Goal: Task Accomplishment & Management: Use online tool/utility

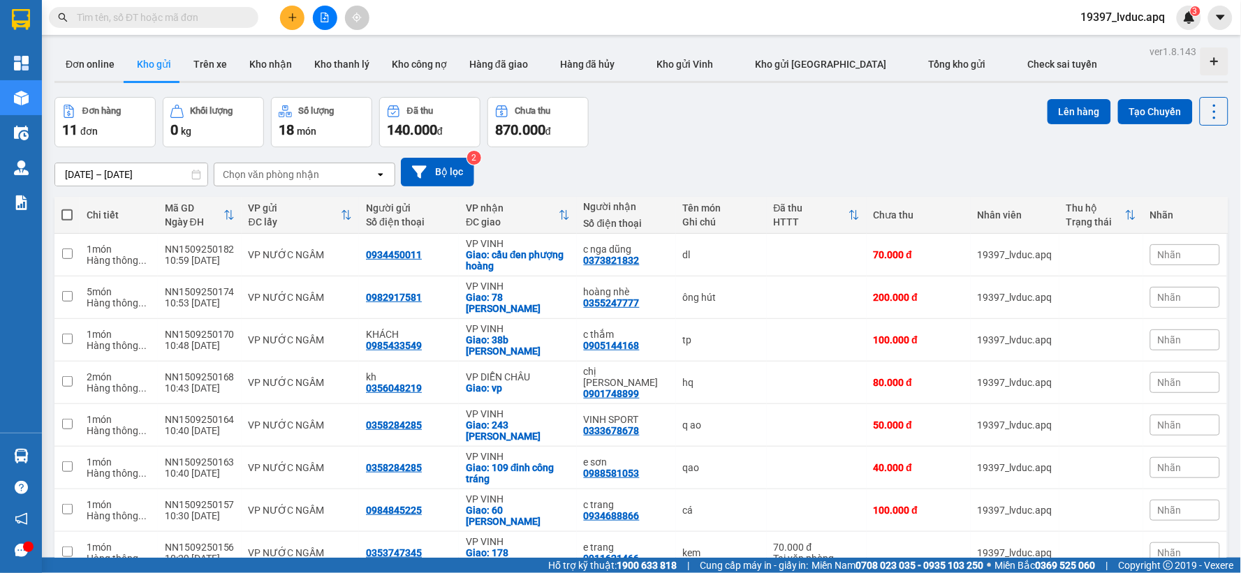
click at [203, 19] on input "text" at bounding box center [159, 17] width 165 height 15
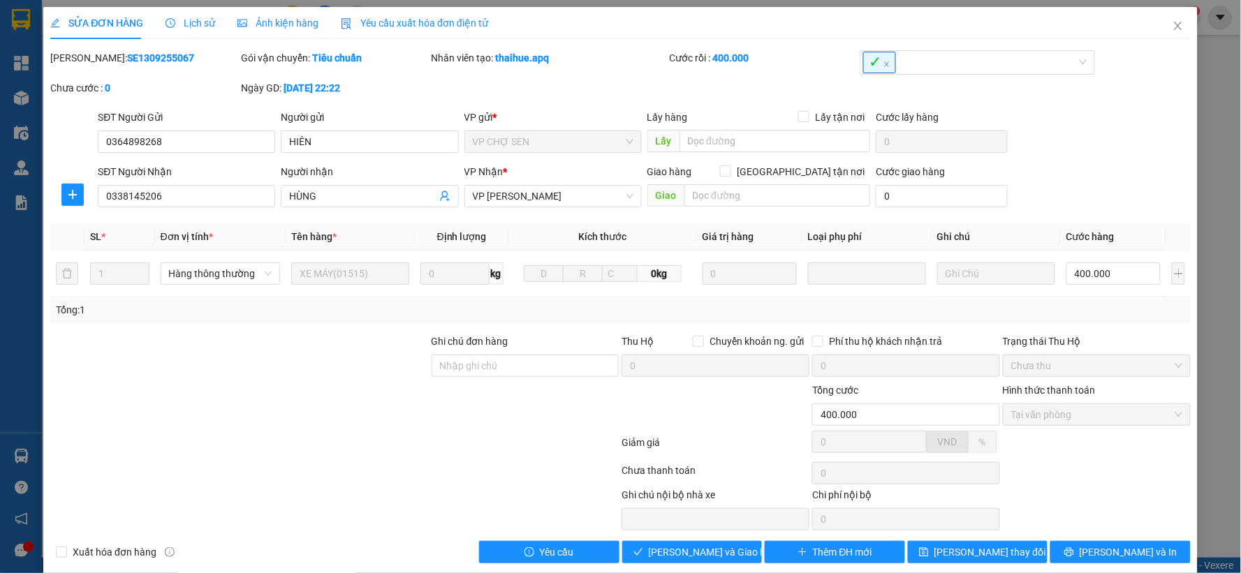
click at [1230, 91] on div "SỬA ĐƠN HÀNG Lịch sử Ảnh kiện hàng Yêu cầu xuất hóa đơn điện tử Total Paid Fee …" at bounding box center [620, 286] width 1241 height 573
click at [1158, 31] on span "Close" at bounding box center [1177, 26] width 39 height 39
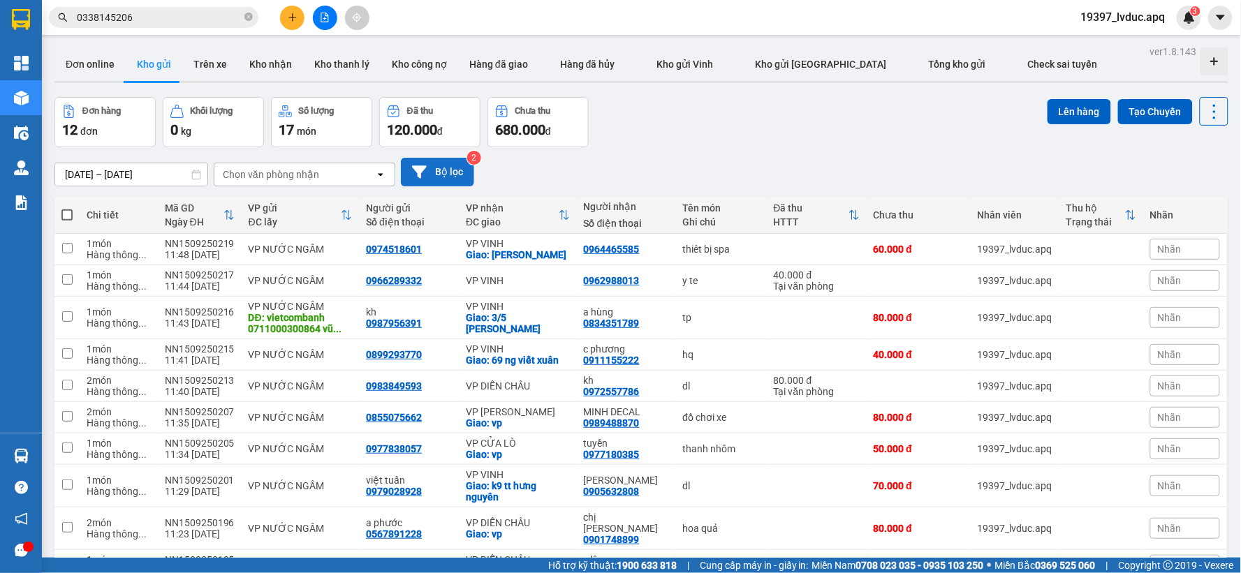
click at [430, 179] on button "Bộ lọc" at bounding box center [437, 172] width 73 height 29
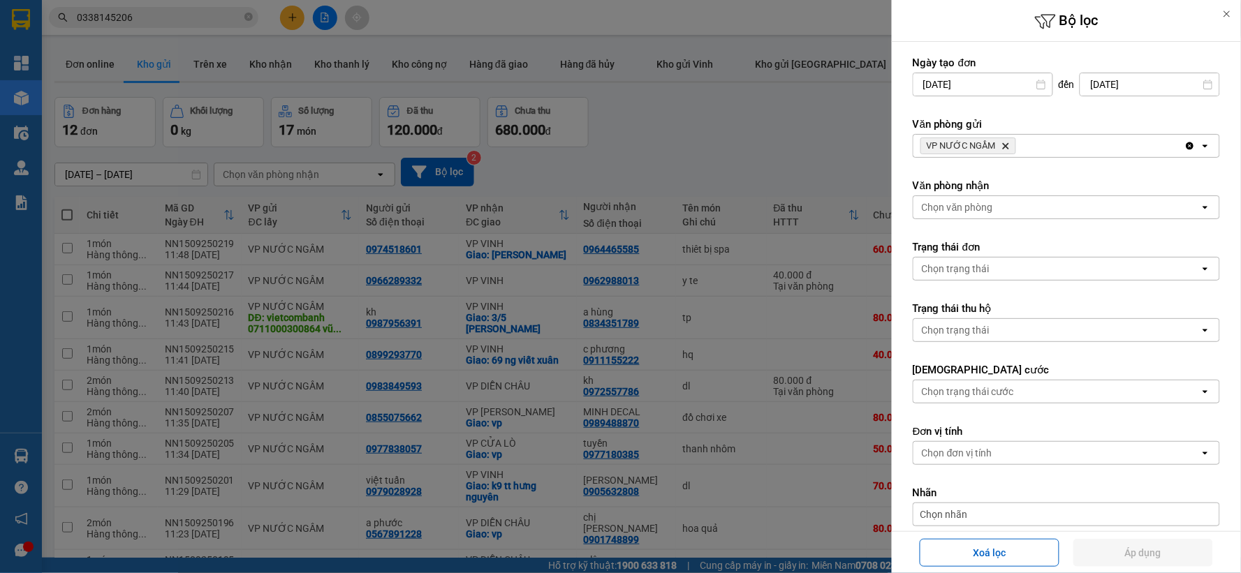
click at [1001, 142] on icon "Delete" at bounding box center [1005, 146] width 8 height 8
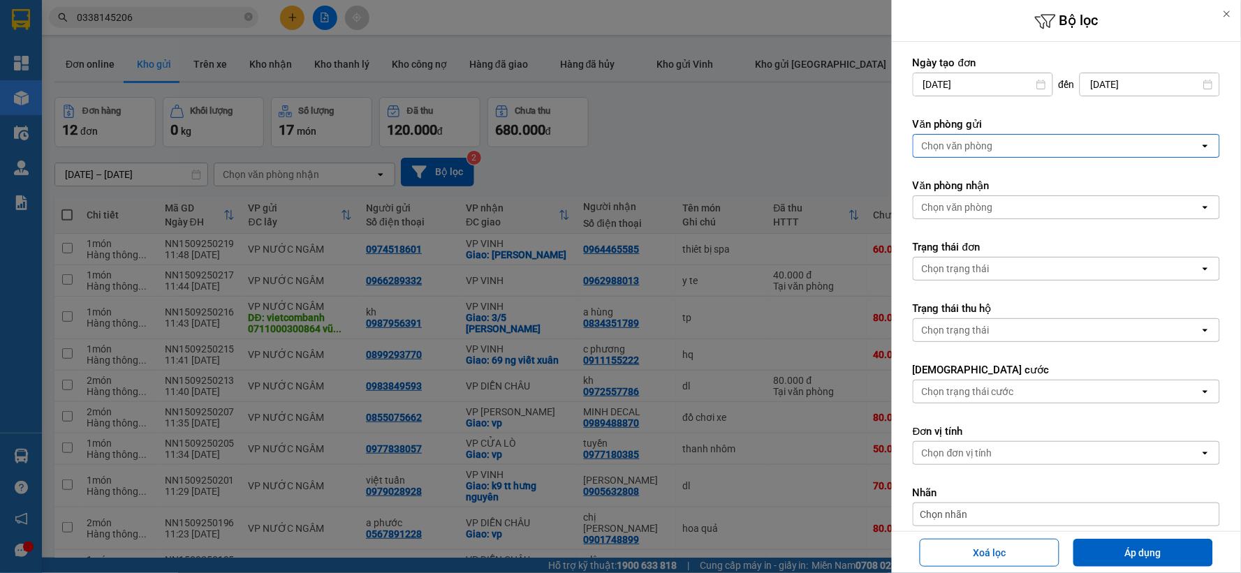
click at [999, 142] on div "Chọn văn phòng" at bounding box center [1056, 146] width 286 height 22
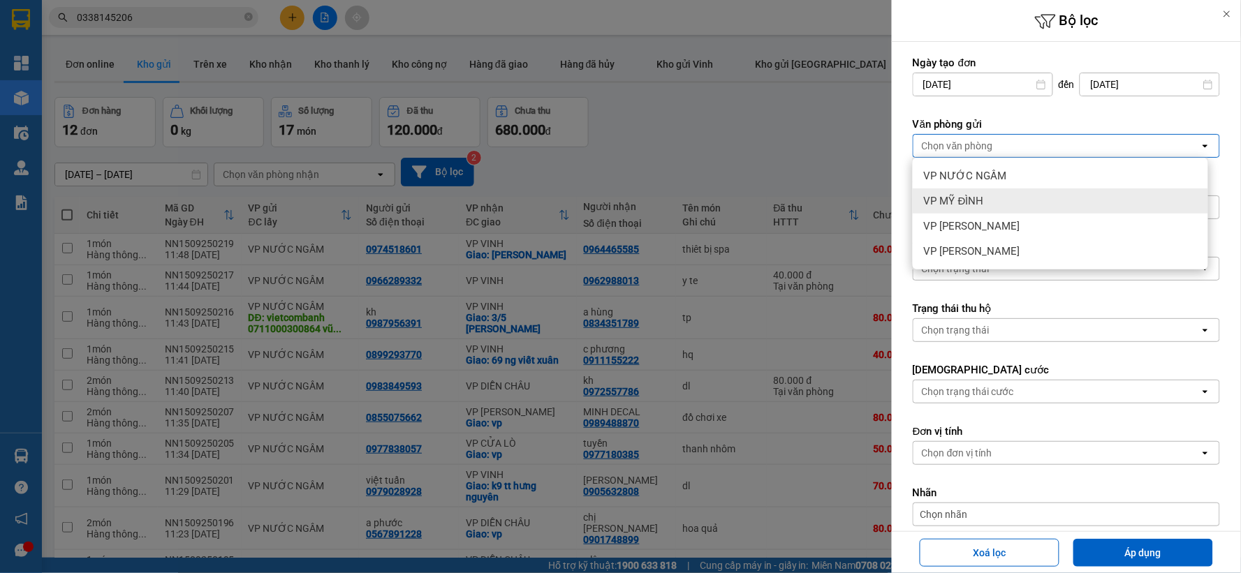
drag, startPoint x: 596, startPoint y: 119, endPoint x: 418, endPoint y: 71, distance: 184.3
click at [590, 119] on div at bounding box center [620, 286] width 1241 height 573
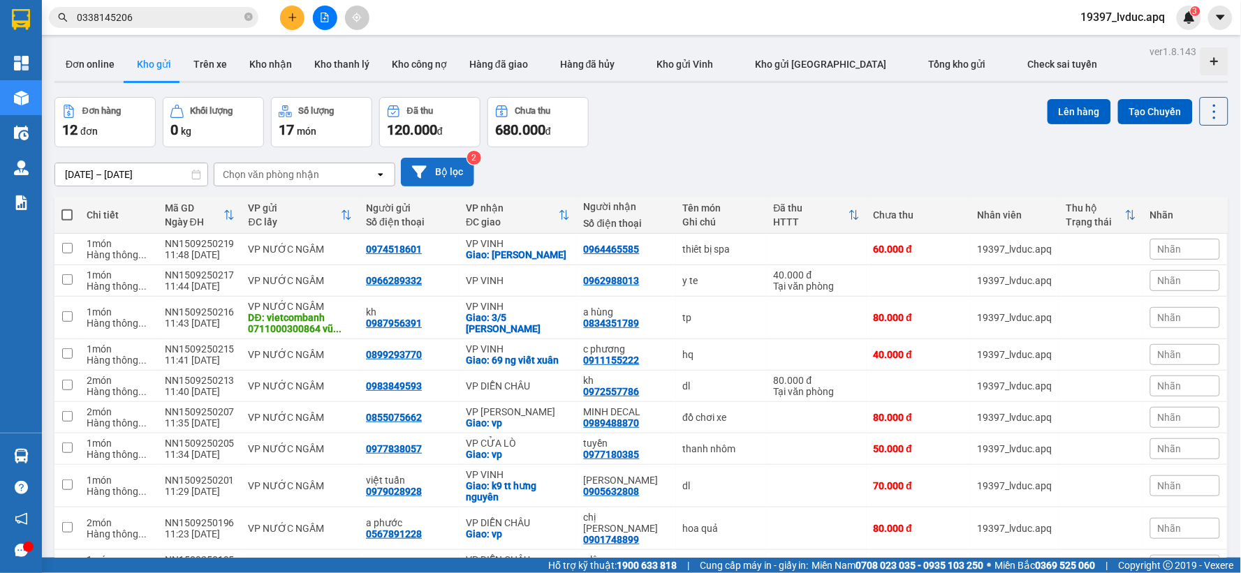
click at [424, 159] on button "Bộ lọc" at bounding box center [437, 172] width 73 height 29
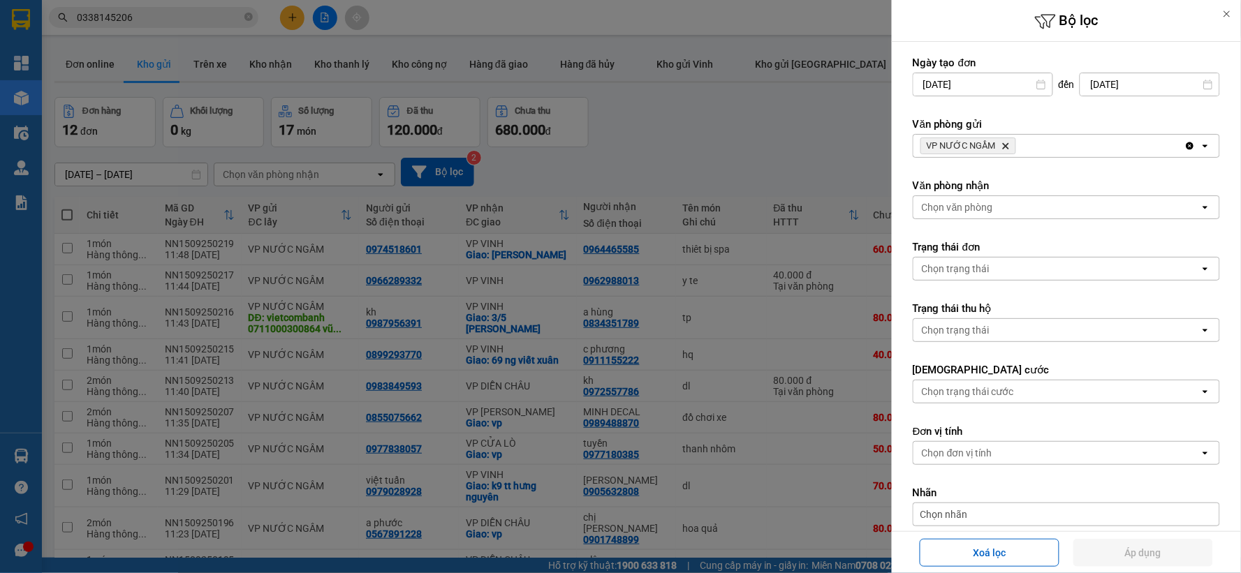
click at [999, 141] on span "VP NƯỚC NGẦM Delete" at bounding box center [968, 146] width 96 height 17
click at [1003, 142] on icon "Delete" at bounding box center [1005, 146] width 8 height 8
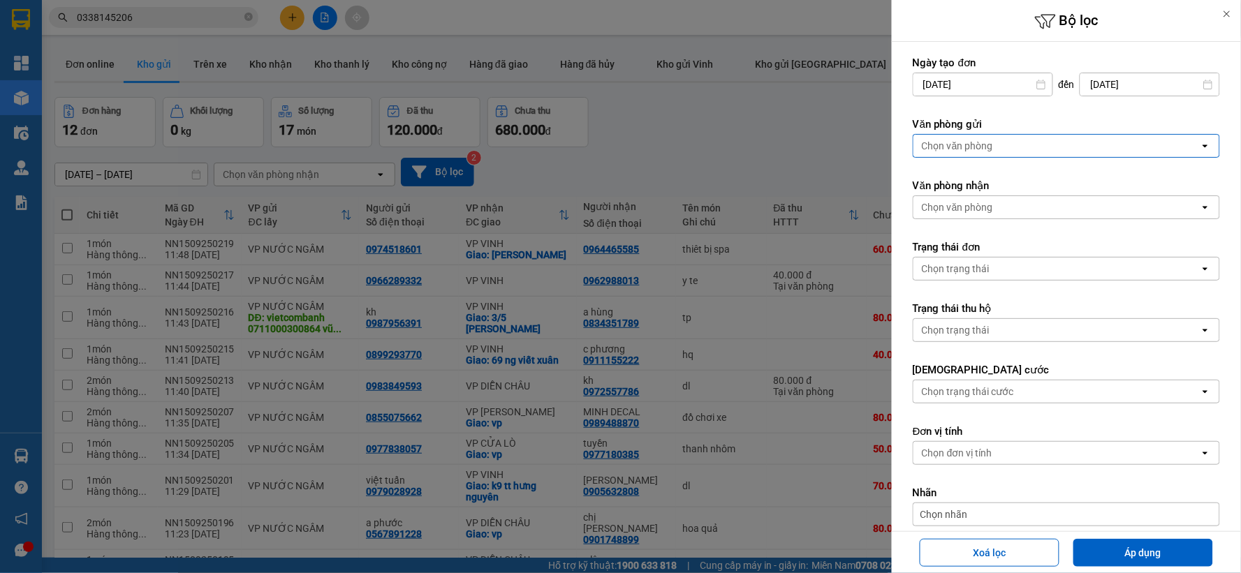
click at [1004, 140] on div "Chọn văn phòng" at bounding box center [1056, 146] width 286 height 22
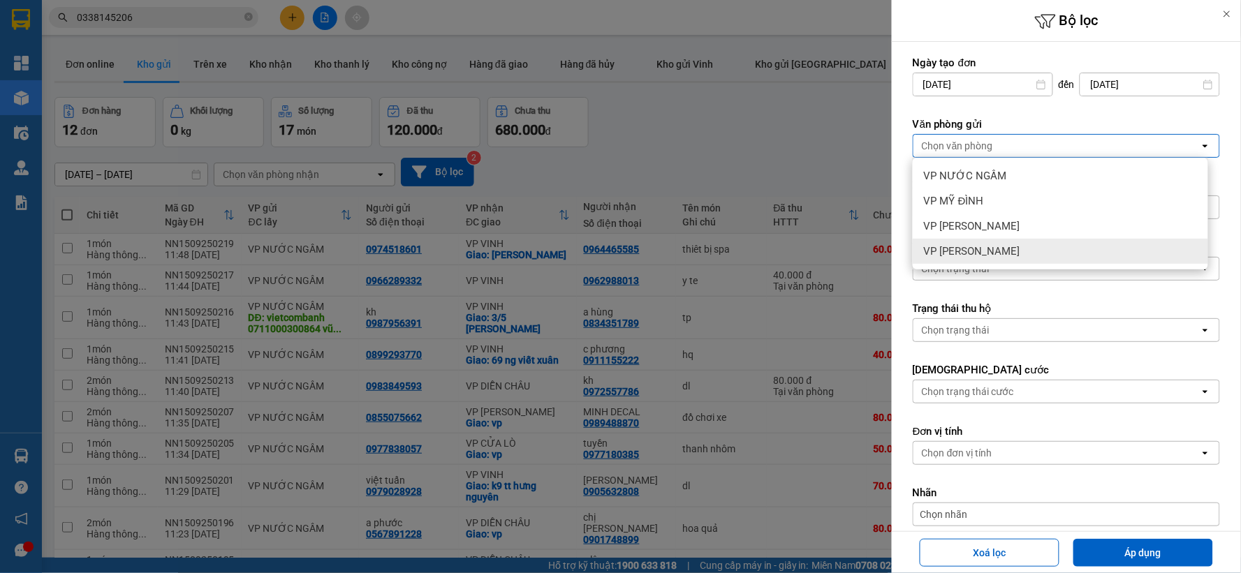
click at [985, 265] on ul "VP NƯỚC NGẦM VP MỸ ĐÌNH VP NGỌC HỒI VP [PERSON_NAME]" at bounding box center [1060, 214] width 295 height 112
click at [1033, 246] on div "VP [PERSON_NAME]" at bounding box center [1060, 251] width 295 height 25
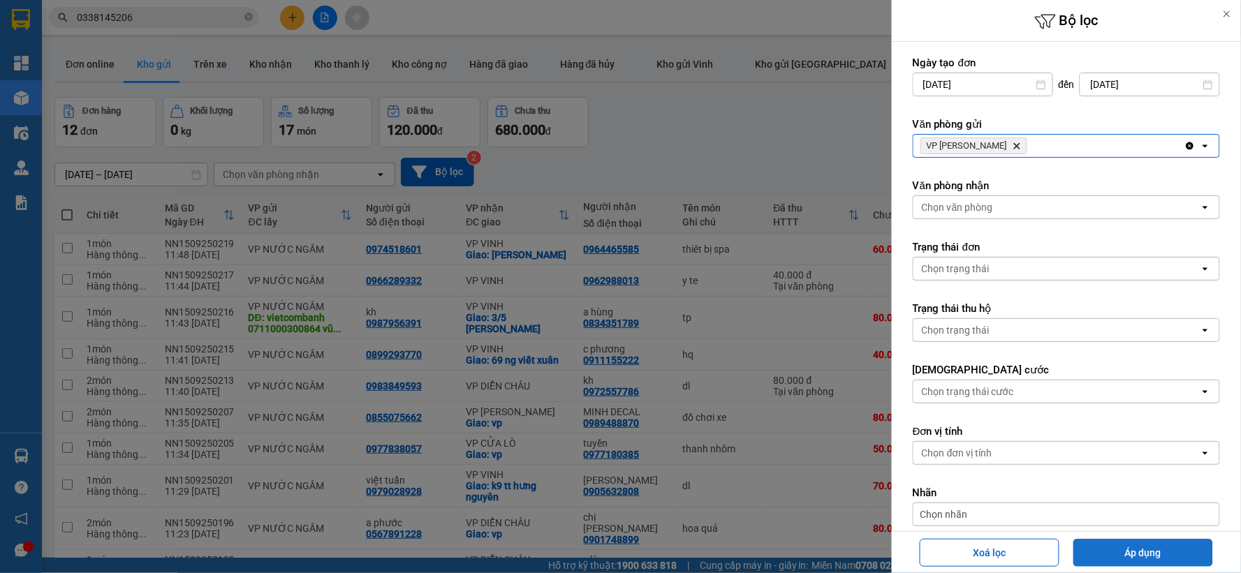
drag, startPoint x: 1103, startPoint y: 543, endPoint x: 1105, endPoint y: 550, distance: 7.8
click at [1105, 550] on button "Áp dụng" at bounding box center [1143, 553] width 140 height 28
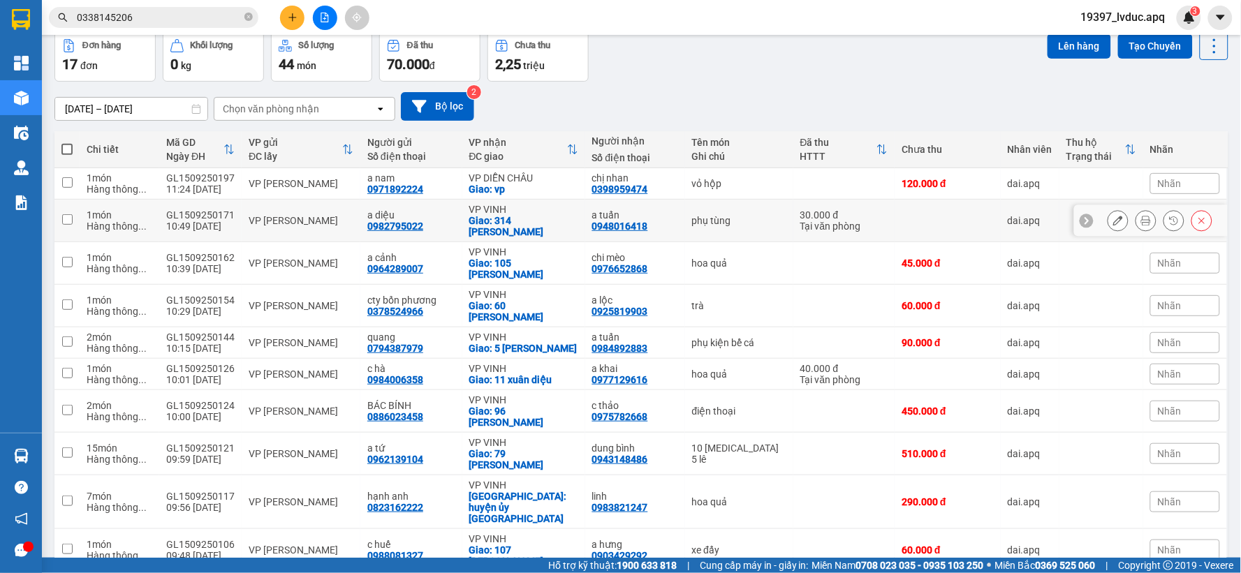
scroll to position [78, 0]
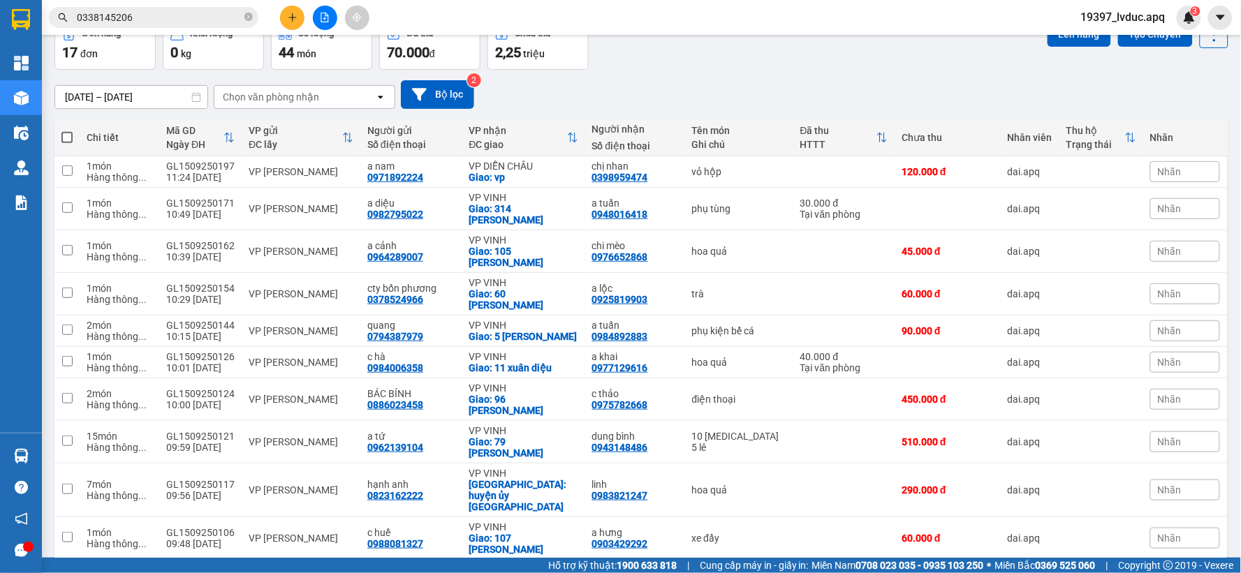
click at [68, 134] on span at bounding box center [66, 137] width 11 height 11
click at [67, 131] on input "checkbox" at bounding box center [67, 131] width 0 height 0
checkbox input "true"
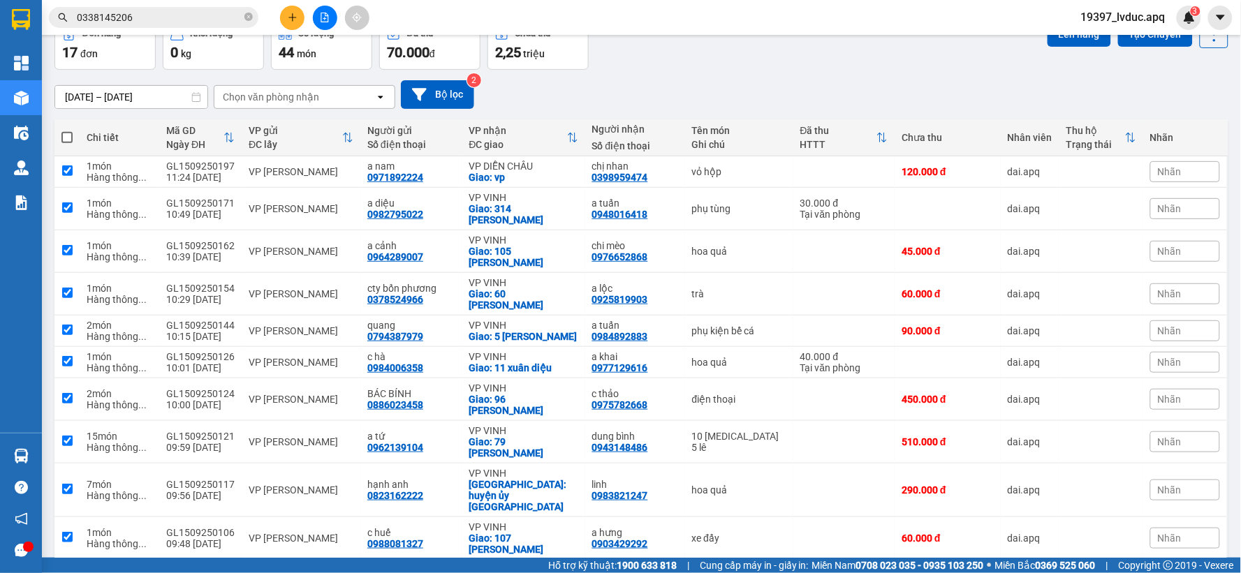
checkbox input "true"
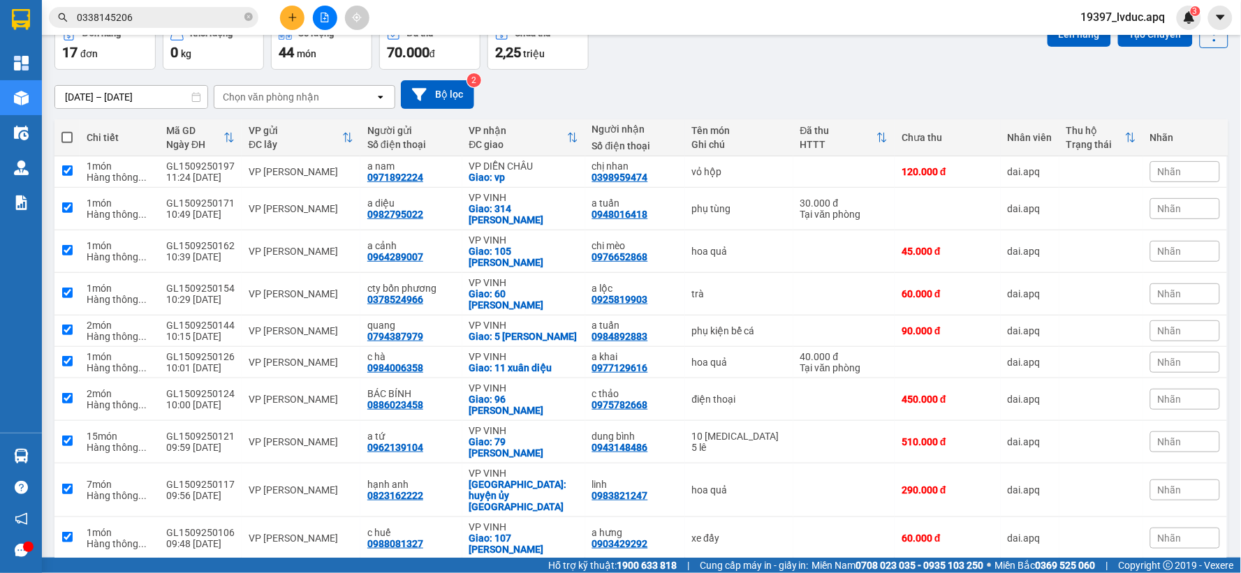
checkbox input "true"
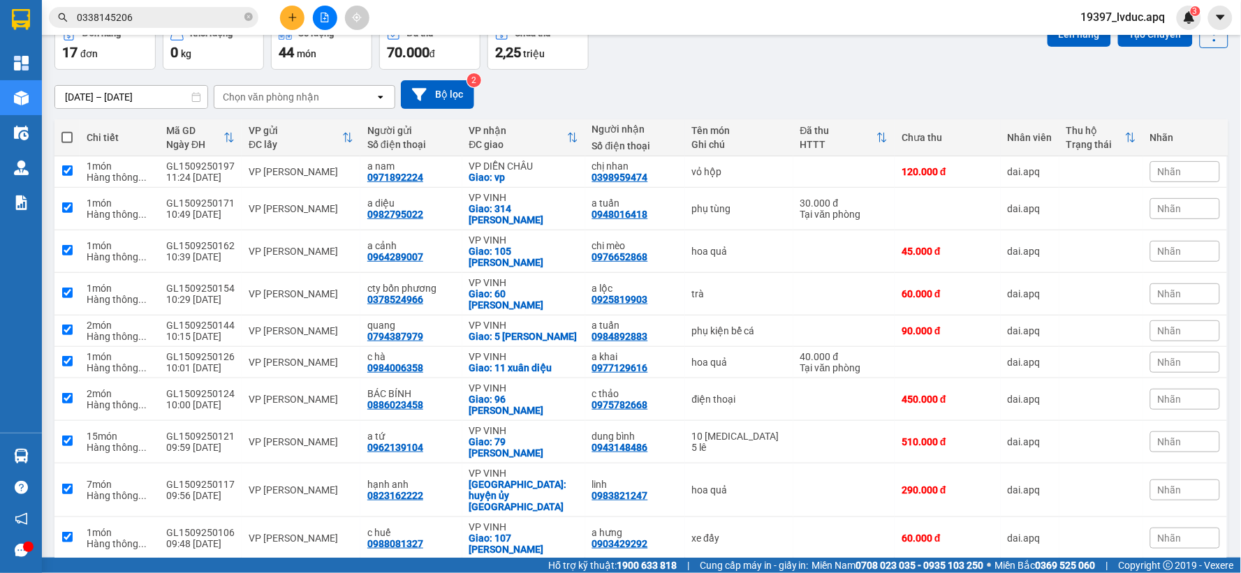
checkbox input "true"
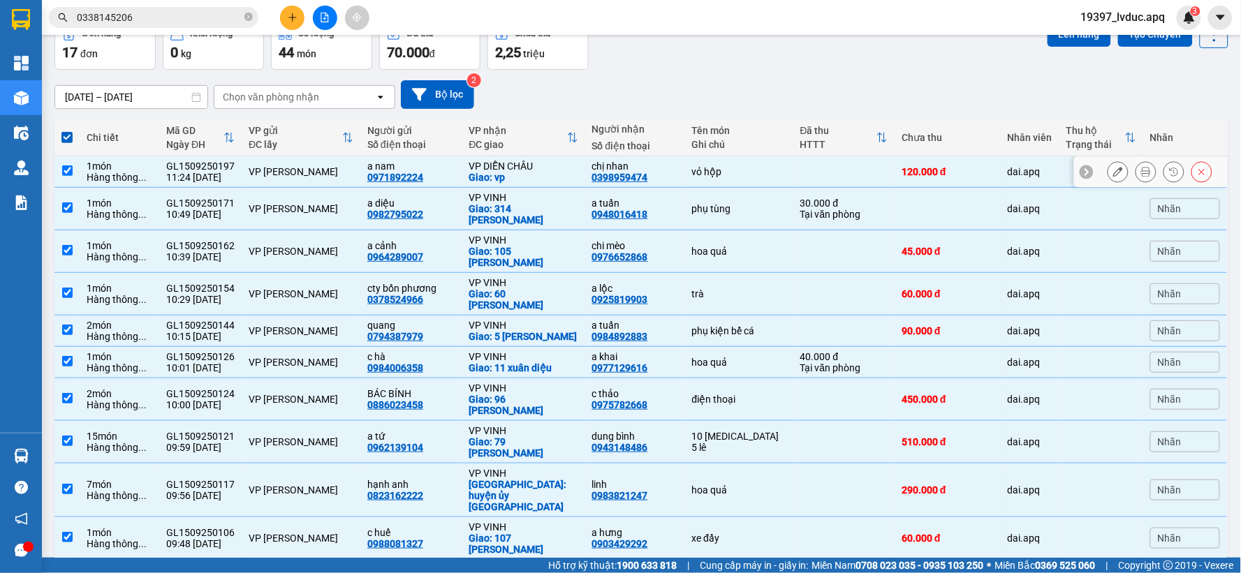
click at [108, 170] on div "1 món Hàng thông ..." at bounding box center [120, 172] width 66 height 22
checkbox input "false"
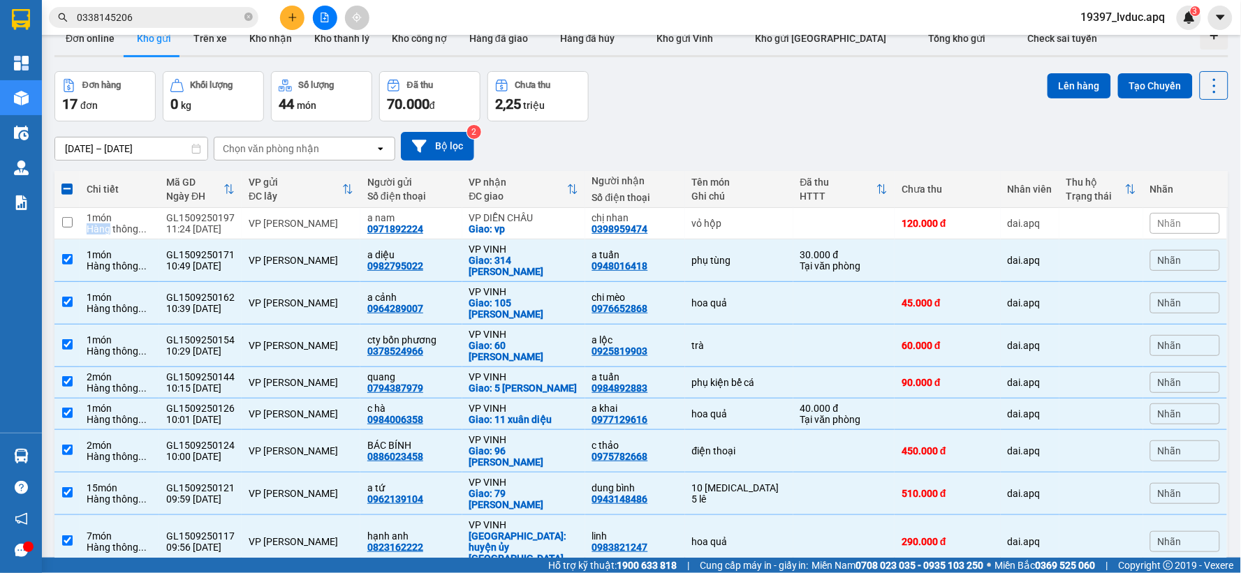
scroll to position [0, 0]
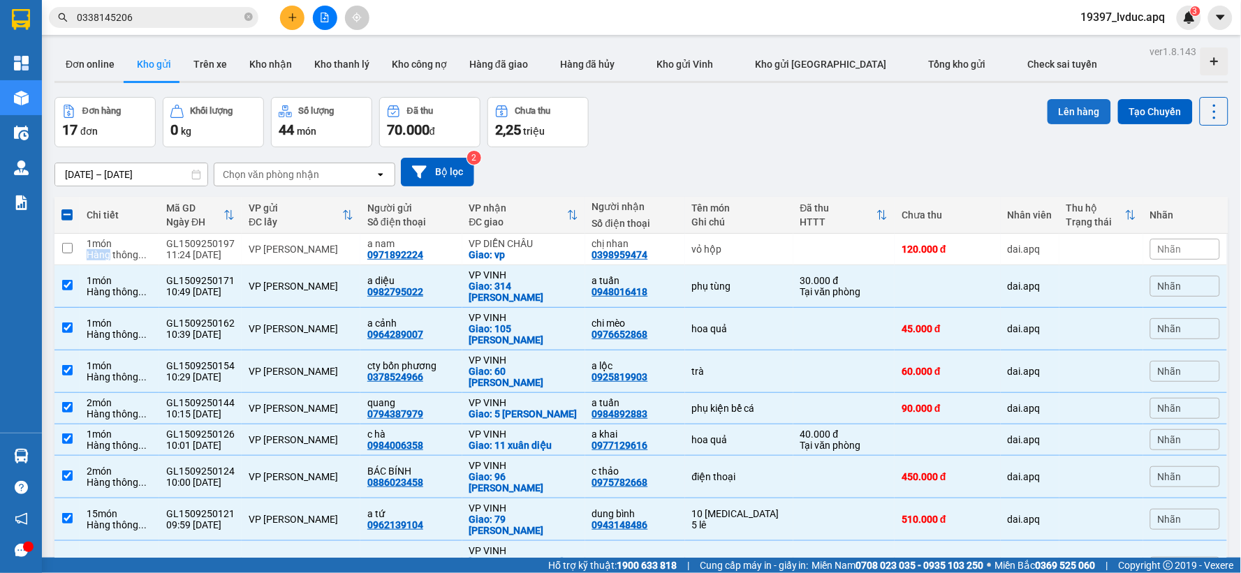
click at [1050, 99] on button "Lên hàng" at bounding box center [1079, 111] width 64 height 25
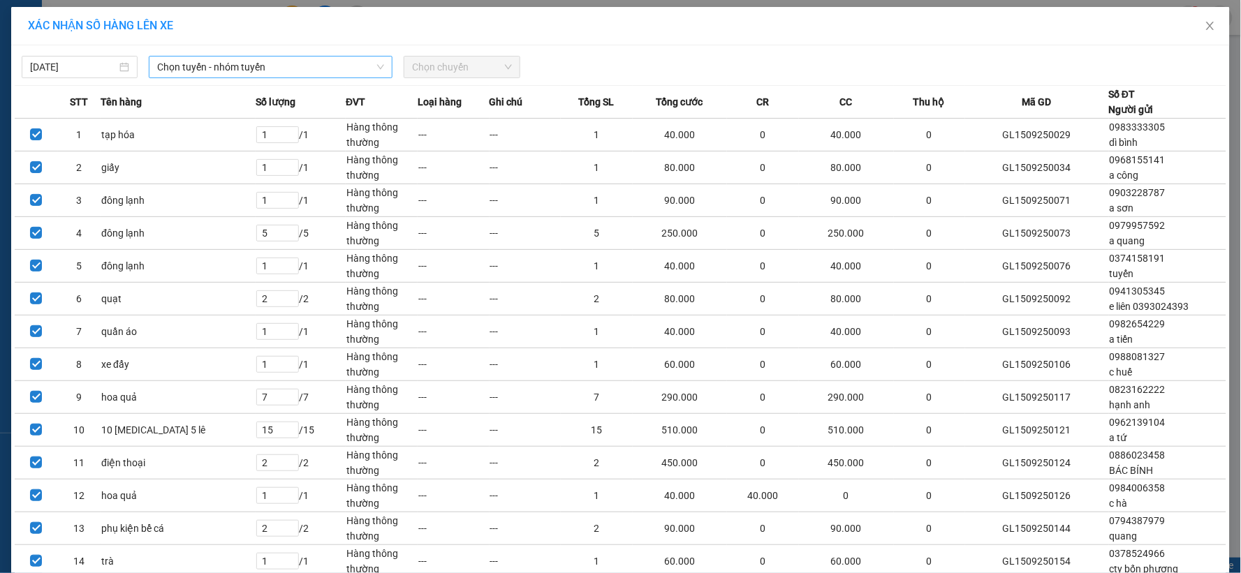
click at [220, 63] on span "Chọn tuyến - nhóm tuyến" at bounding box center [270, 67] width 227 height 21
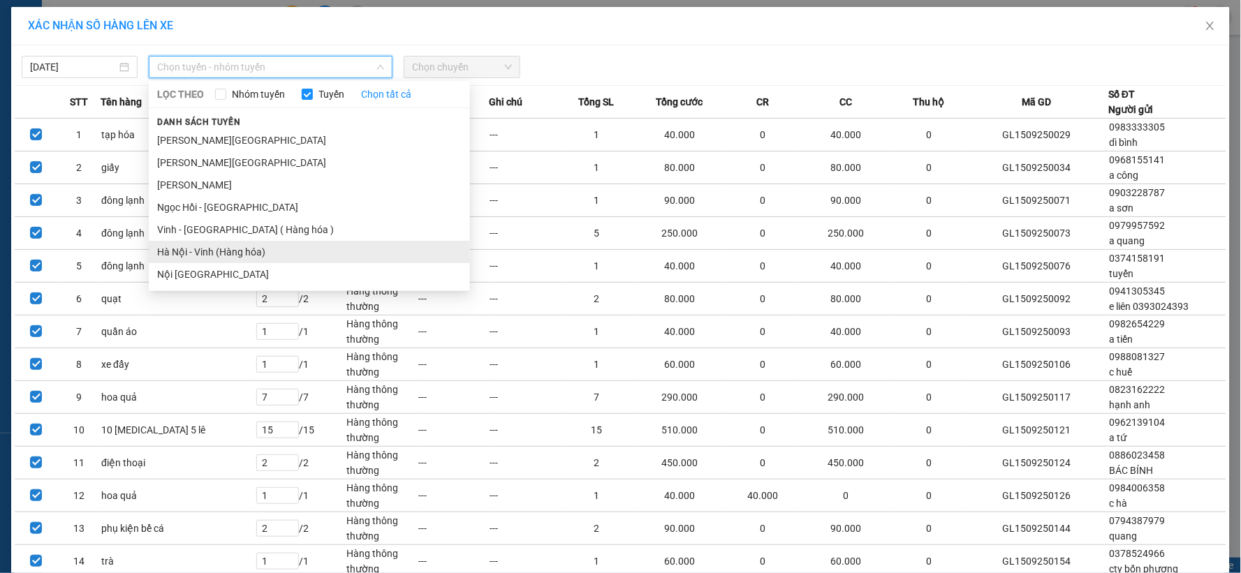
click at [210, 244] on li "Hà Nội - Vinh (Hàng hóa)" at bounding box center [309, 252] width 321 height 22
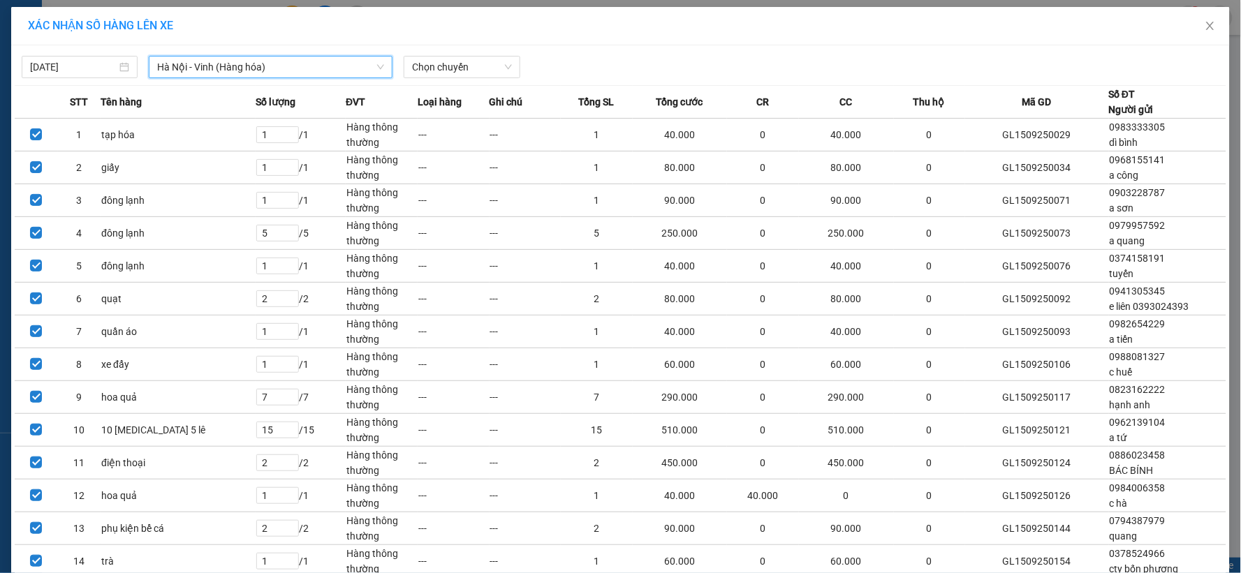
click at [463, 44] on div "XÁC NHẬN SỐ HÀNG LÊN XE" at bounding box center [620, 26] width 1218 height 38
drag, startPoint x: 462, startPoint y: 67, endPoint x: 459, endPoint y: 75, distance: 8.6
click at [461, 74] on span "Chọn chuyến" at bounding box center [461, 67] width 99 height 21
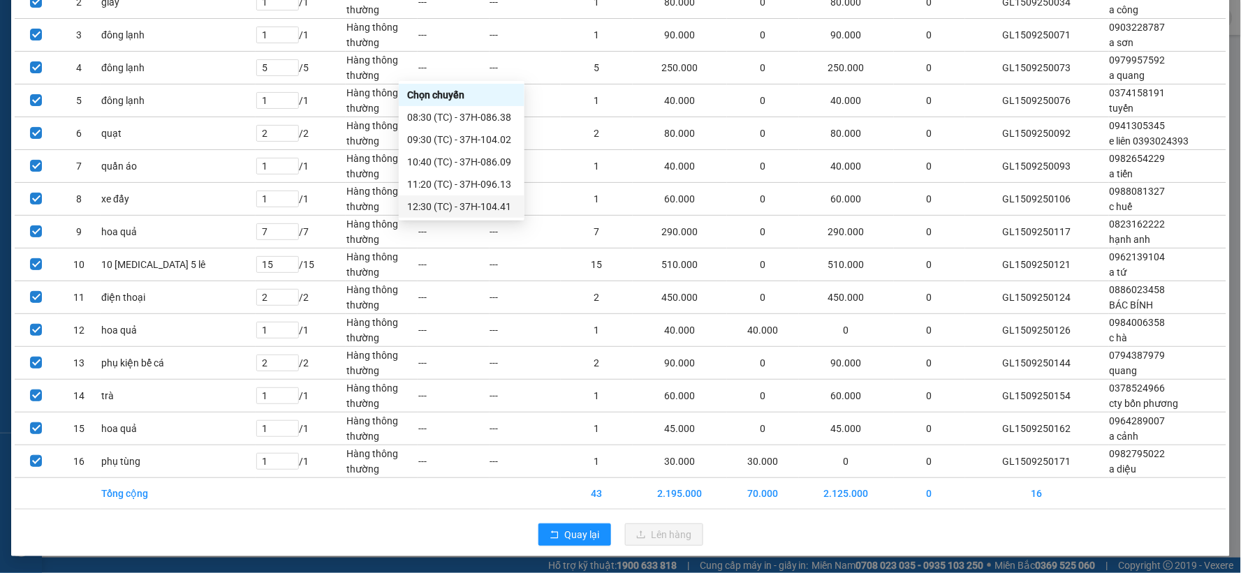
click at [483, 204] on div "12:30 (TC) - 37H-104.41" at bounding box center [461, 206] width 109 height 15
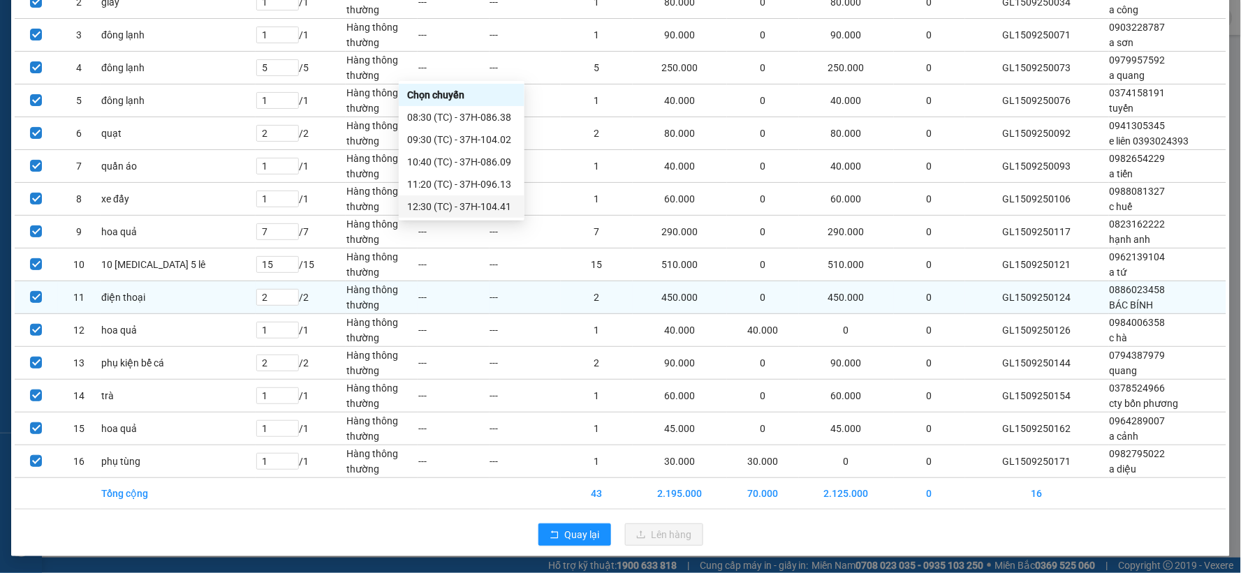
scroll to position [175, 0]
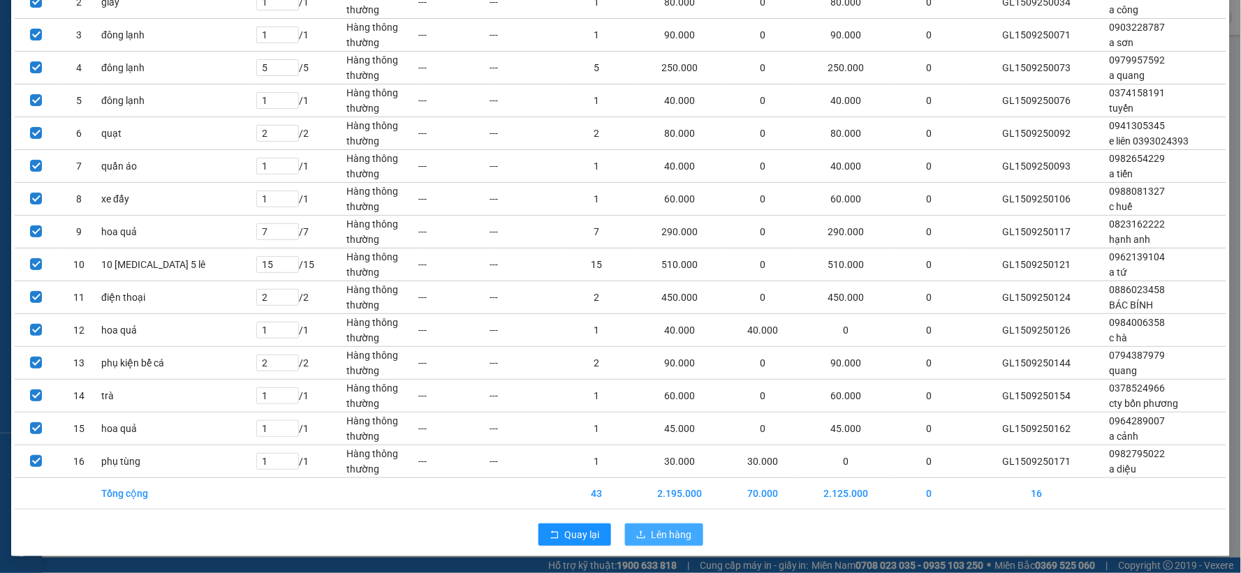
click at [641, 534] on button "Lên hàng" at bounding box center [664, 535] width 78 height 22
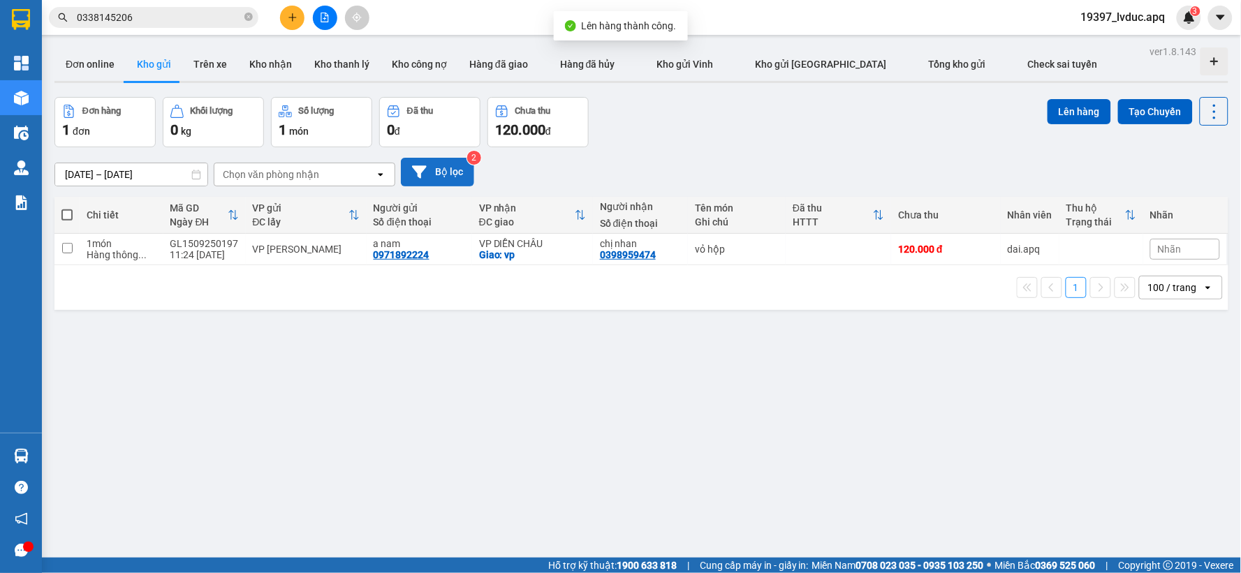
click at [430, 176] on button "Bộ lọc" at bounding box center [437, 172] width 73 height 29
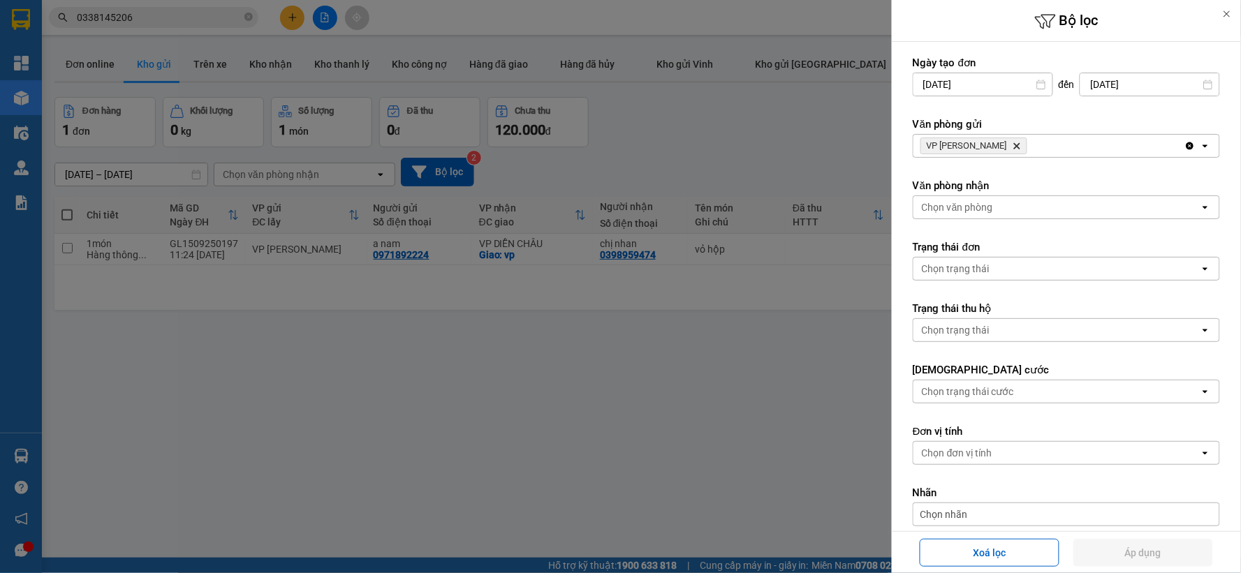
click at [1012, 147] on icon "Delete" at bounding box center [1016, 146] width 8 height 8
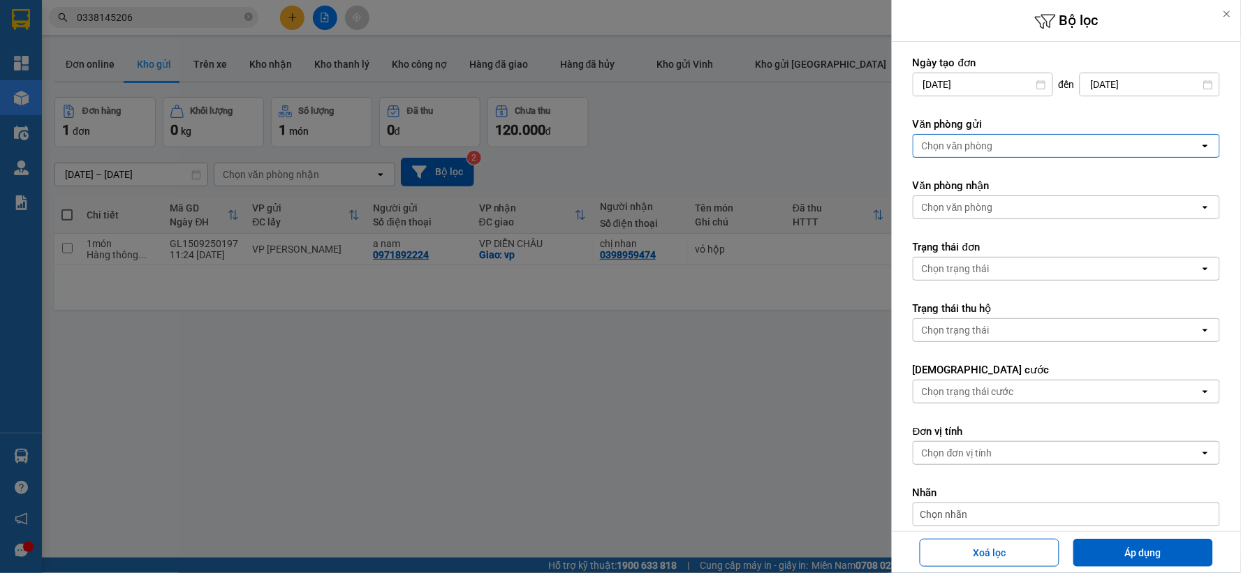
click at [982, 147] on div "Chọn văn phòng" at bounding box center [957, 146] width 71 height 14
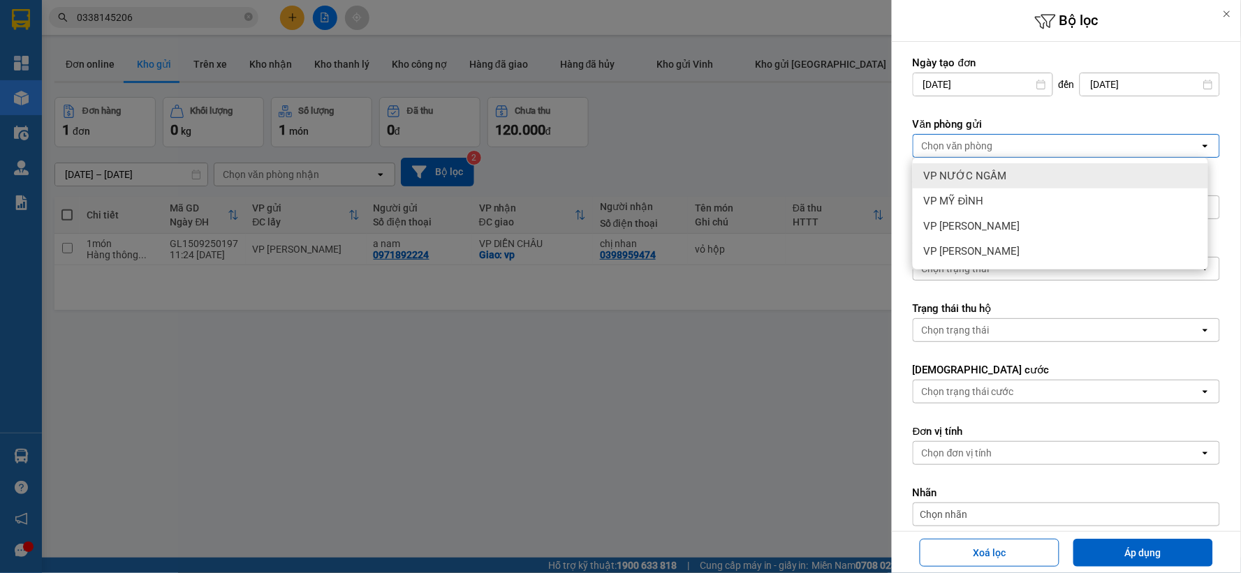
click at [974, 175] on span "VP NƯỚC NGẦM" at bounding box center [965, 176] width 83 height 14
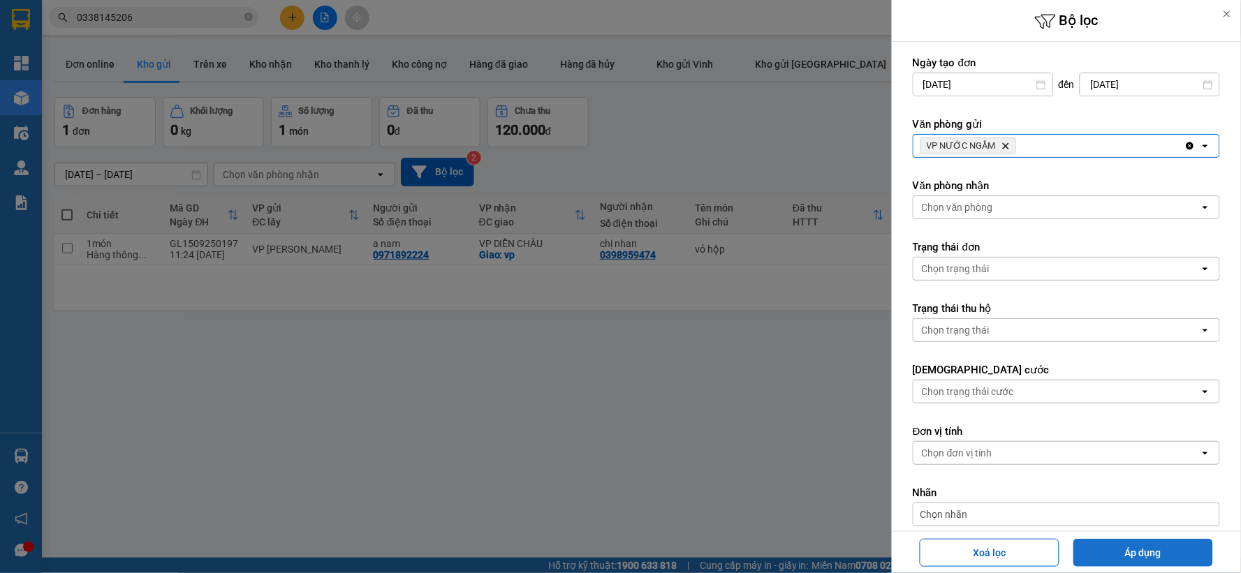
click at [1102, 543] on button "Áp dụng" at bounding box center [1143, 553] width 140 height 28
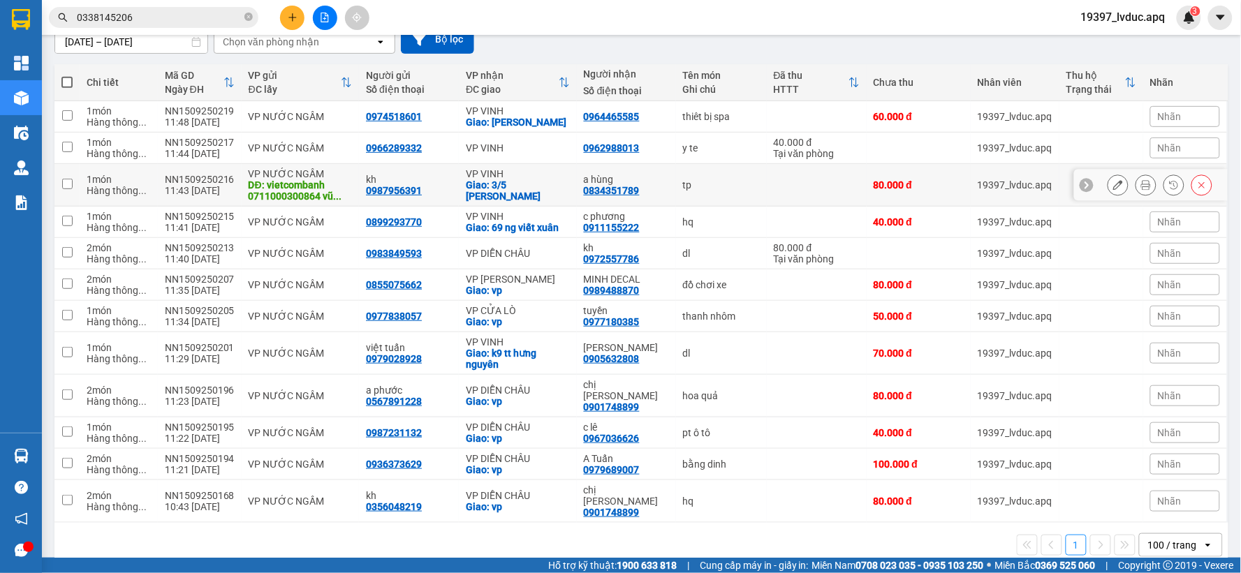
scroll to position [134, 0]
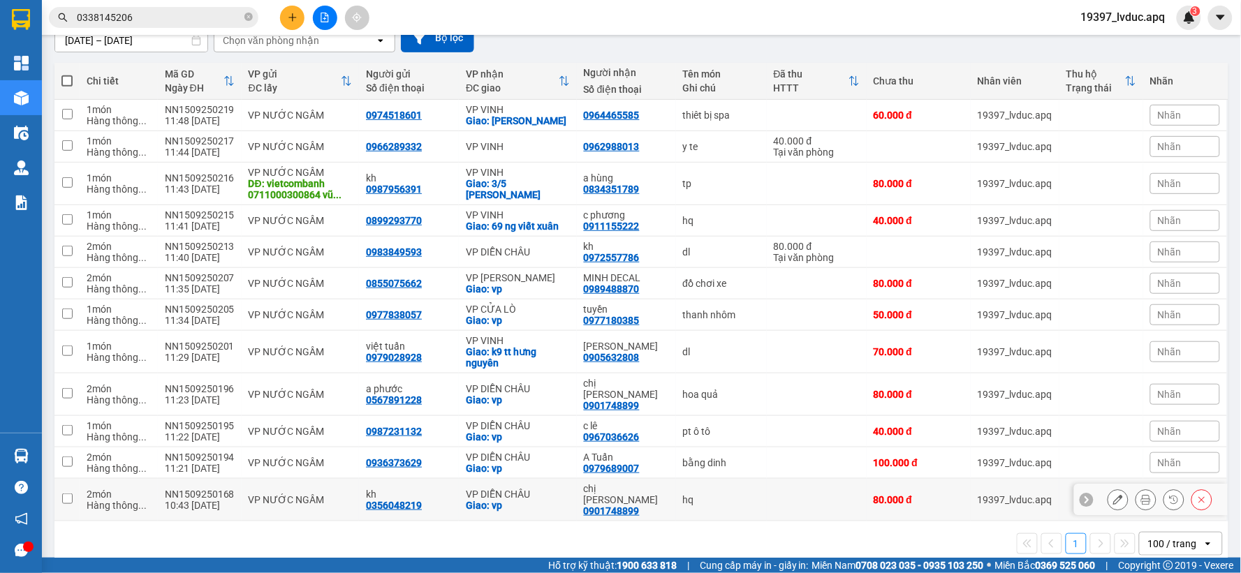
click at [506, 489] on div "VP DIỄN CHÂU" at bounding box center [518, 494] width 104 height 11
checkbox input "true"
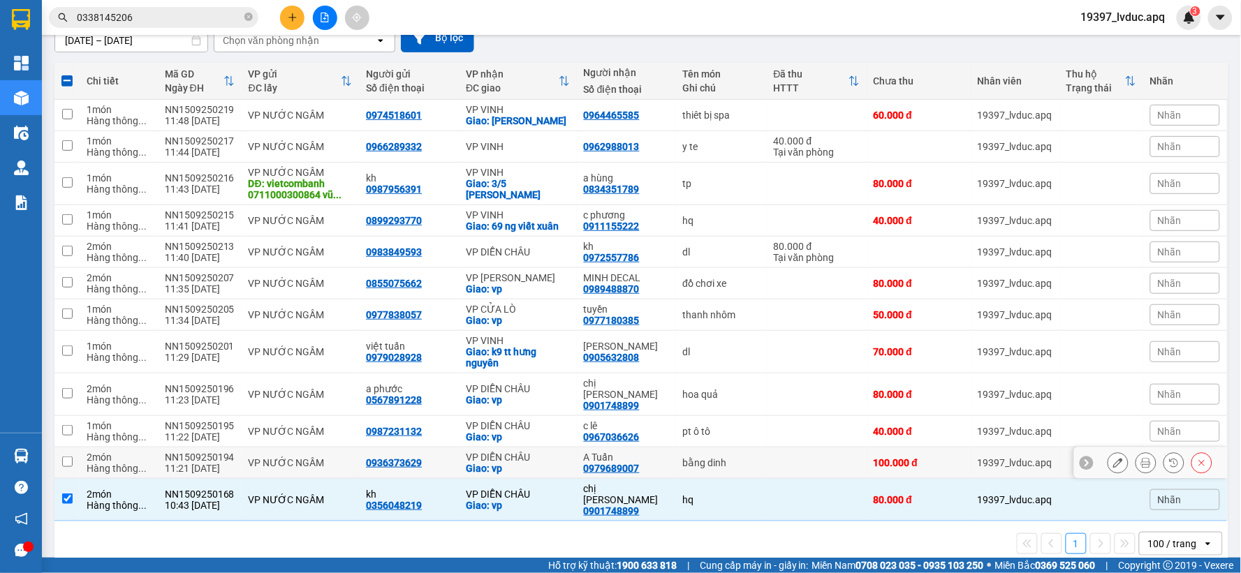
click at [513, 463] on div "Giao: vp" at bounding box center [518, 468] width 104 height 11
checkbox input "true"
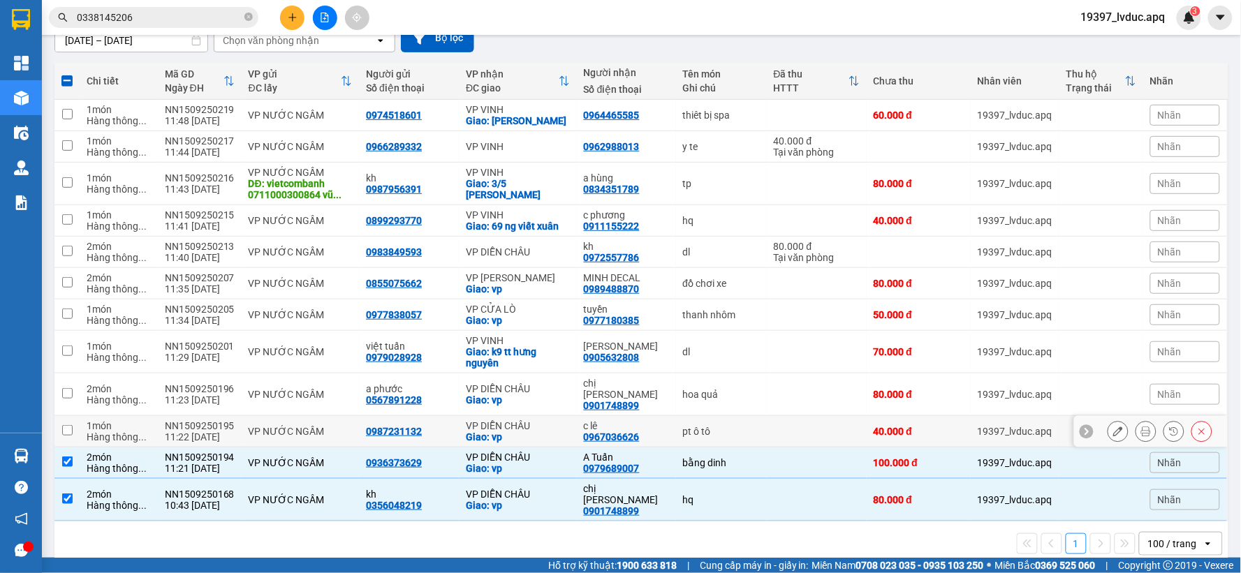
click at [517, 420] on div "VP DIỄN CHÂU" at bounding box center [518, 425] width 104 height 11
checkbox input "true"
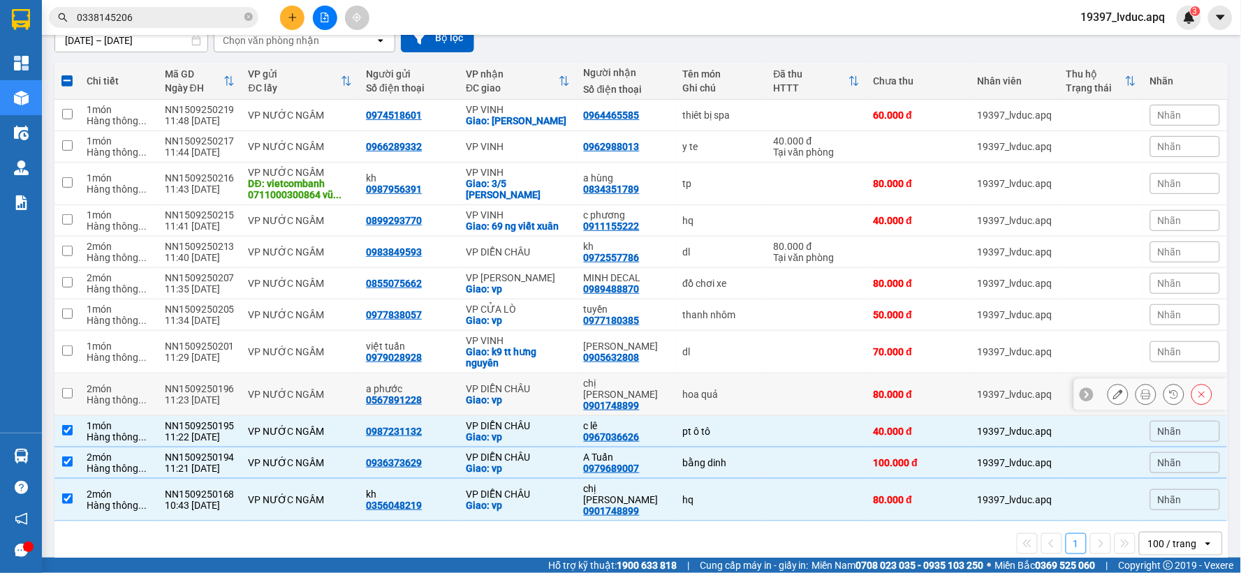
click at [524, 395] on div "Giao: vp" at bounding box center [518, 400] width 104 height 11
checkbox input "true"
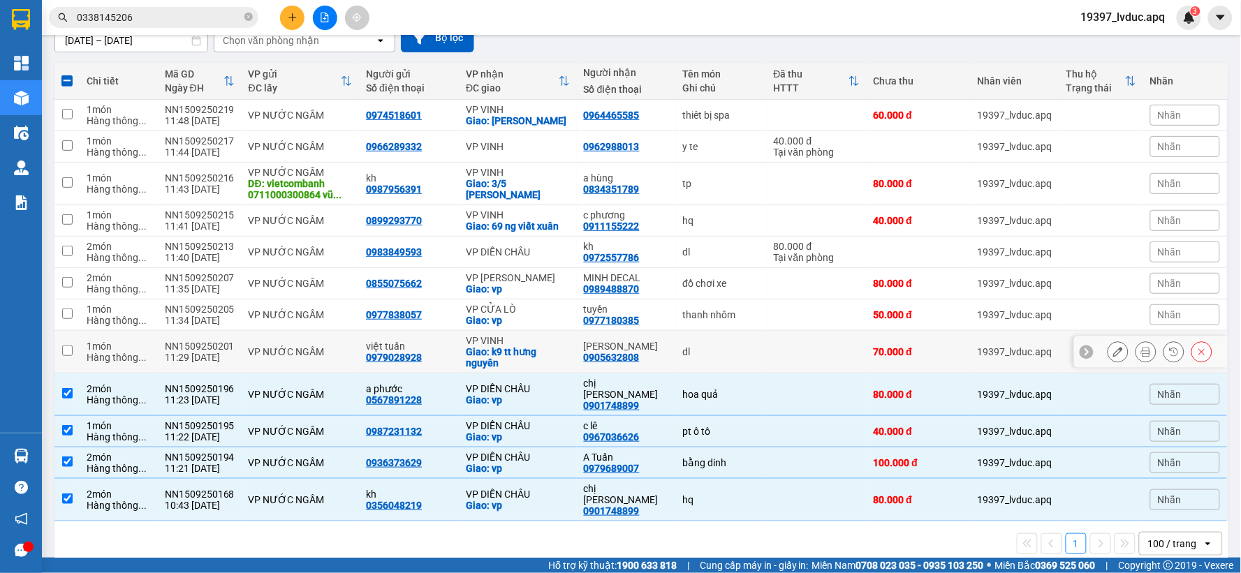
click at [524, 333] on td "VP VINH Giao: k9 tt hưng nguyên" at bounding box center [518, 352] width 118 height 43
checkbox input "true"
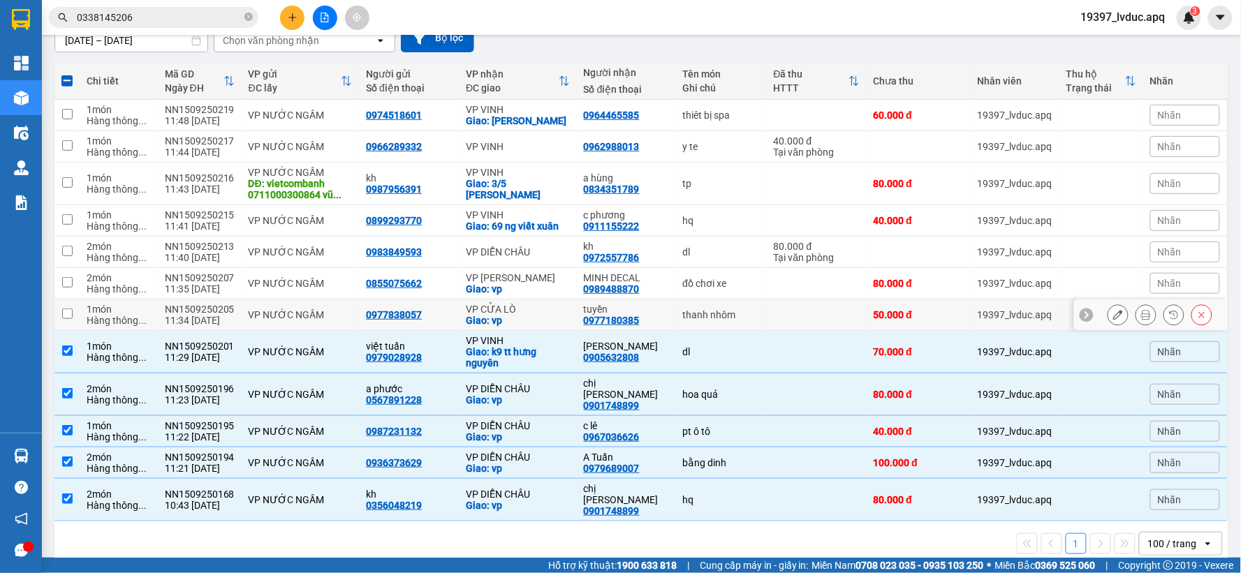
click at [522, 308] on div "VP CỬA LÒ" at bounding box center [518, 309] width 104 height 11
checkbox input "true"
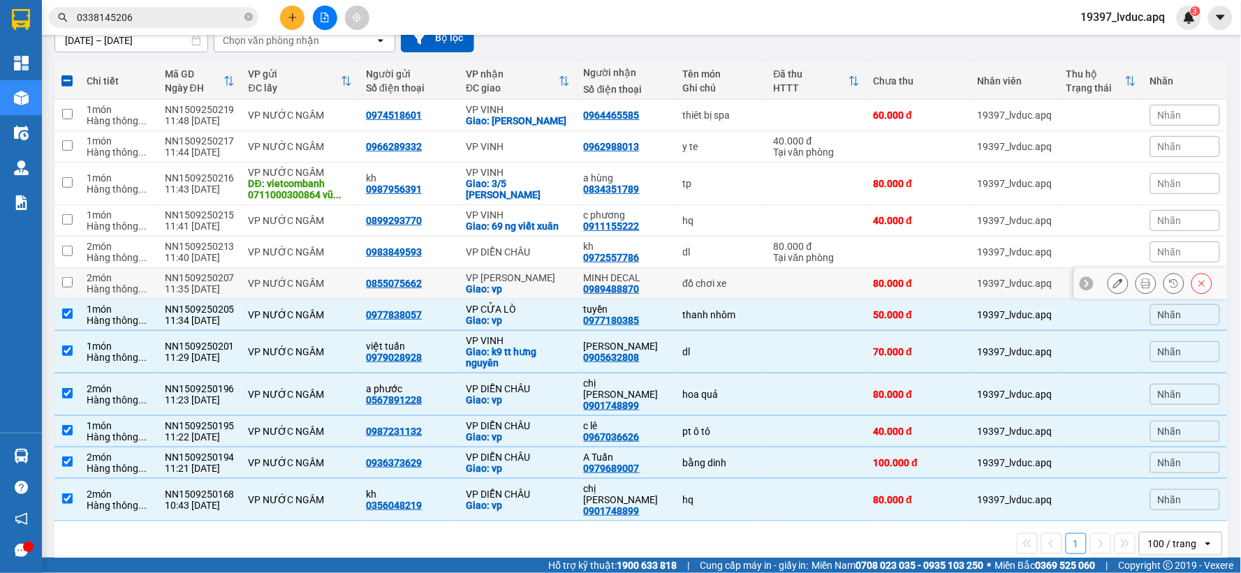
click at [553, 281] on div "VP [PERSON_NAME]" at bounding box center [518, 277] width 104 height 11
checkbox input "true"
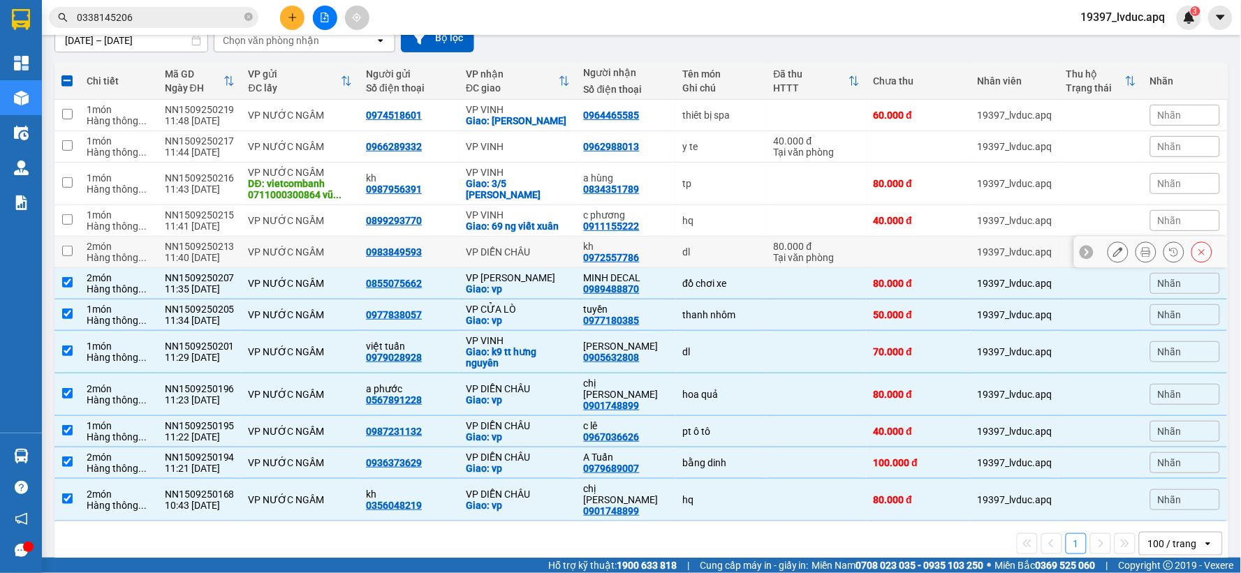
click at [547, 255] on div "VP DIỄN CHÂU" at bounding box center [518, 251] width 104 height 11
checkbox input "true"
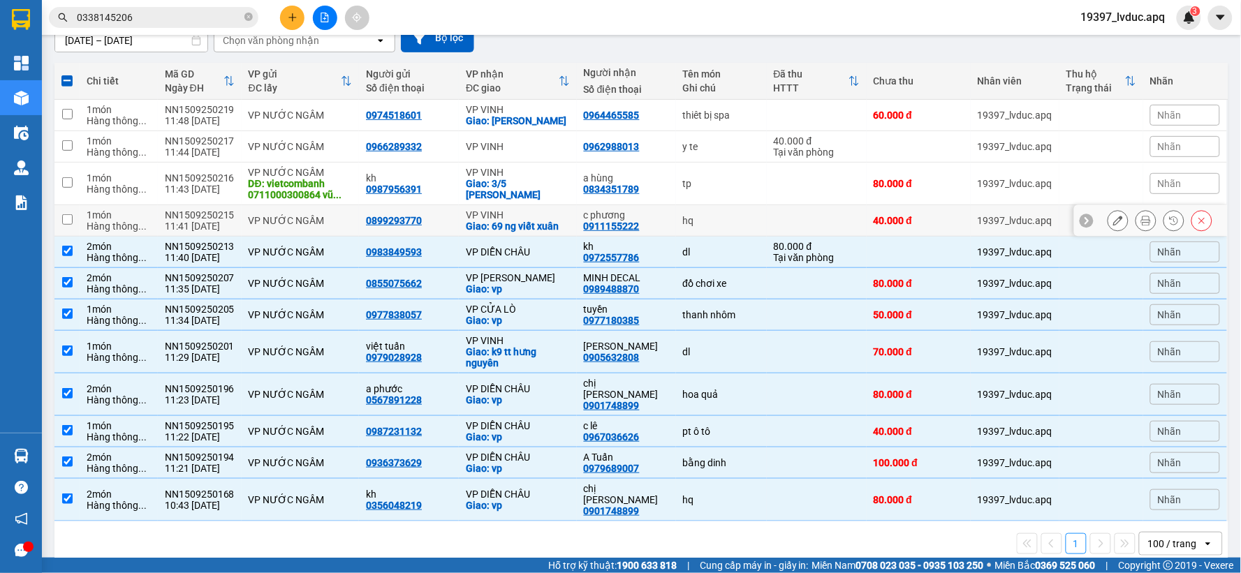
click at [588, 221] on div "0911155222" at bounding box center [612, 226] width 56 height 11
click at [621, 184] on div "0834351789" at bounding box center [612, 189] width 56 height 11
click at [517, 165] on td "VP [PERSON_NAME]: 3/5 [PERSON_NAME]" at bounding box center [518, 184] width 118 height 43
checkbox input "true"
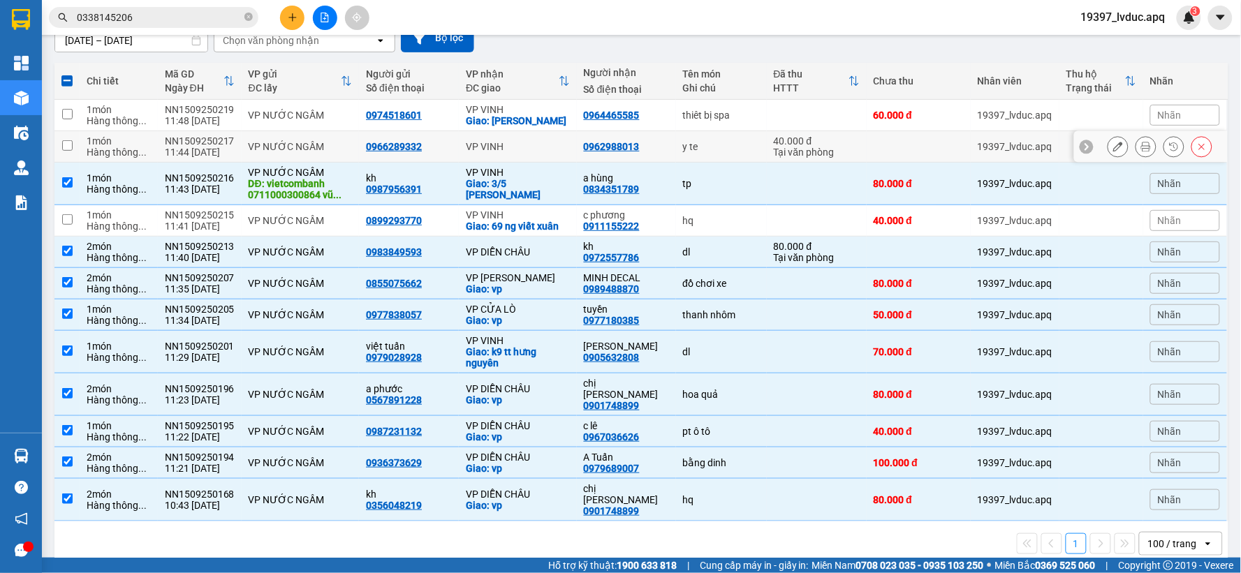
click at [531, 138] on td "VP VINH" at bounding box center [518, 146] width 118 height 31
checkbox input "true"
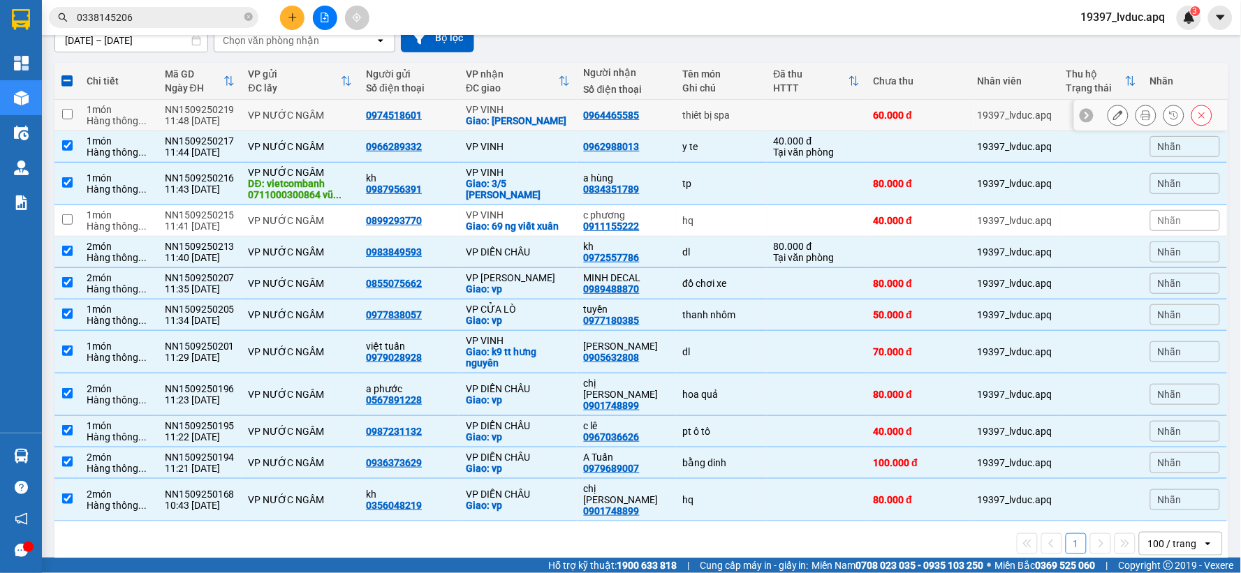
click at [553, 115] on div "Giao: [PERSON_NAME]" at bounding box center [518, 120] width 104 height 11
checkbox input "true"
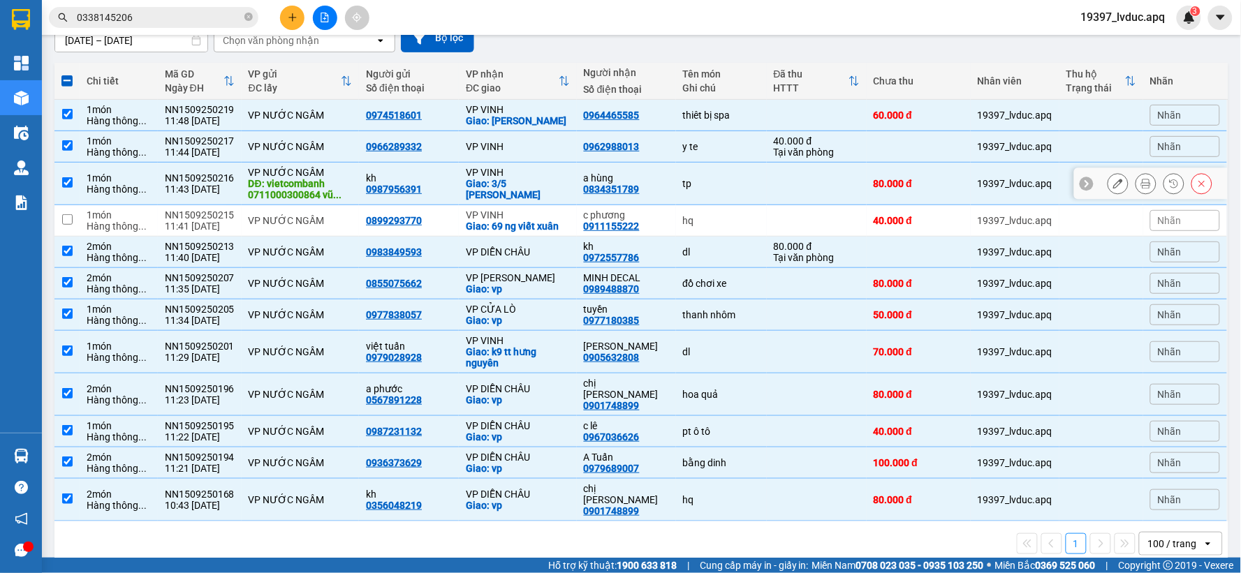
click at [533, 200] on td "VP [PERSON_NAME]: 3/5 [PERSON_NAME]" at bounding box center [518, 184] width 118 height 43
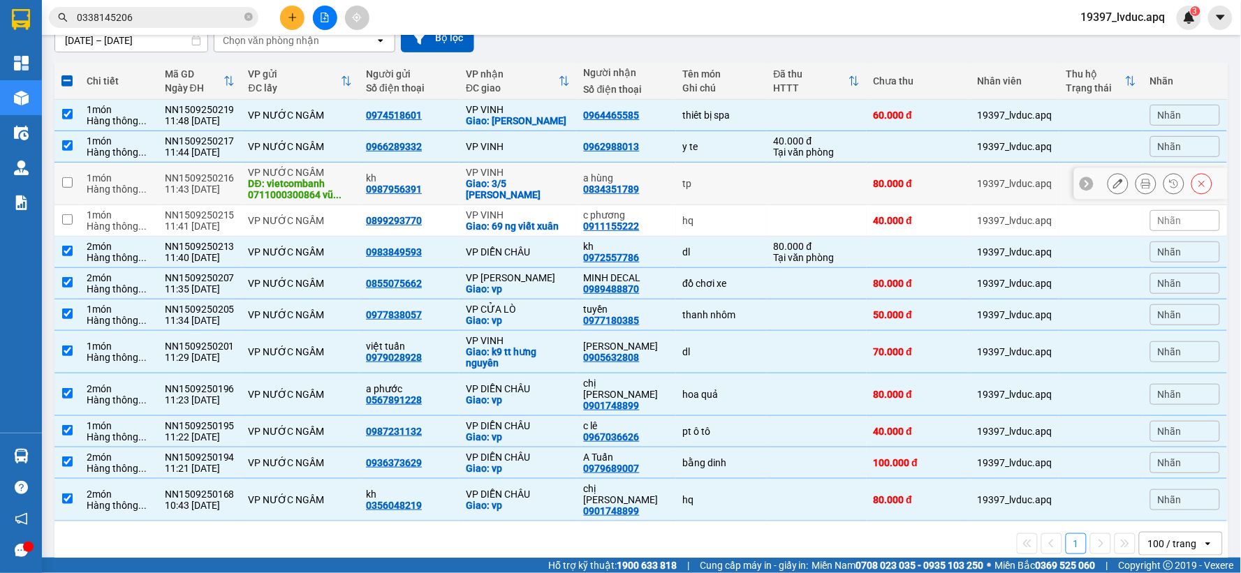
drag, startPoint x: 288, startPoint y: 187, endPoint x: 293, endPoint y: 178, distance: 10.3
click at [288, 191] on div "DĐ: vietcombanh 0711000300864 vũ ..." at bounding box center [301, 189] width 104 height 22
checkbox input "true"
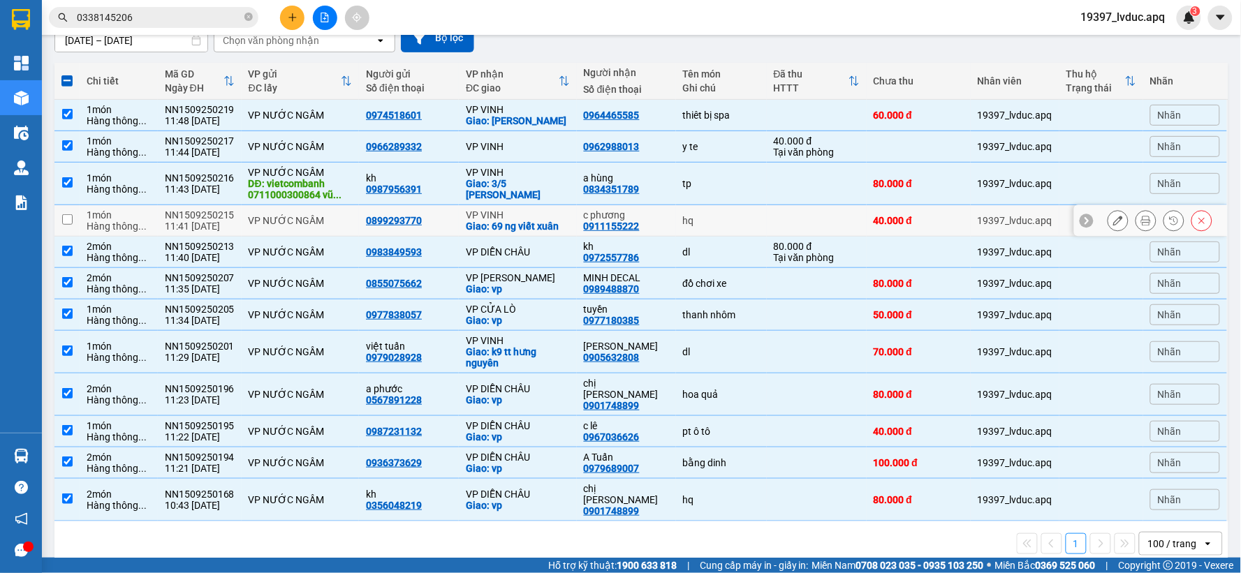
click at [108, 229] on div "Hàng thông ..." at bounding box center [119, 226] width 64 height 11
checkbox input "true"
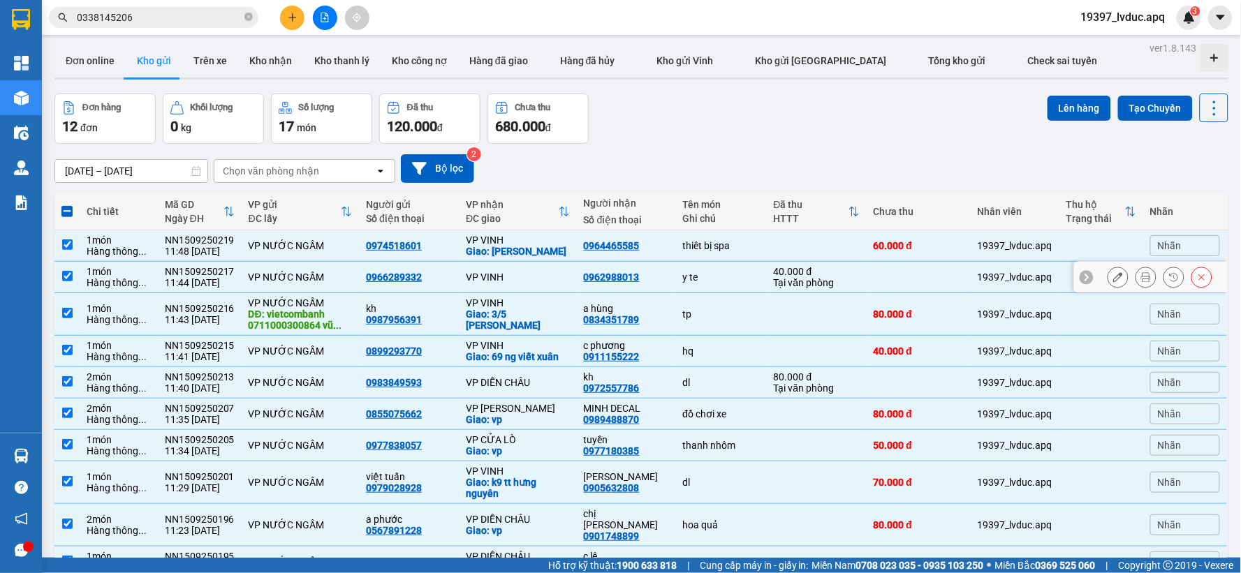
scroll to position [0, 0]
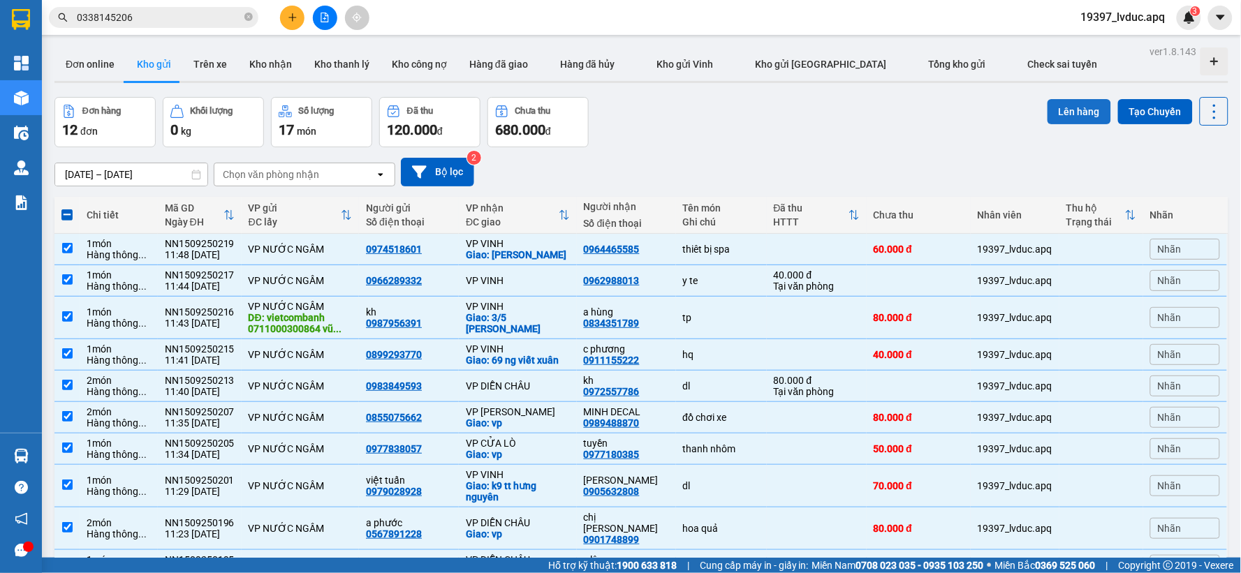
click at [1050, 114] on button "Lên hàng" at bounding box center [1079, 111] width 64 height 25
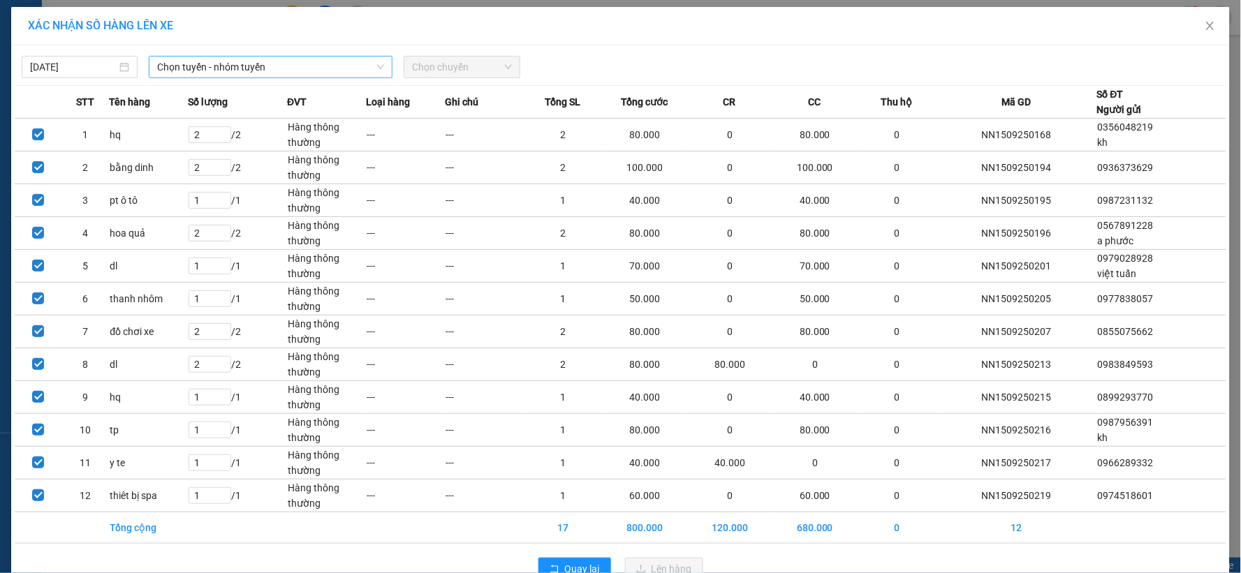
click at [258, 58] on span "Chọn tuyến - nhóm tuyến" at bounding box center [270, 67] width 227 height 21
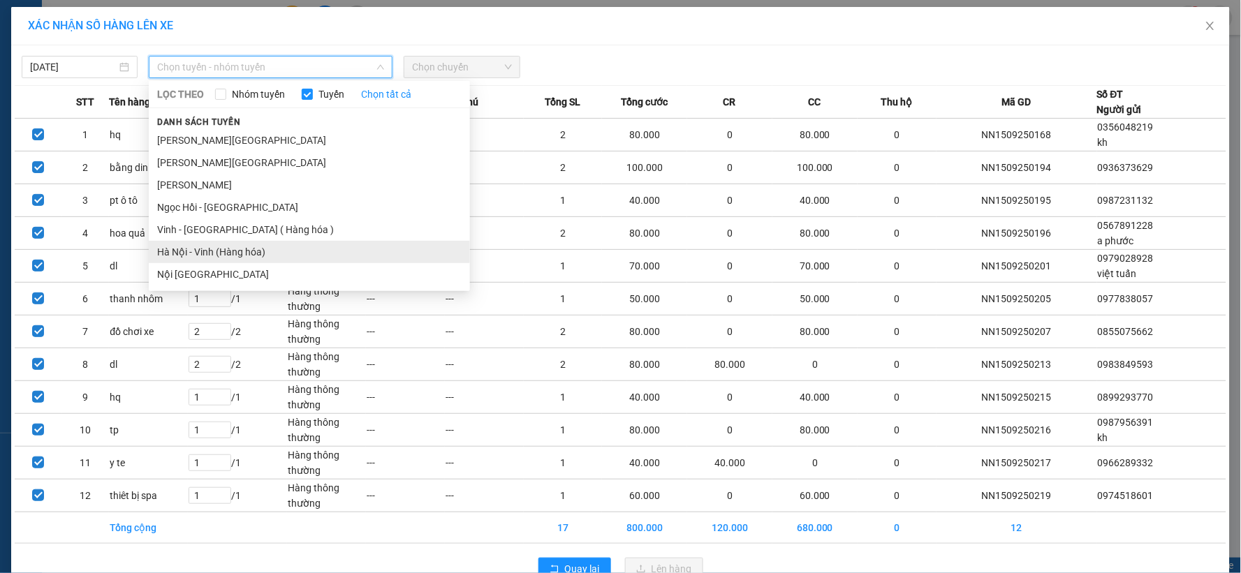
click at [214, 249] on li "Hà Nội - Vinh (Hàng hóa)" at bounding box center [309, 252] width 321 height 22
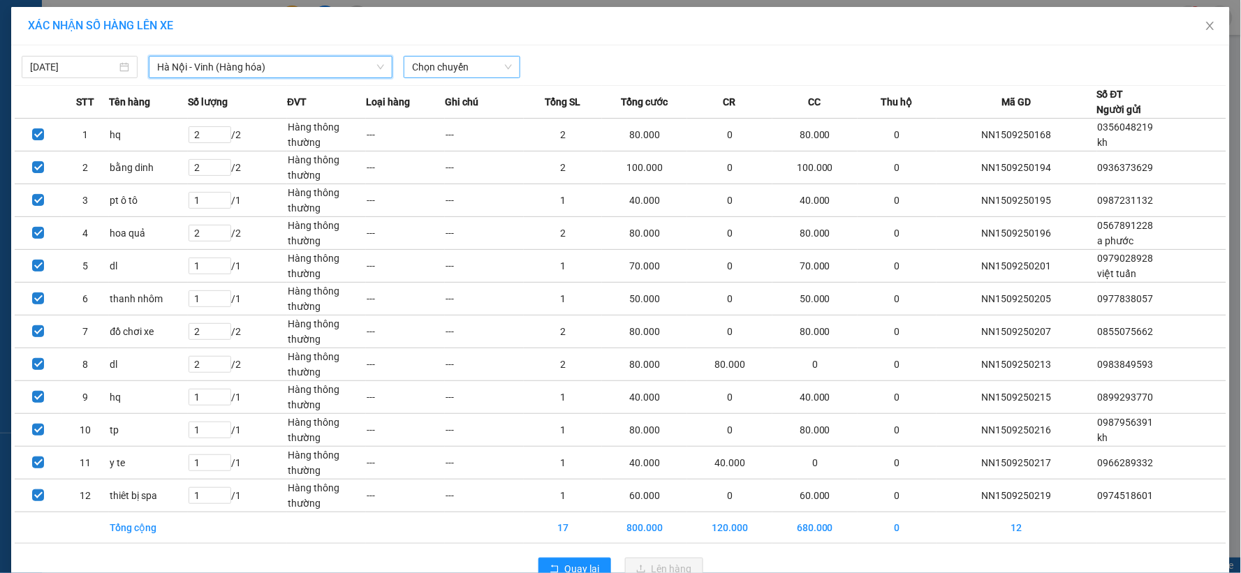
click at [480, 66] on span "Chọn chuyến" at bounding box center [461, 67] width 99 height 21
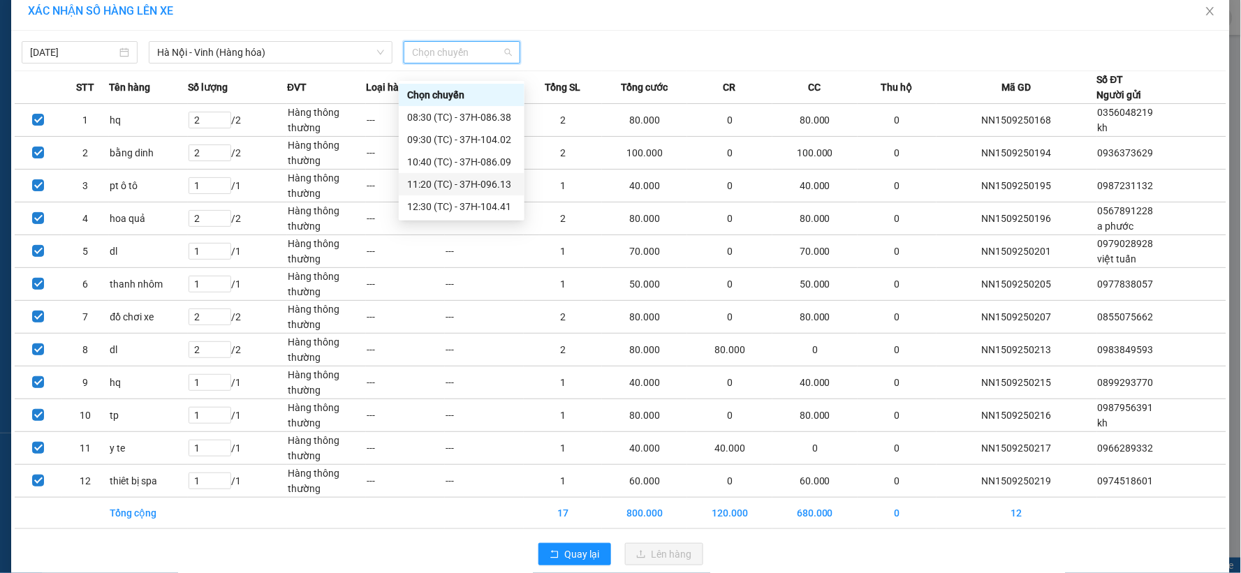
scroll to position [35, 0]
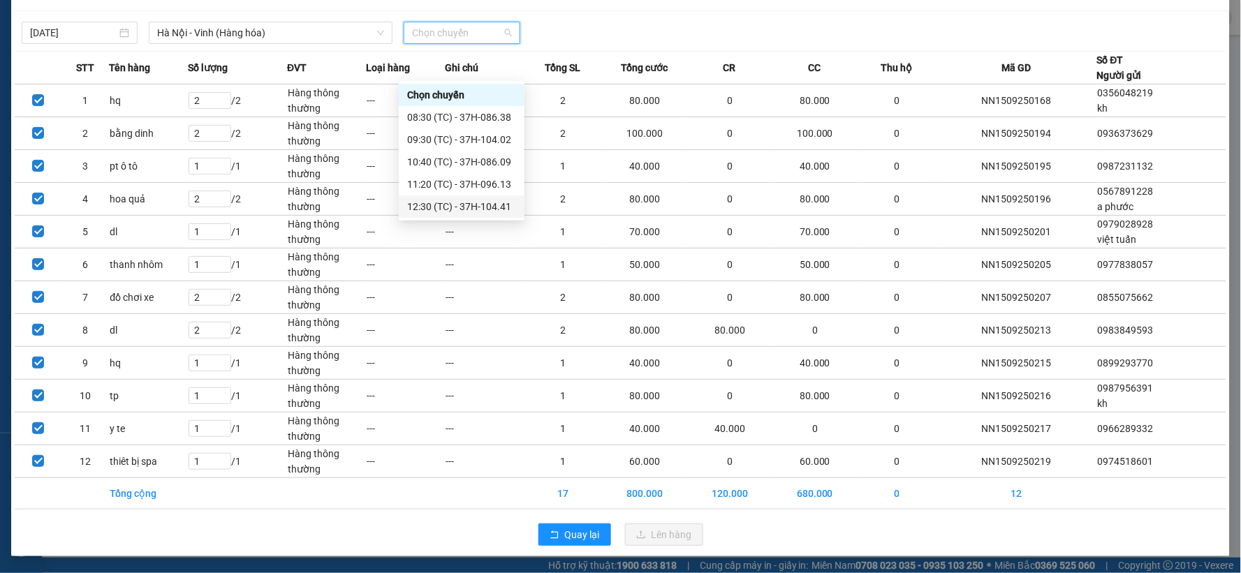
click at [479, 201] on div "12:30 (TC) - 37H-104.41" at bounding box center [461, 206] width 109 height 15
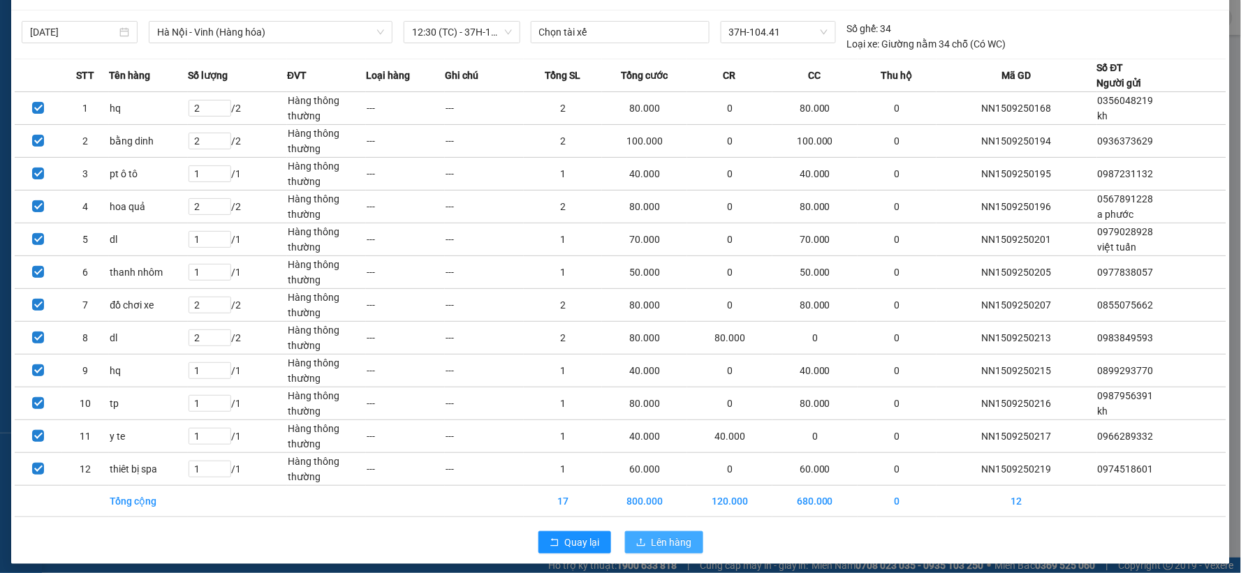
click at [654, 545] on span "Lên hàng" at bounding box center [671, 542] width 40 height 15
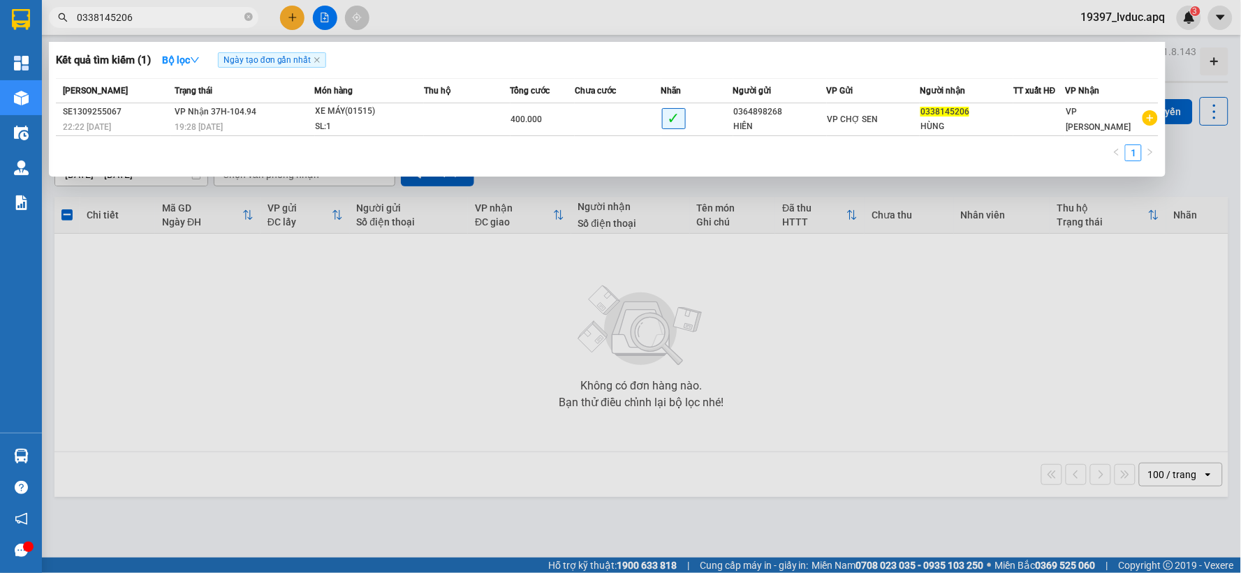
click at [207, 17] on input "0338145206" at bounding box center [159, 17] width 165 height 15
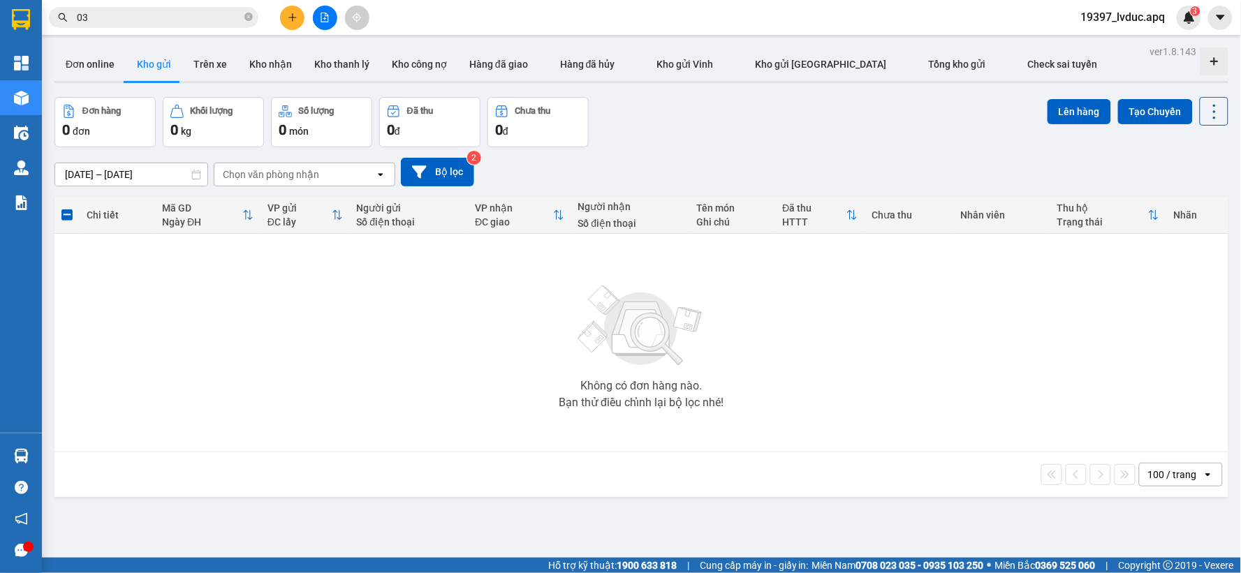
type input "0"
click at [330, 23] on button at bounding box center [325, 18] width 24 height 24
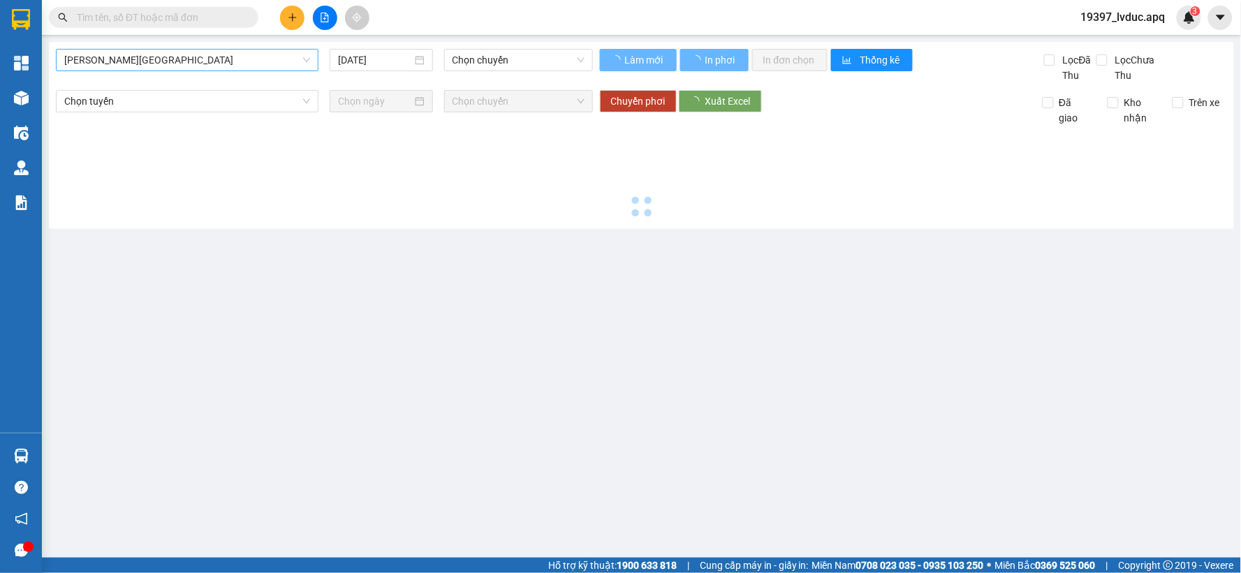
click at [136, 61] on span "[PERSON_NAME][GEOGRAPHIC_DATA]" at bounding box center [187, 60] width 246 height 21
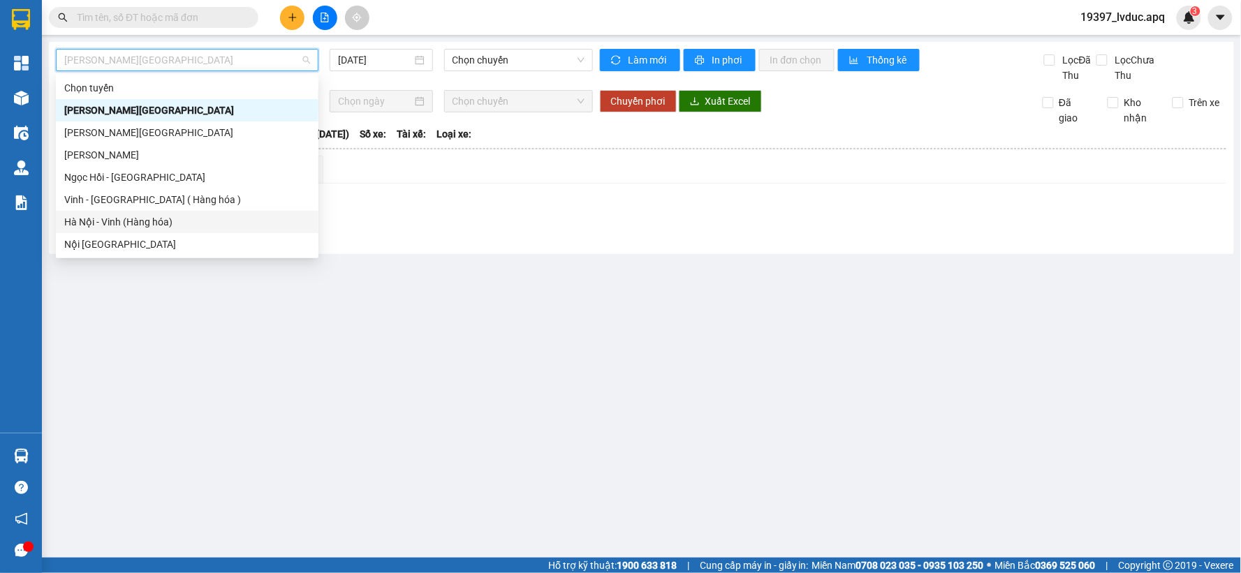
click at [145, 211] on div "Hà Nội - Vinh (Hàng hóa)" at bounding box center [187, 222] width 263 height 22
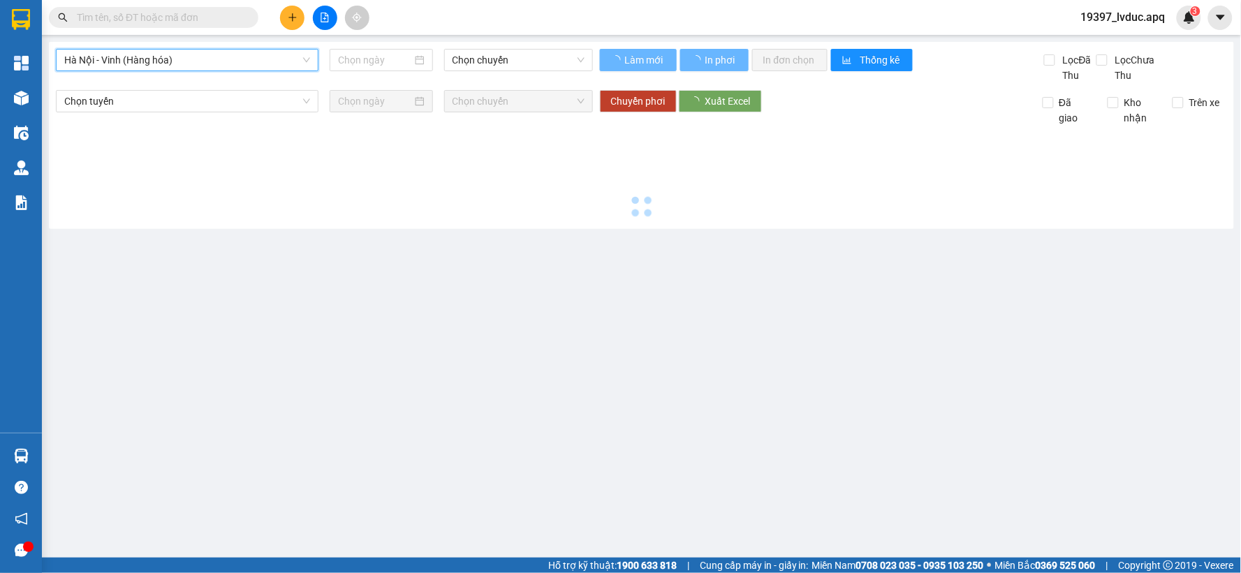
type input "[DATE]"
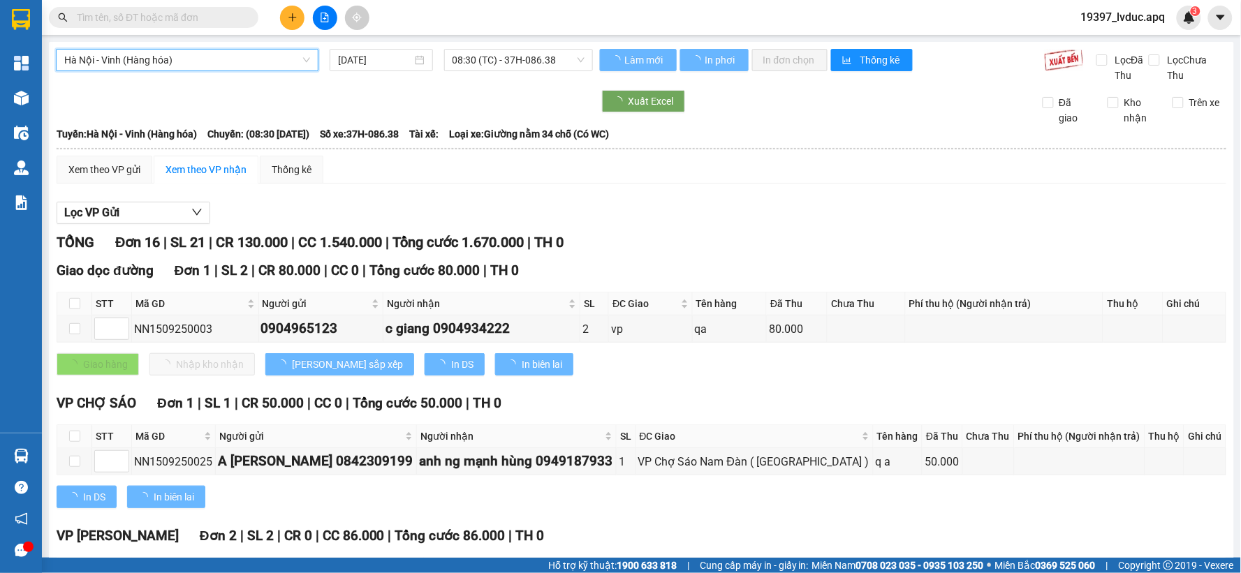
click at [483, 61] on span "08:30 (TC) - 37H-086.38" at bounding box center [518, 60] width 132 height 21
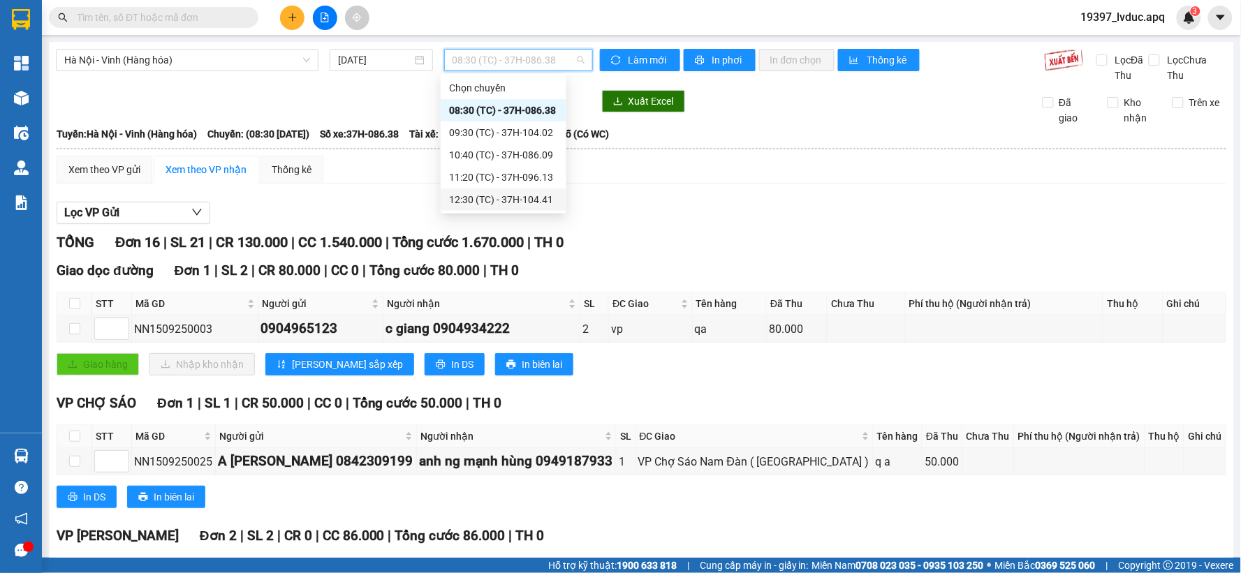
click at [527, 196] on div "12:30 (TC) - 37H-104.41" at bounding box center [503, 199] width 109 height 15
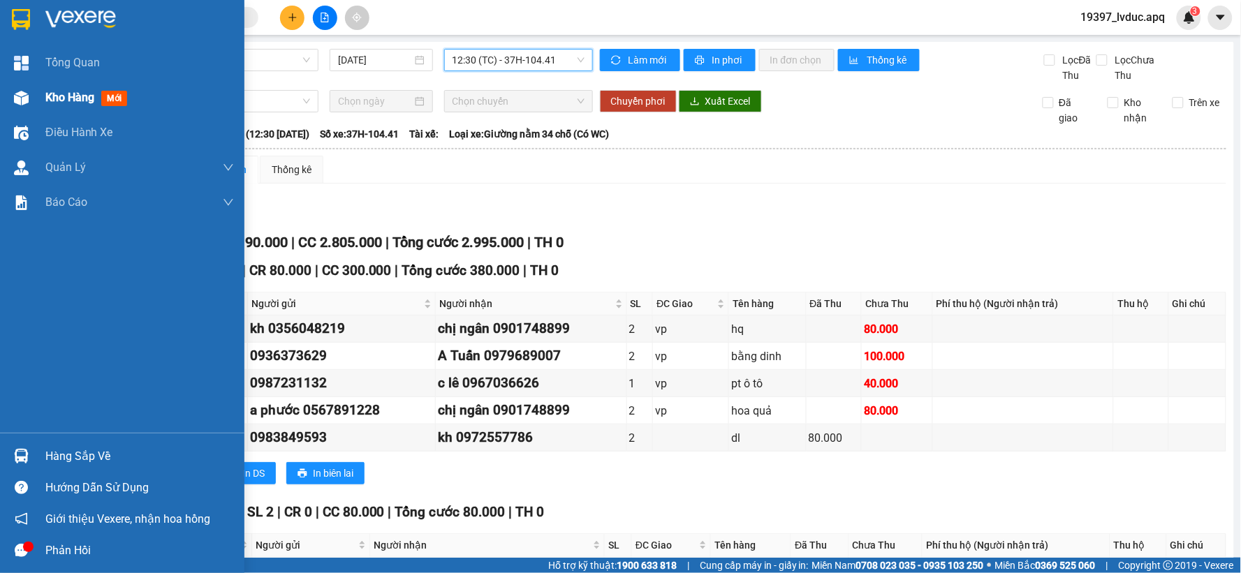
click at [36, 84] on div "Kho hàng mới" at bounding box center [122, 97] width 244 height 35
click at [45, 103] on span "Kho hàng" at bounding box center [69, 97] width 49 height 13
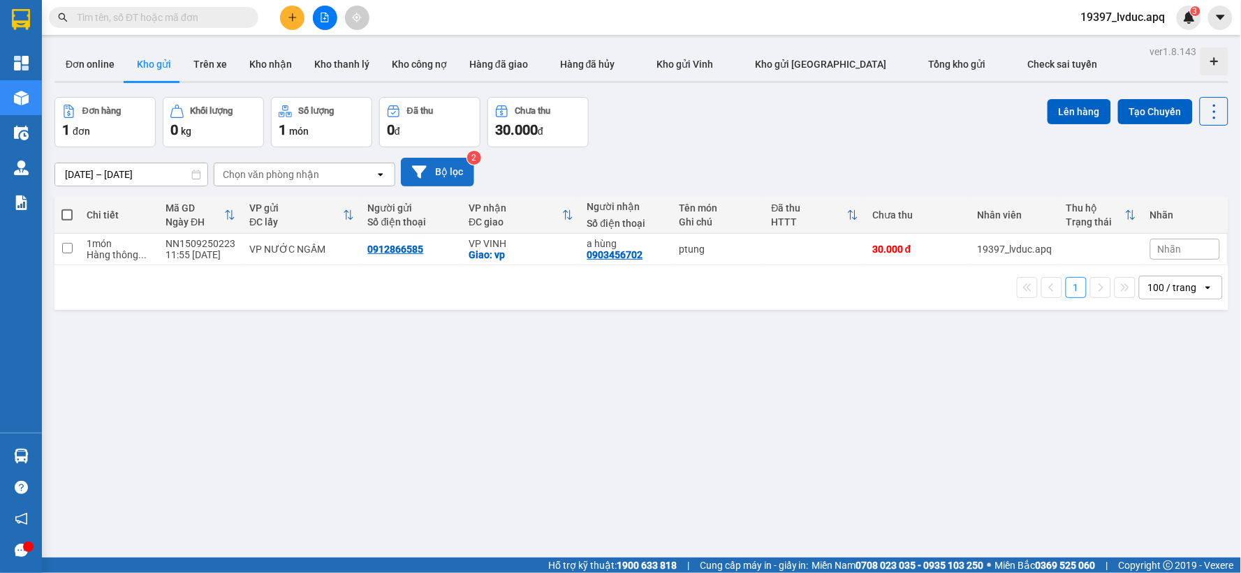
click at [436, 180] on button "Bộ lọc" at bounding box center [437, 172] width 73 height 29
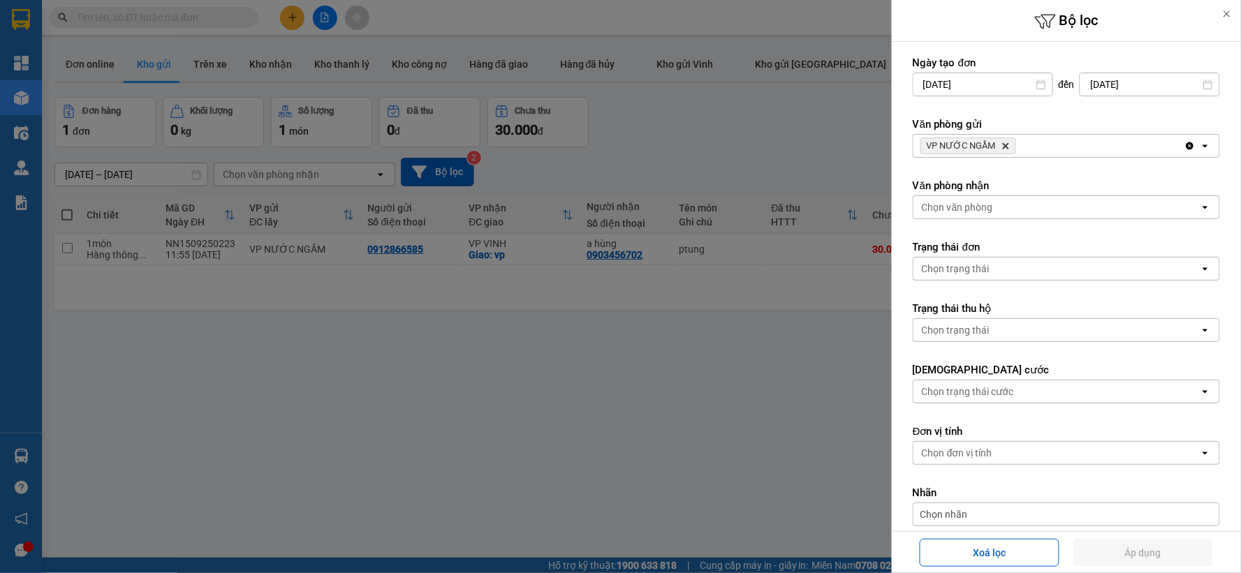
click at [1028, 149] on div "VP NƯỚC NGẦM Delete" at bounding box center [1048, 146] width 271 height 22
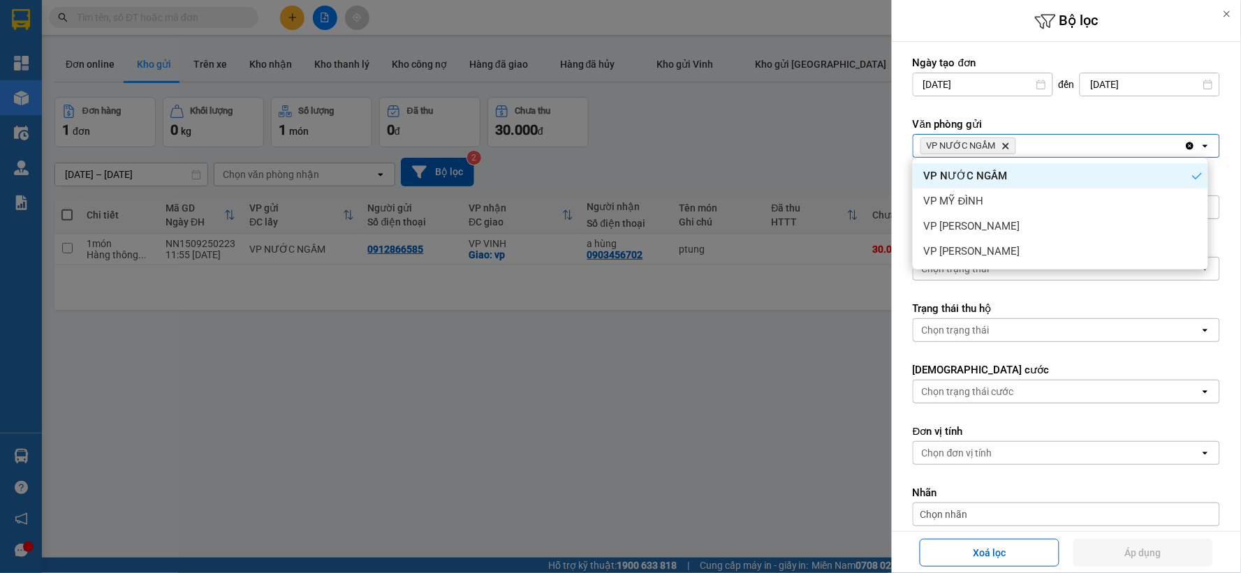
click at [1004, 142] on icon "Delete" at bounding box center [1005, 146] width 8 height 8
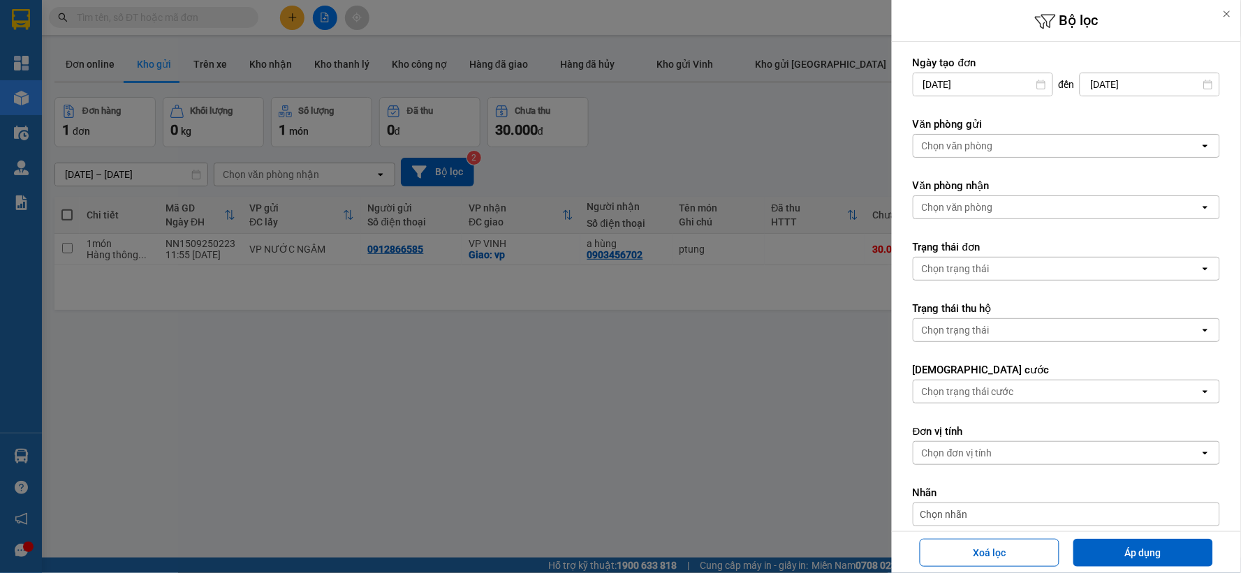
click at [772, 156] on div at bounding box center [620, 286] width 1241 height 573
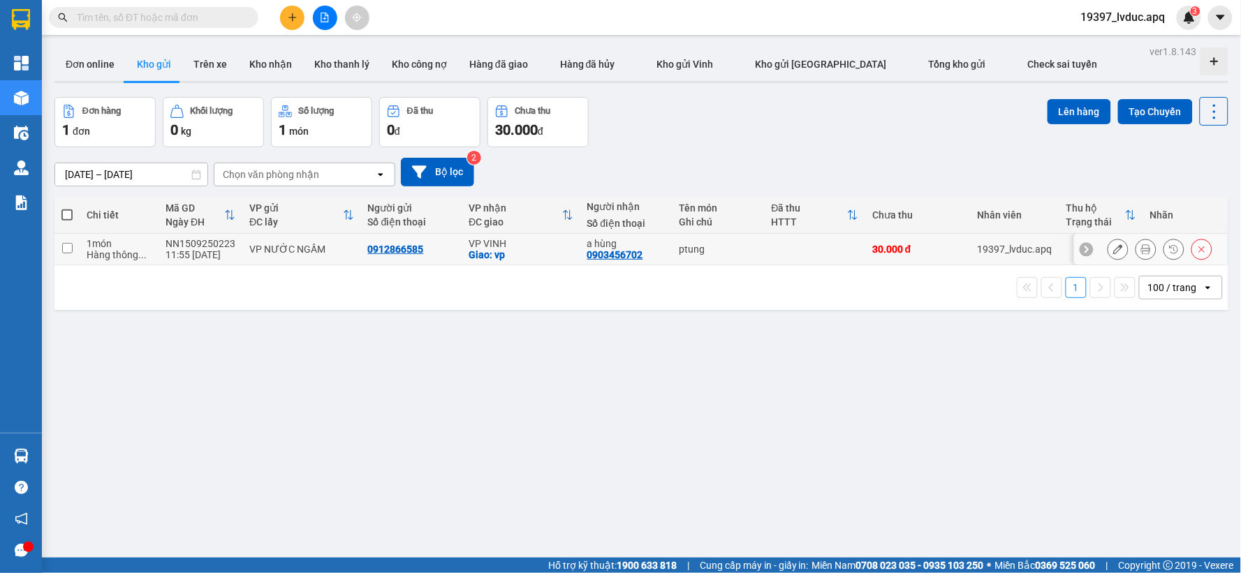
click at [580, 242] on td "a hùng 0903456702" at bounding box center [626, 249] width 92 height 31
checkbox input "true"
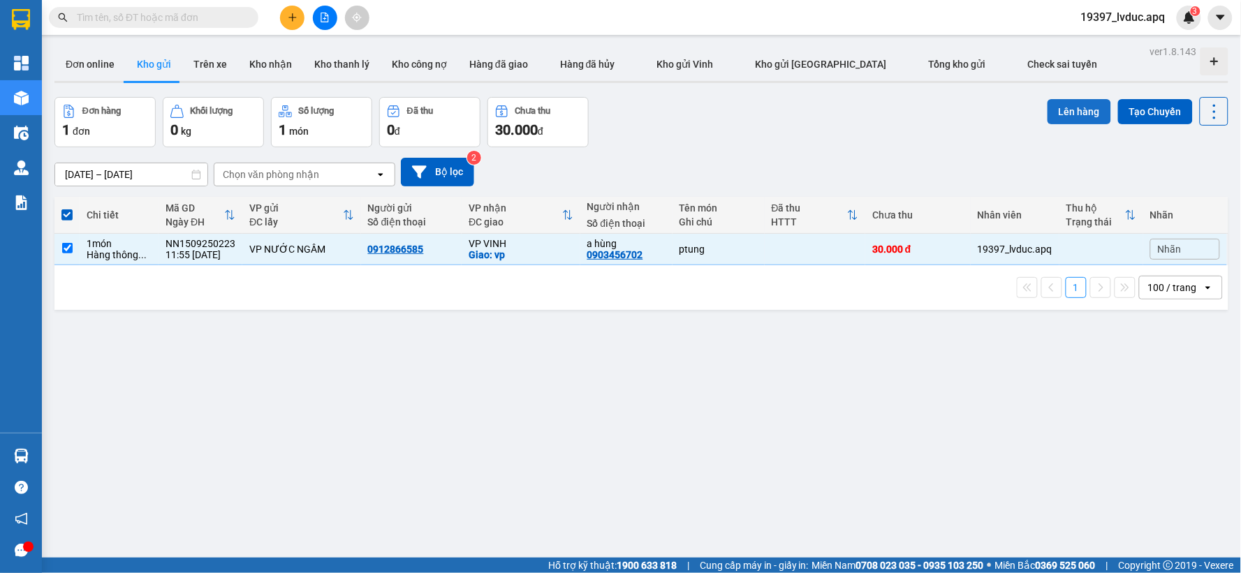
click at [1077, 108] on button "Lên hàng" at bounding box center [1079, 111] width 64 height 25
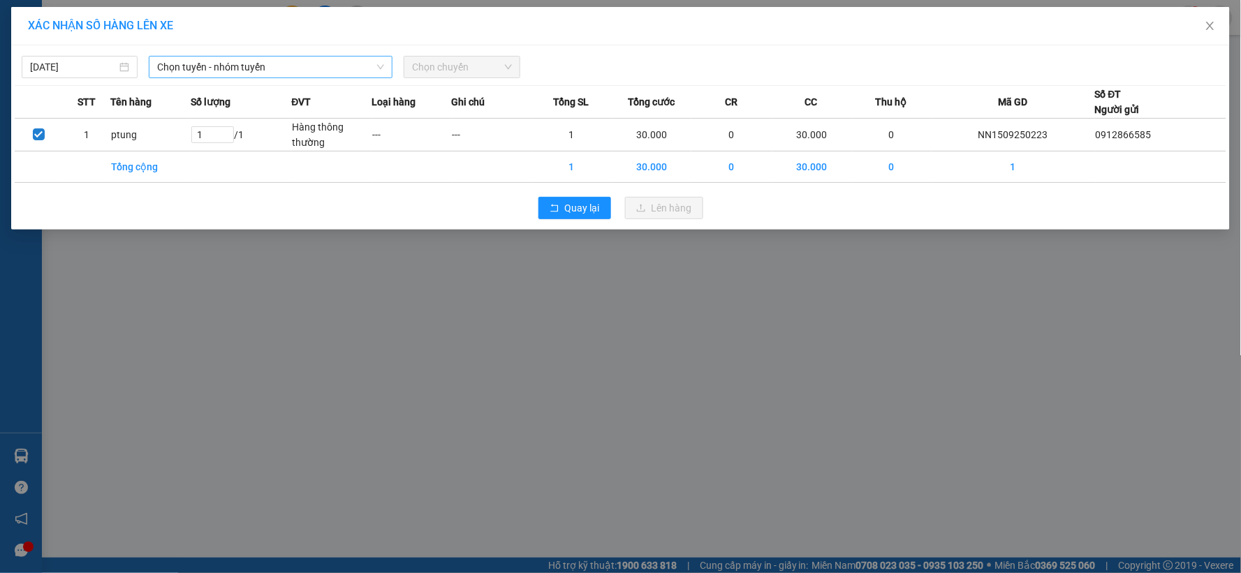
click at [274, 68] on span "Chọn tuyến - nhóm tuyến" at bounding box center [270, 67] width 227 height 21
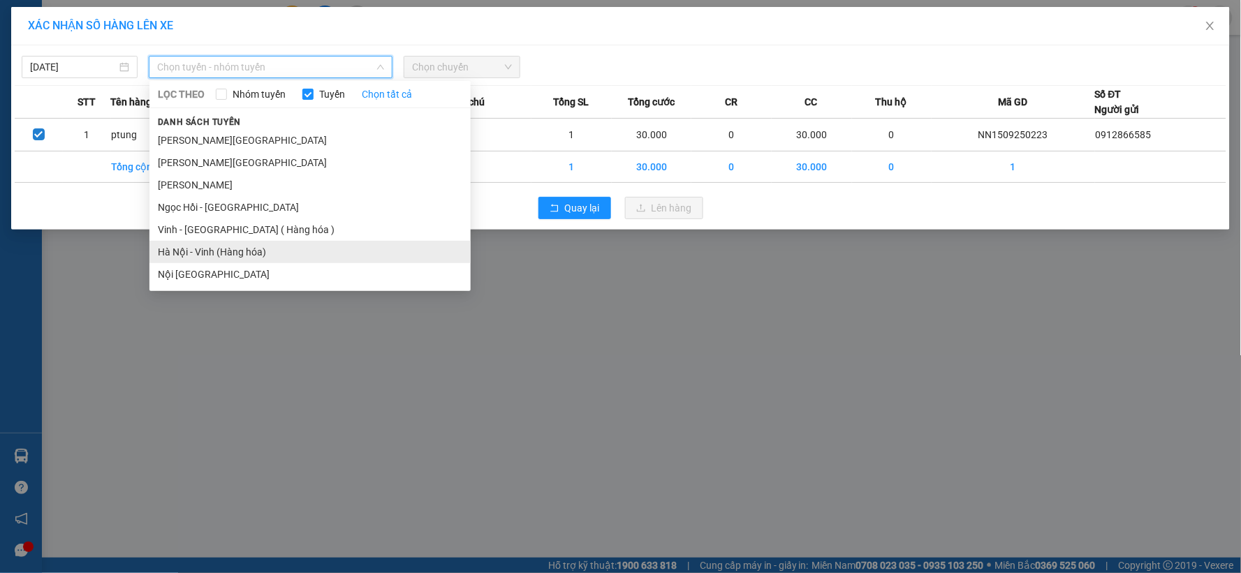
click at [239, 249] on li "Hà Nội - Vinh (Hàng hóa)" at bounding box center [309, 252] width 321 height 22
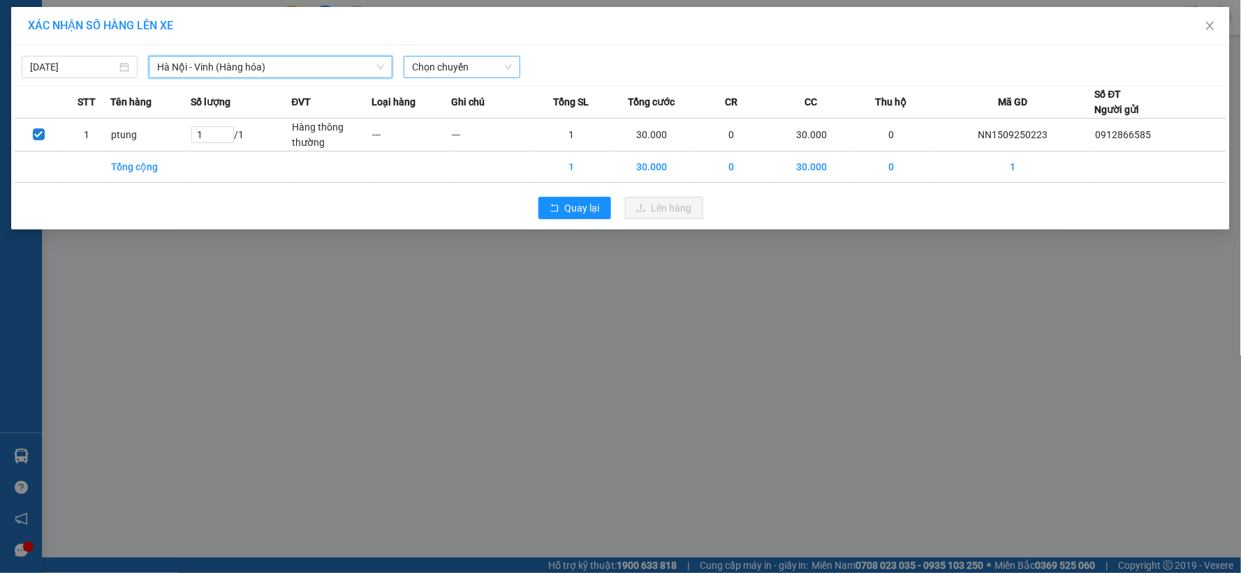
click at [503, 58] on span "Chọn chuyến" at bounding box center [461, 67] width 99 height 21
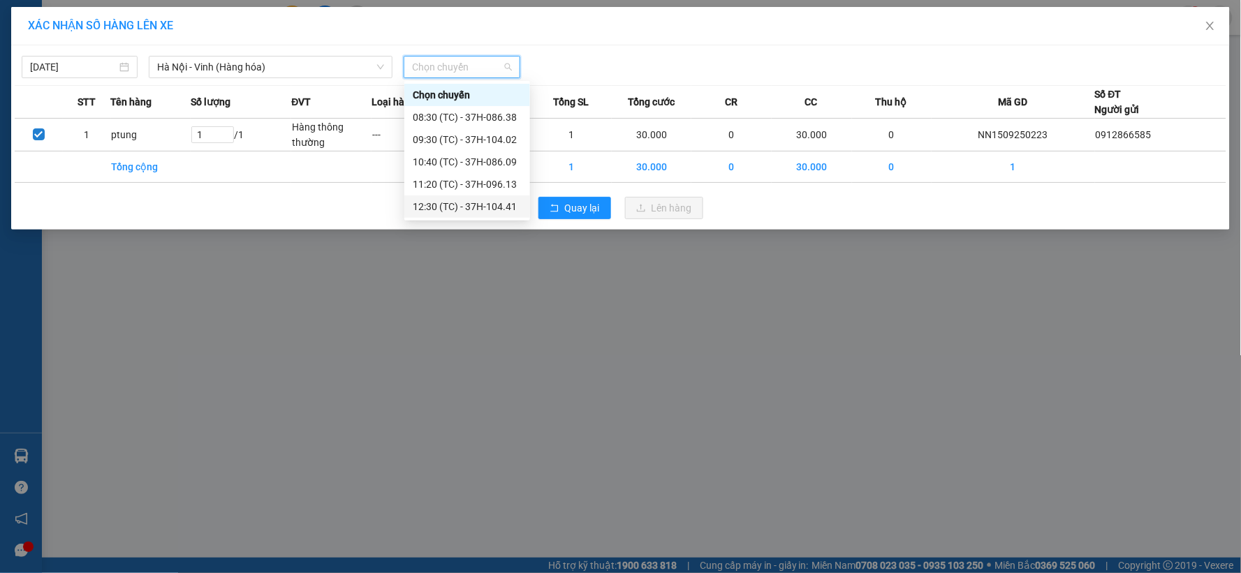
click at [475, 200] on div "12:30 (TC) - 37H-104.41" at bounding box center [467, 206] width 109 height 15
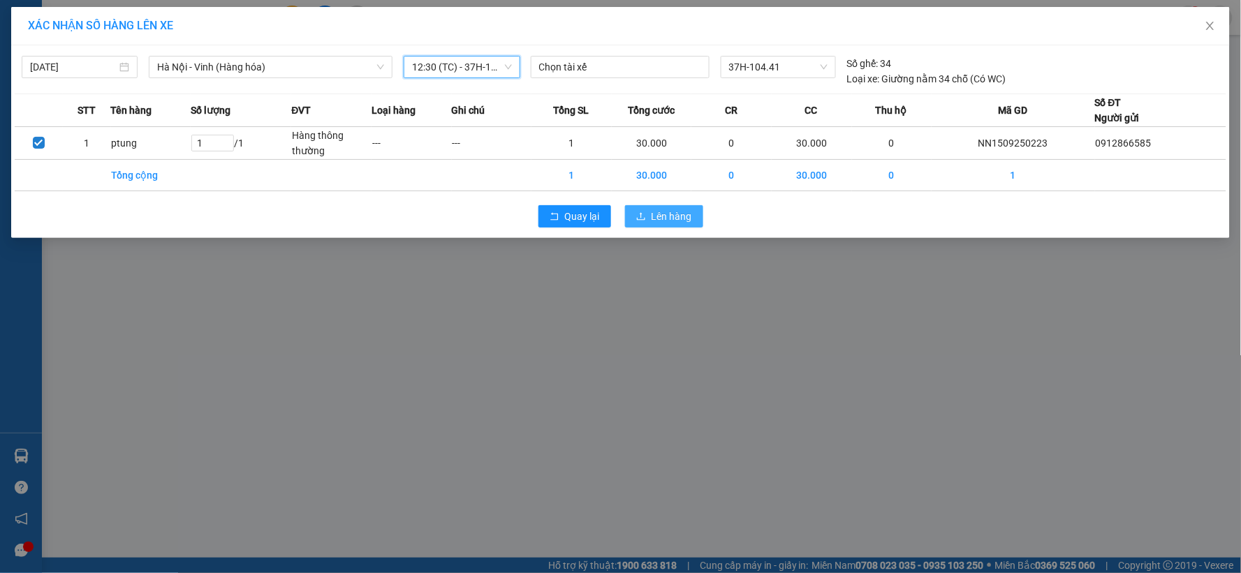
click at [666, 215] on span "Lên hàng" at bounding box center [671, 216] width 40 height 15
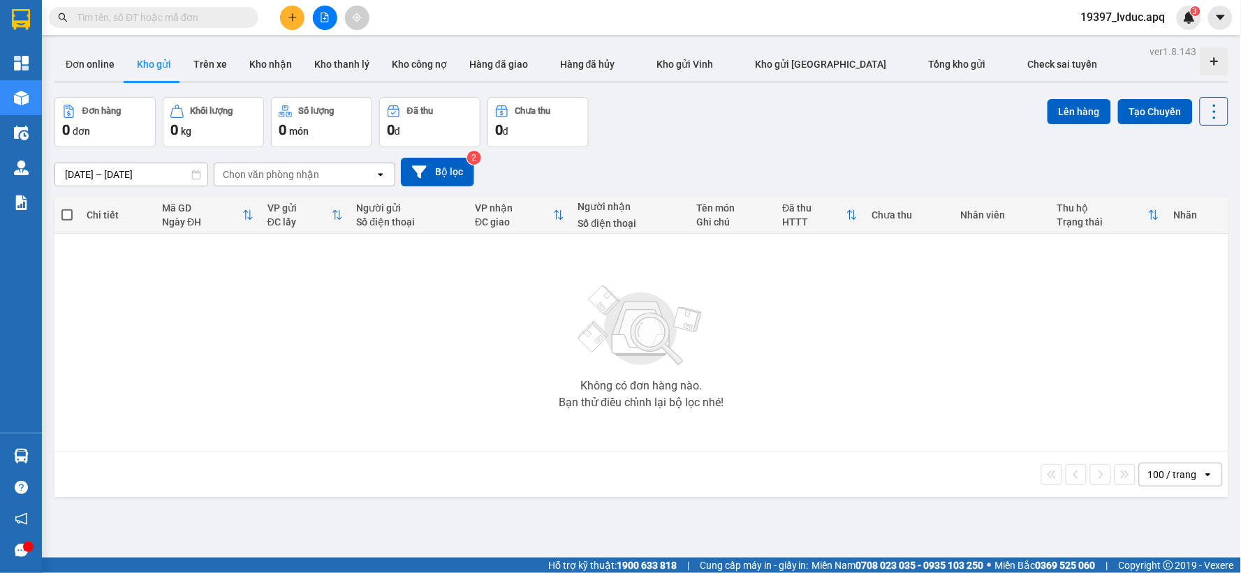
click at [399, 177] on div "[DATE] – [DATE] Press the down arrow key to interact with the calendar and sele…" at bounding box center [641, 172] width 1174 height 29
click at [463, 169] on button "Bộ lọc" at bounding box center [437, 172] width 73 height 29
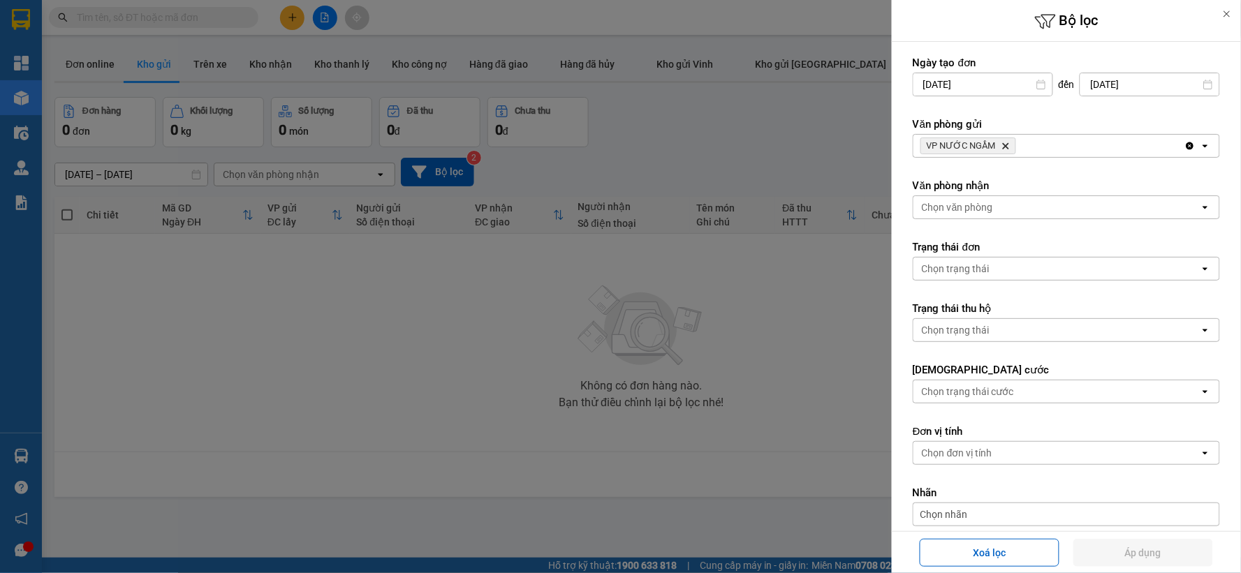
click at [1001, 152] on span "VP NƯỚC NGẦM Delete" at bounding box center [968, 146] width 96 height 17
click at [1003, 147] on icon "VP NƯỚC NGẦM, close by backspace" at bounding box center [1006, 146] width 6 height 6
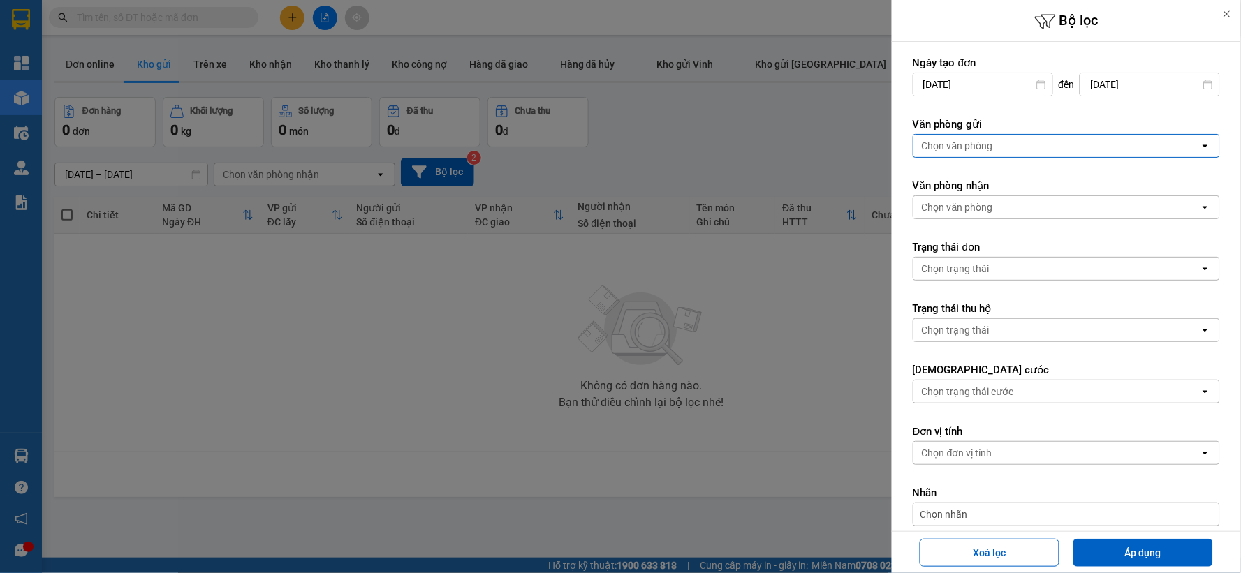
click at [1003, 147] on div "Chọn văn phòng" at bounding box center [1056, 146] width 286 height 22
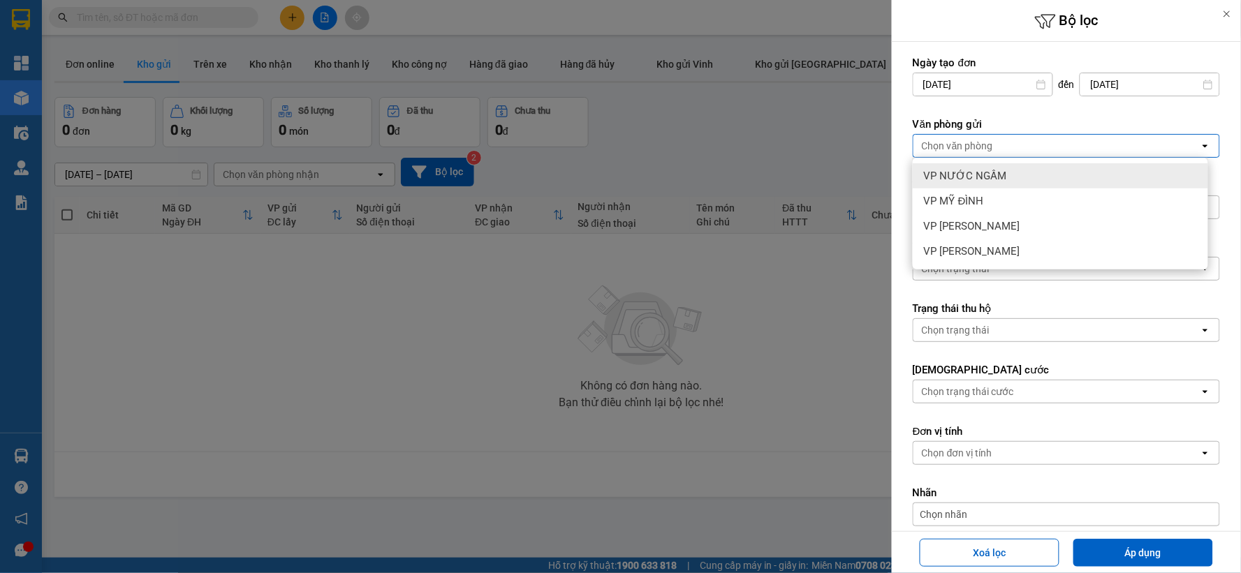
click at [1002, 184] on div "VP NƯỚC NGẦM" at bounding box center [1060, 175] width 295 height 25
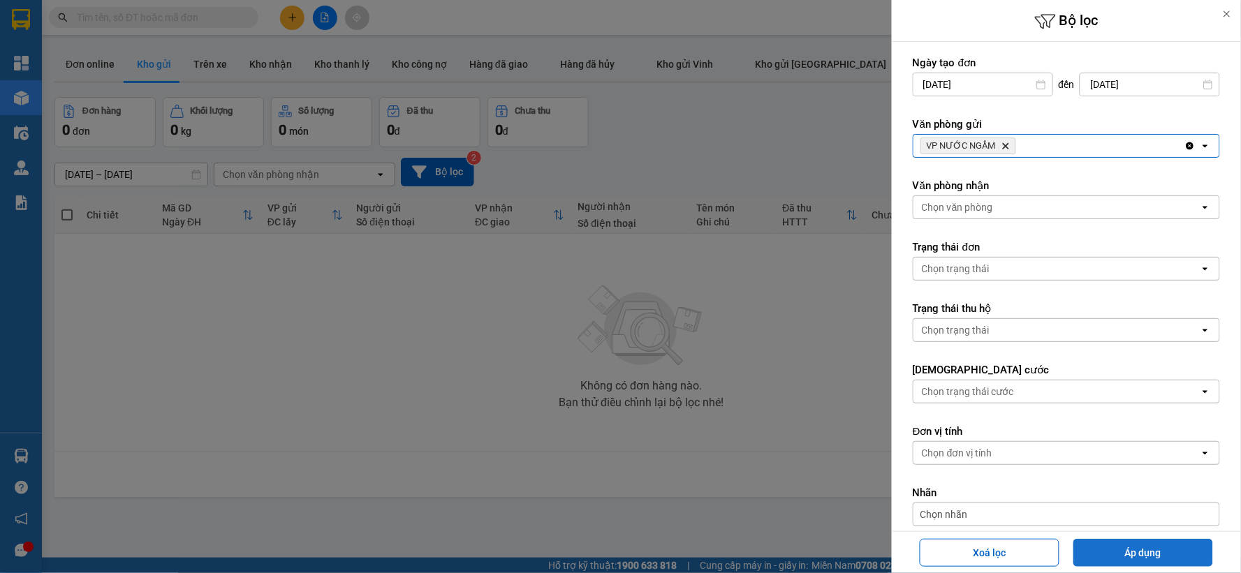
click at [1121, 547] on button "Áp dụng" at bounding box center [1143, 553] width 140 height 28
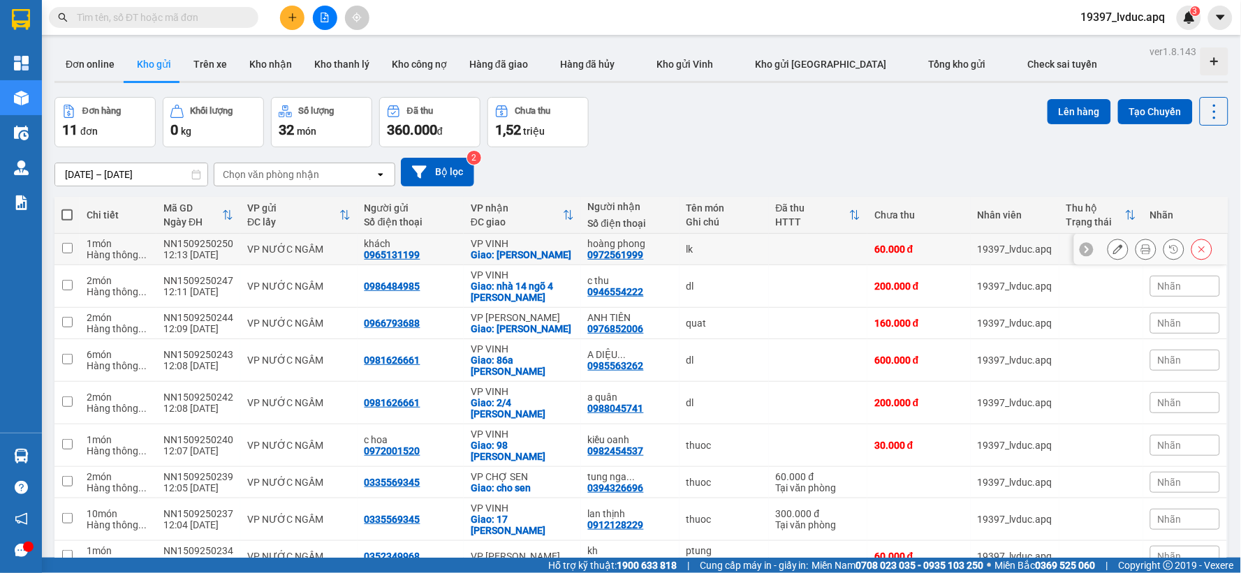
click at [658, 246] on div "hoàng phong" at bounding box center [630, 243] width 84 height 11
checkbox input "true"
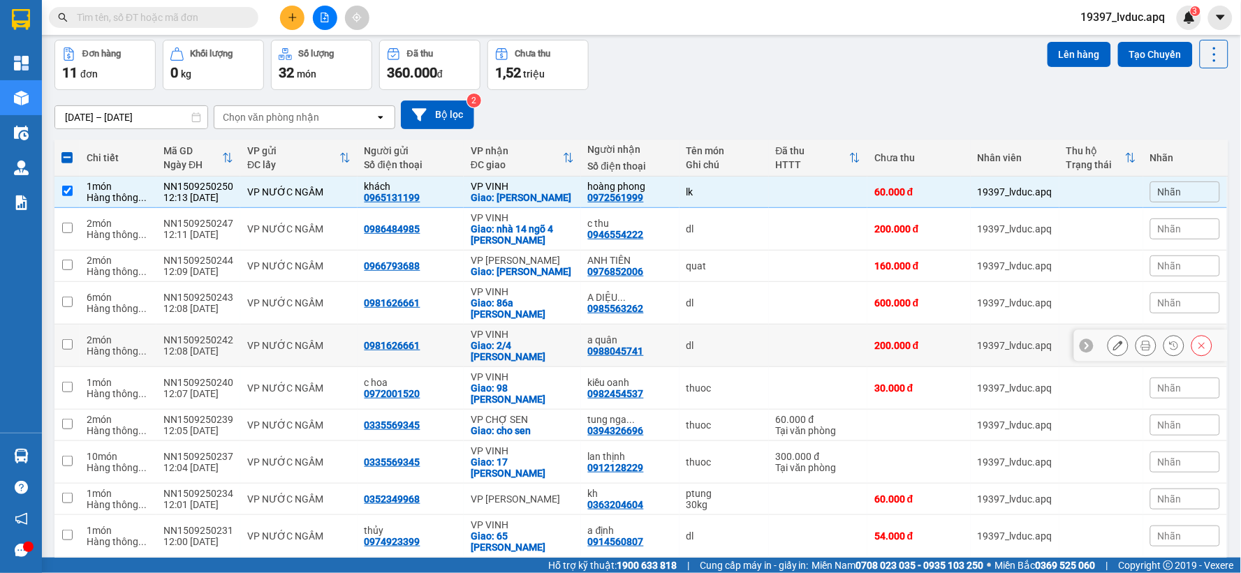
scroll to position [136, 0]
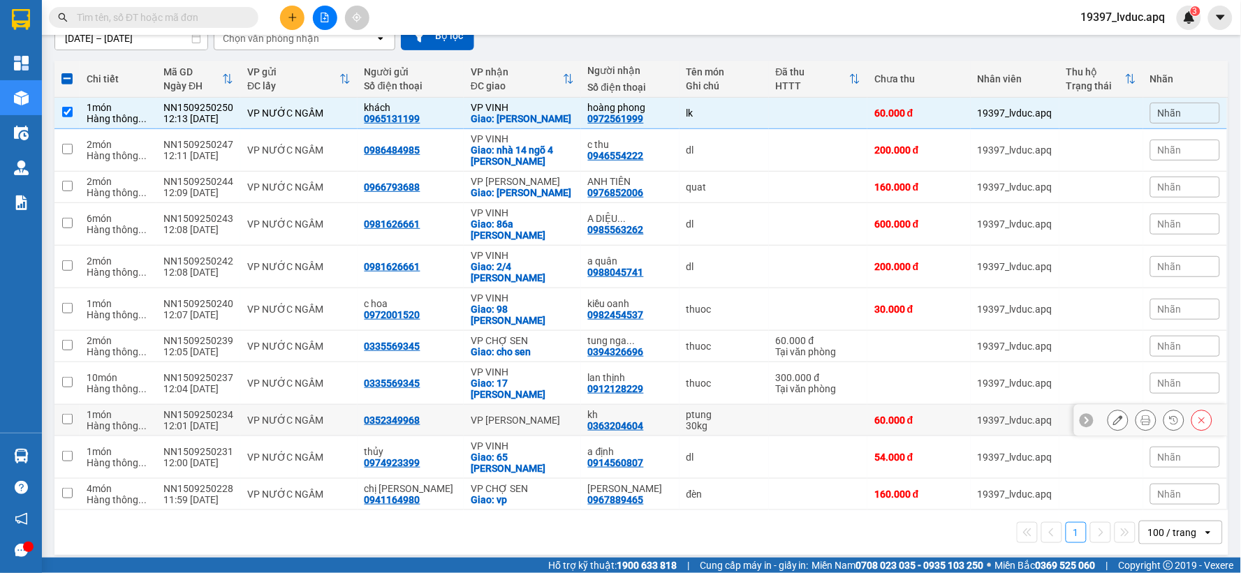
click at [714, 427] on div "30kg" at bounding box center [723, 425] width 75 height 11
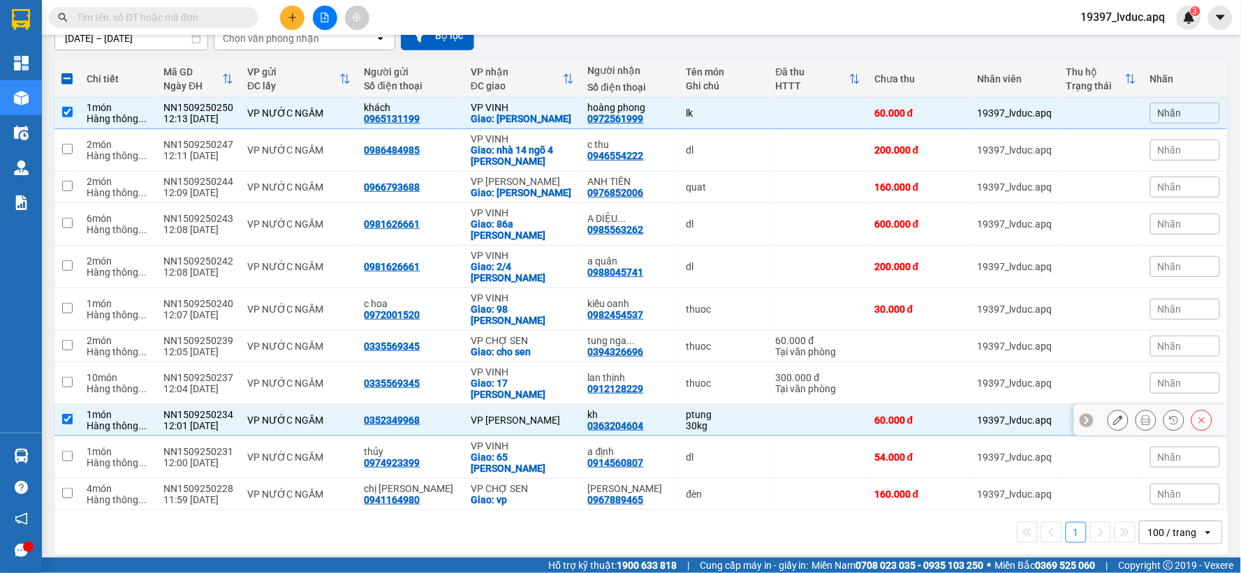
click at [686, 424] on div "30kg" at bounding box center [723, 425] width 75 height 11
checkbox input "false"
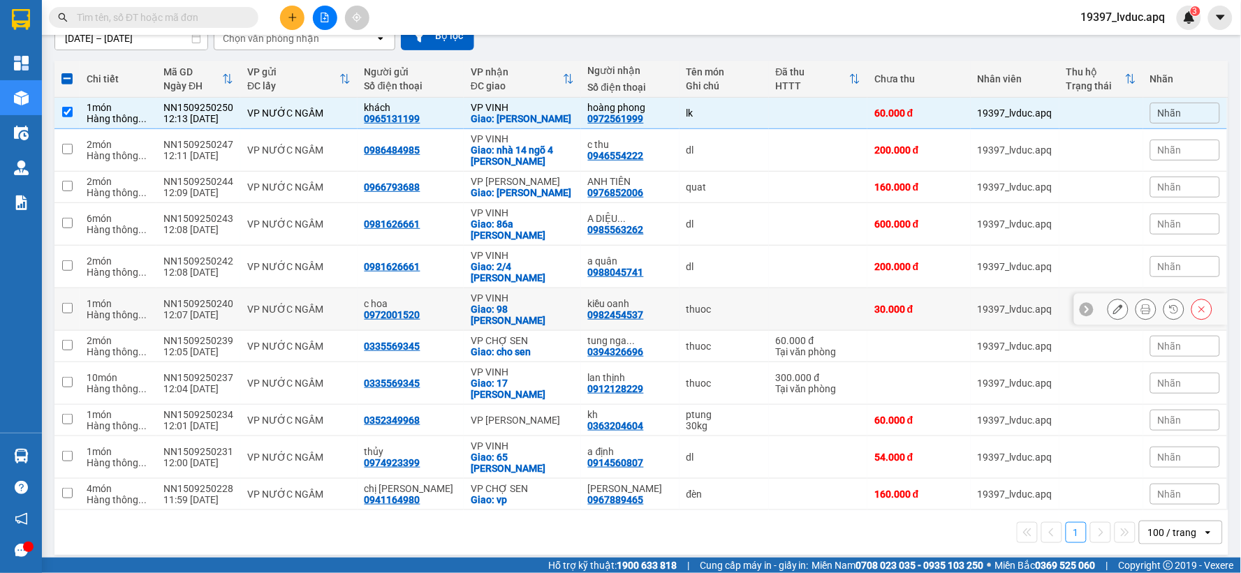
click at [702, 315] on div "thuoc" at bounding box center [723, 309] width 75 height 11
checkbox input "true"
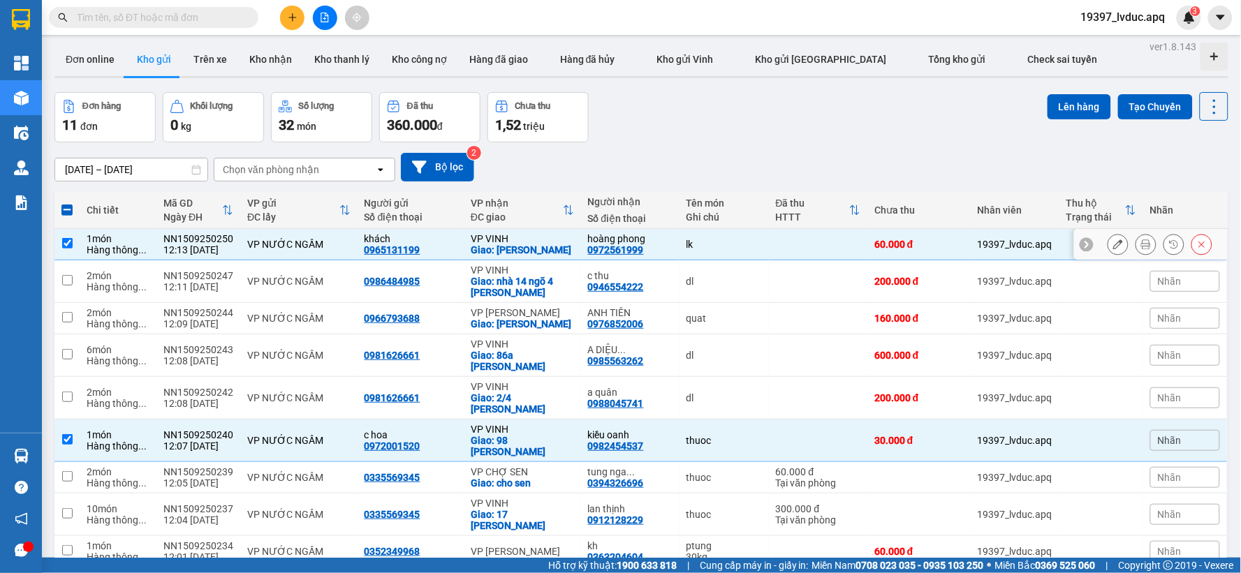
scroll to position [0, 0]
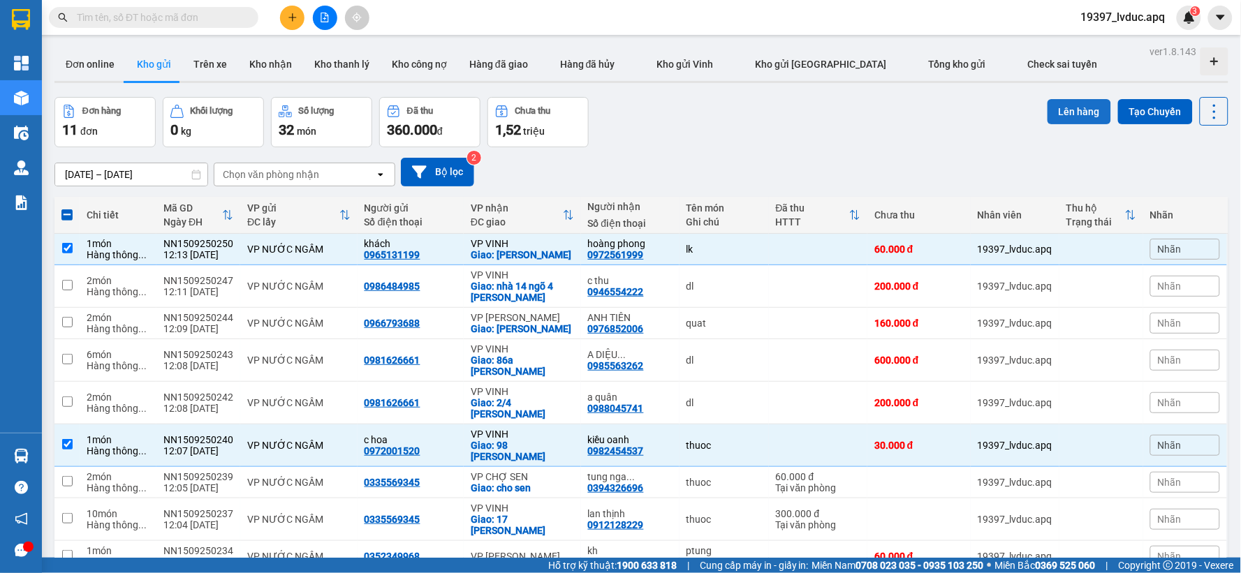
click at [1074, 108] on button "Lên hàng" at bounding box center [1079, 111] width 64 height 25
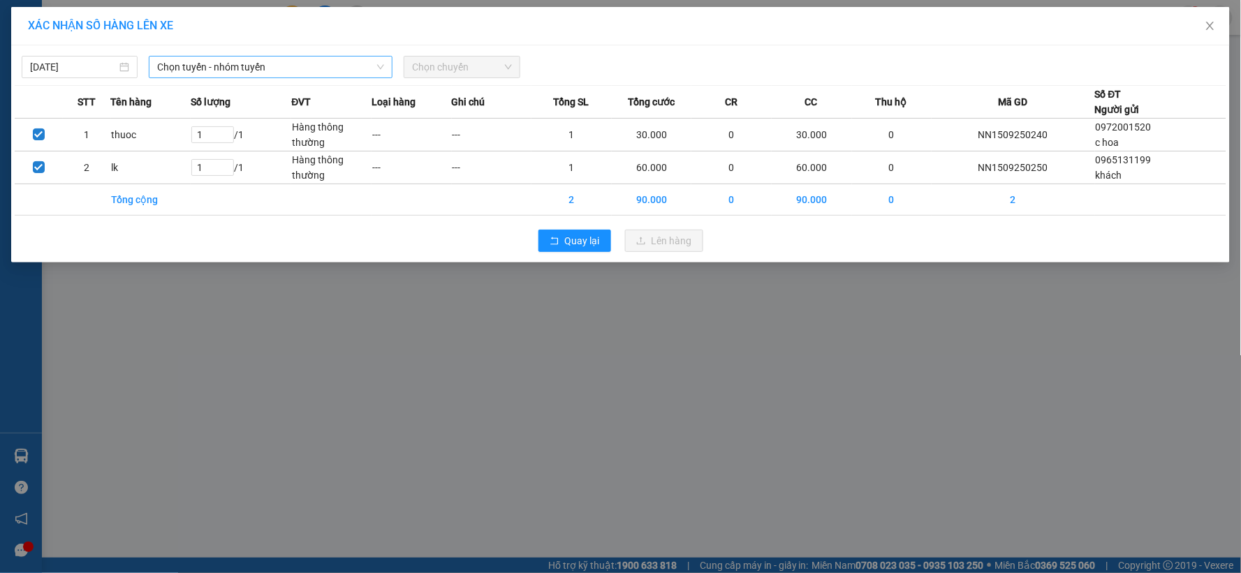
click at [237, 67] on span "Chọn tuyến - nhóm tuyến" at bounding box center [270, 67] width 227 height 21
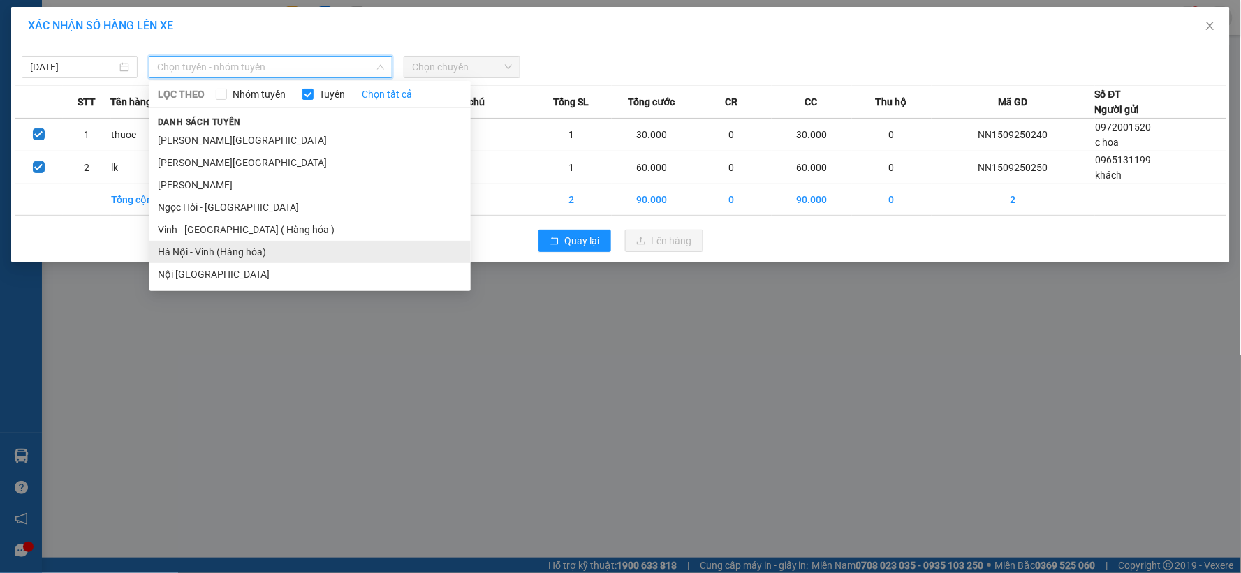
click at [220, 246] on li "Hà Nội - Vinh (Hàng hóa)" at bounding box center [309, 252] width 321 height 22
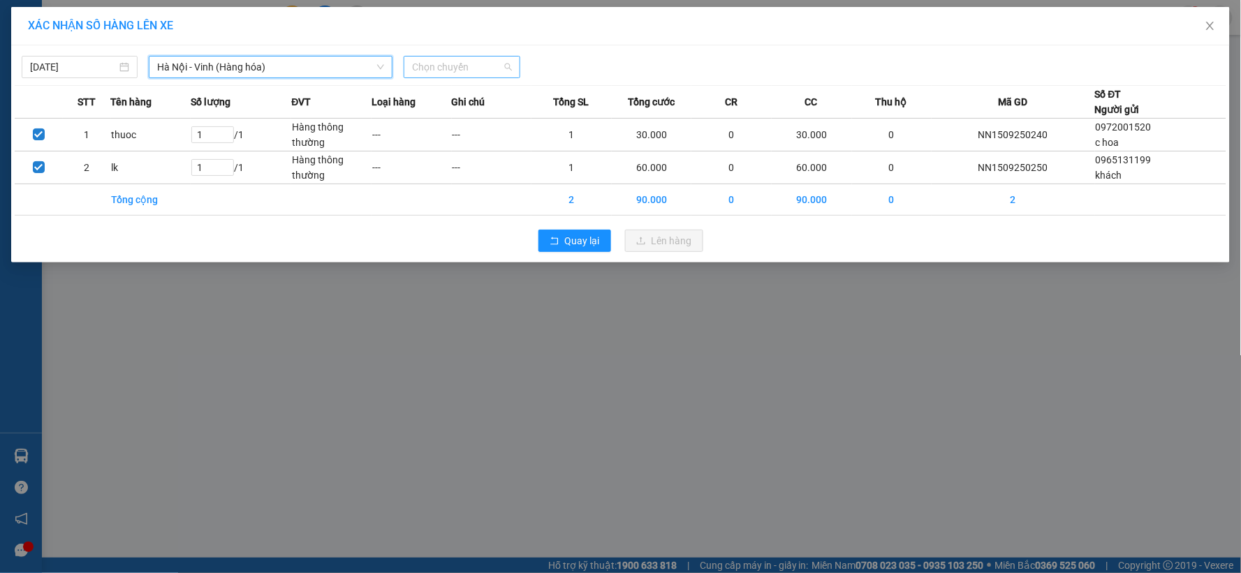
click at [492, 68] on span "Chọn chuyến" at bounding box center [461, 67] width 99 height 21
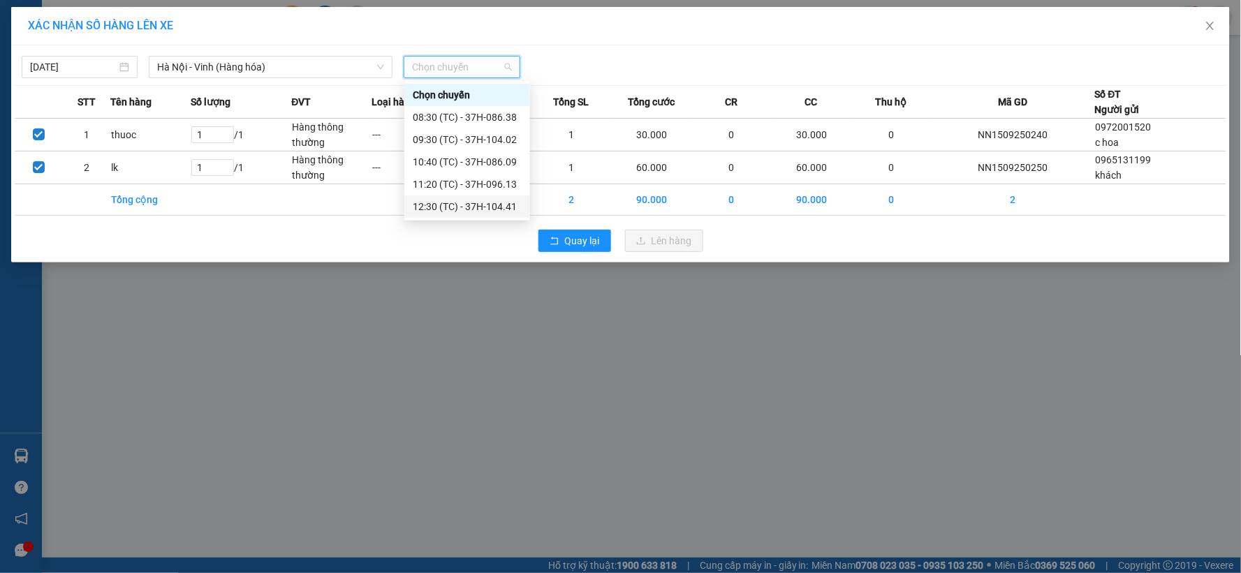
click at [469, 207] on div "12:30 (TC) - 37H-104.41" at bounding box center [467, 206] width 109 height 15
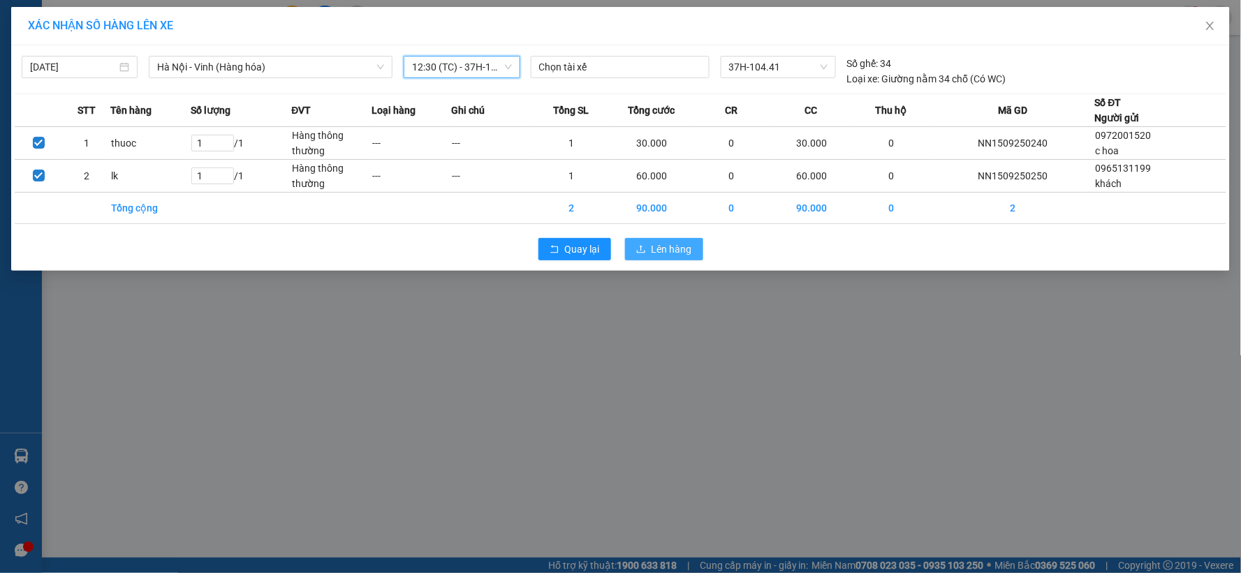
click at [650, 245] on button "Lên hàng" at bounding box center [664, 249] width 78 height 22
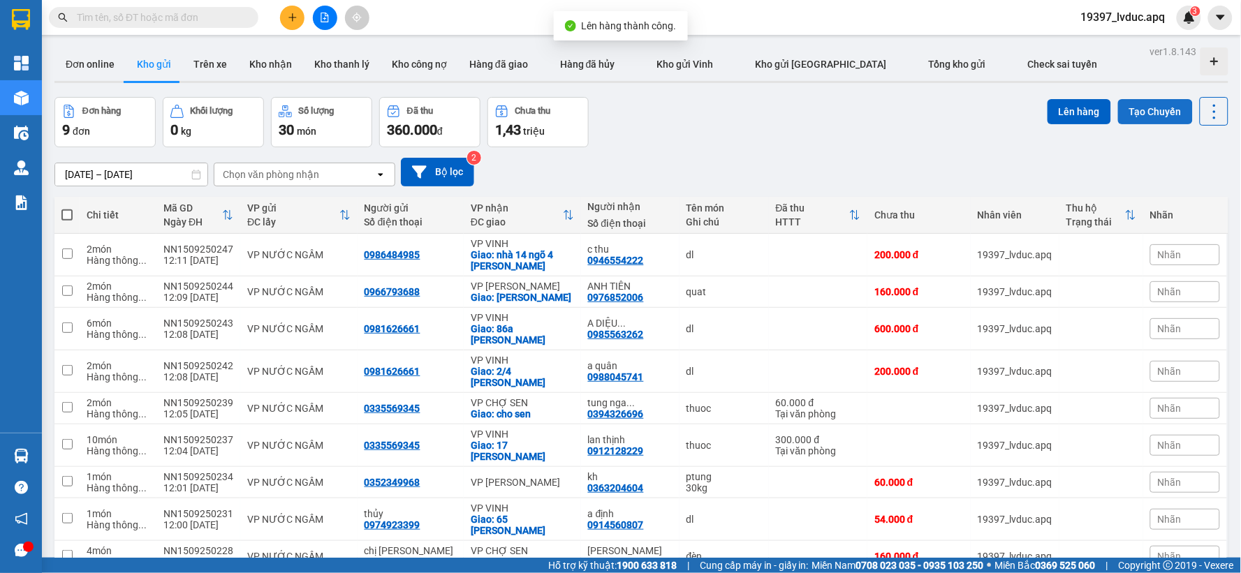
click at [1128, 110] on button "Tạo Chuyến" at bounding box center [1155, 111] width 75 height 25
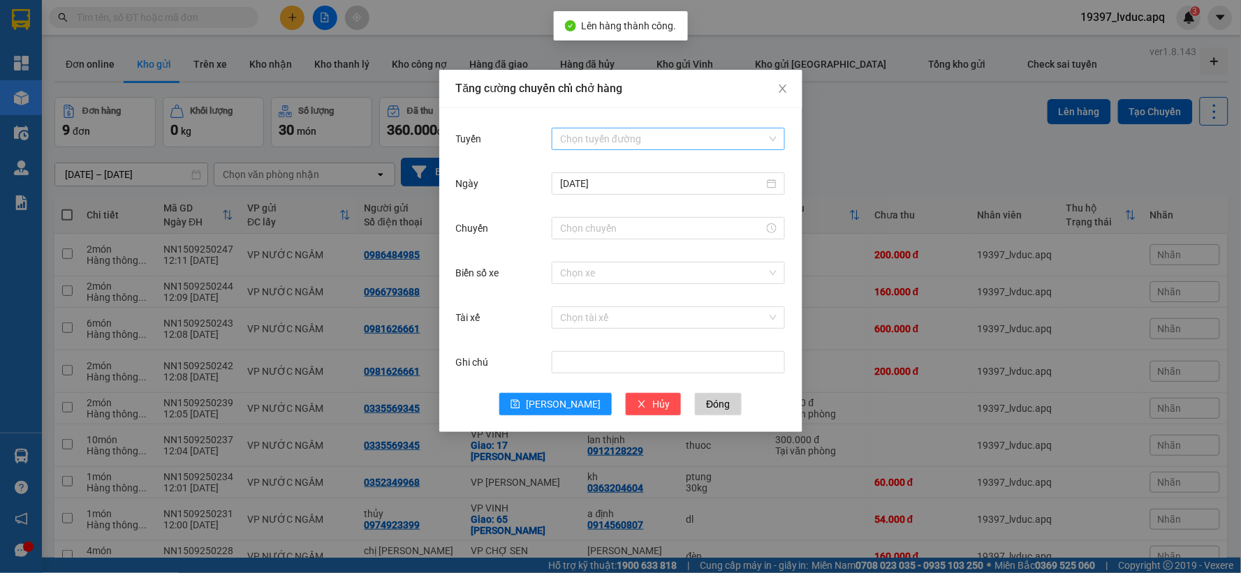
click at [573, 138] on input "Tuyến" at bounding box center [663, 138] width 207 height 21
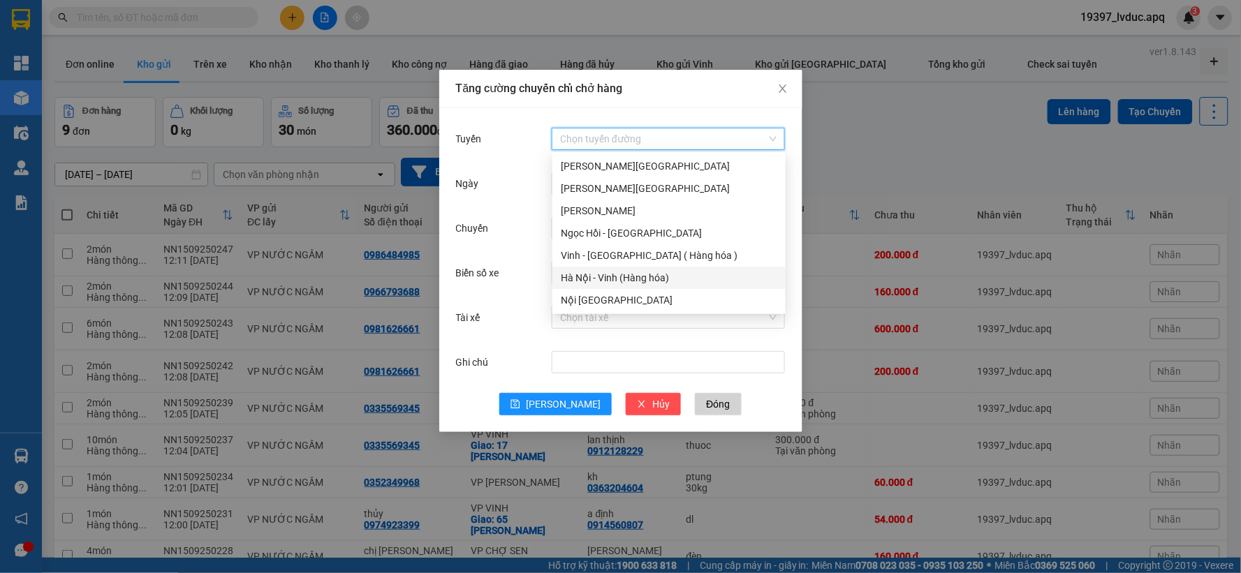
click at [613, 281] on div "Hà Nội - Vinh (Hàng hóa)" at bounding box center [669, 277] width 216 height 15
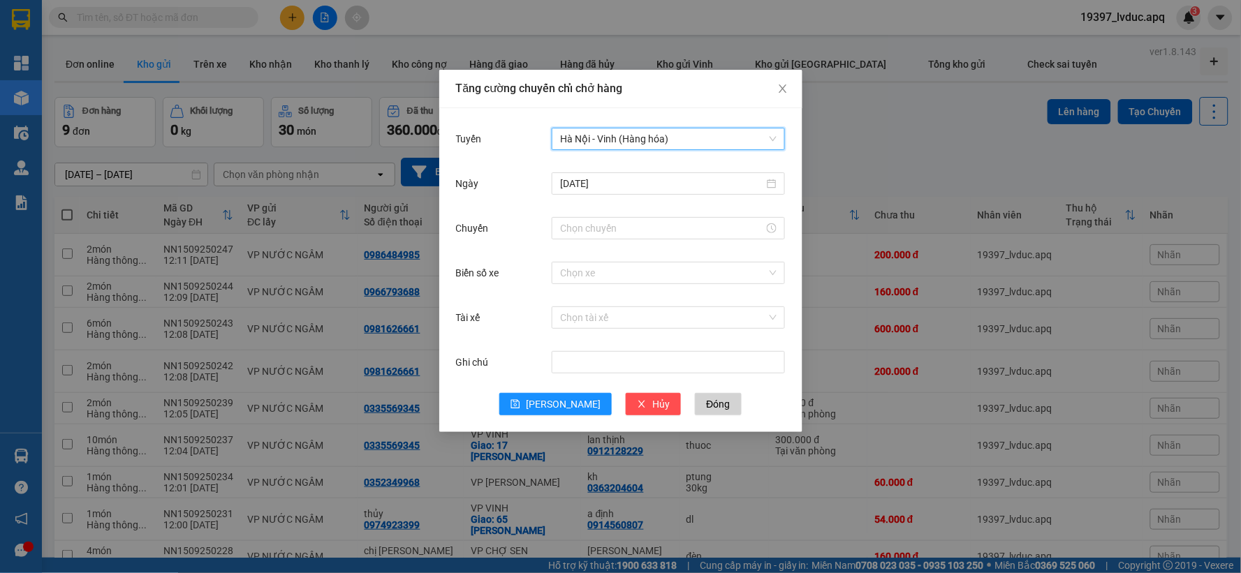
click at [627, 193] on div "[DATE]" at bounding box center [668, 183] width 233 height 22
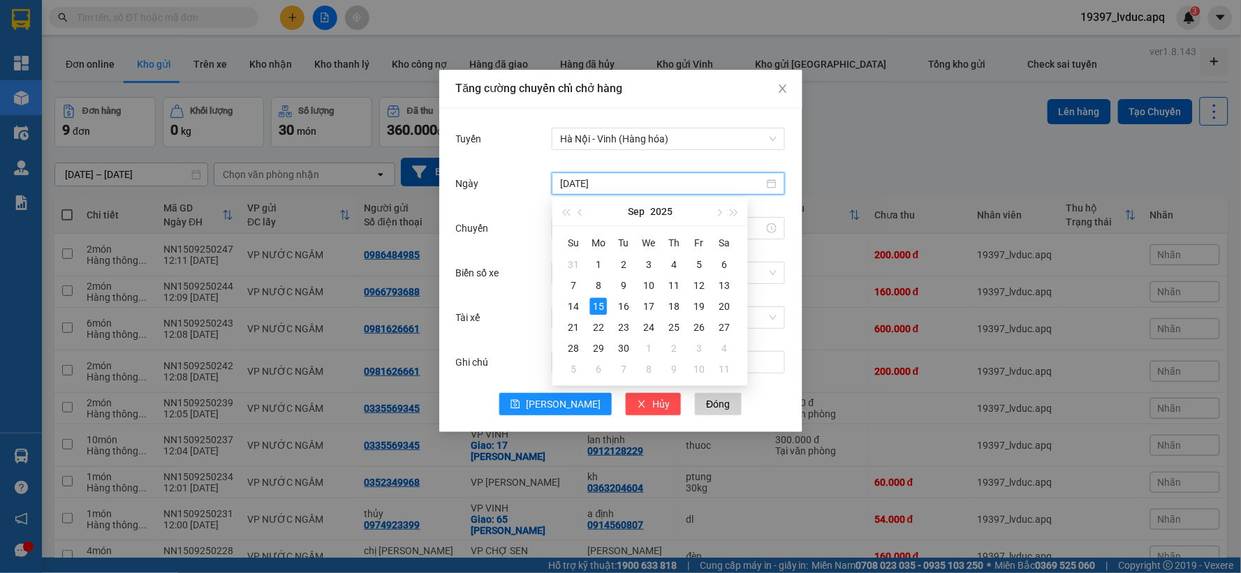
click at [619, 221] on div "[DATE]" at bounding box center [649, 212] width 121 height 28
click at [775, 221] on div at bounding box center [668, 228] width 216 height 15
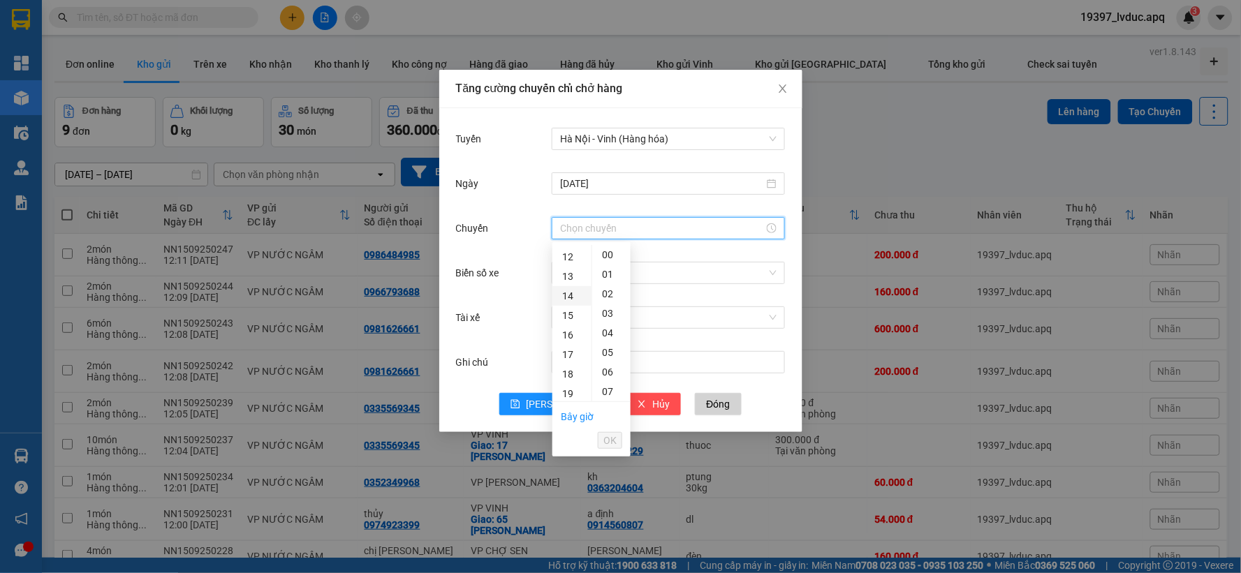
click at [569, 294] on div "14" at bounding box center [571, 296] width 39 height 20
type input "14:00"
click at [607, 444] on span "OK" at bounding box center [609, 440] width 13 height 15
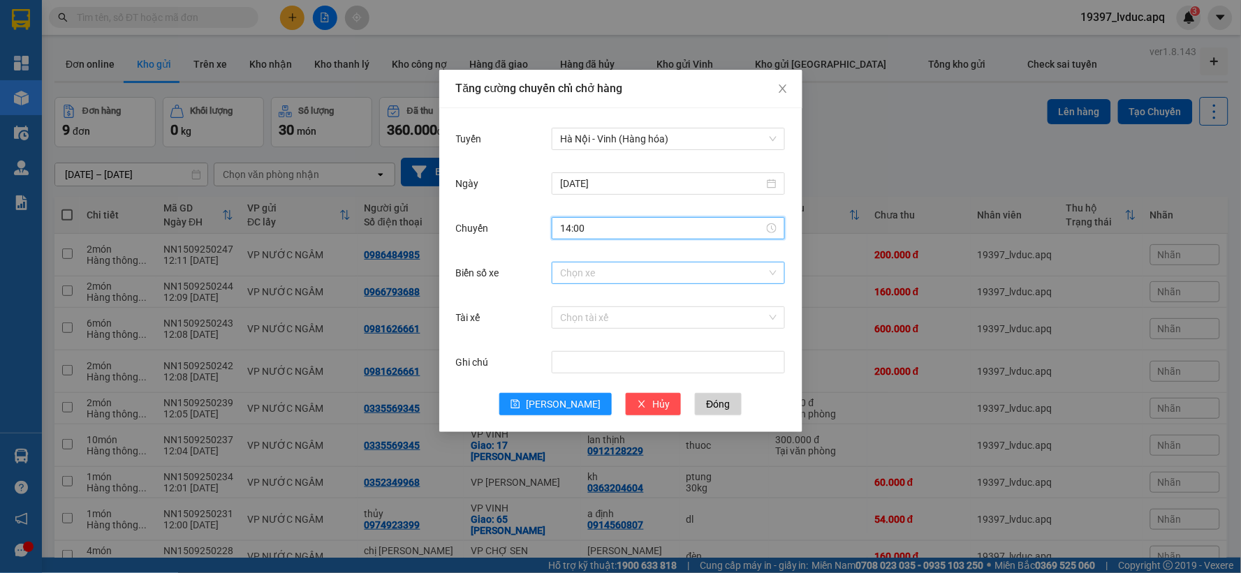
click at [606, 277] on input "Biển số xe" at bounding box center [663, 273] width 207 height 21
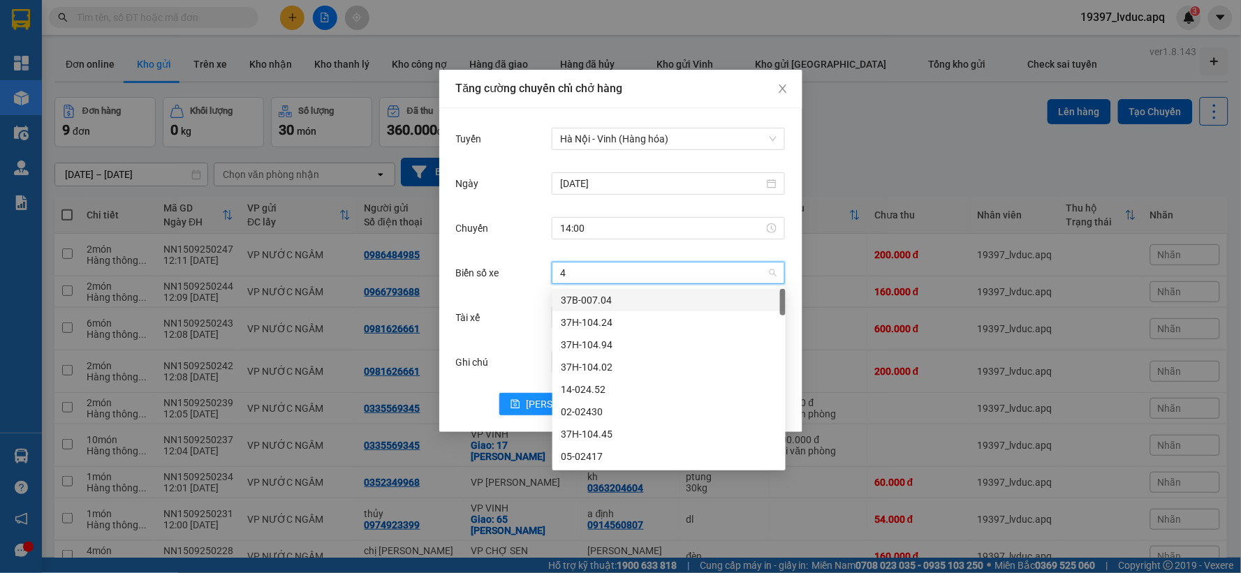
type input "45"
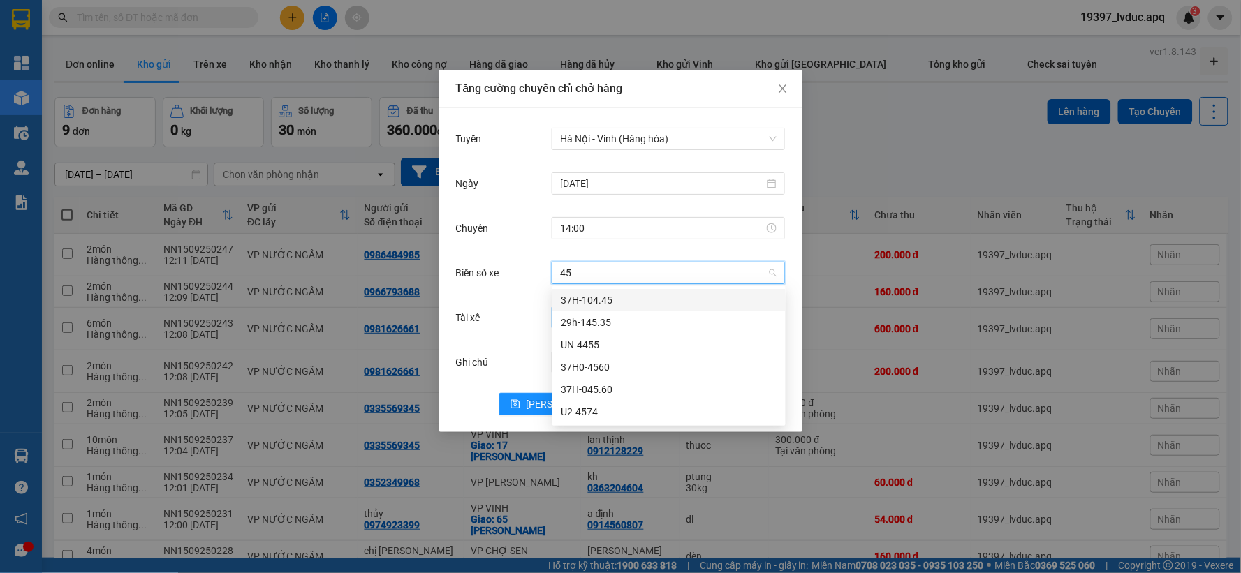
click at [603, 305] on div "37H-104.45" at bounding box center [669, 300] width 216 height 15
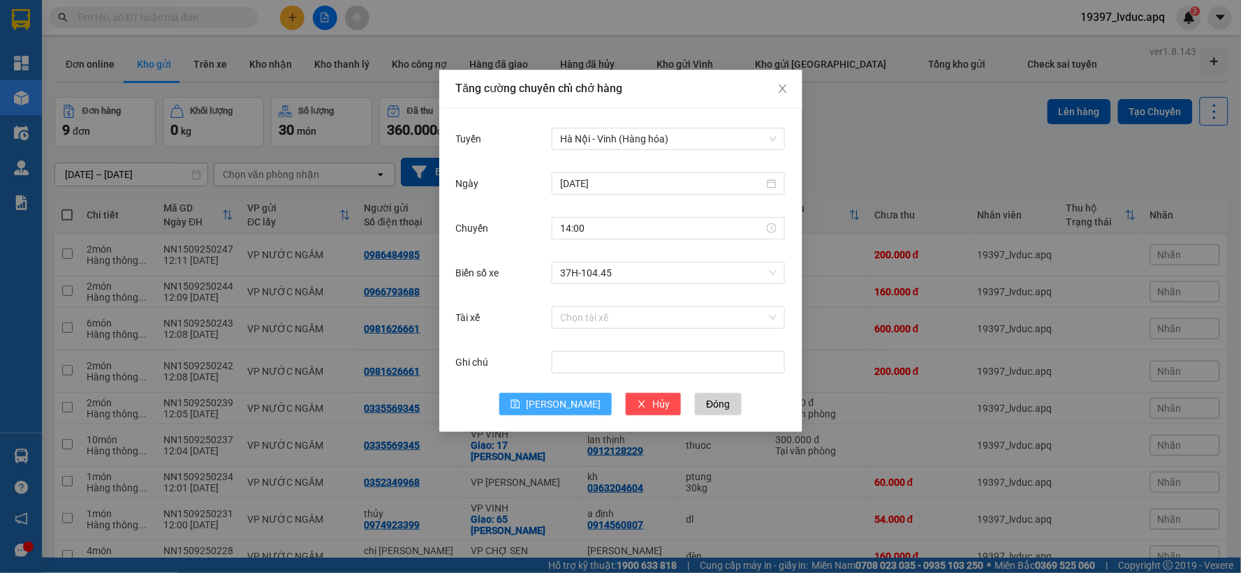
click at [559, 402] on span "[PERSON_NAME]" at bounding box center [563, 404] width 75 height 15
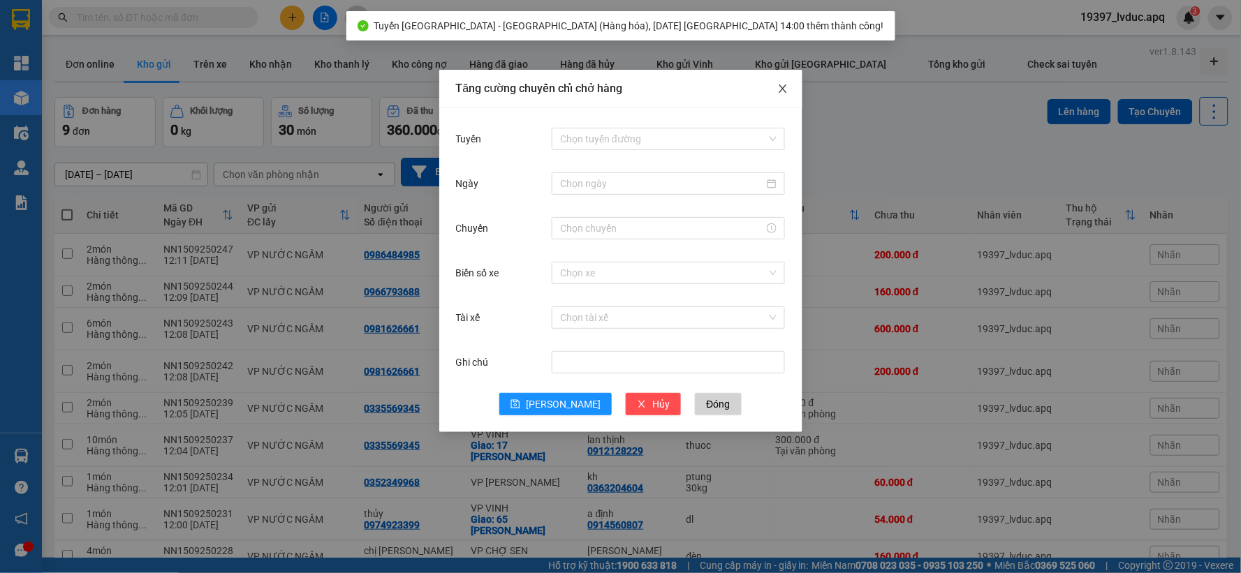
click at [797, 101] on span "Close" at bounding box center [782, 89] width 39 height 39
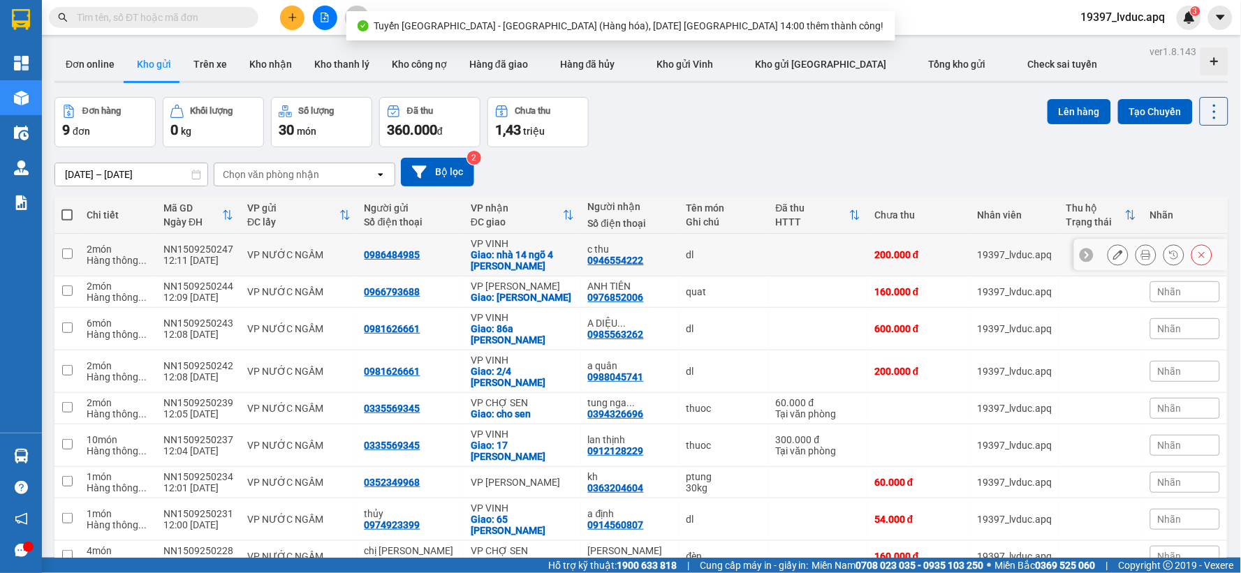
click at [655, 260] on div "c thu 0946554222" at bounding box center [630, 255] width 84 height 22
checkbox input "true"
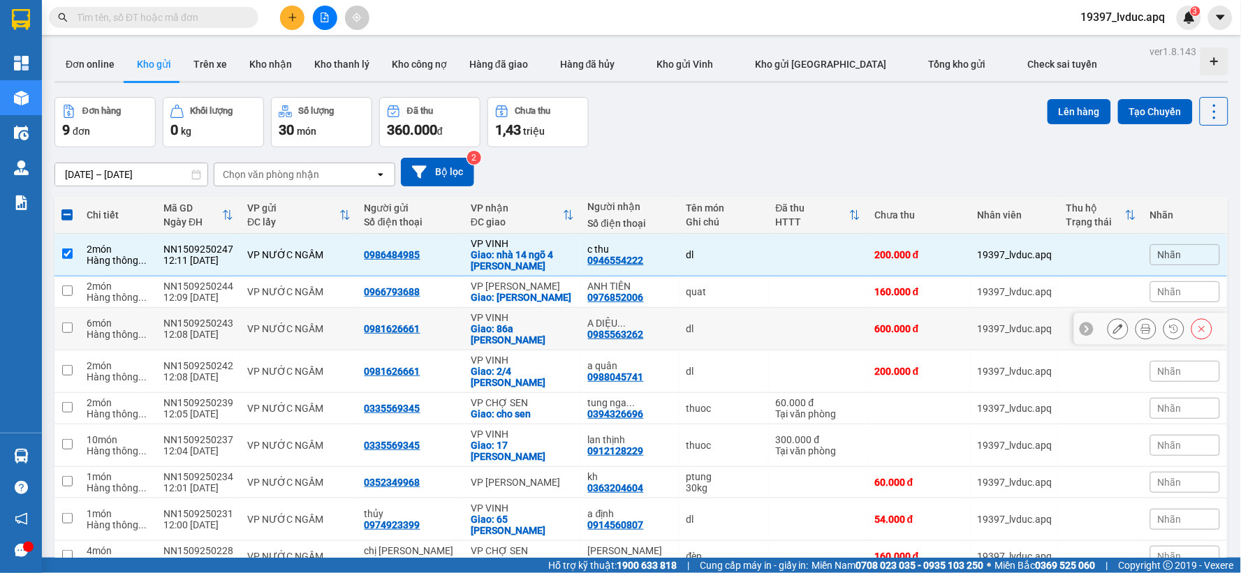
click at [648, 340] on div "A DIỆU ... 0985563262" at bounding box center [630, 329] width 84 height 22
checkbox input "true"
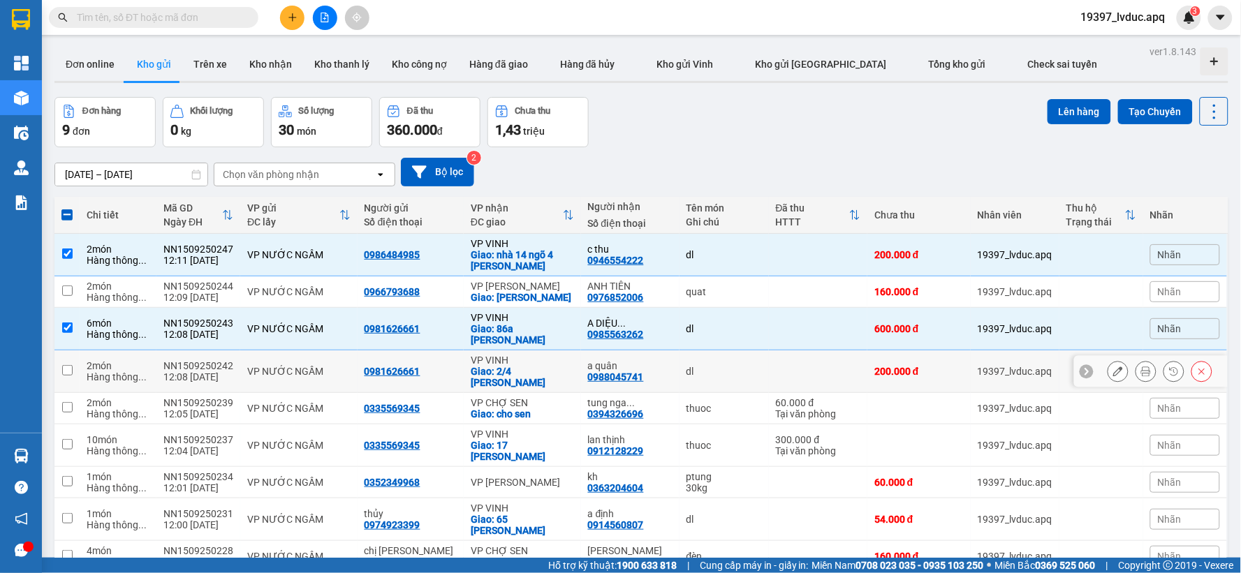
click at [647, 371] on div "a quân" at bounding box center [630, 365] width 84 height 11
checkbox input "true"
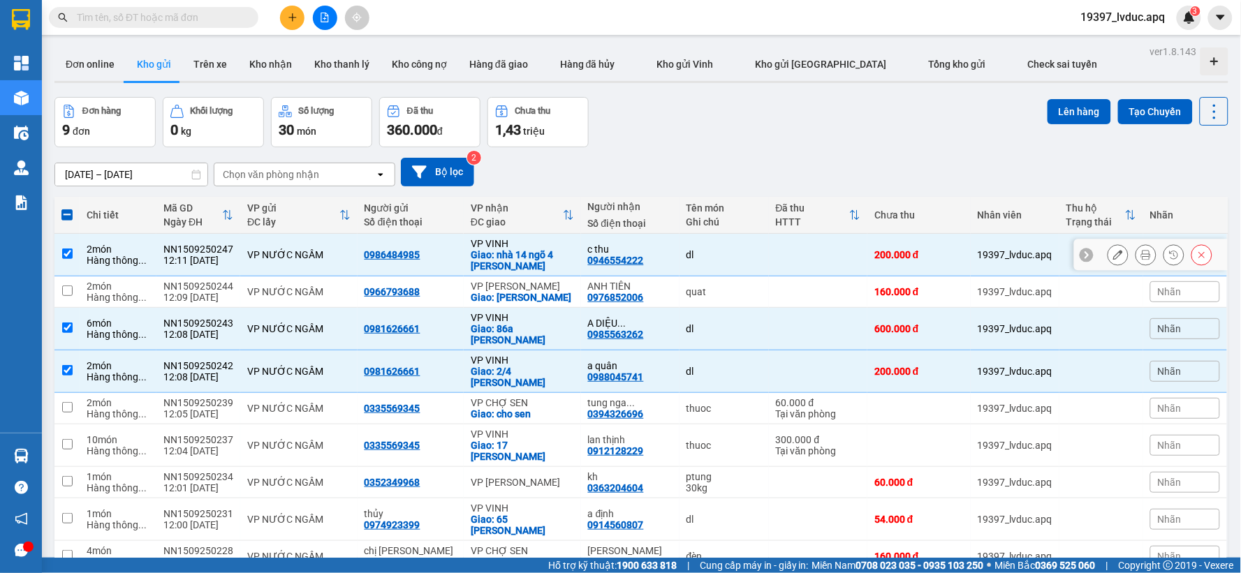
click at [679, 248] on td "dl" at bounding box center [723, 255] width 89 height 43
checkbox input "false"
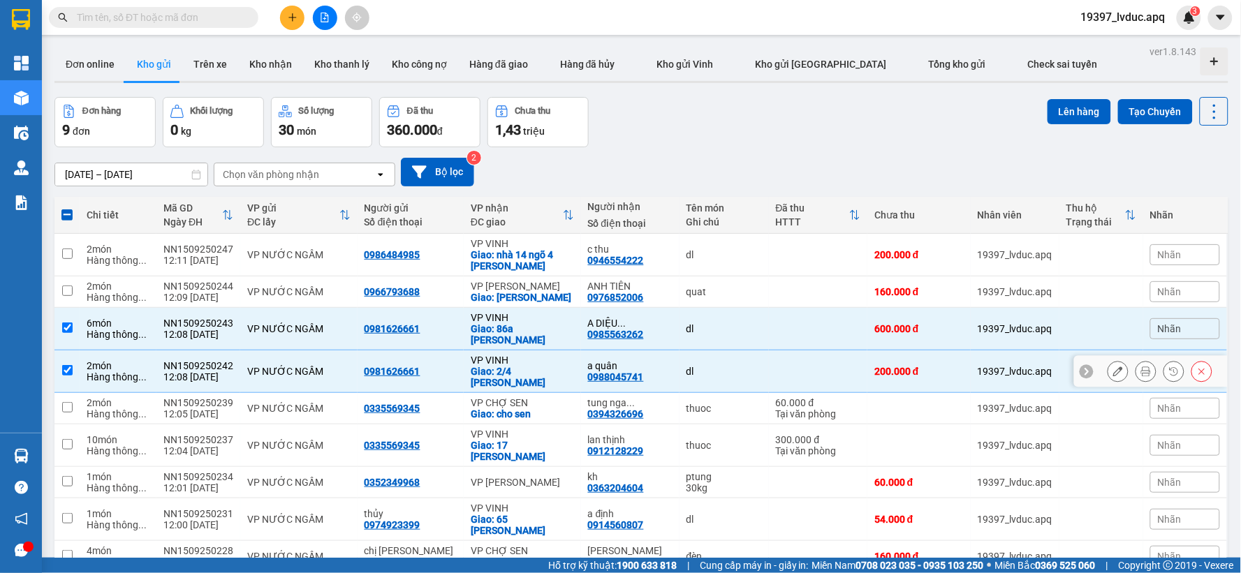
scroll to position [73, 0]
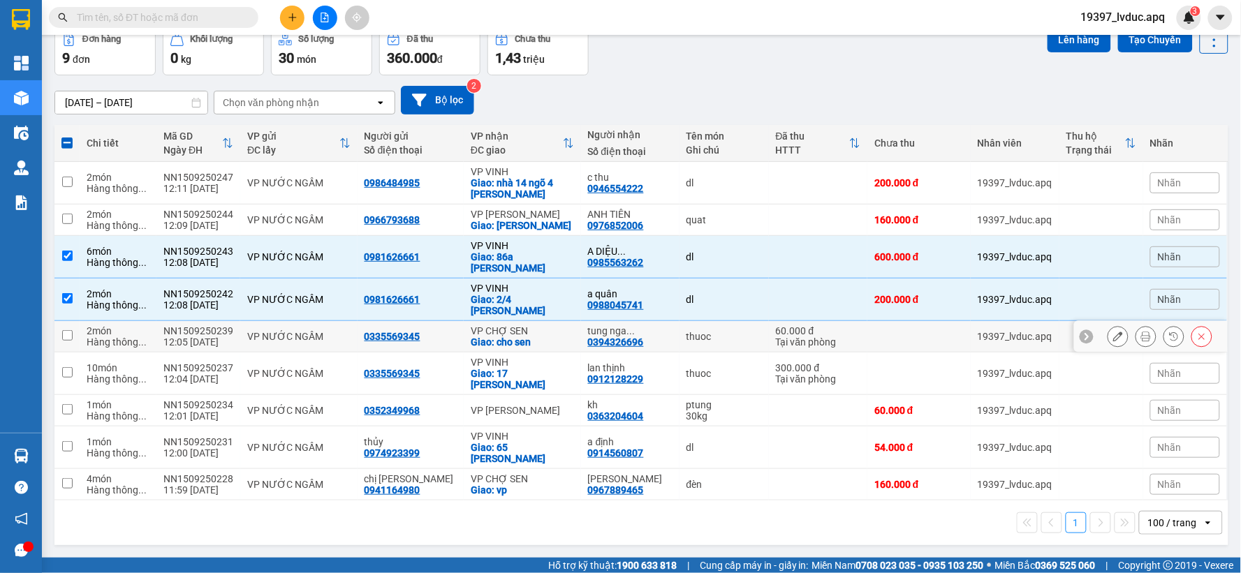
click at [545, 348] on div "Giao: cho sen" at bounding box center [522, 342] width 103 height 11
checkbox input "true"
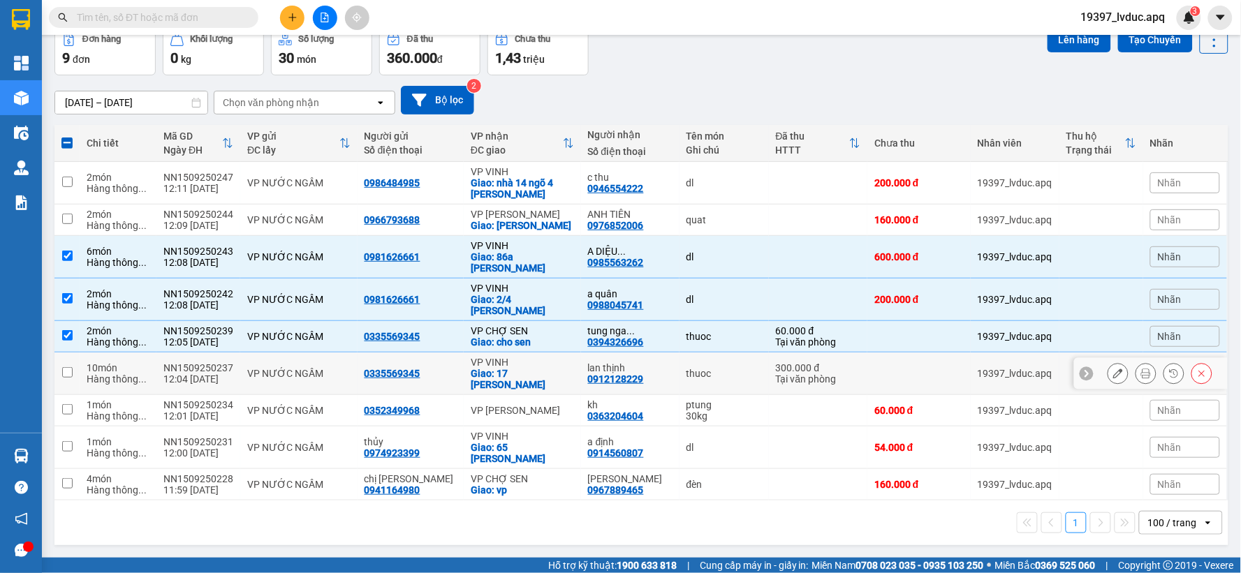
click at [475, 384] on div "Giao: 17 [PERSON_NAME]" at bounding box center [522, 379] width 103 height 22
checkbox input "true"
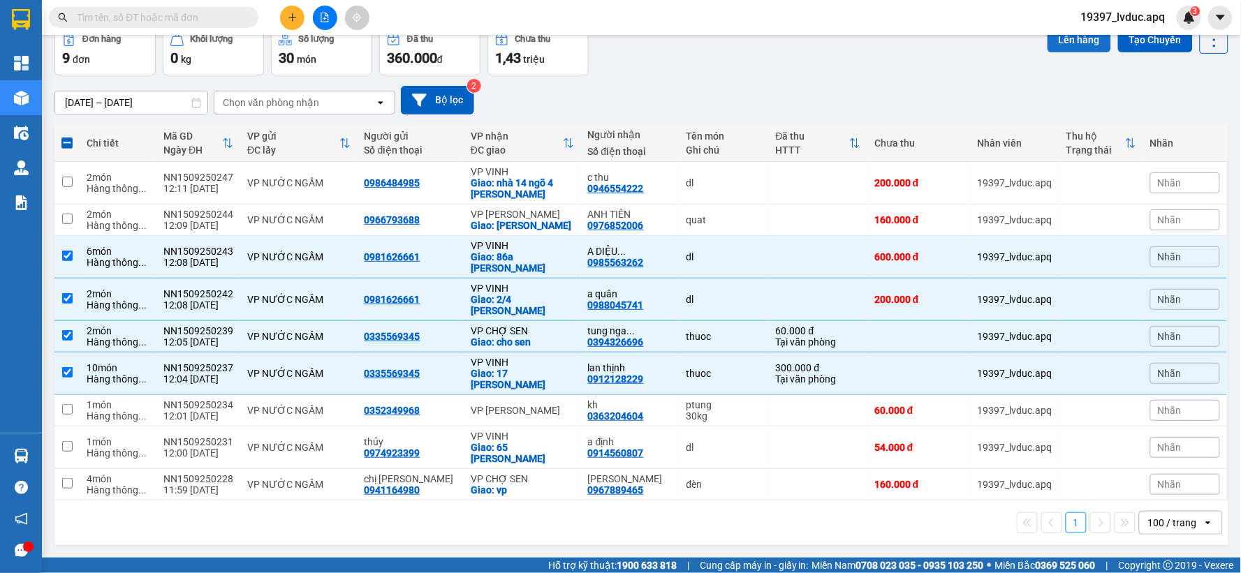
click at [1080, 40] on button "Lên hàng" at bounding box center [1079, 39] width 64 height 25
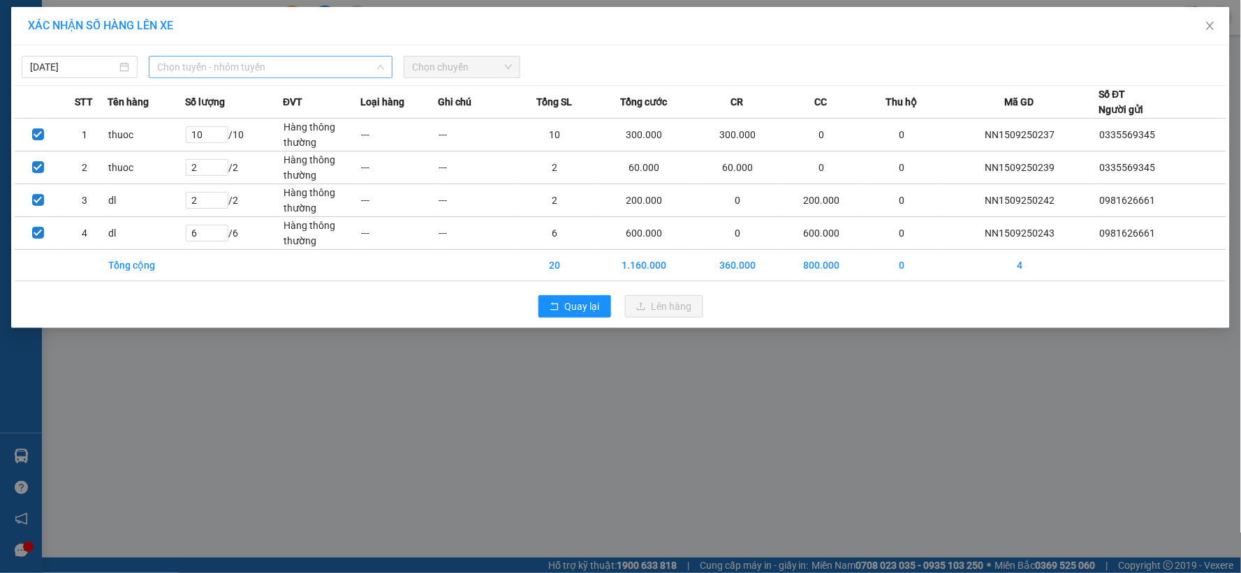
drag, startPoint x: 352, startPoint y: 64, endPoint x: 339, endPoint y: 102, distance: 40.4
click at [346, 72] on span "Chọn tuyến - nhóm tuyến" at bounding box center [270, 67] width 227 height 21
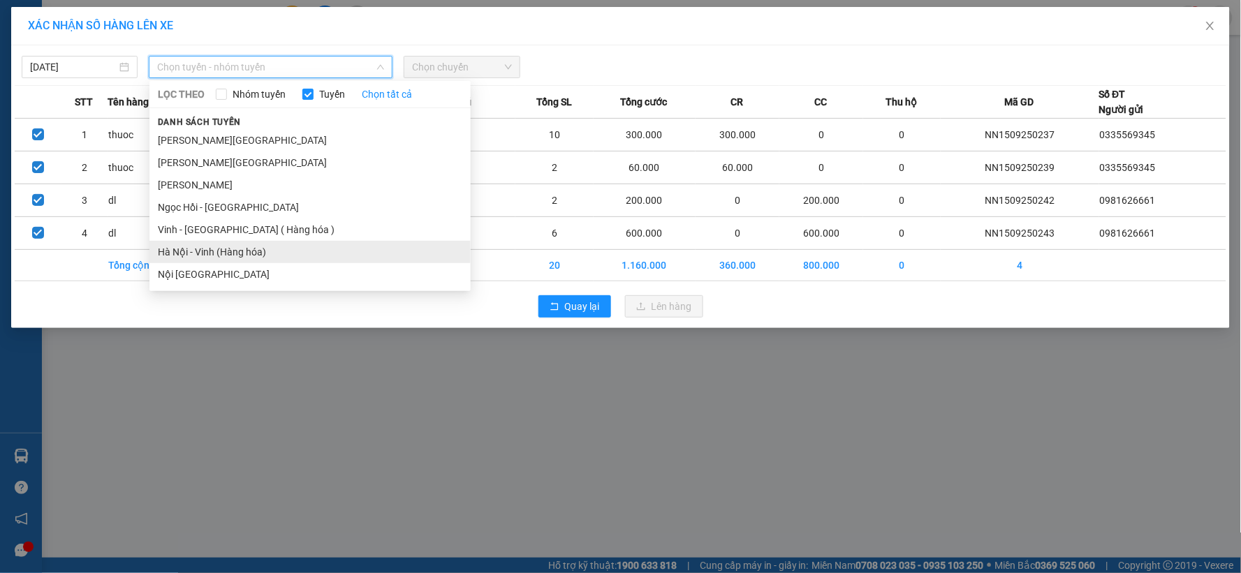
click at [239, 257] on li "Hà Nội - Vinh (Hàng hóa)" at bounding box center [309, 252] width 321 height 22
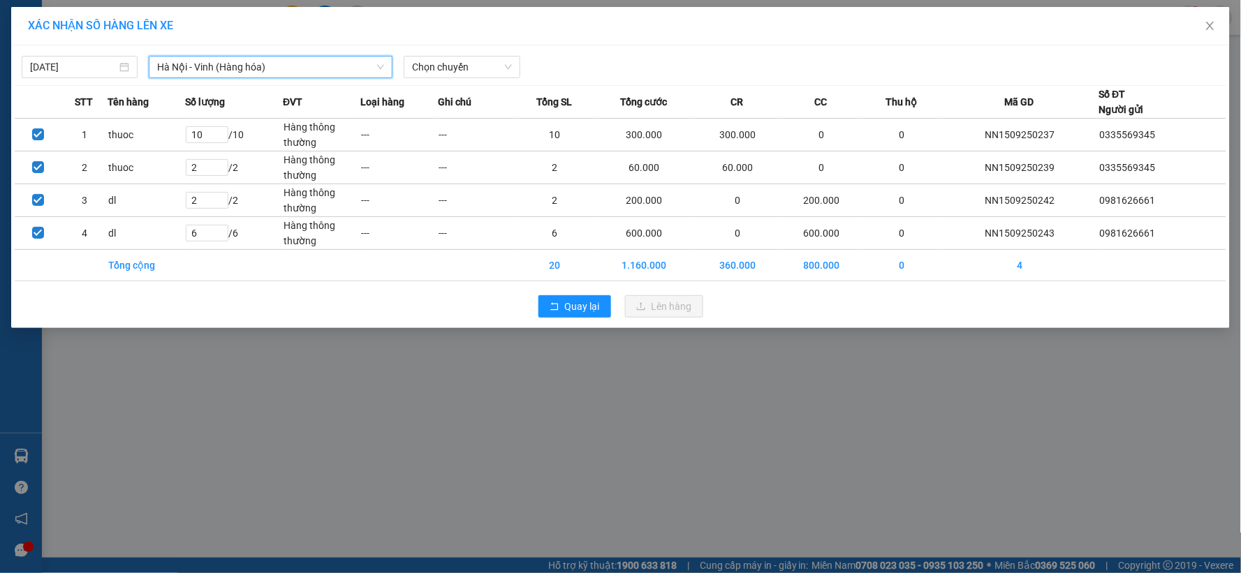
drag, startPoint x: 501, startPoint y: 66, endPoint x: 489, endPoint y: 80, distance: 18.8
click at [501, 66] on span "Chọn chuyến" at bounding box center [461, 67] width 99 height 21
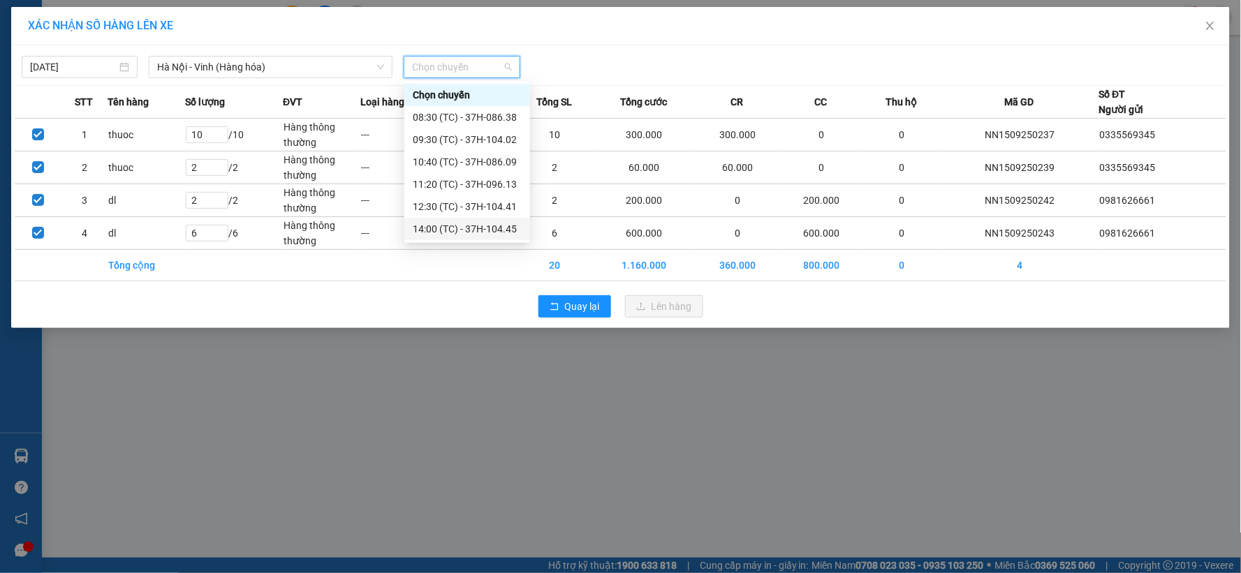
click at [478, 225] on div "14:00 (TC) - 37H-104.45" at bounding box center [467, 228] width 109 height 15
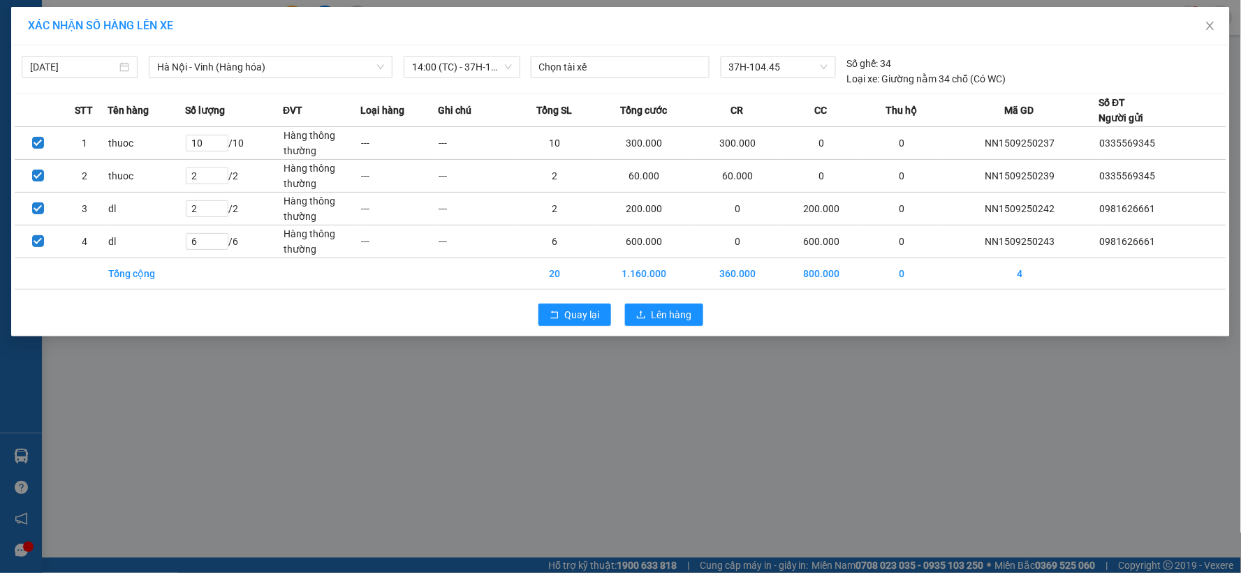
click at [688, 326] on div "Quay lại Lên hàng" at bounding box center [621, 315] width 1212 height 36
click at [690, 312] on span "Lên hàng" at bounding box center [671, 314] width 40 height 15
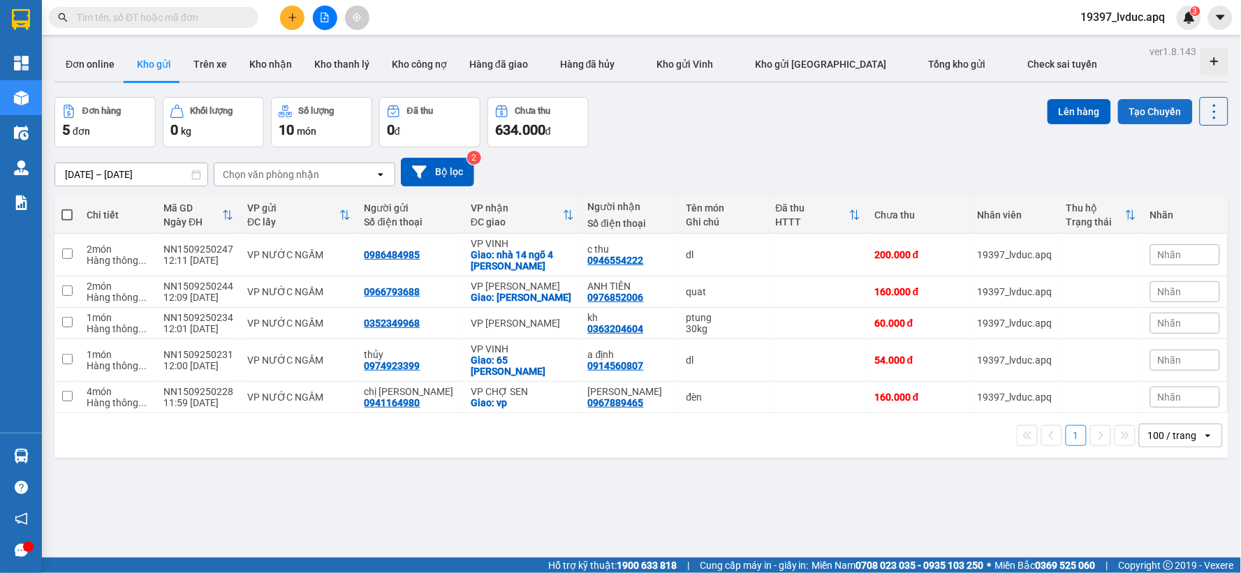
click at [1139, 103] on button "Tạo Chuyến" at bounding box center [1155, 111] width 75 height 25
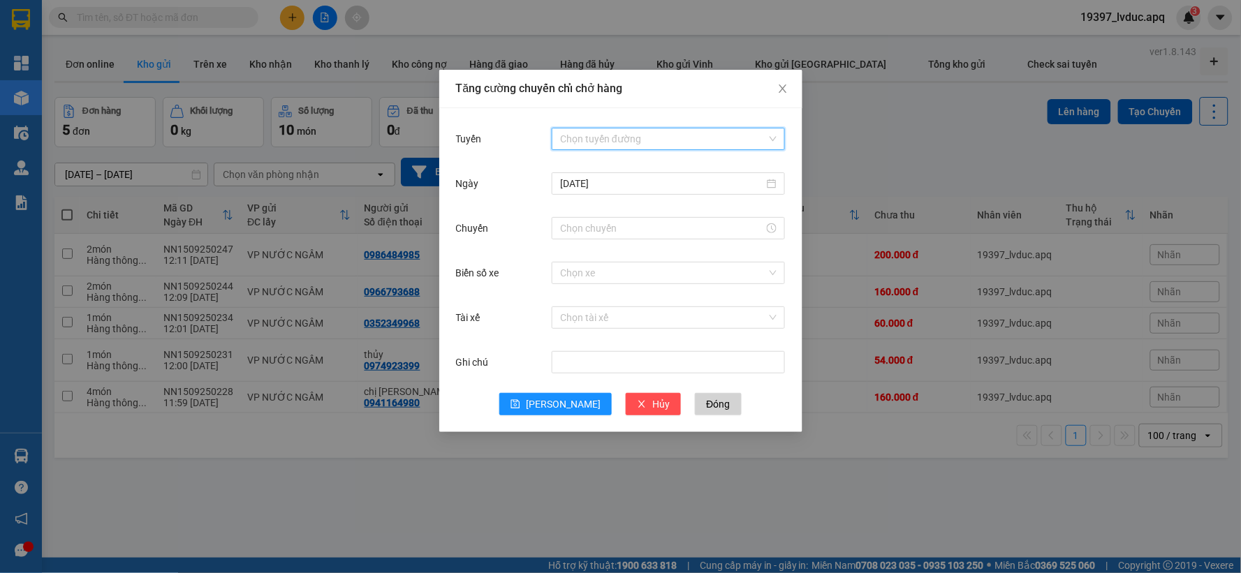
click at [631, 137] on input "Tuyến" at bounding box center [663, 138] width 207 height 21
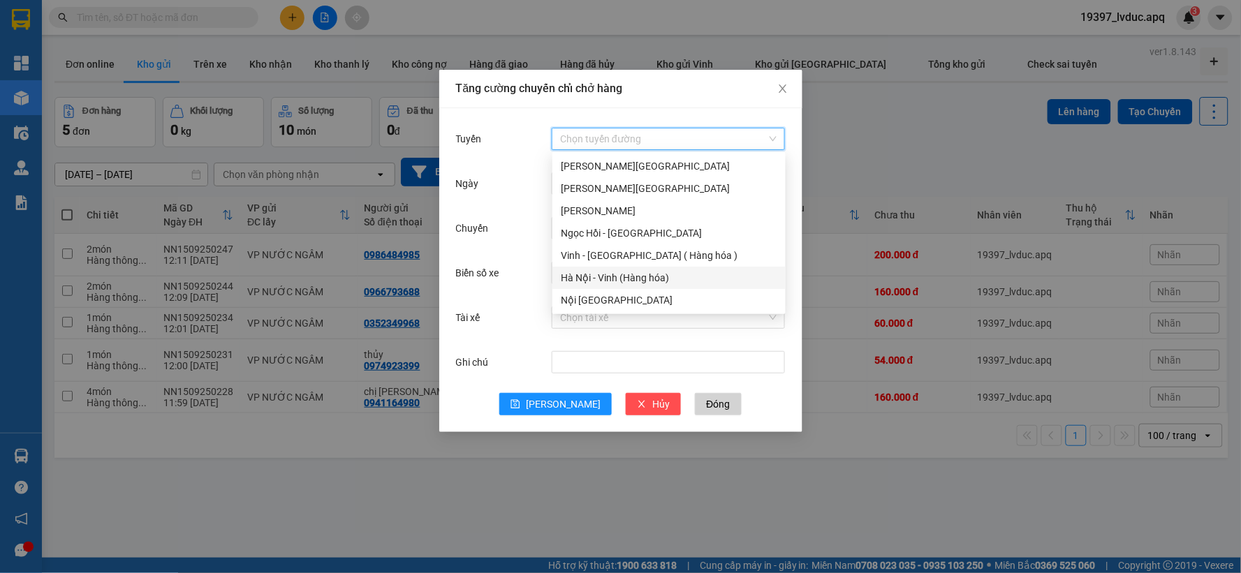
click at [606, 283] on div "Hà Nội - Vinh (Hàng hóa)" at bounding box center [669, 277] width 216 height 15
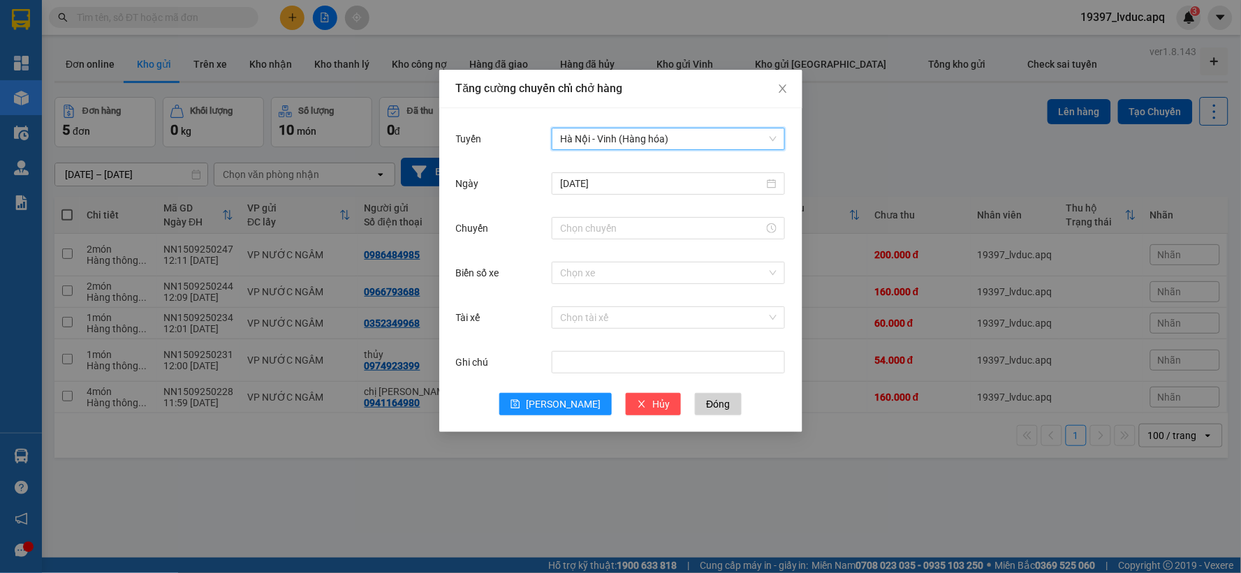
click at [605, 244] on div "Chuyến" at bounding box center [621, 236] width 330 height 45
click at [598, 227] on input "Chuyến" at bounding box center [662, 228] width 204 height 15
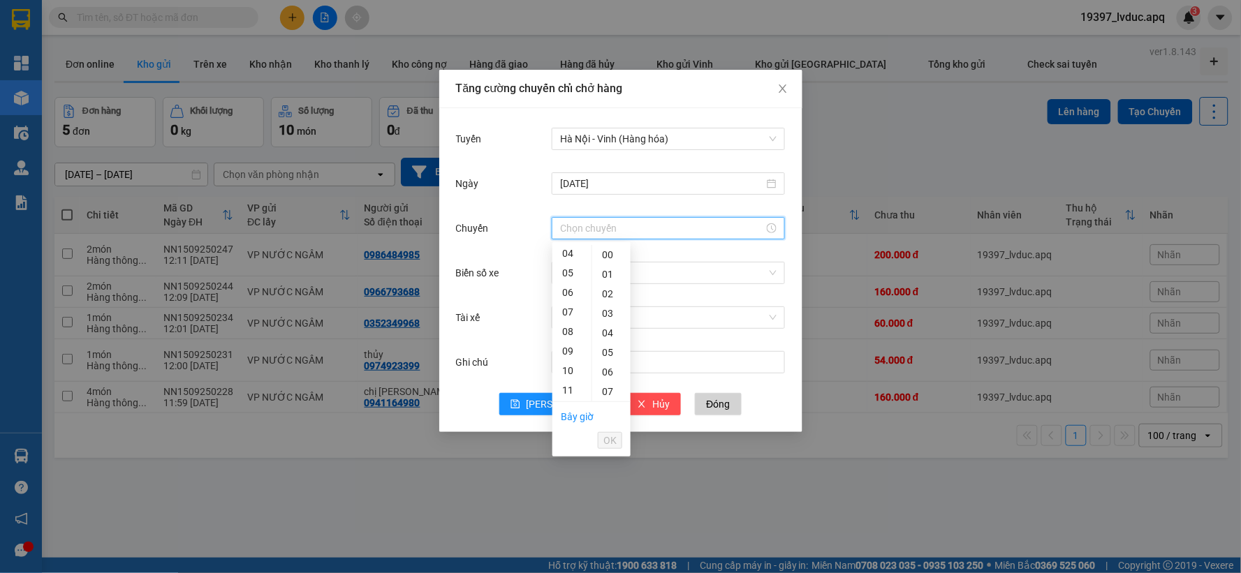
scroll to position [388, 0]
click at [574, 313] on div "23" at bounding box center [571, 317] width 39 height 20
click at [566, 314] on div "14" at bounding box center [571, 312] width 39 height 20
type input "14:00"
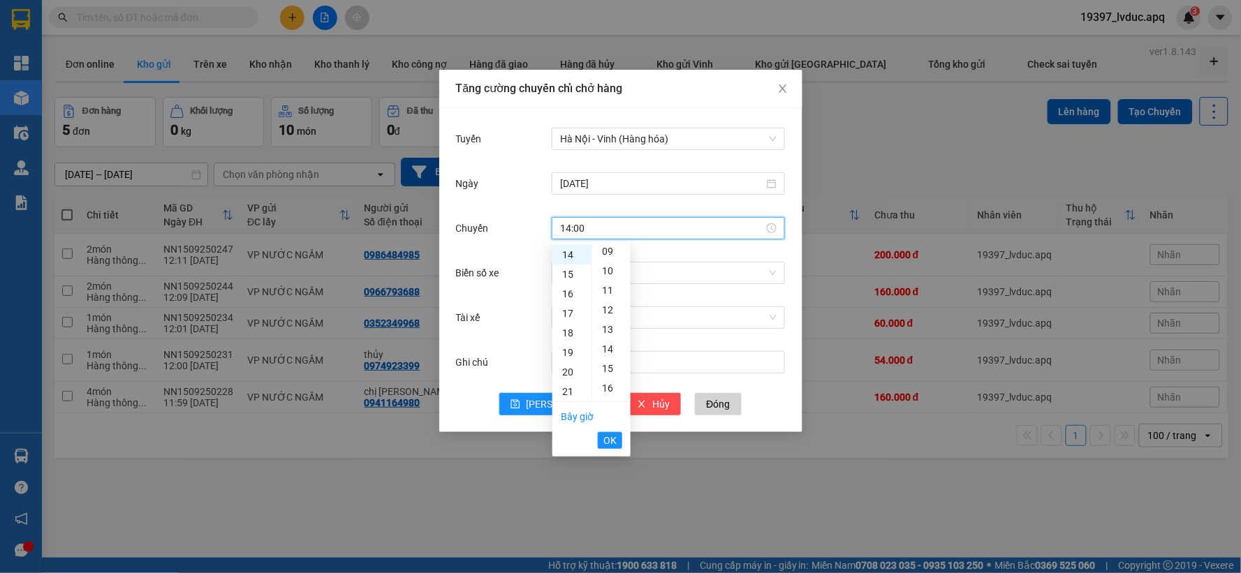
scroll to position [0, 0]
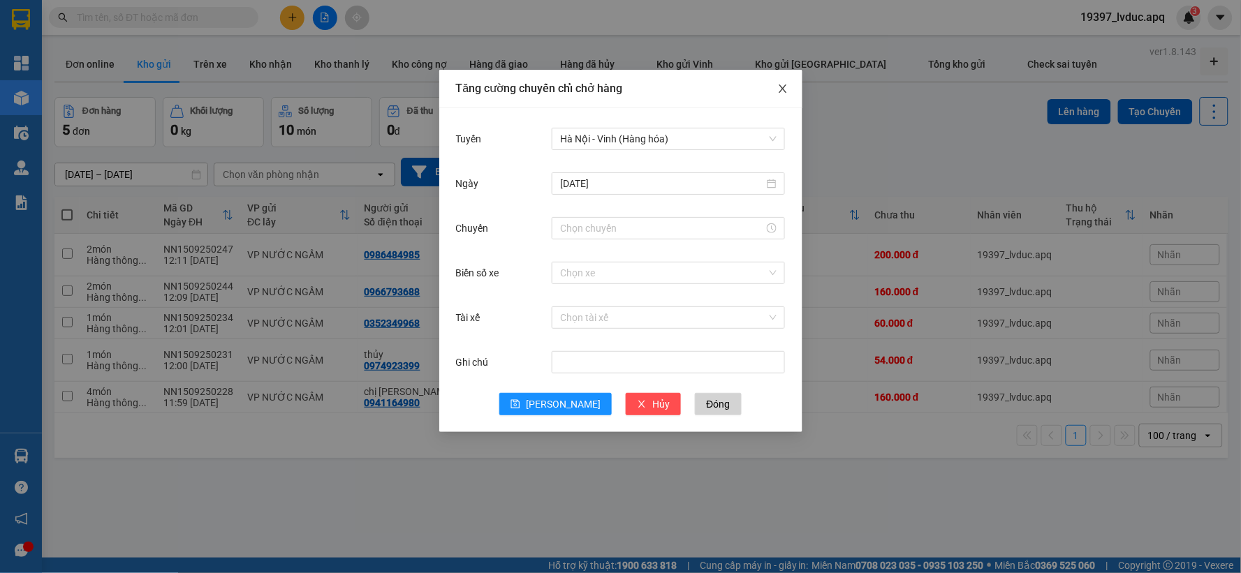
click at [789, 84] on span "Close" at bounding box center [782, 89] width 39 height 39
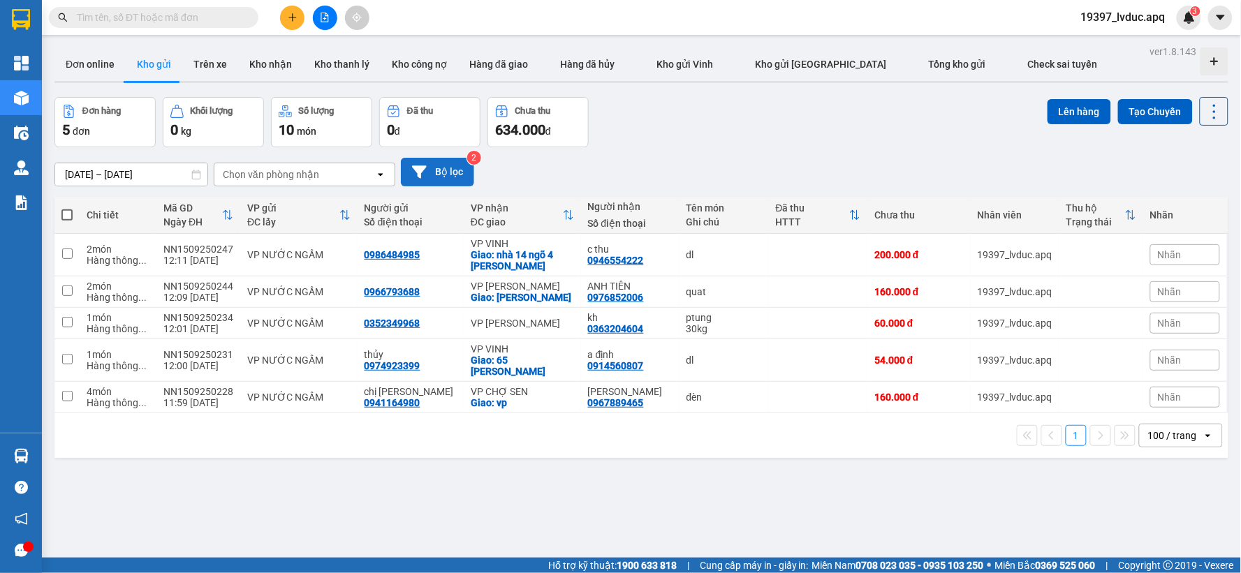
click at [455, 184] on button "Bộ lọc" at bounding box center [437, 172] width 73 height 29
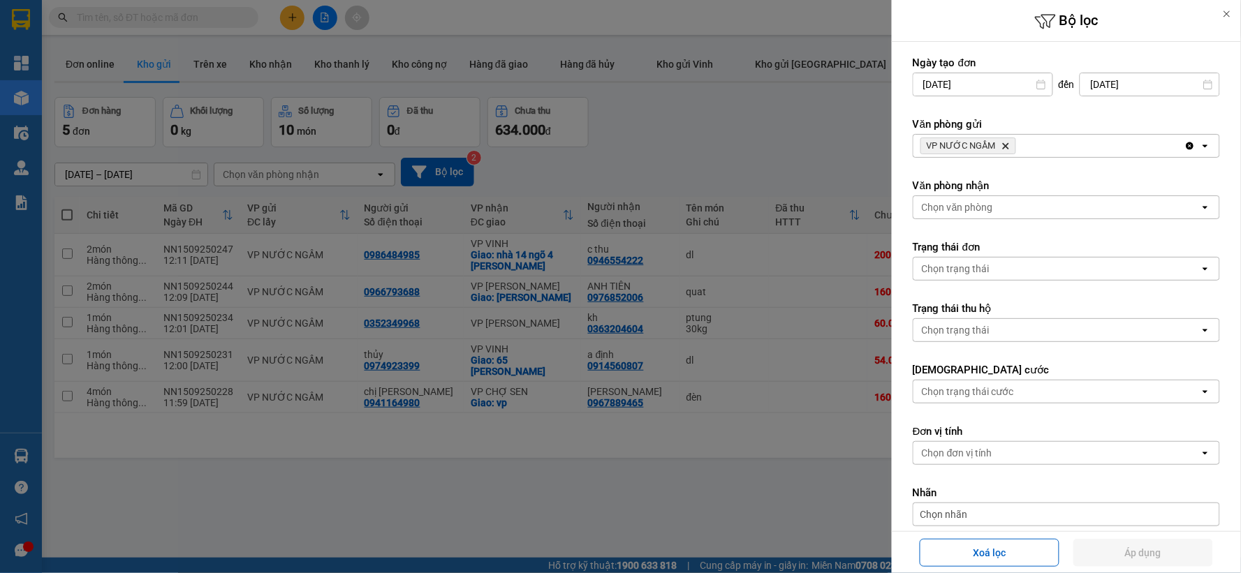
click at [1003, 142] on icon "Delete" at bounding box center [1005, 146] width 8 height 8
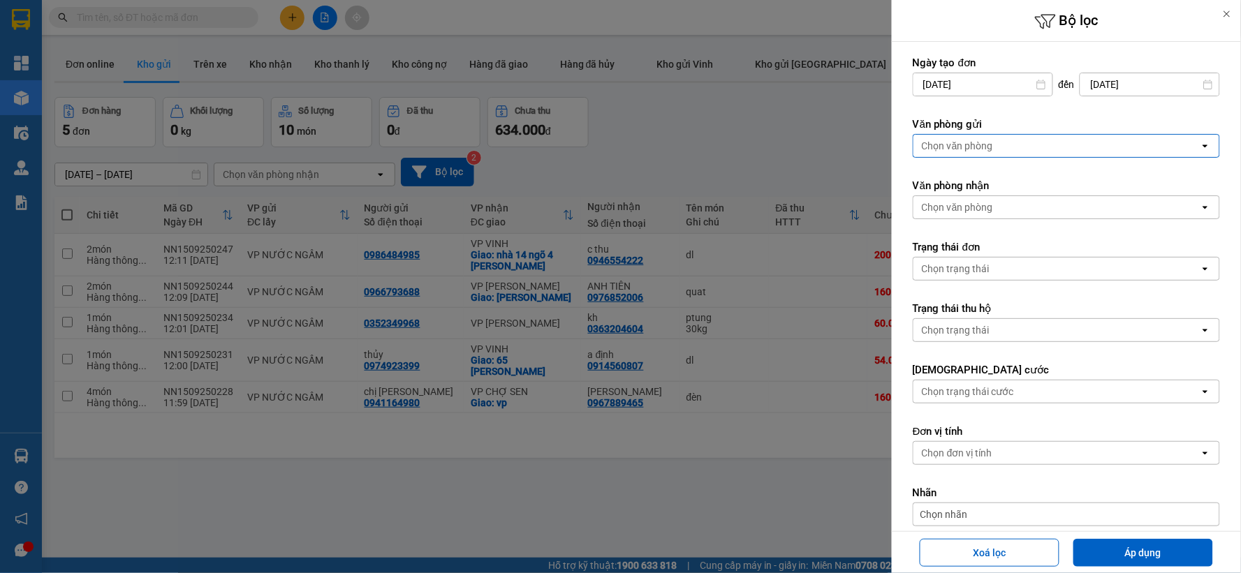
drag, startPoint x: 1003, startPoint y: 142, endPoint x: 1002, endPoint y: 154, distance: 11.9
click at [1003, 145] on div "Chọn văn phòng" at bounding box center [1056, 146] width 286 height 22
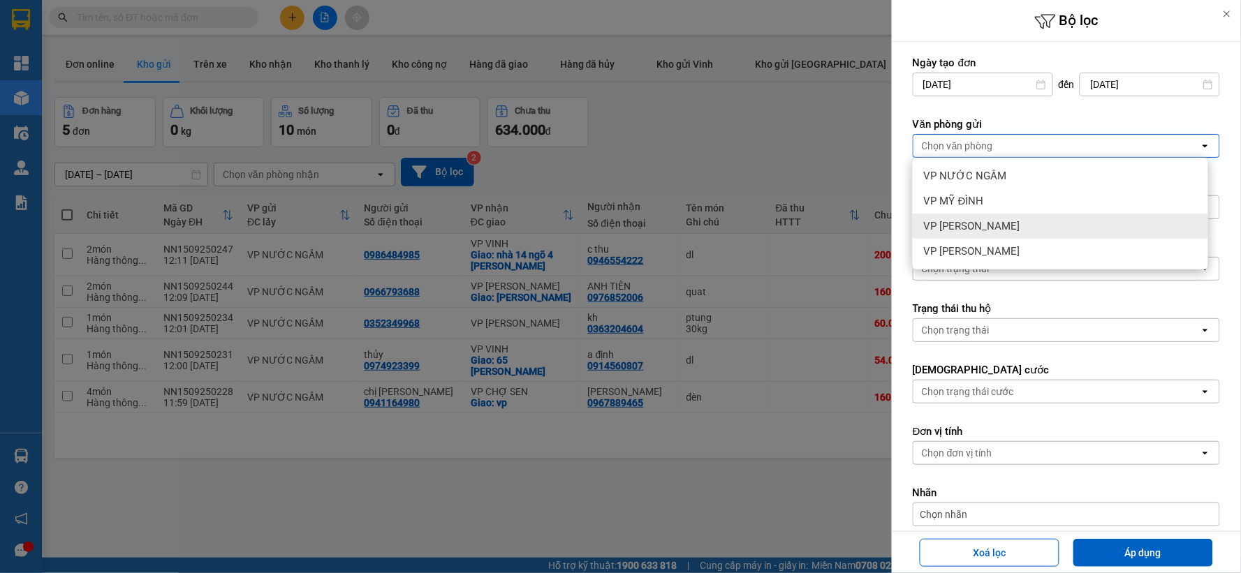
click at [969, 207] on span "VP MỸ ĐÌNH" at bounding box center [954, 201] width 60 height 14
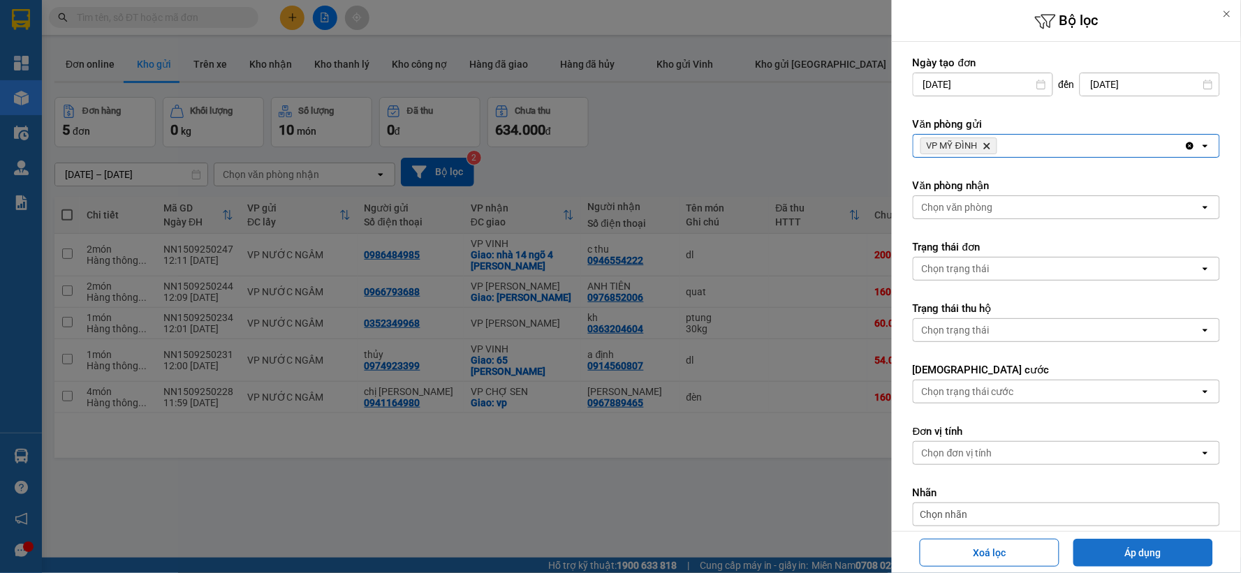
click at [1111, 552] on button "Áp dụng" at bounding box center [1143, 553] width 140 height 28
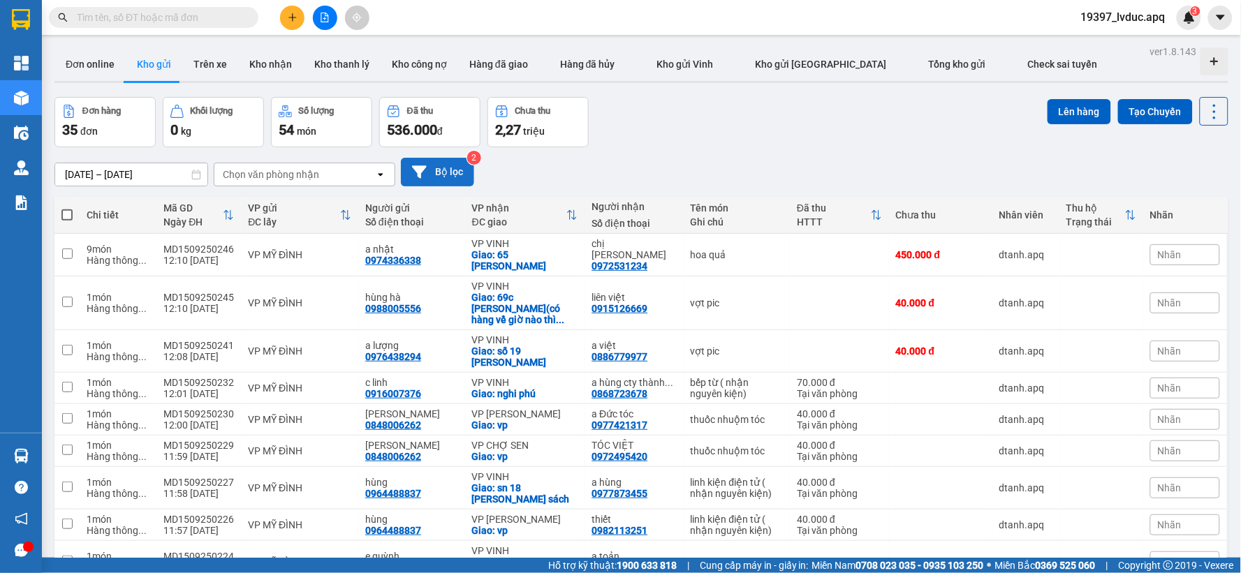
click at [432, 170] on button "Bộ lọc" at bounding box center [437, 172] width 73 height 29
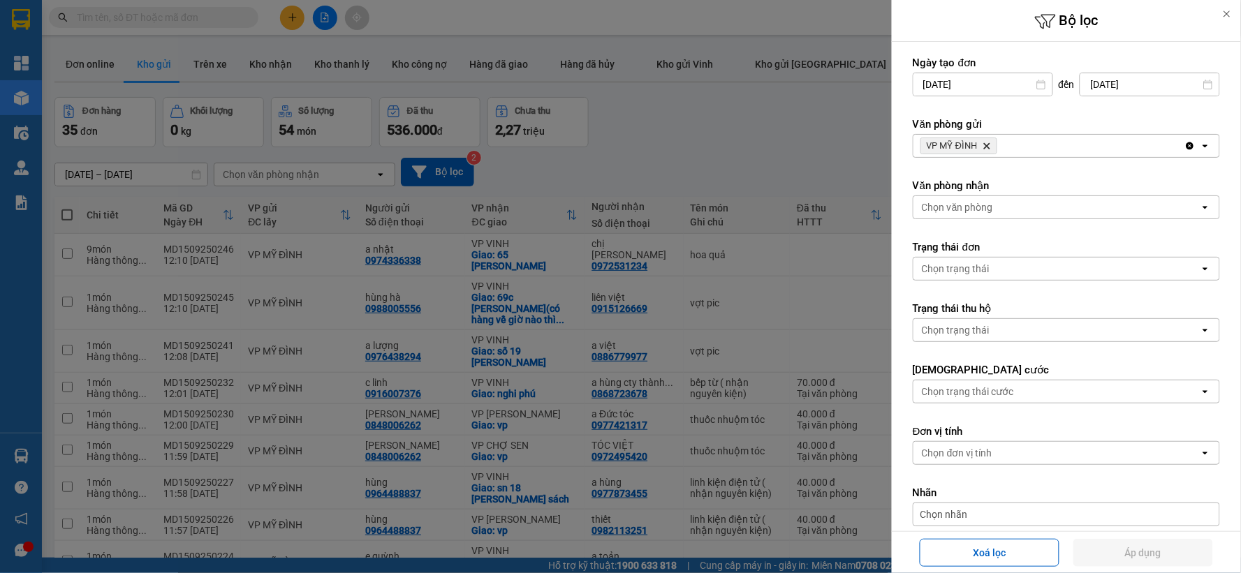
click at [988, 147] on icon "VP MỸ ĐÌNH, close by backspace" at bounding box center [987, 146] width 6 height 6
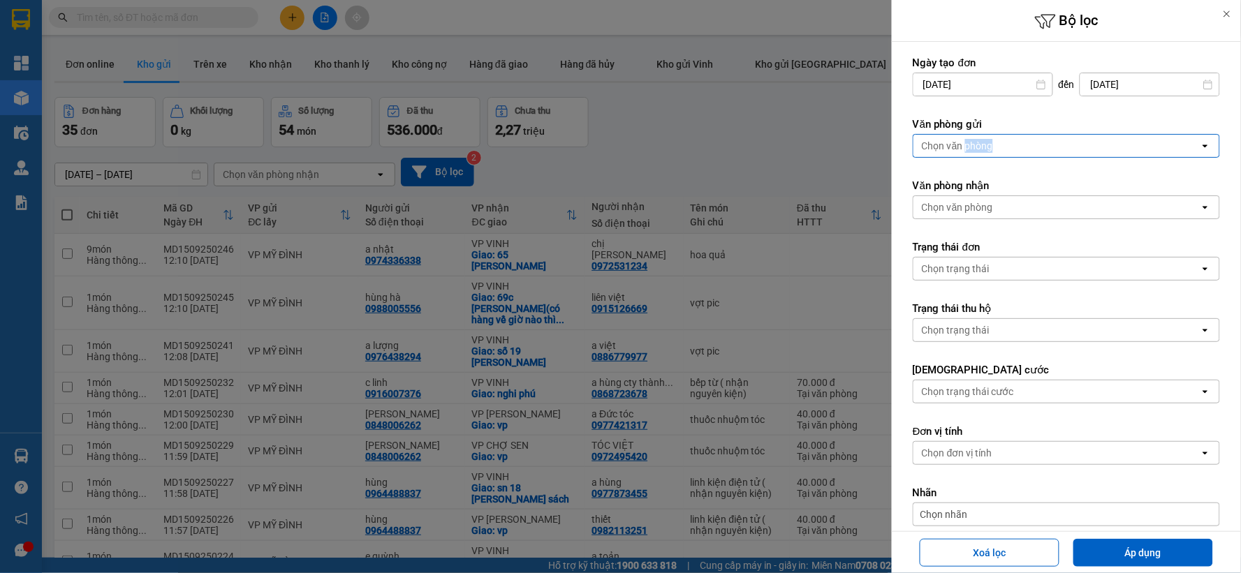
click at [987, 148] on div "Chọn văn phòng" at bounding box center [957, 146] width 71 height 14
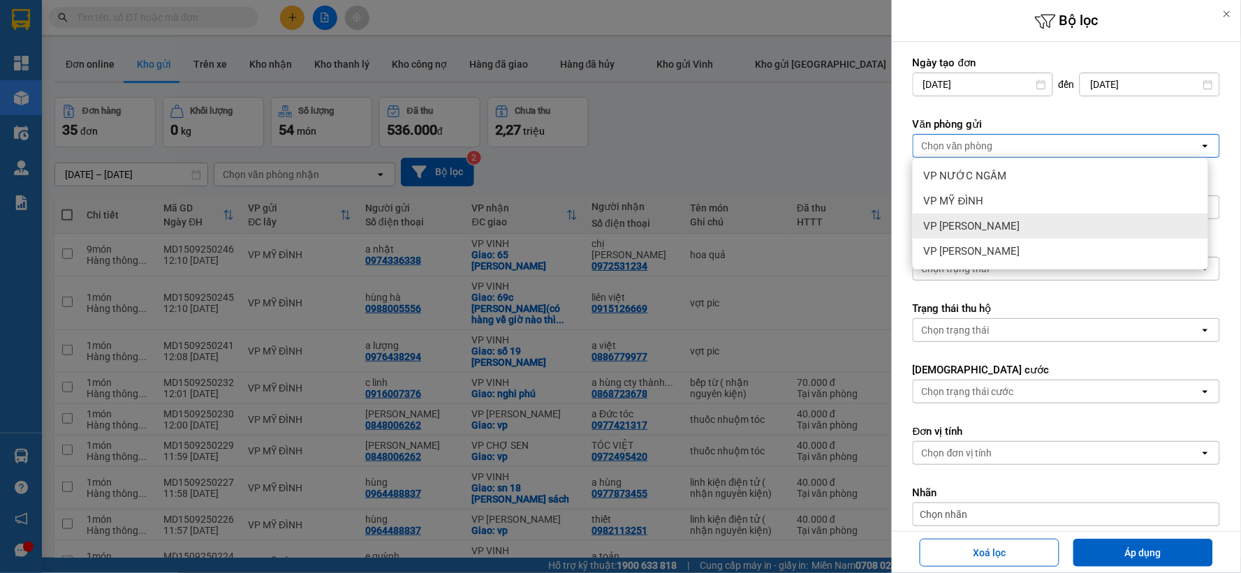
click at [1010, 228] on div "VP [PERSON_NAME]" at bounding box center [1060, 226] width 295 height 25
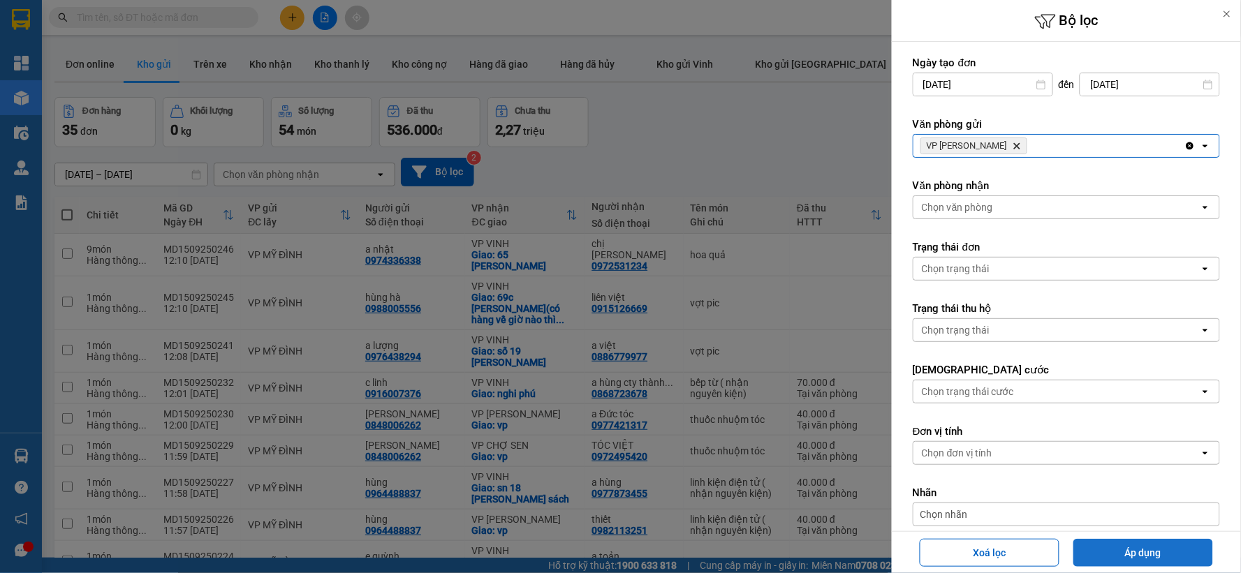
click at [1151, 552] on button "Áp dụng" at bounding box center [1143, 553] width 140 height 28
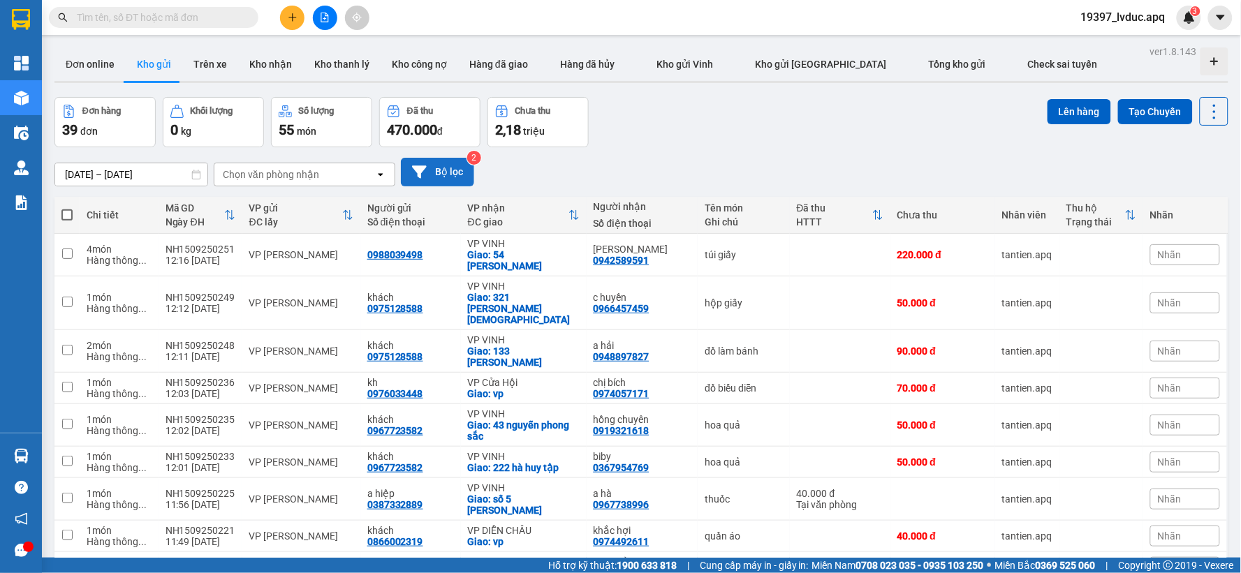
click at [434, 180] on button "Bộ lọc" at bounding box center [437, 172] width 73 height 29
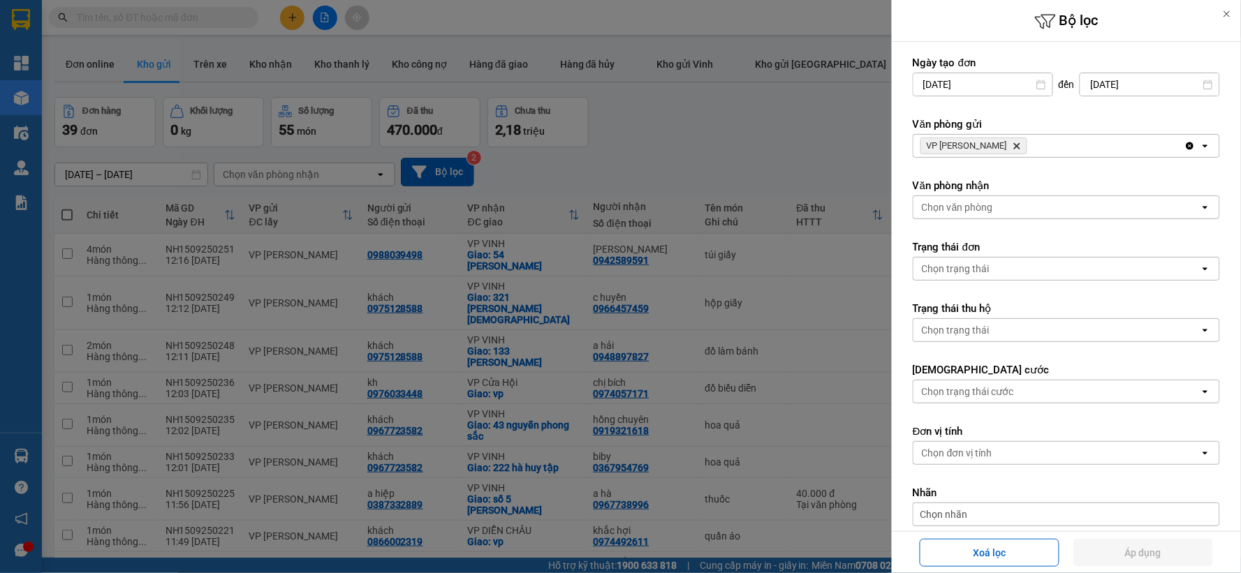
click at [1014, 145] on icon "VP NGỌC HỒI, close by backspace" at bounding box center [1017, 146] width 6 height 6
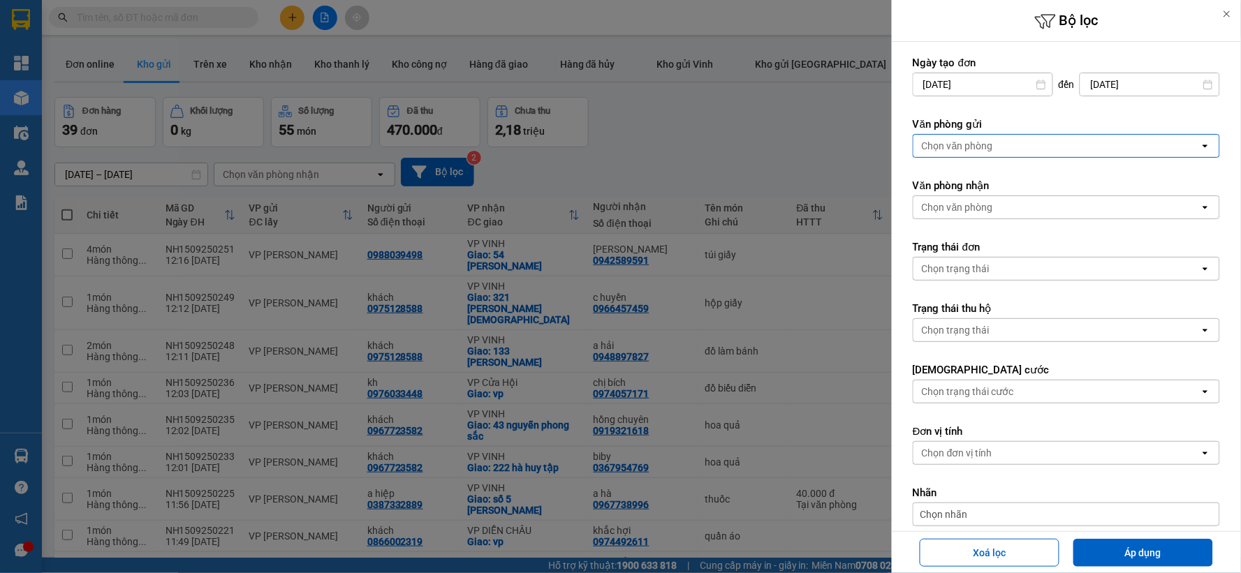
click at [990, 144] on div "Chọn văn phòng" at bounding box center [957, 146] width 71 height 14
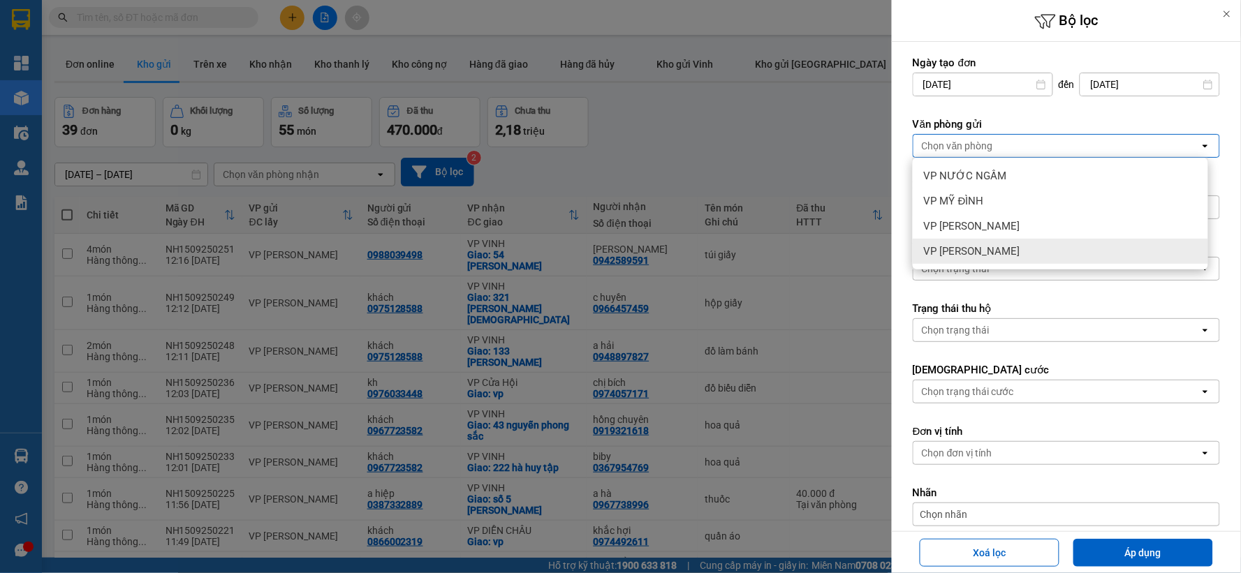
click at [985, 256] on div "VP [PERSON_NAME]" at bounding box center [1060, 251] width 295 height 25
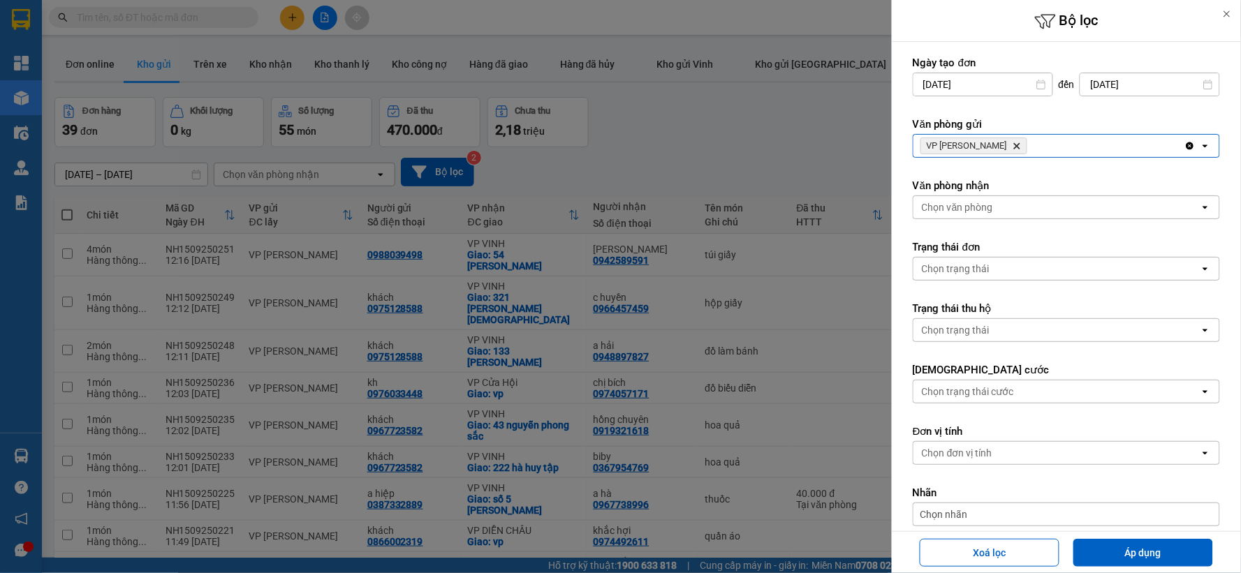
click at [995, 145] on span "VP [PERSON_NAME]" at bounding box center [973, 146] width 107 height 17
click at [1012, 145] on icon "Delete" at bounding box center [1016, 146] width 8 height 8
click at [983, 145] on div "Chọn văn phòng" at bounding box center [957, 146] width 71 height 14
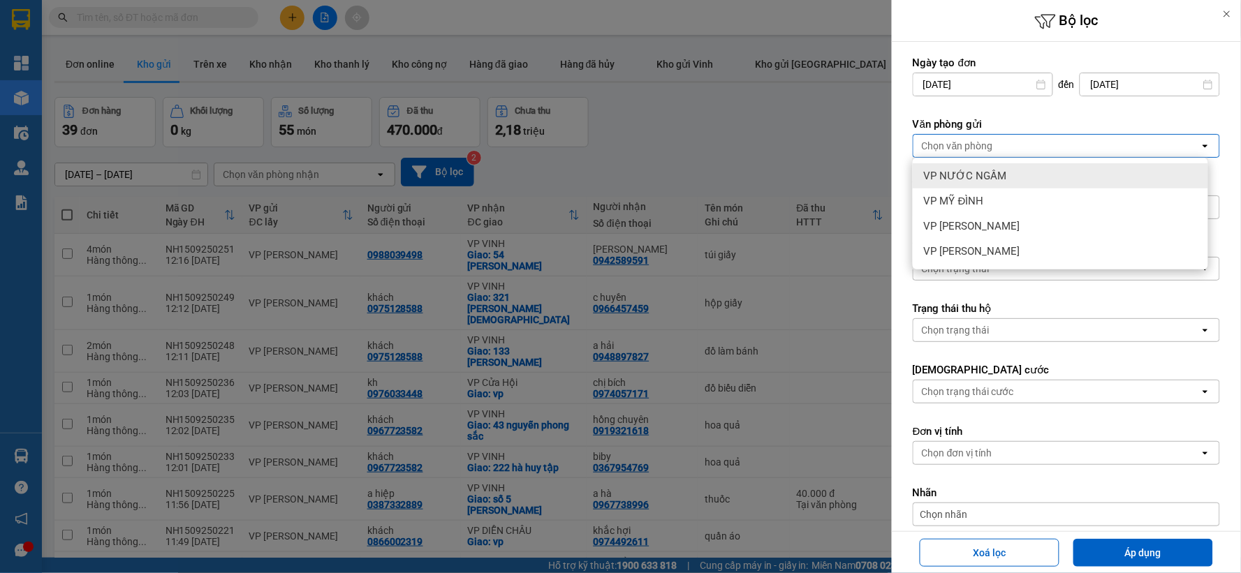
drag, startPoint x: 987, startPoint y: 177, endPoint x: 1094, endPoint y: 385, distance: 233.6
click at [987, 179] on span "VP NƯỚC NGẦM" at bounding box center [965, 176] width 83 height 14
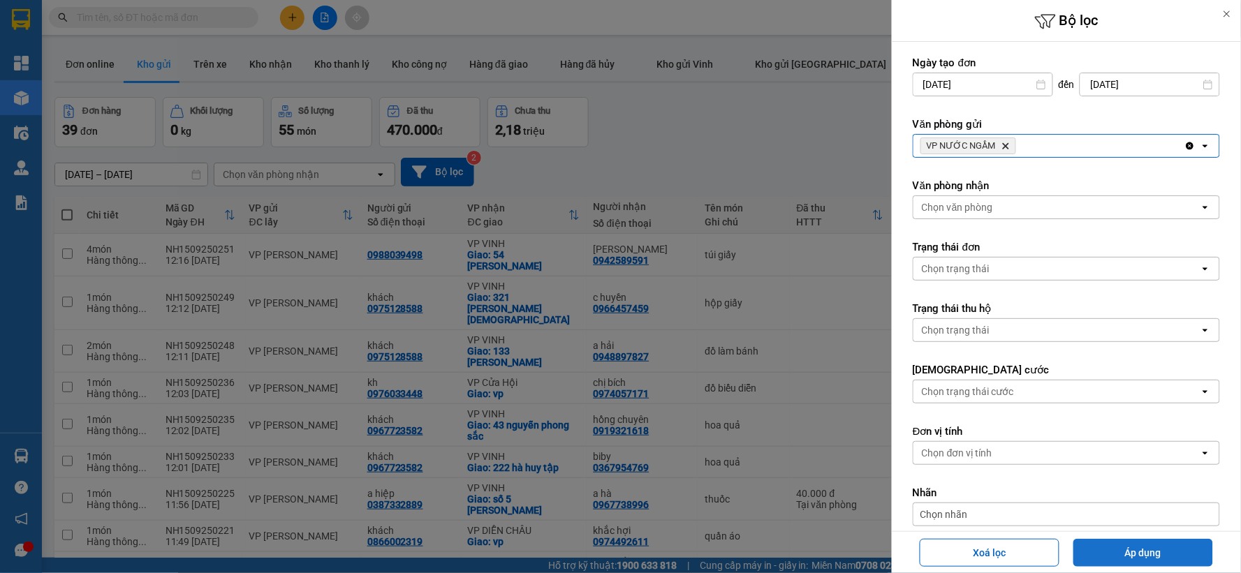
click at [1135, 557] on button "Áp dụng" at bounding box center [1143, 553] width 140 height 28
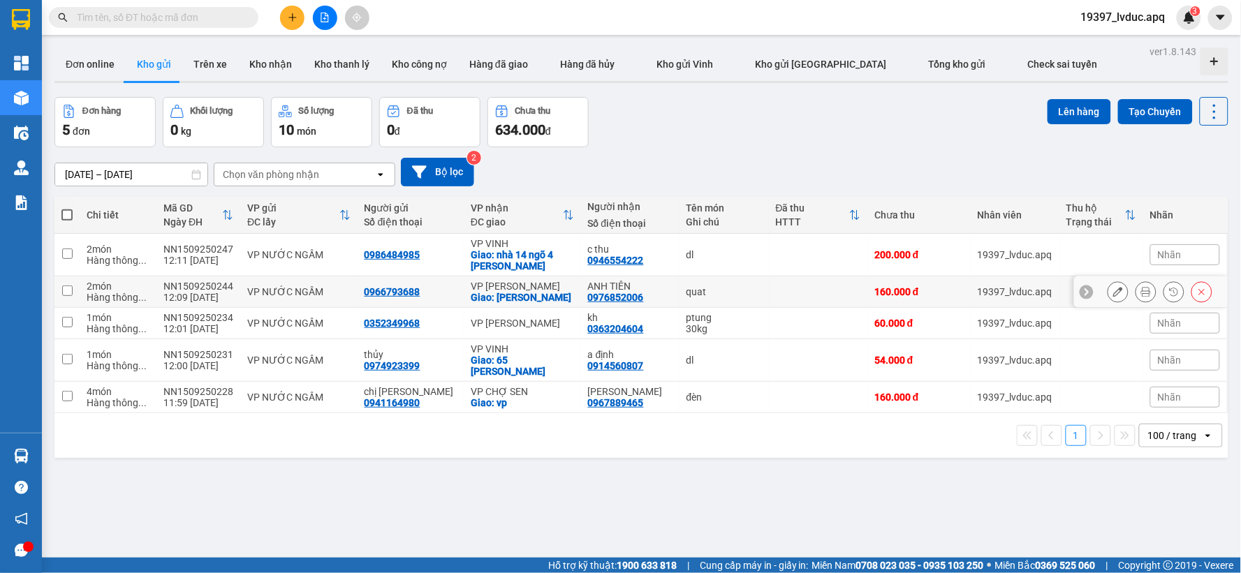
click at [538, 308] on td "VP THANH CHƯƠNG Giao: [PERSON_NAME]" at bounding box center [522, 292] width 117 height 31
click at [538, 303] on div "Giao: [PERSON_NAME]" at bounding box center [522, 297] width 103 height 11
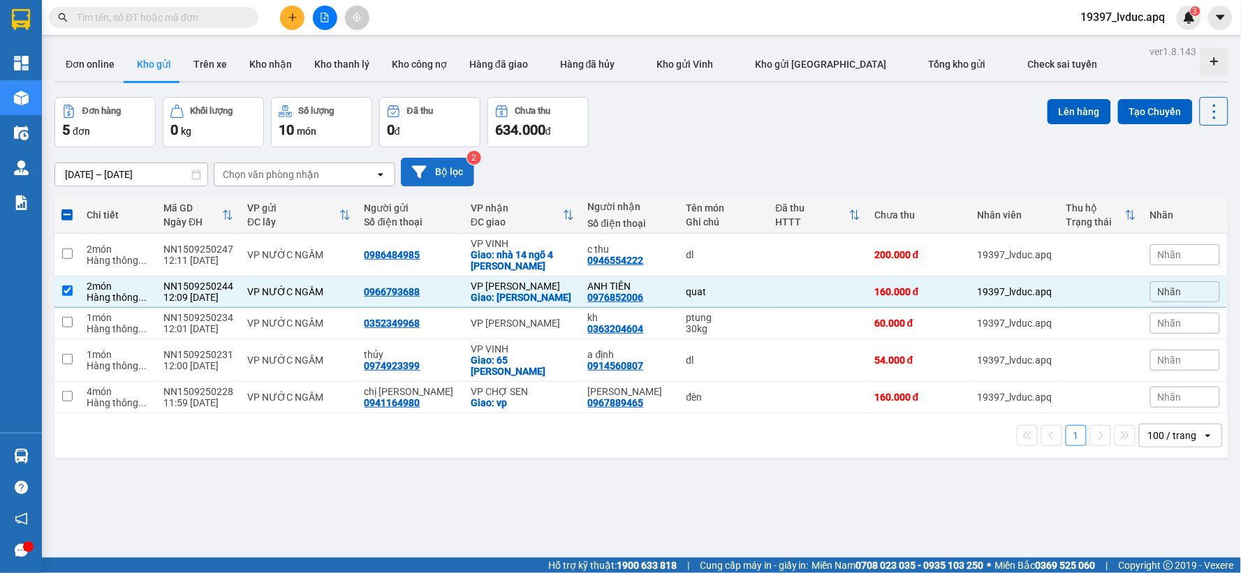
click at [434, 177] on button "Bộ lọc" at bounding box center [437, 172] width 73 height 29
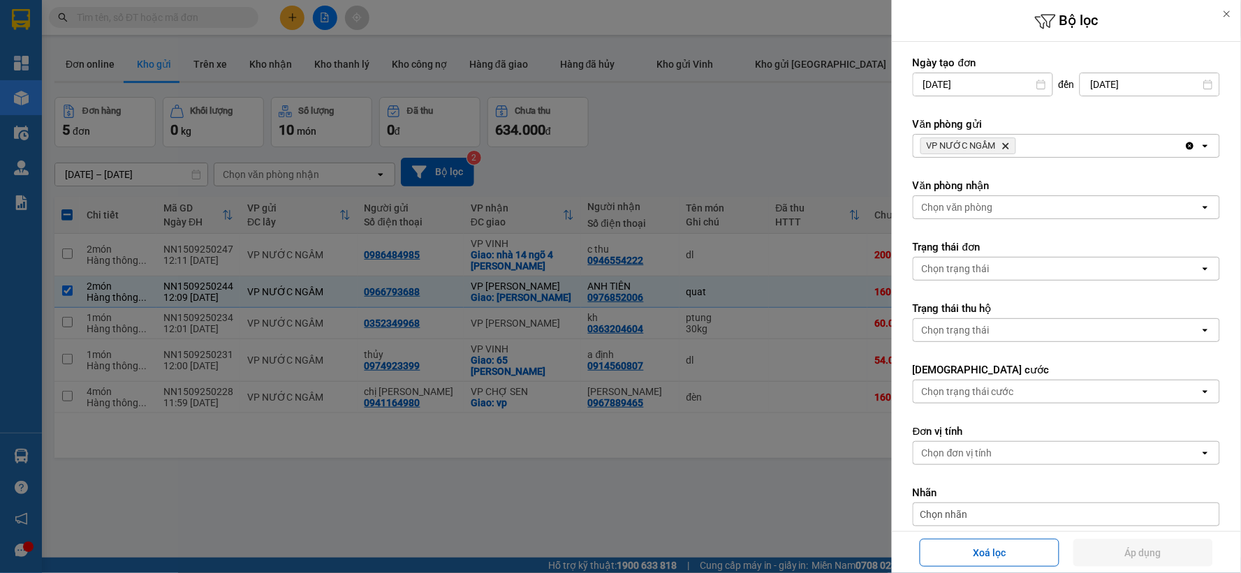
click at [1003, 143] on icon "Delete" at bounding box center [1005, 146] width 8 height 8
click at [1002, 144] on div "VP NƯỚC NGẦM Delete" at bounding box center [1048, 146] width 271 height 22
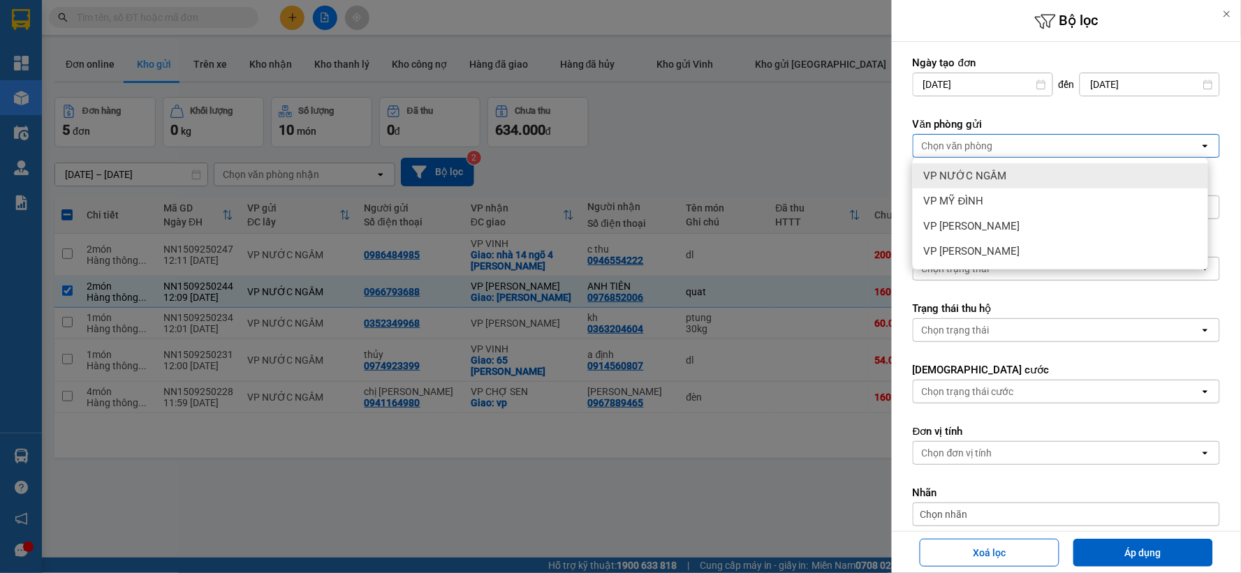
drag, startPoint x: 993, startPoint y: 179, endPoint x: 1052, endPoint y: 246, distance: 89.0
click at [993, 182] on span "VP NƯỚC NGẦM" at bounding box center [965, 176] width 83 height 14
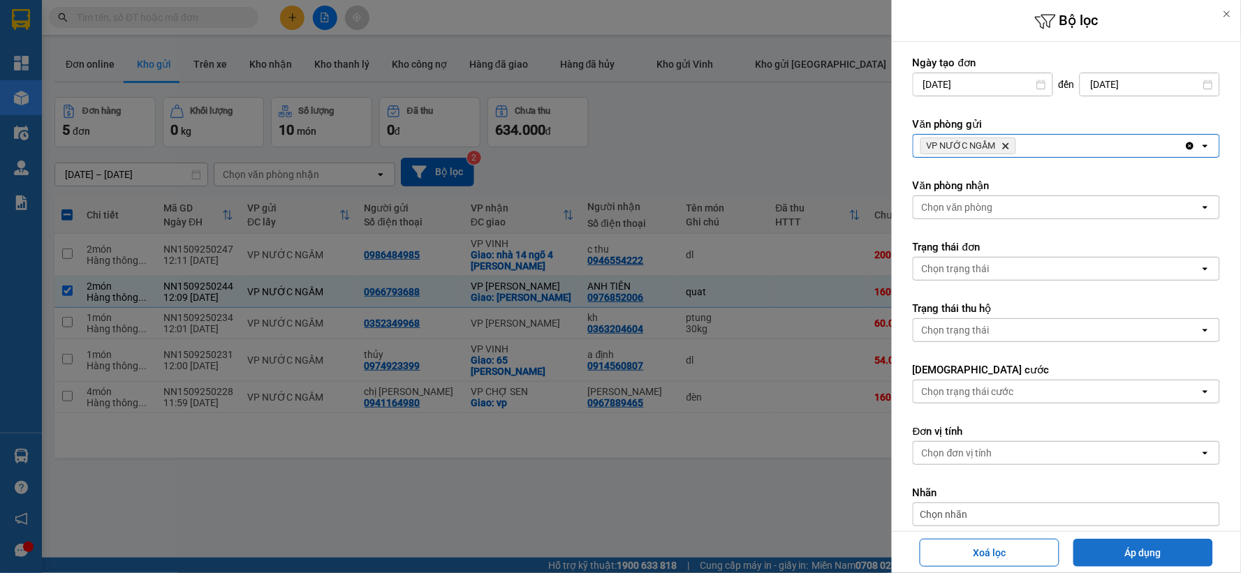
click at [1161, 550] on button "Áp dụng" at bounding box center [1143, 553] width 140 height 28
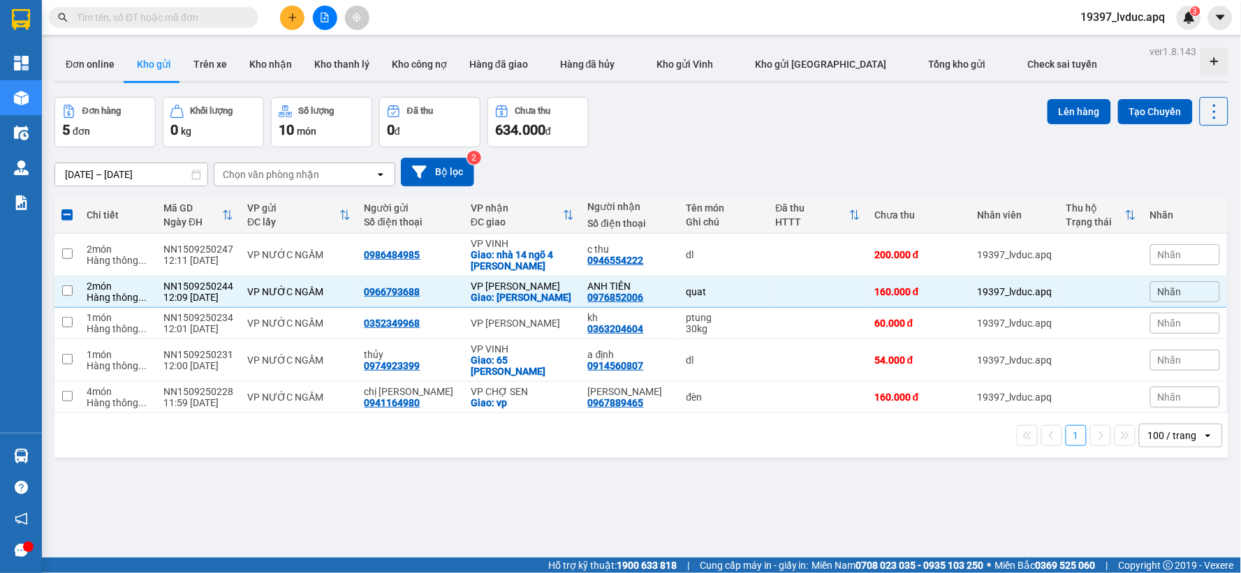
checkbox input "false"
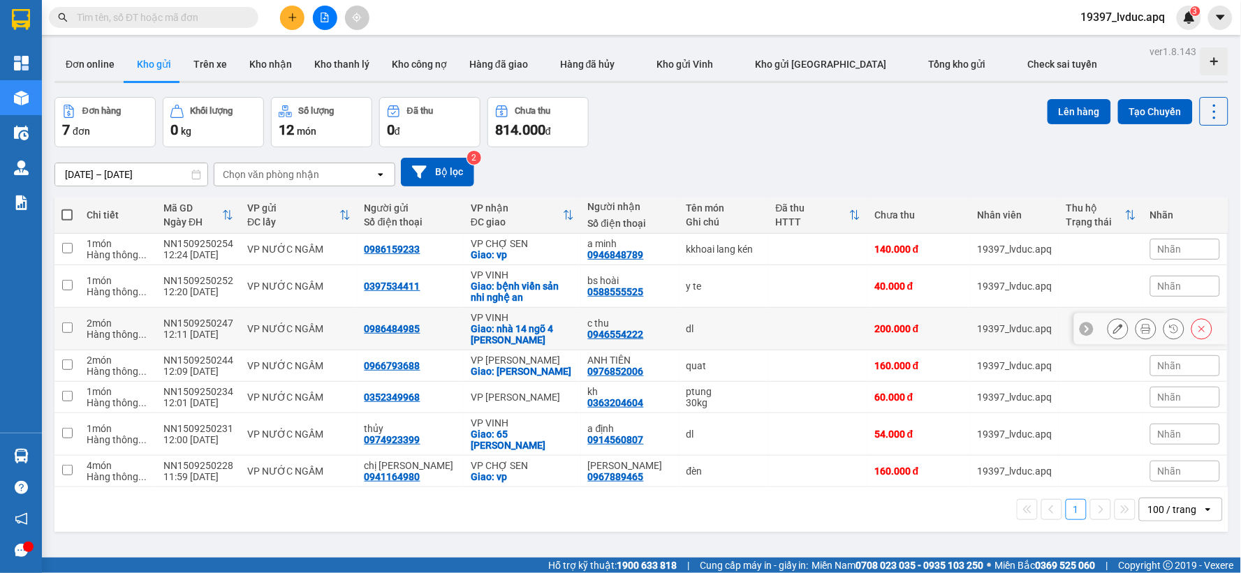
click at [704, 333] on div "dl" at bounding box center [723, 328] width 75 height 11
checkbox input "true"
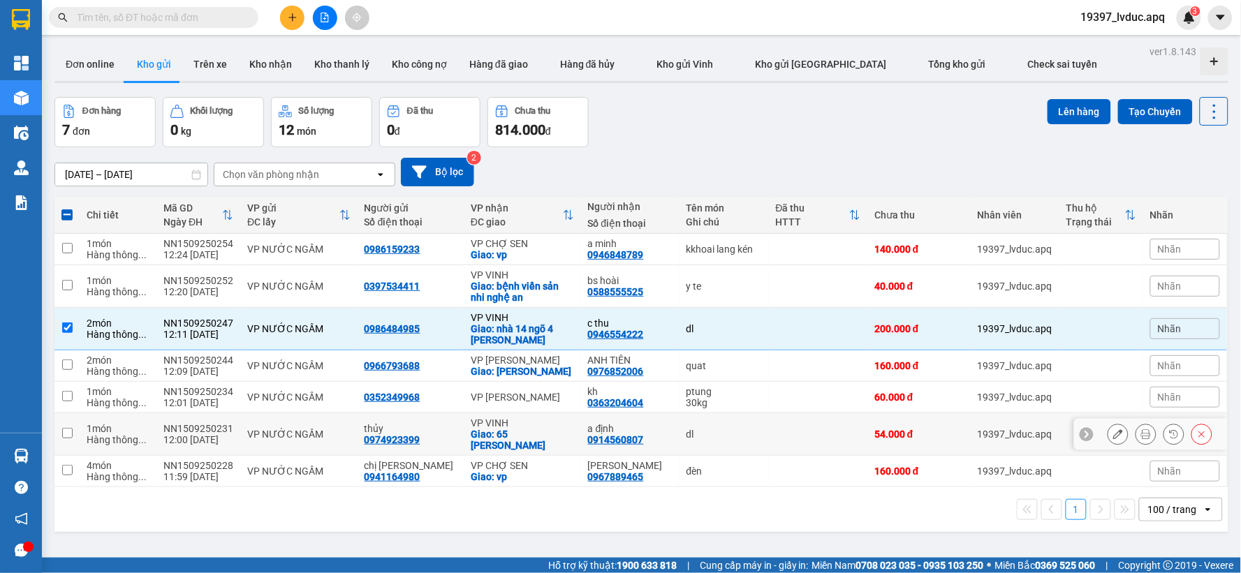
click at [596, 443] on div "0914560807" at bounding box center [616, 439] width 56 height 11
click at [490, 429] on div "VP VINH" at bounding box center [522, 423] width 103 height 11
checkbox input "true"
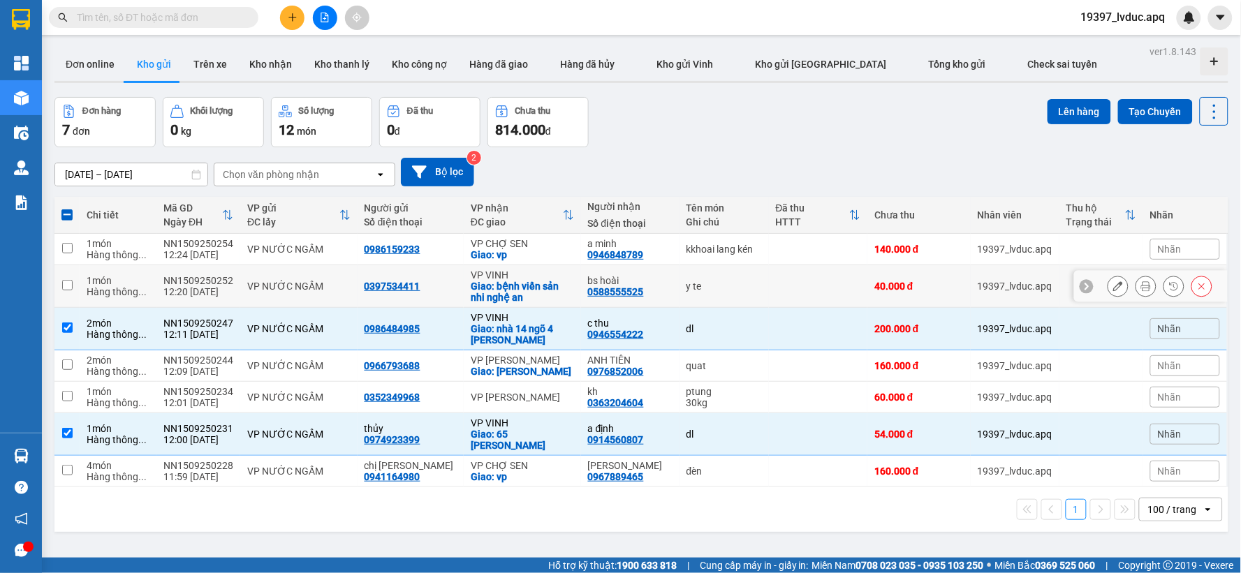
click at [588, 275] on div "bs hoài" at bounding box center [630, 280] width 84 height 11
checkbox input "true"
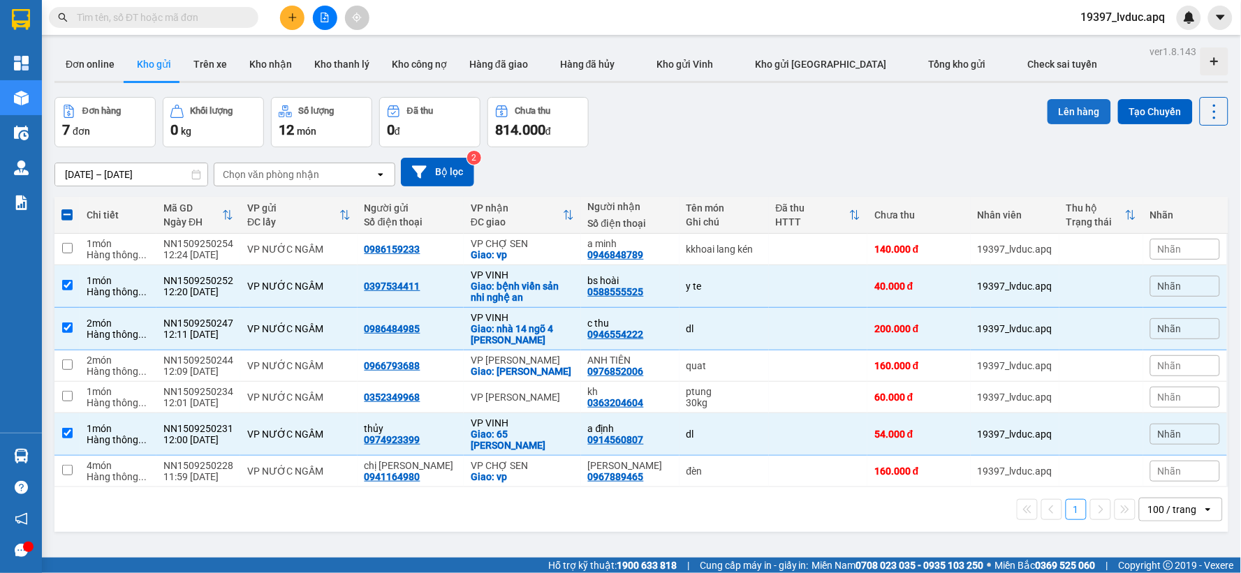
click at [1063, 110] on button "Lên hàng" at bounding box center [1079, 111] width 64 height 25
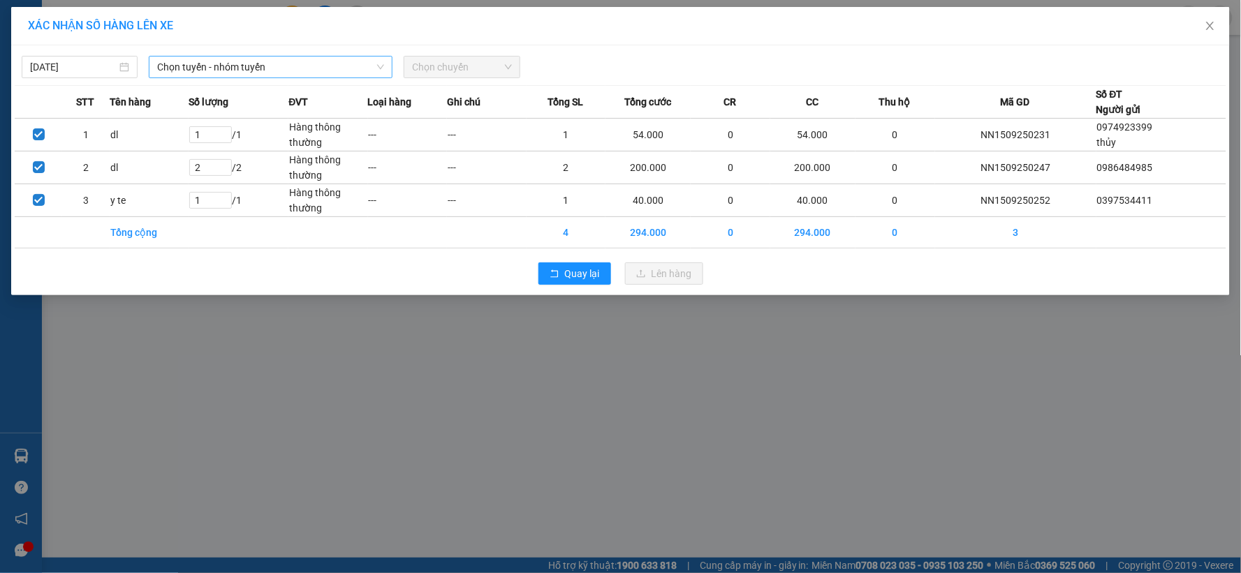
click at [184, 70] on span "Chọn tuyến - nhóm tuyến" at bounding box center [270, 67] width 227 height 21
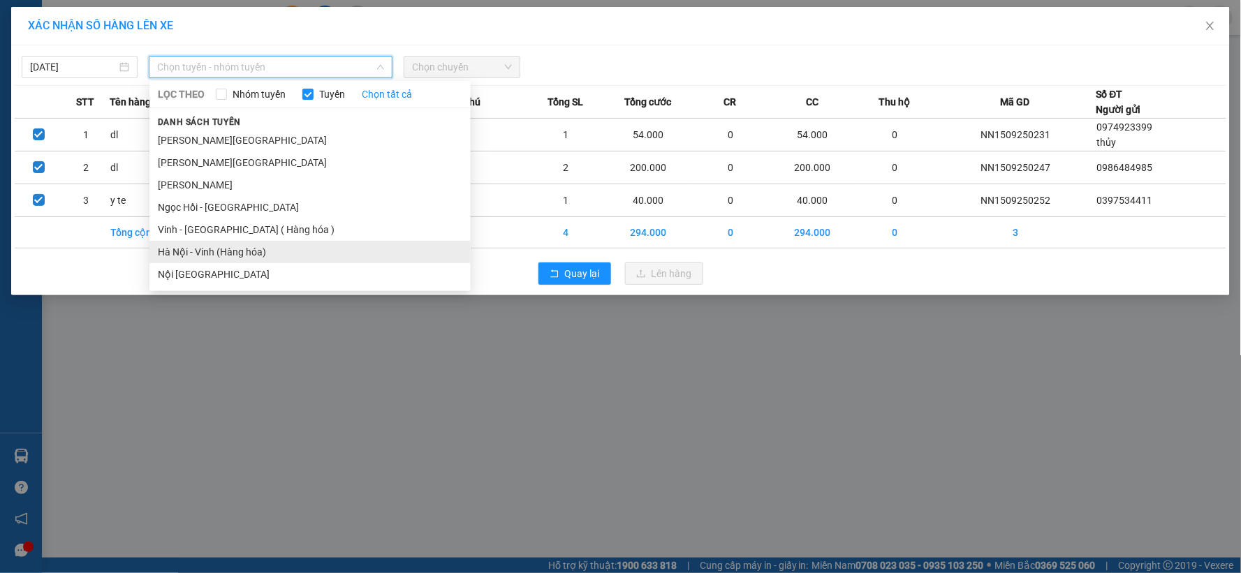
click at [220, 250] on li "Hà Nội - Vinh (Hàng hóa)" at bounding box center [309, 252] width 321 height 22
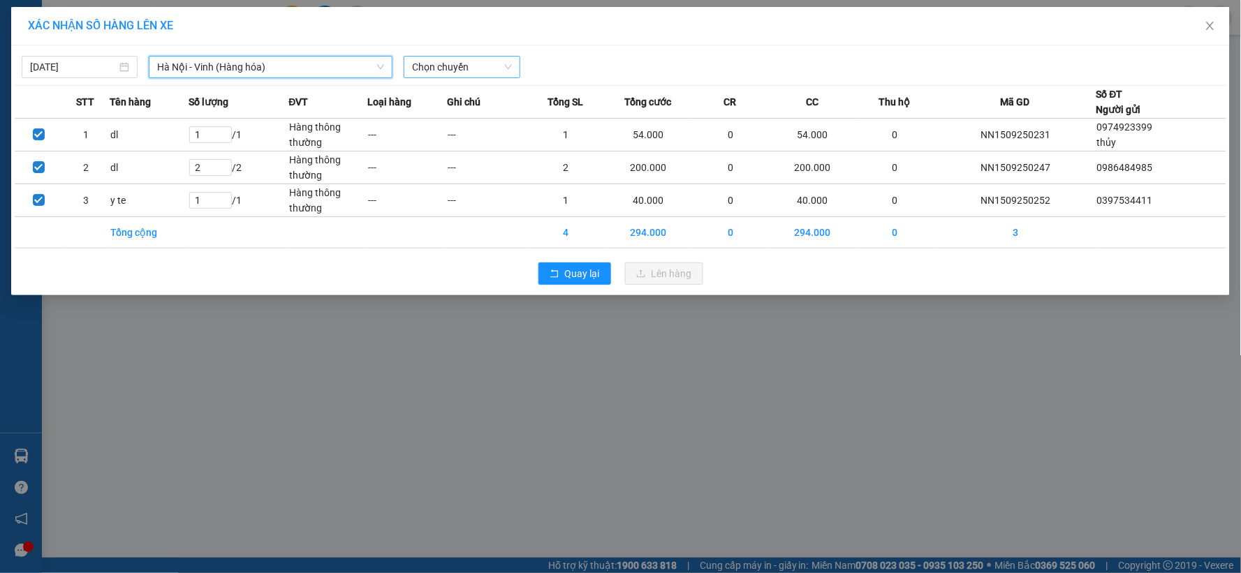
drag, startPoint x: 466, startPoint y: 64, endPoint x: 473, endPoint y: 68, distance: 8.5
click at [471, 66] on span "Chọn chuyến" at bounding box center [461, 67] width 99 height 21
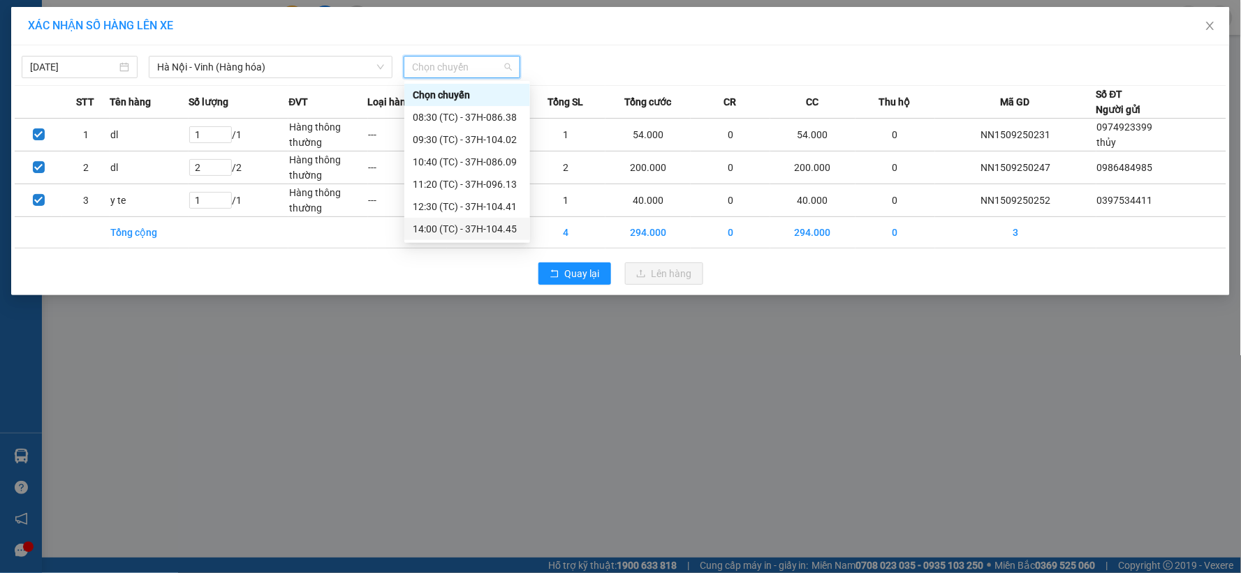
drag, startPoint x: 494, startPoint y: 226, endPoint x: 564, endPoint y: 253, distance: 75.0
click at [494, 228] on div "14:00 (TC) - 37H-104.45" at bounding box center [467, 228] width 109 height 15
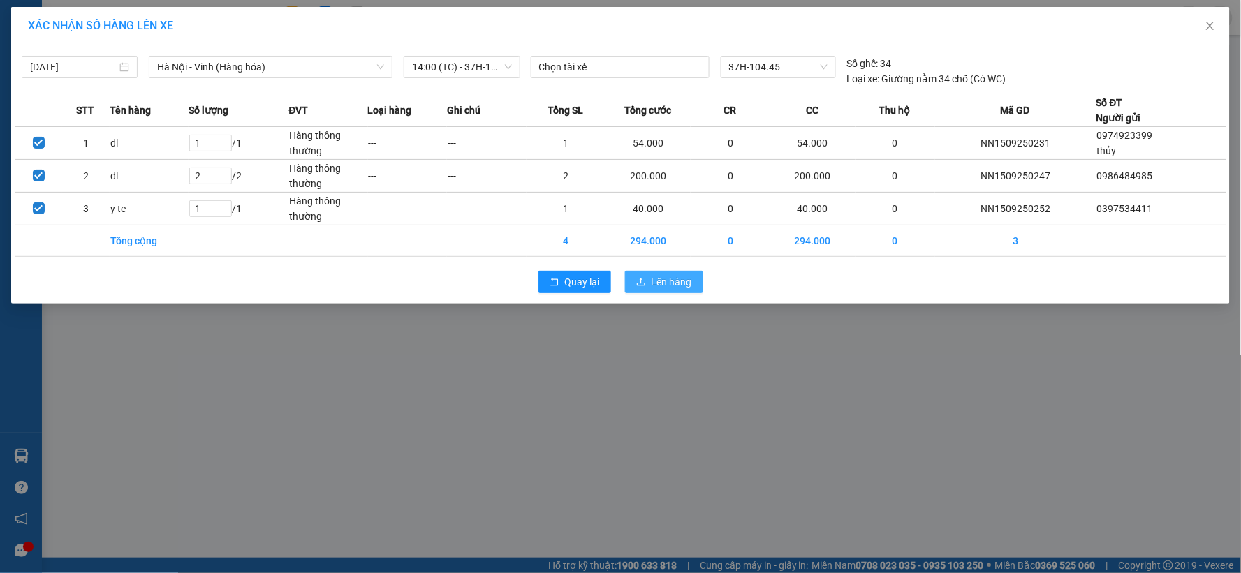
click at [671, 283] on span "Lên hàng" at bounding box center [671, 281] width 40 height 15
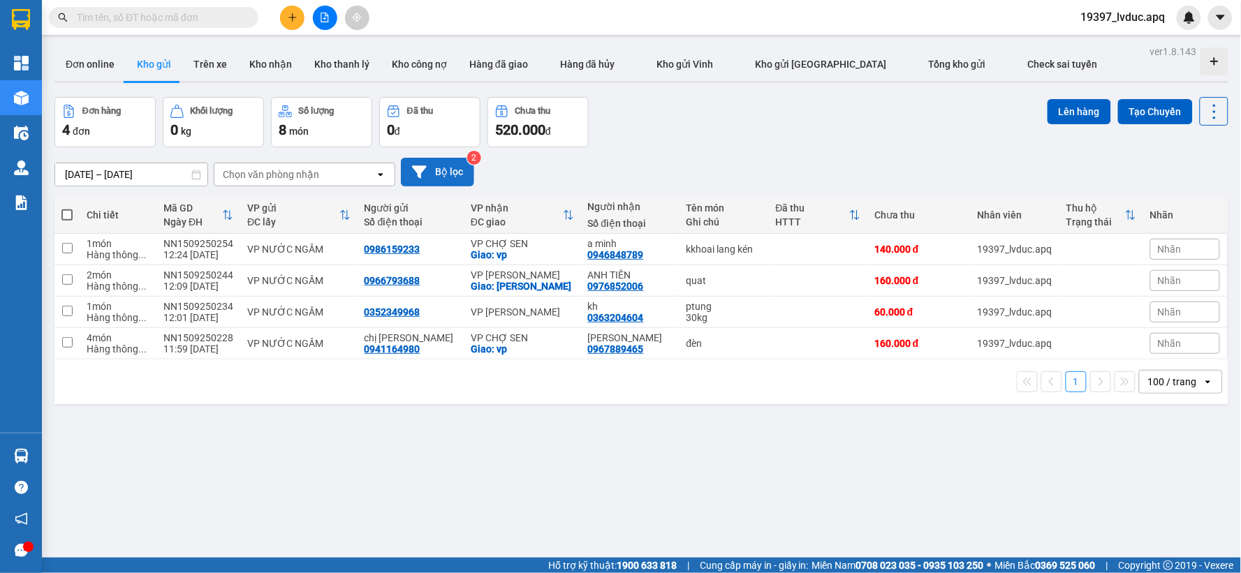
drag, startPoint x: 442, startPoint y: 189, endPoint x: 444, endPoint y: 180, distance: 8.6
click at [442, 185] on div "[DATE] – [DATE] Press the down arrow key to interact with the calendar and sele…" at bounding box center [641, 172] width 1174 height 50
click at [448, 170] on button "Bộ lọc" at bounding box center [437, 172] width 73 height 29
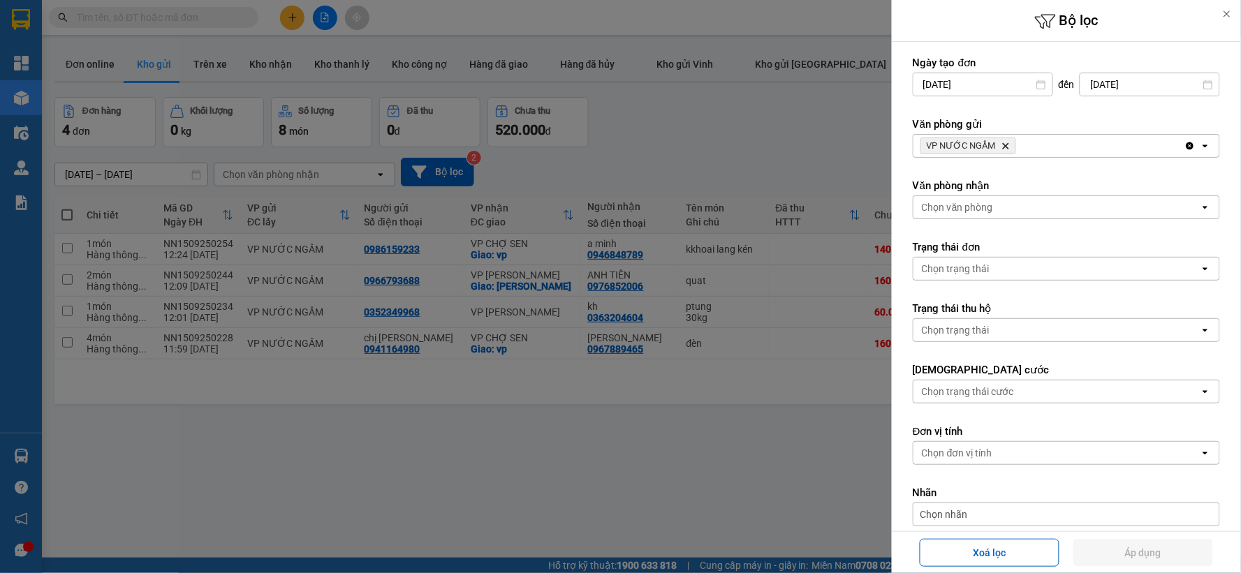
click at [1003, 144] on icon "VP NƯỚC NGẦM, close by backspace" at bounding box center [1006, 146] width 6 height 6
click at [1002, 144] on div "VP NƯỚC NGẦM Delete" at bounding box center [1048, 146] width 271 height 22
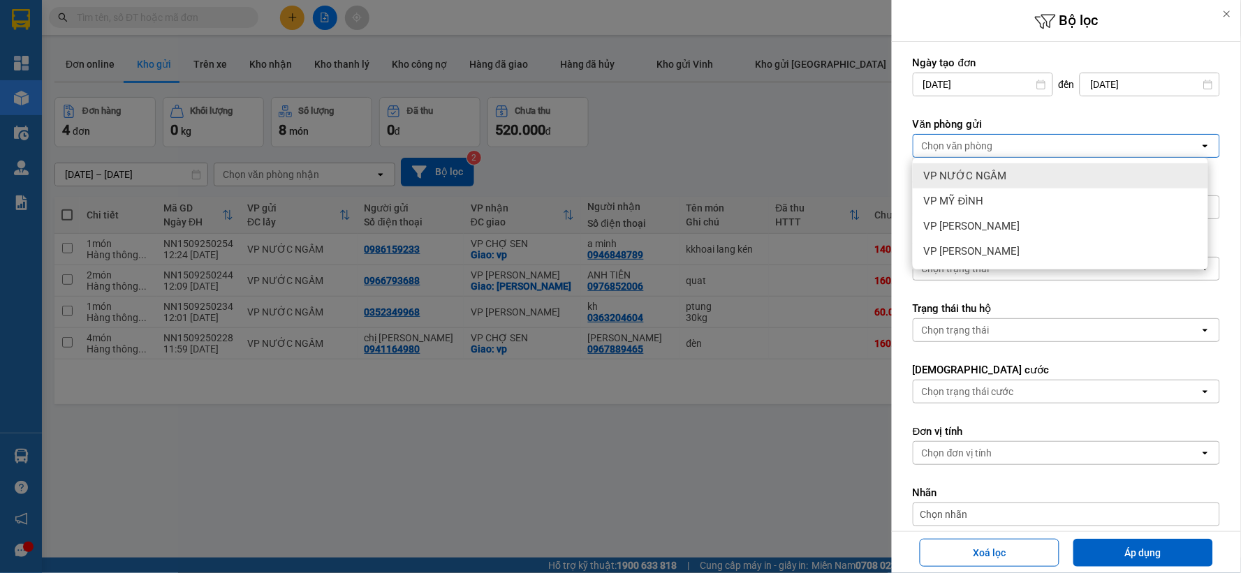
click at [1017, 170] on div "VP NƯỚC NGẦM" at bounding box center [1060, 175] width 295 height 25
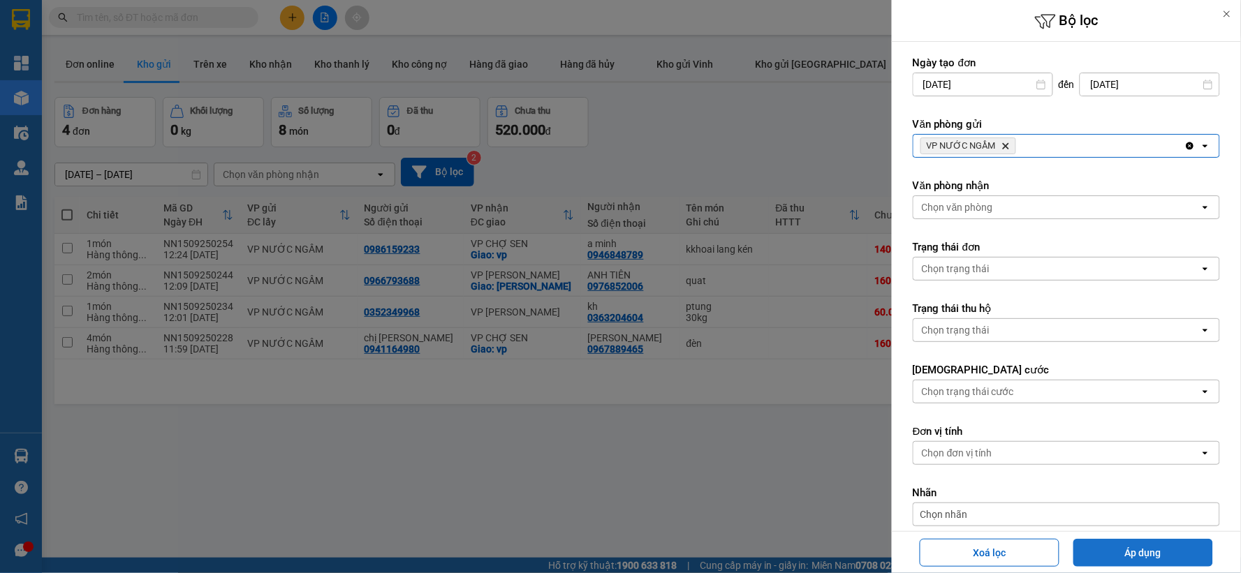
click at [1164, 557] on button "Áp dụng" at bounding box center [1143, 553] width 140 height 28
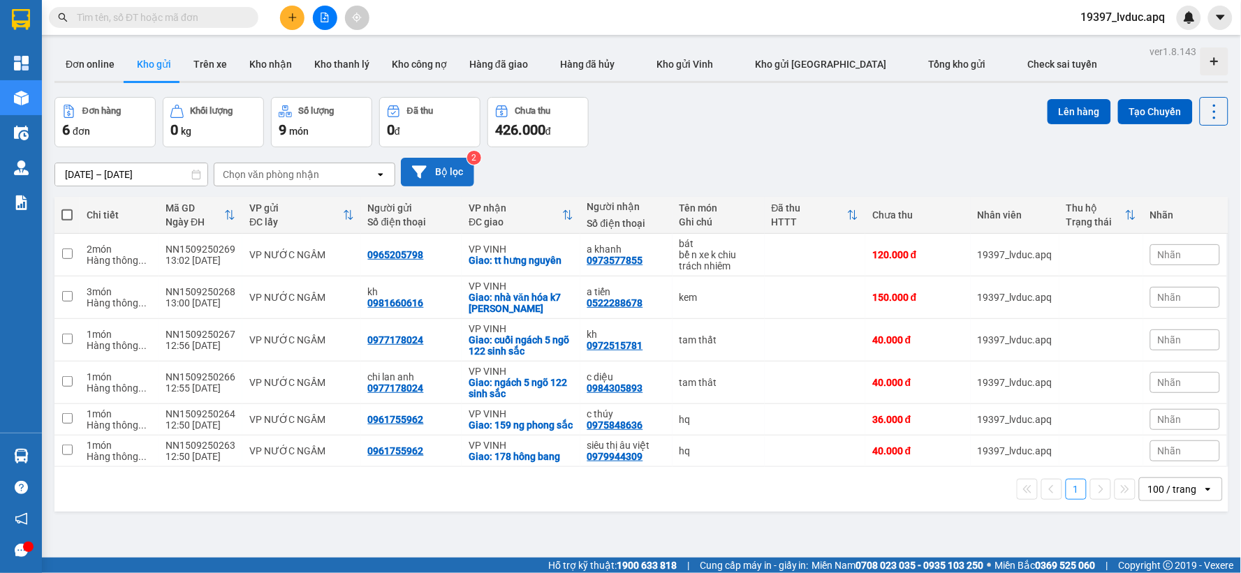
click at [443, 186] on button "Bộ lọc" at bounding box center [437, 172] width 73 height 29
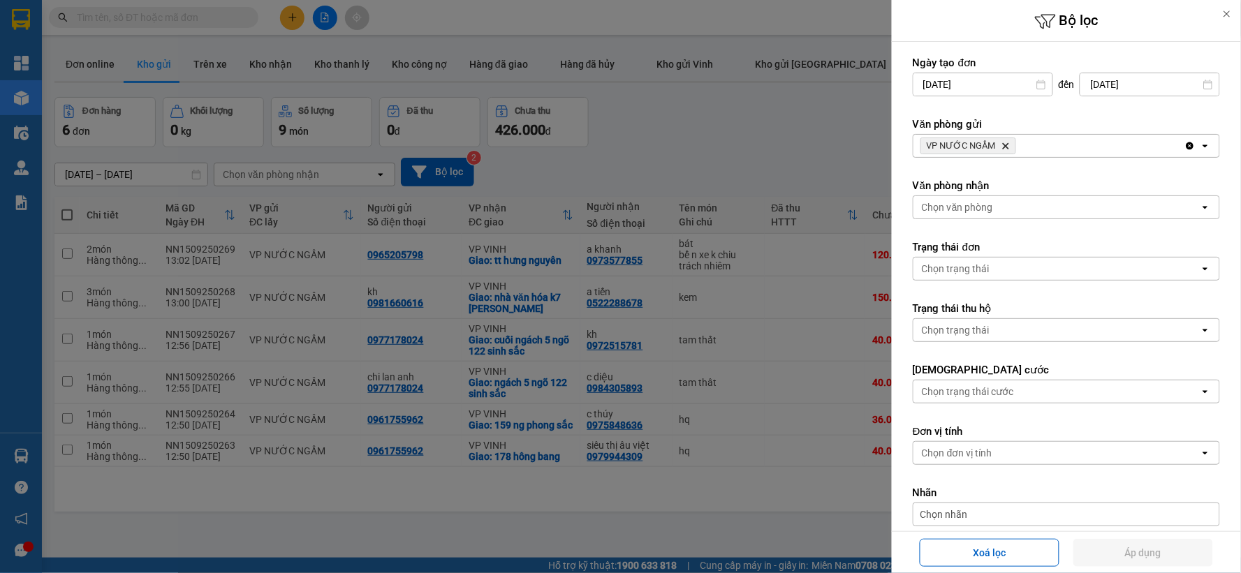
click at [999, 147] on span "VP NƯỚC NGẦM Delete" at bounding box center [968, 146] width 96 height 17
click at [1002, 147] on icon "Delete" at bounding box center [1005, 146] width 8 height 8
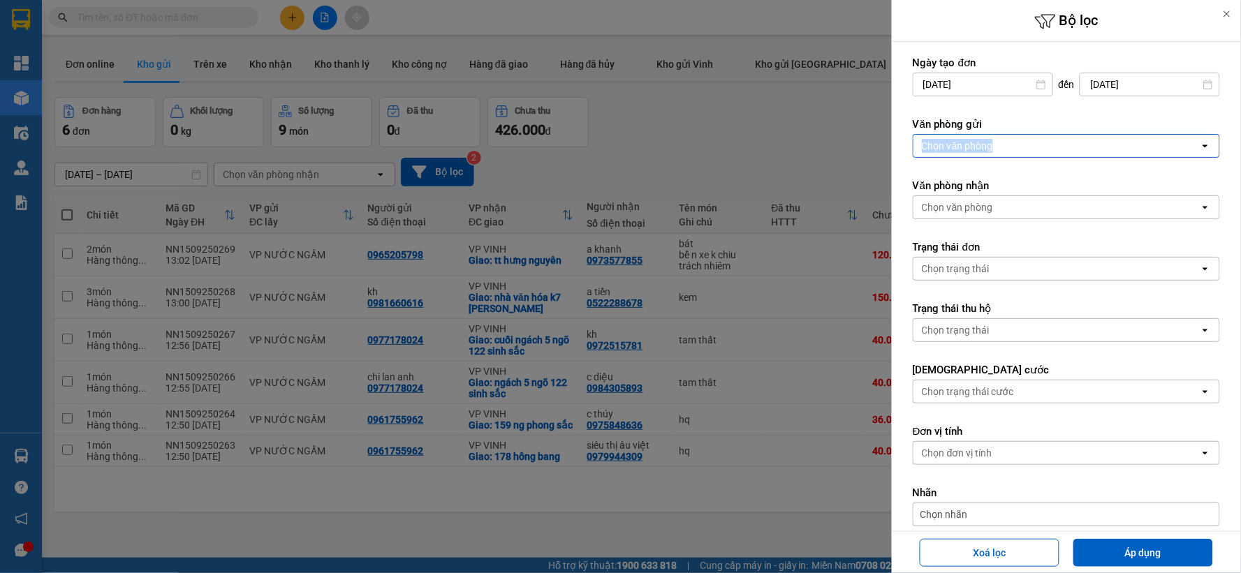
click at [1002, 147] on div "Chọn văn phòng" at bounding box center [1056, 146] width 286 height 22
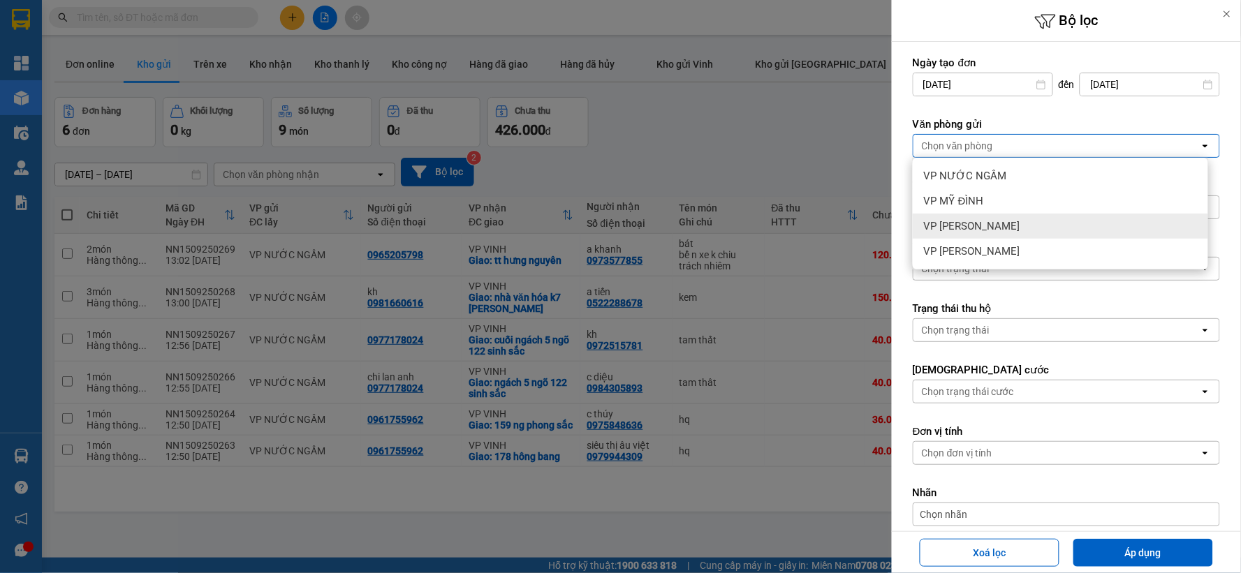
click at [1003, 235] on div "VP [PERSON_NAME]" at bounding box center [1060, 226] width 295 height 25
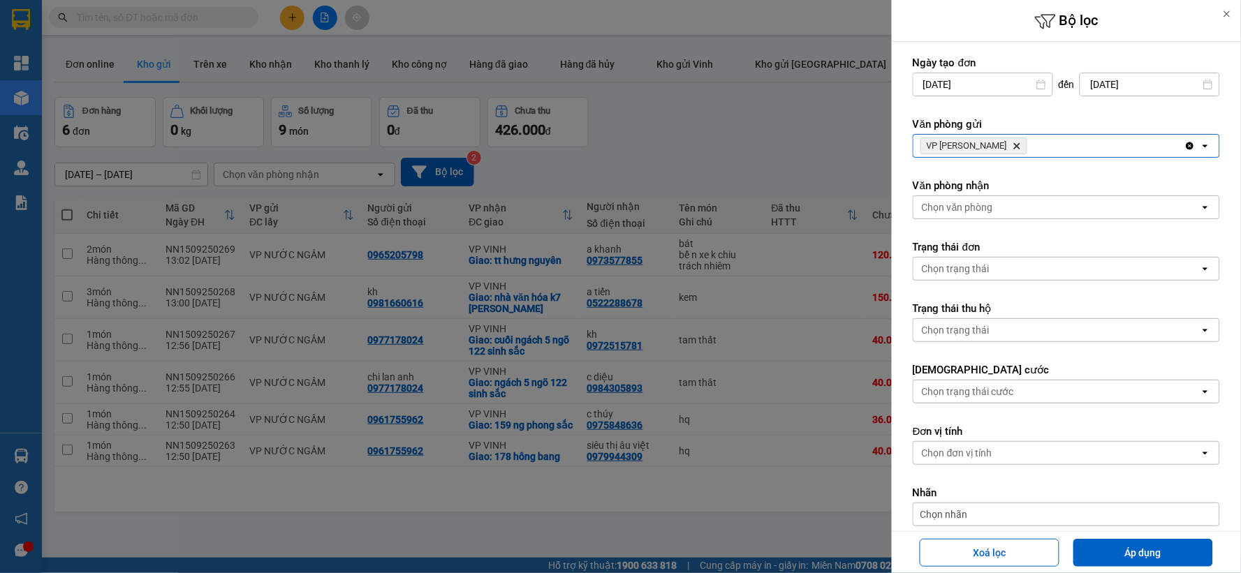
click at [1014, 147] on icon "VP NGỌC HỒI, close by backspace" at bounding box center [1017, 146] width 6 height 6
click at [993, 147] on div "VP NGỌC HỒI Delete" at bounding box center [1048, 146] width 271 height 22
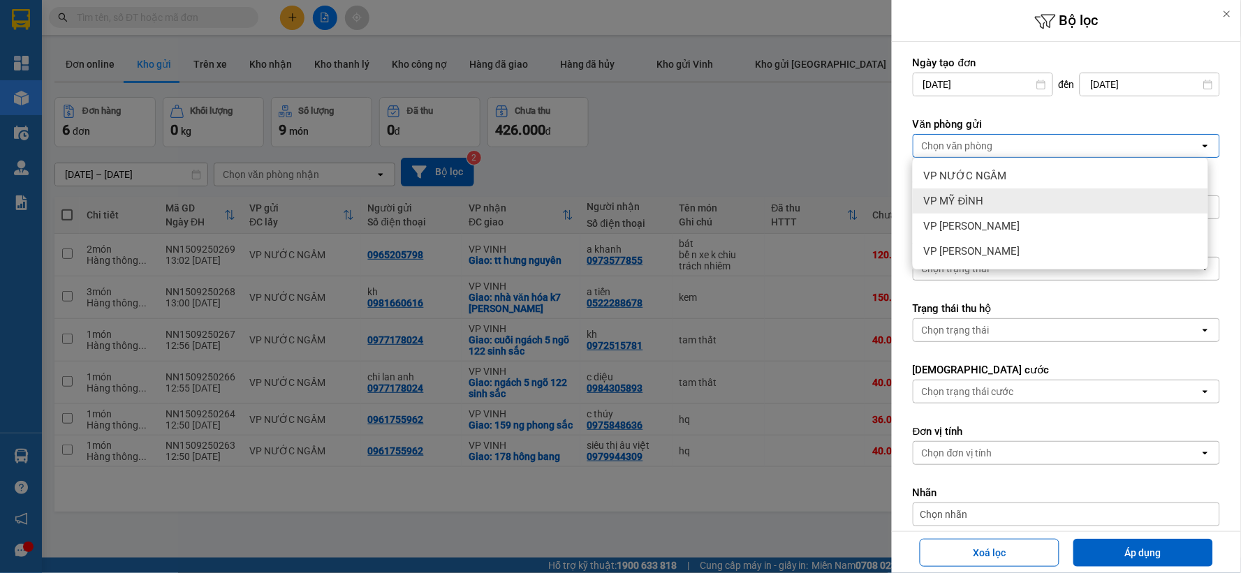
click at [975, 214] on div "VP [PERSON_NAME]" at bounding box center [1060, 226] width 295 height 25
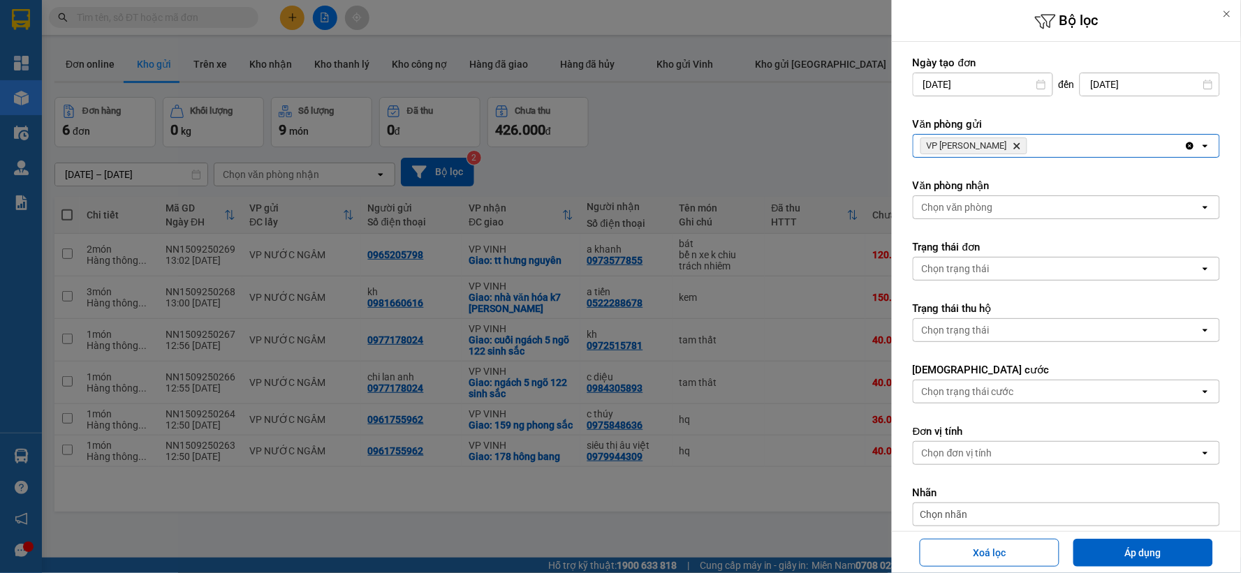
click at [1012, 143] on icon "Delete" at bounding box center [1016, 146] width 8 height 8
click at [994, 143] on div "VP NGỌC HỒI Delete" at bounding box center [1048, 146] width 271 height 22
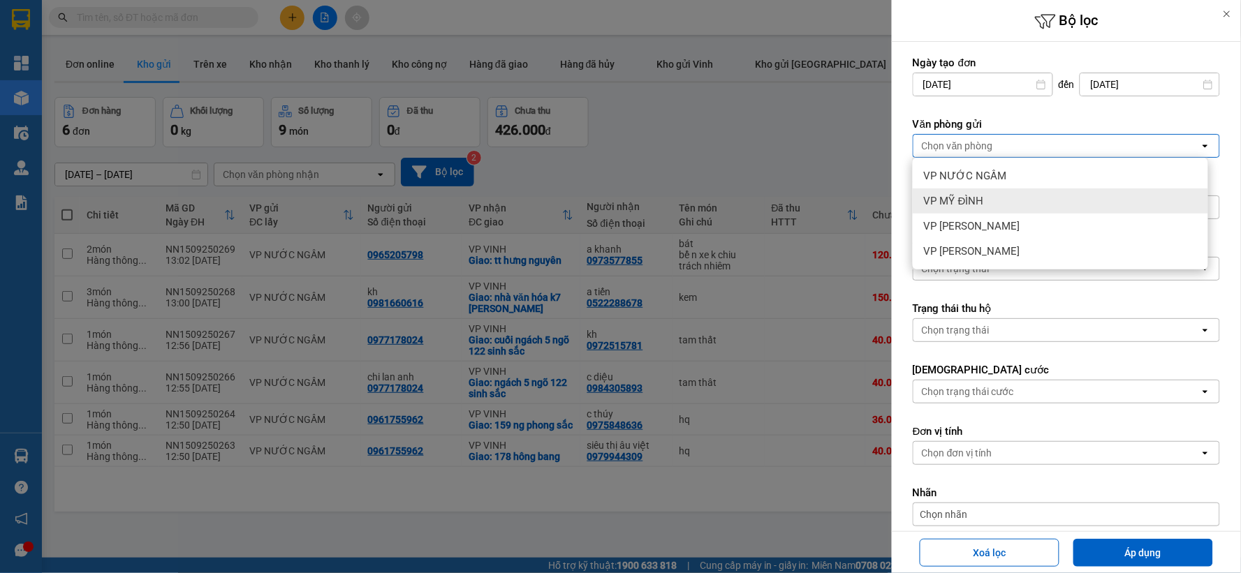
click at [980, 200] on span "VP MỸ ĐÌNH" at bounding box center [954, 201] width 60 height 14
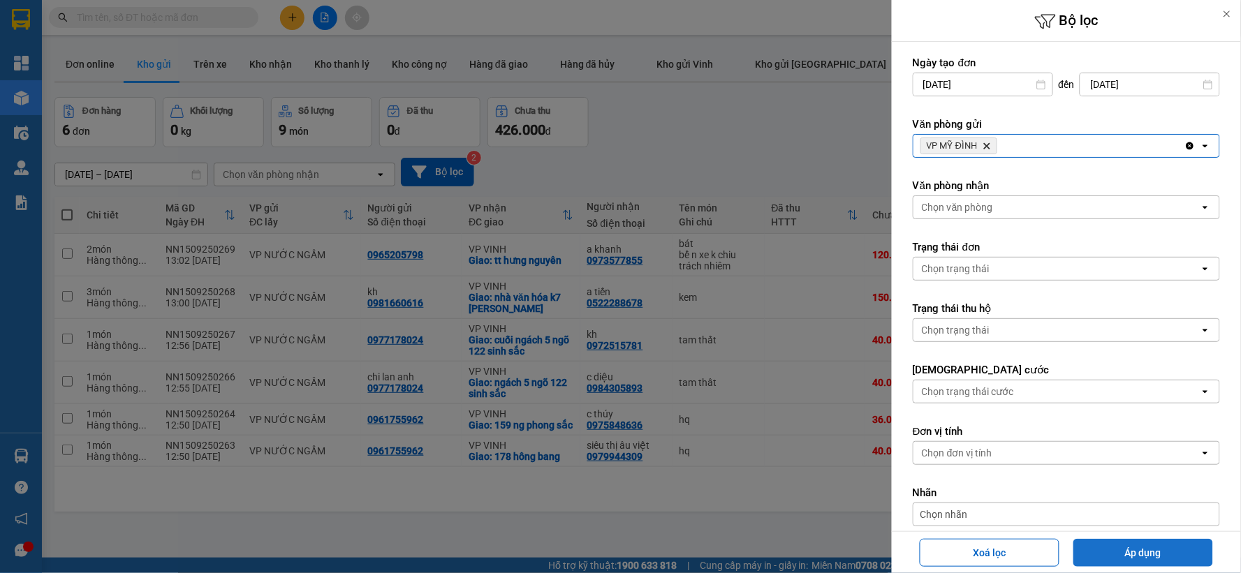
click at [1104, 543] on button "Áp dụng" at bounding box center [1143, 553] width 140 height 28
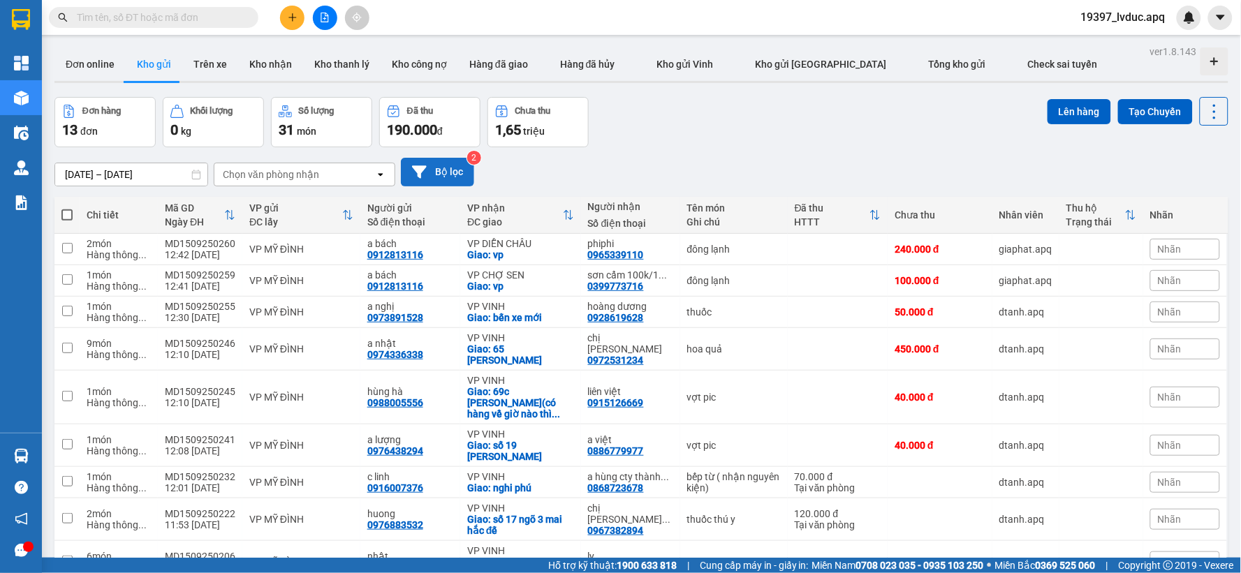
click at [440, 164] on button "Bộ lọc" at bounding box center [437, 172] width 73 height 29
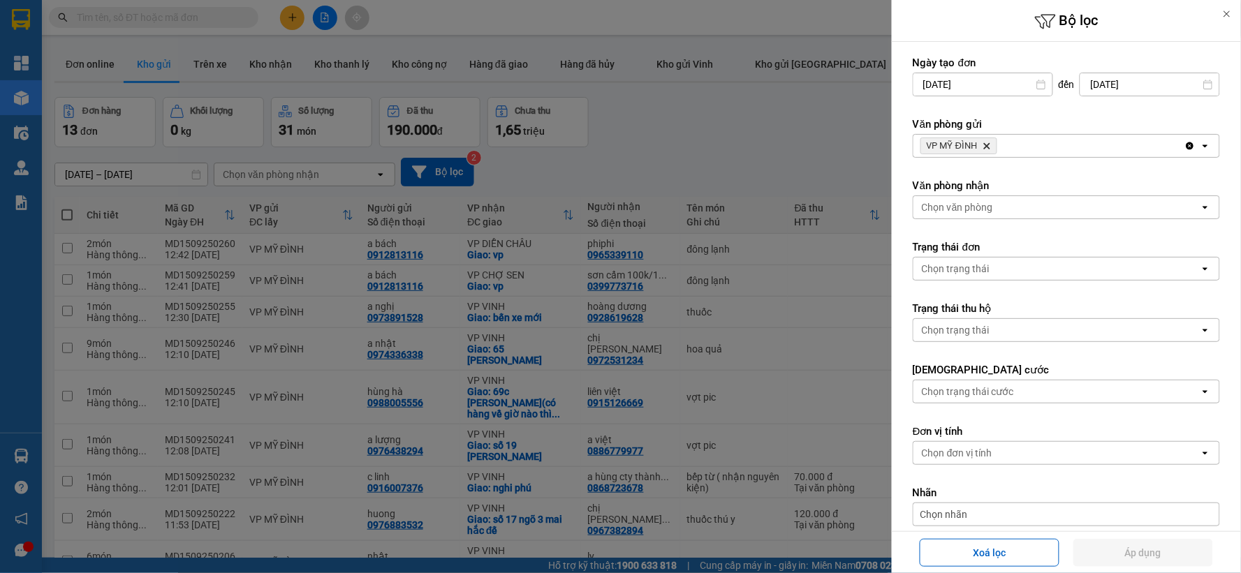
click at [987, 142] on icon "Delete" at bounding box center [986, 146] width 8 height 8
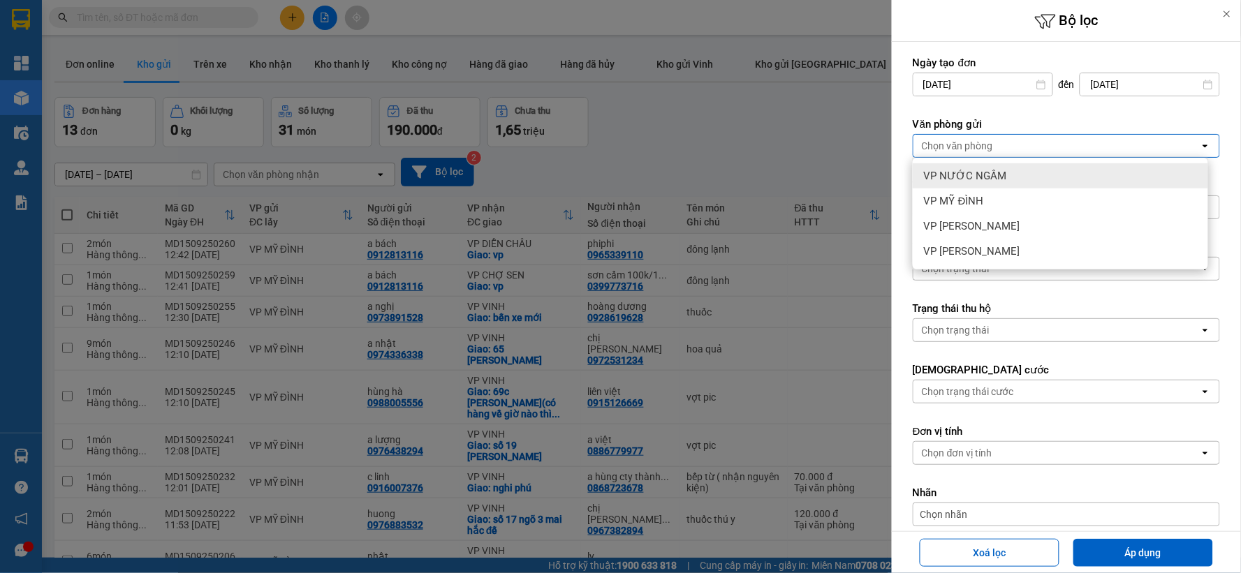
click at [981, 175] on span "VP NƯỚC NGẦM" at bounding box center [965, 176] width 83 height 14
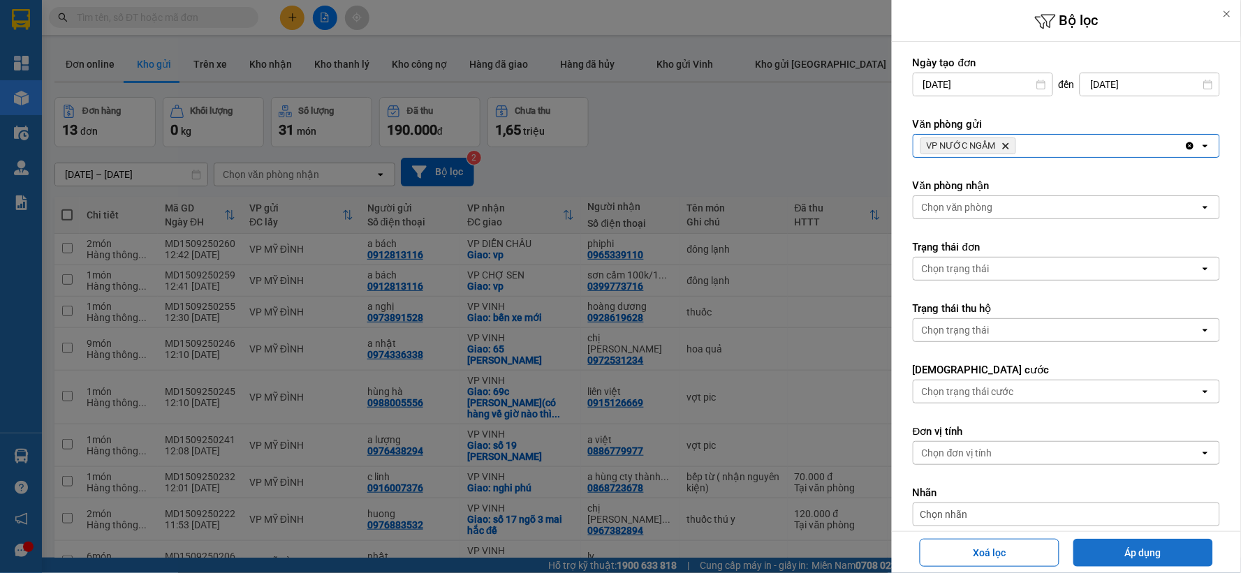
click at [1112, 542] on button "Áp dụng" at bounding box center [1143, 553] width 140 height 28
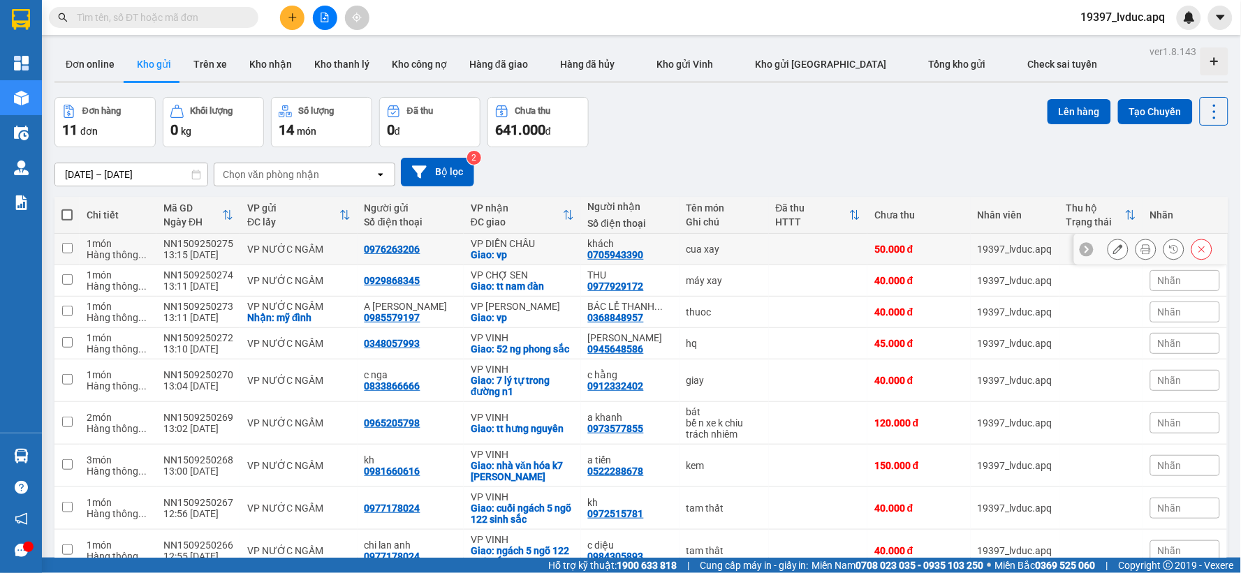
click at [369, 263] on td "0976263206" at bounding box center [411, 249] width 106 height 31
checkbox input "true"
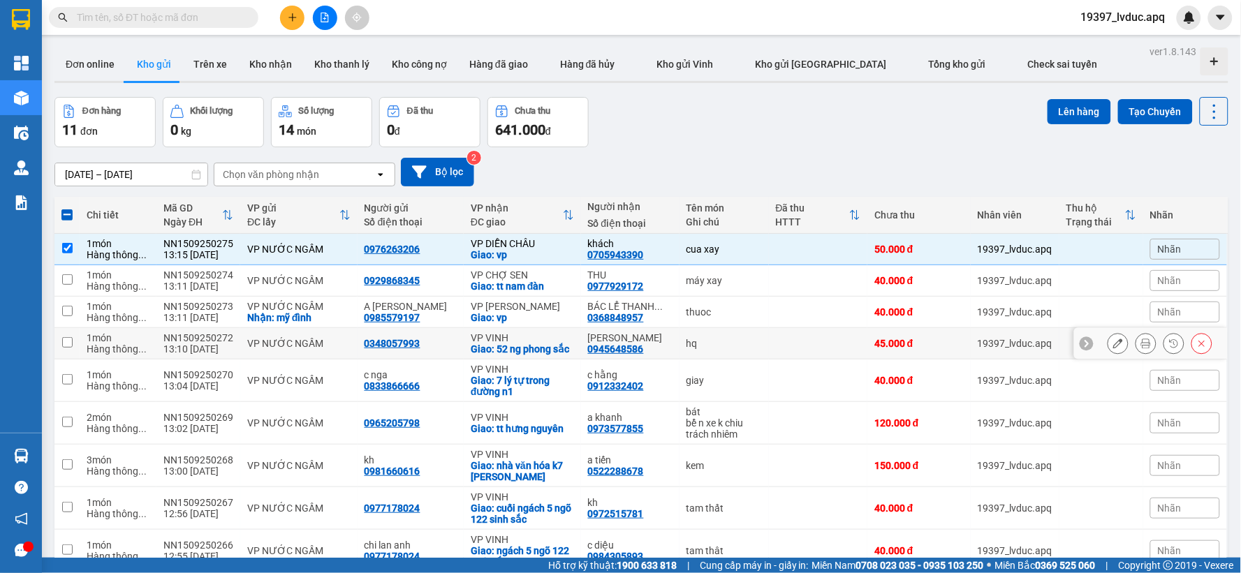
click at [494, 351] on div "Giao: 52 ng phong sắc" at bounding box center [522, 349] width 103 height 11
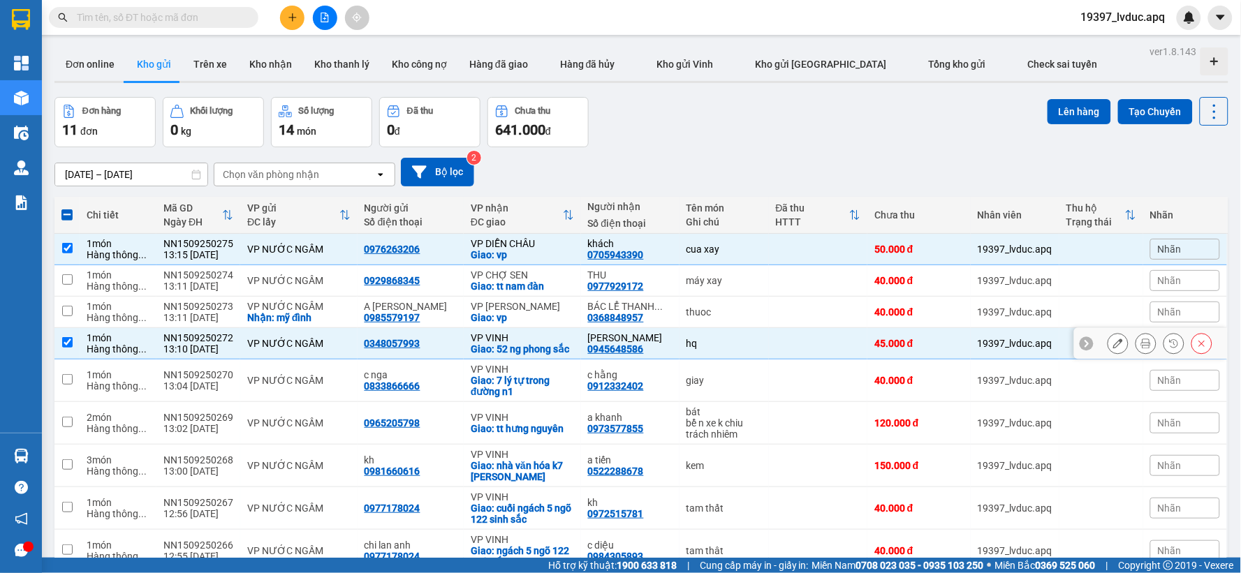
click at [506, 347] on div "Giao: 52 ng phong sắc" at bounding box center [522, 349] width 103 height 11
checkbox input "false"
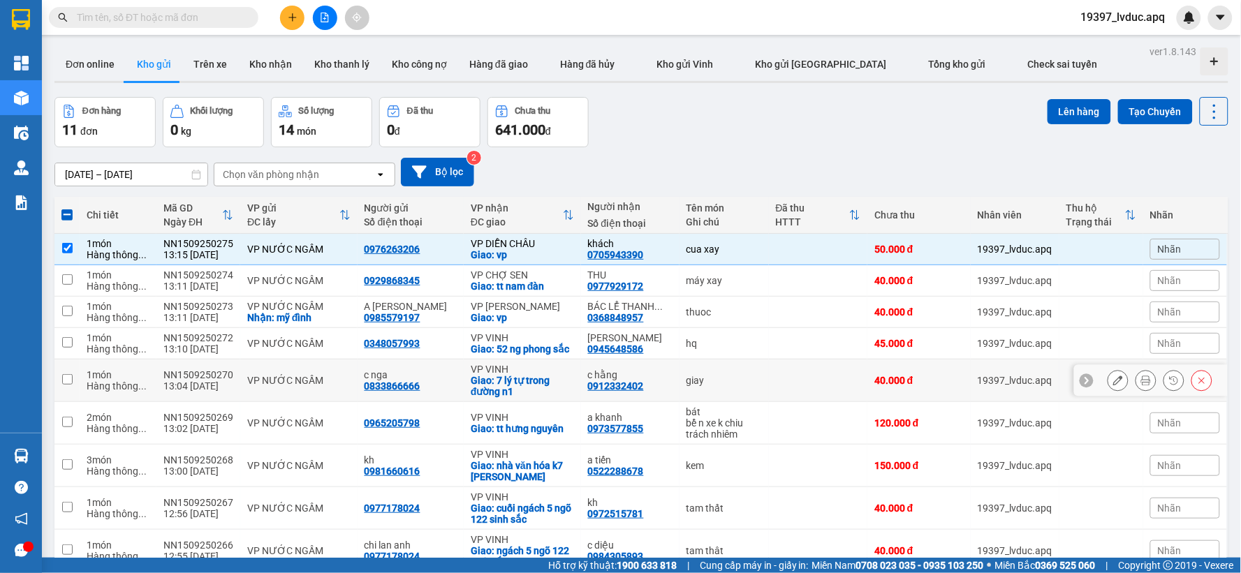
click at [550, 386] on div "Giao: 7 lý tự trong đường n1" at bounding box center [522, 386] width 103 height 22
checkbox input "true"
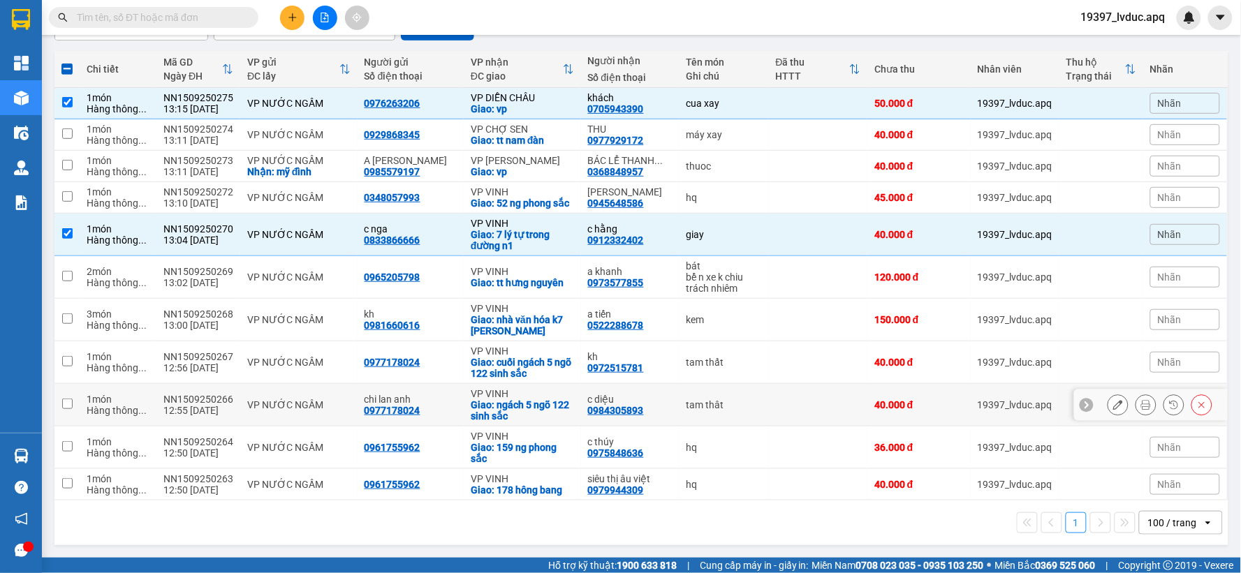
scroll to position [147, 0]
click at [483, 478] on div "VP VINH" at bounding box center [522, 478] width 103 height 11
checkbox input "true"
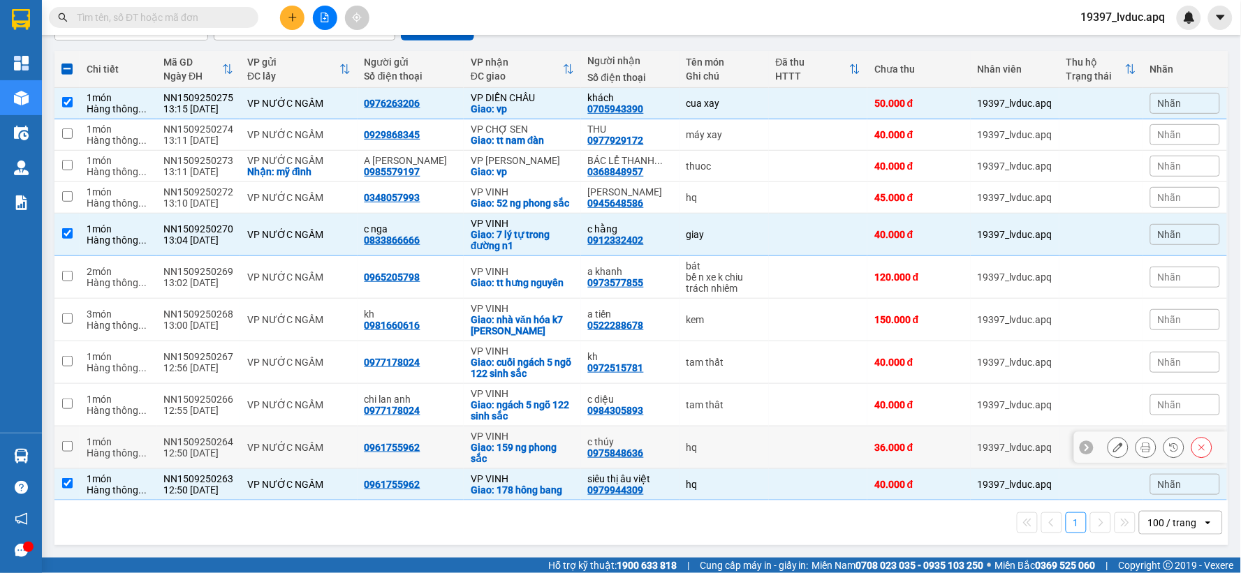
click at [333, 448] on div "VP NƯỚC NGẦM" at bounding box center [298, 447] width 103 height 11
checkbox input "true"
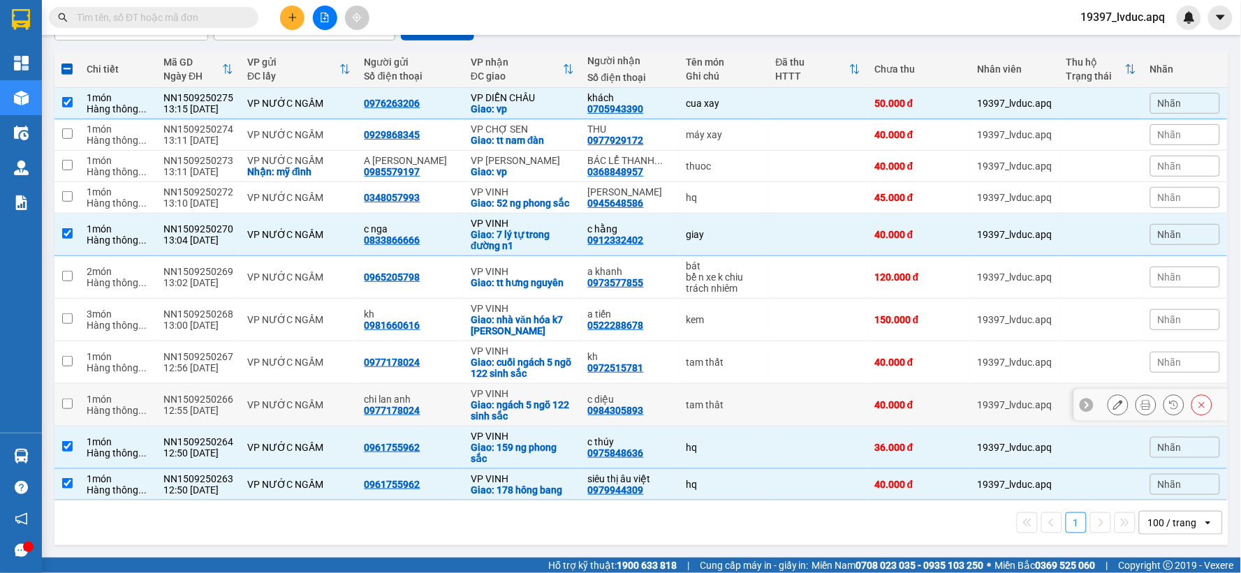
click at [679, 399] on td "tam thât" at bounding box center [723, 405] width 89 height 43
checkbox input "true"
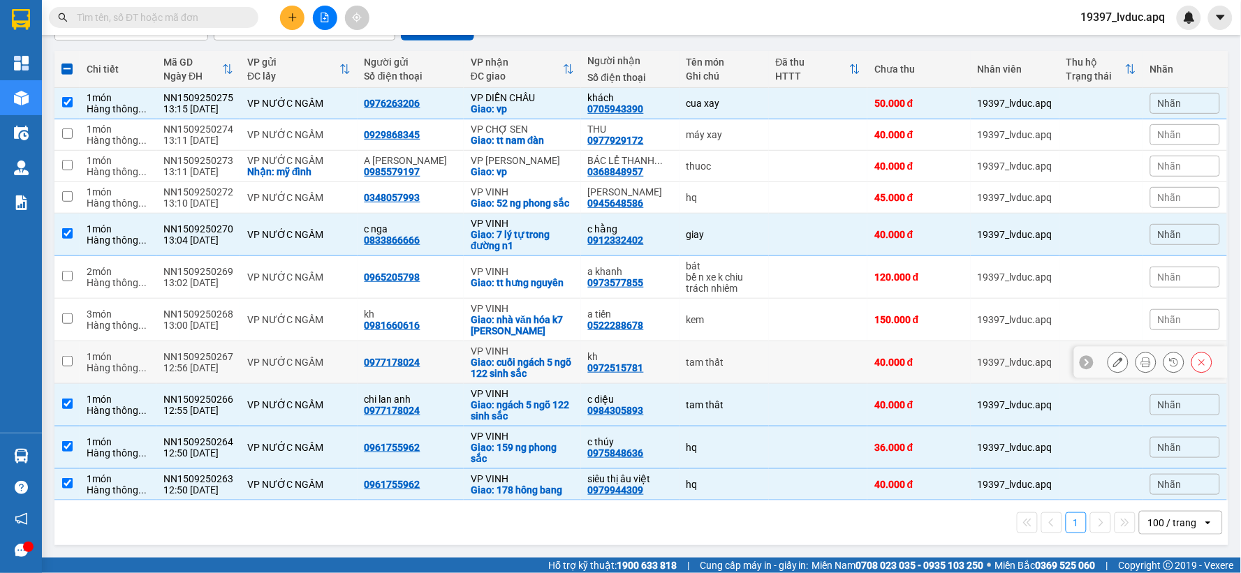
click at [581, 368] on td "kh 0972515781" at bounding box center [630, 362] width 98 height 43
checkbox input "true"
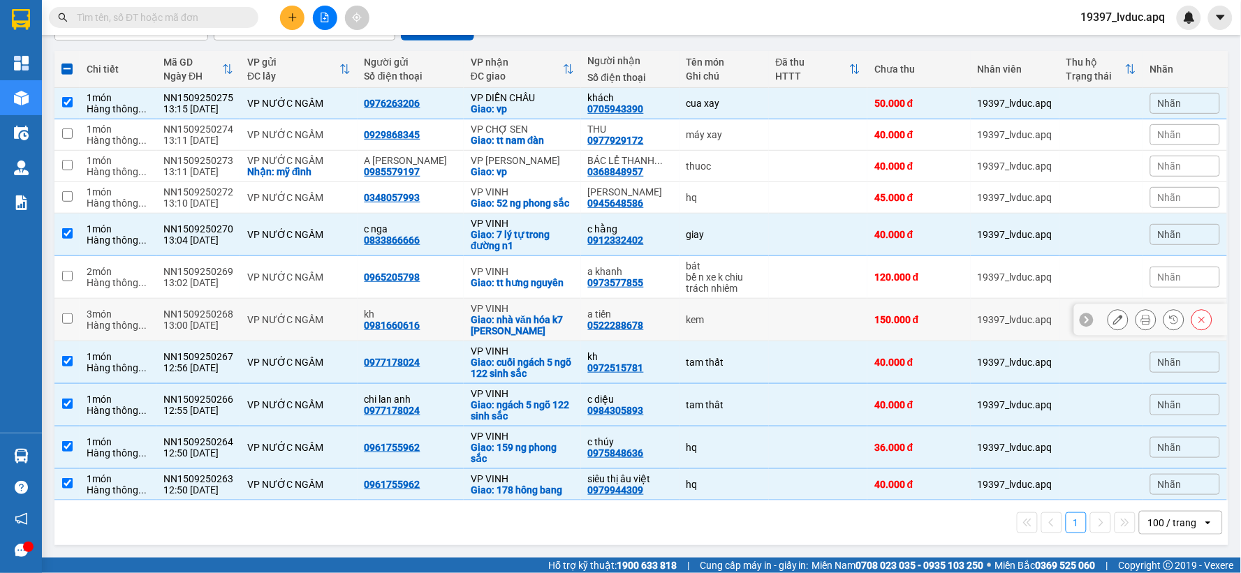
click at [633, 315] on div "a tiến" at bounding box center [630, 314] width 84 height 11
checkbox input "true"
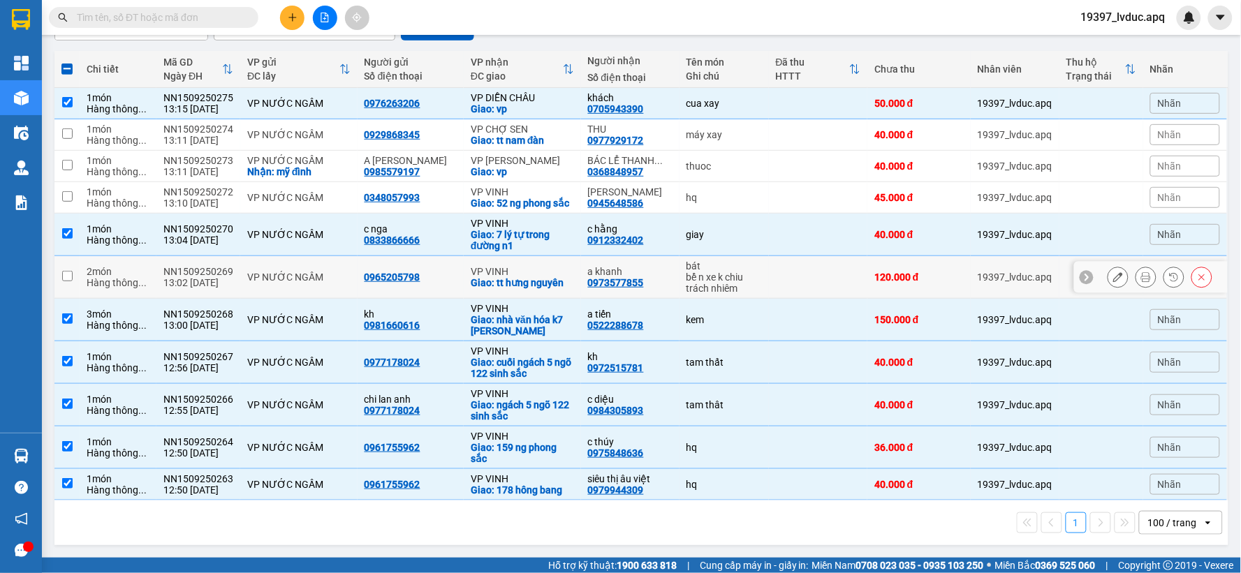
click at [589, 266] on div "a khanh" at bounding box center [630, 271] width 84 height 11
checkbox input "true"
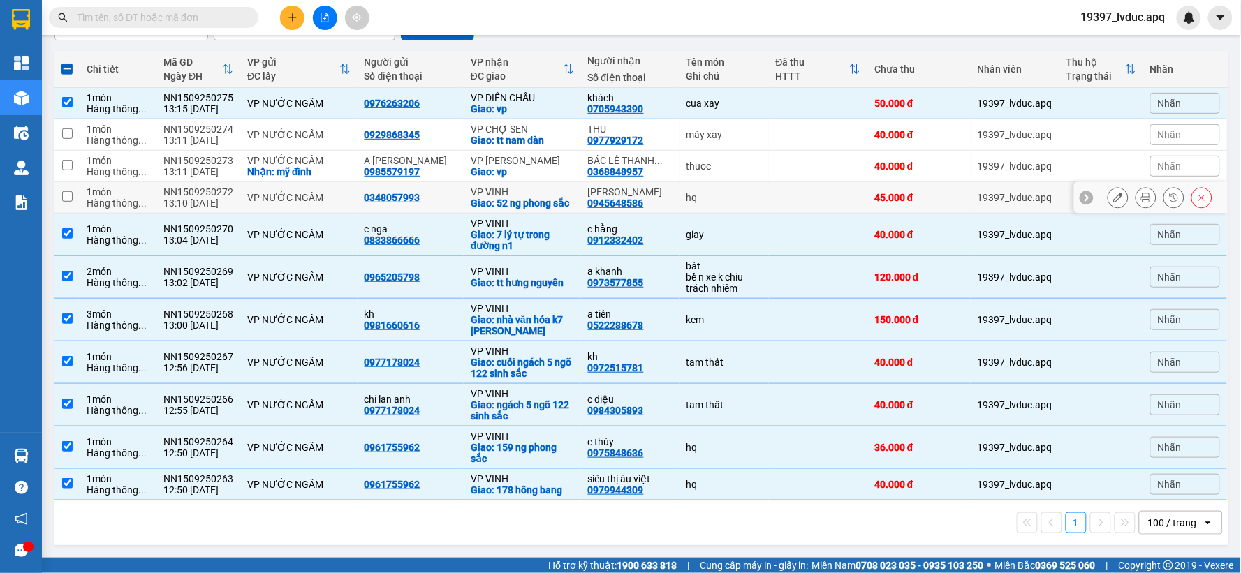
click at [645, 197] on div "hà thắng 0945648586" at bounding box center [630, 197] width 84 height 22
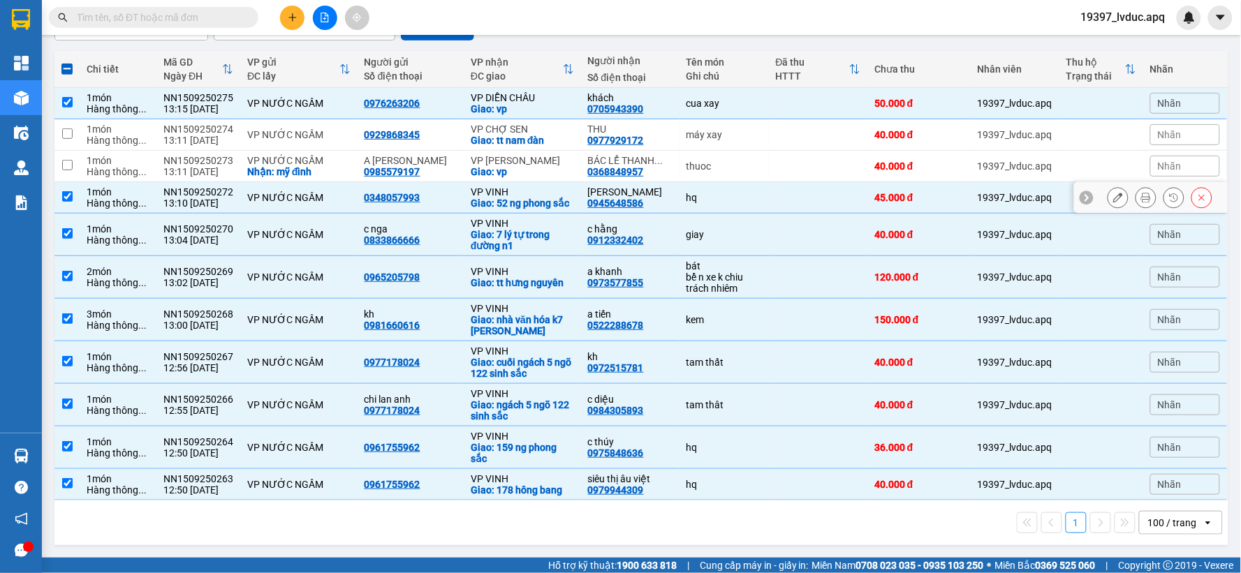
click at [606, 186] on div "[PERSON_NAME]" at bounding box center [630, 191] width 84 height 11
checkbox input "false"
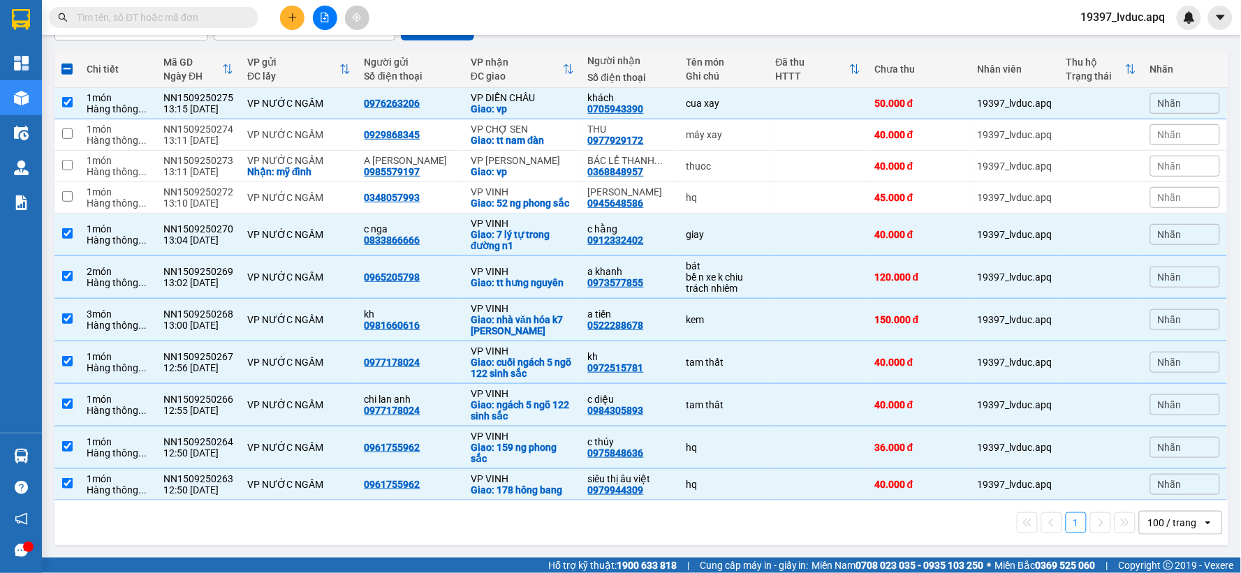
scroll to position [0, 0]
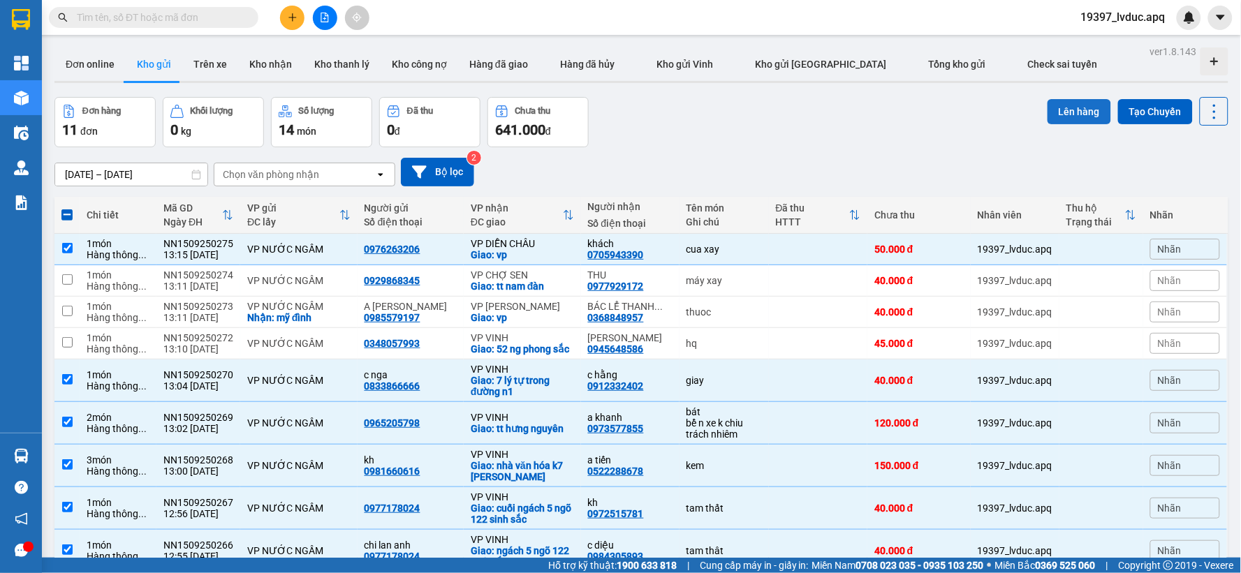
click at [1062, 108] on button "Lên hàng" at bounding box center [1079, 111] width 64 height 25
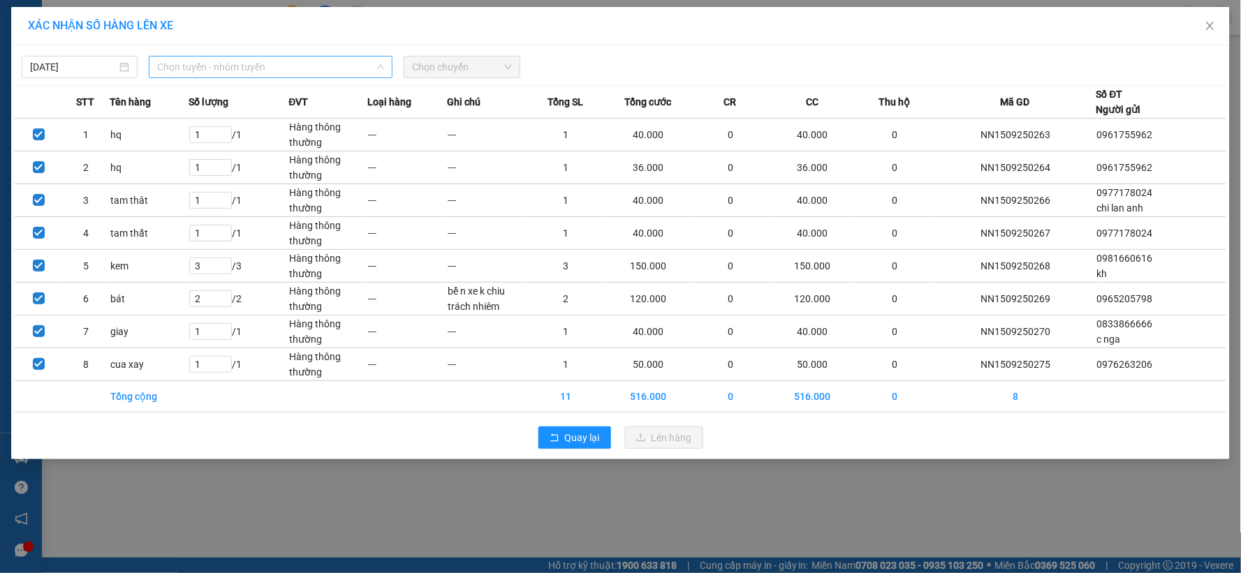
click at [220, 65] on span "Chọn tuyến - nhóm tuyến" at bounding box center [270, 67] width 227 height 21
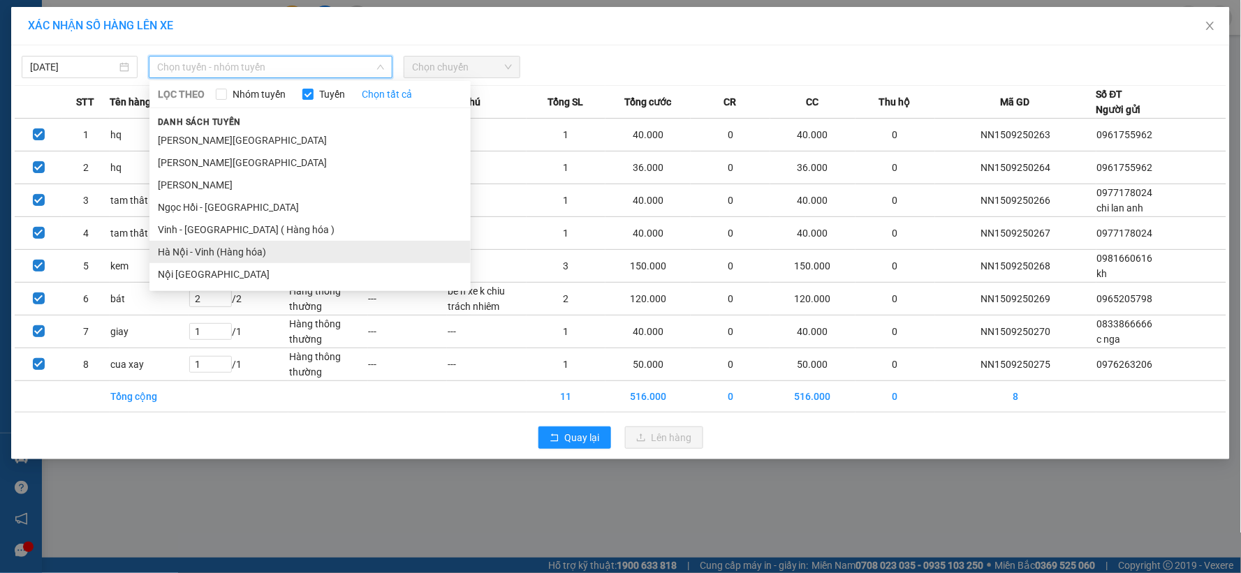
click at [205, 260] on li "Hà Nội - Vinh (Hàng hóa)" at bounding box center [309, 252] width 321 height 22
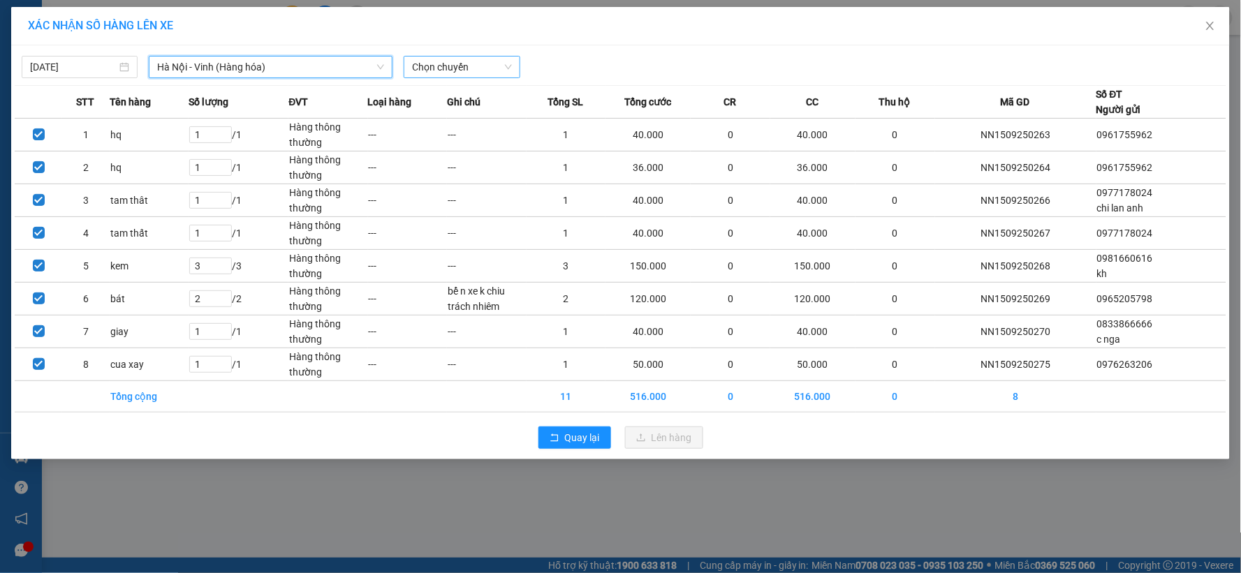
drag, startPoint x: 494, startPoint y: 66, endPoint x: 490, endPoint y: 73, distance: 7.8
click at [494, 66] on span "Chọn chuyến" at bounding box center [461, 67] width 99 height 21
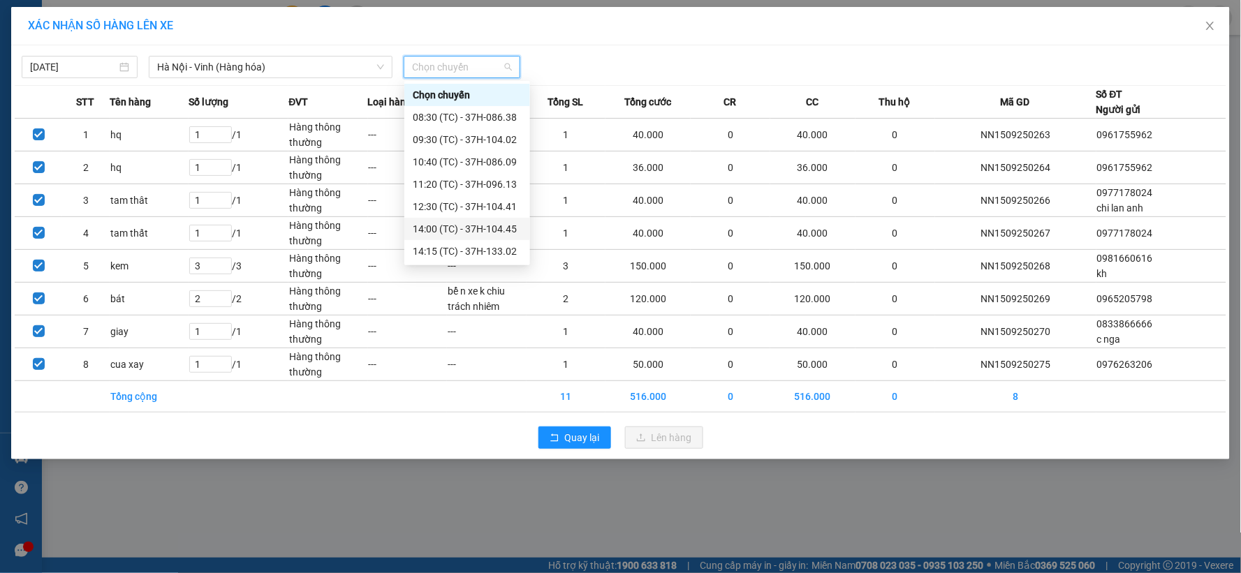
click at [487, 229] on div "14:00 (TC) - 37H-104.45" at bounding box center [467, 228] width 109 height 15
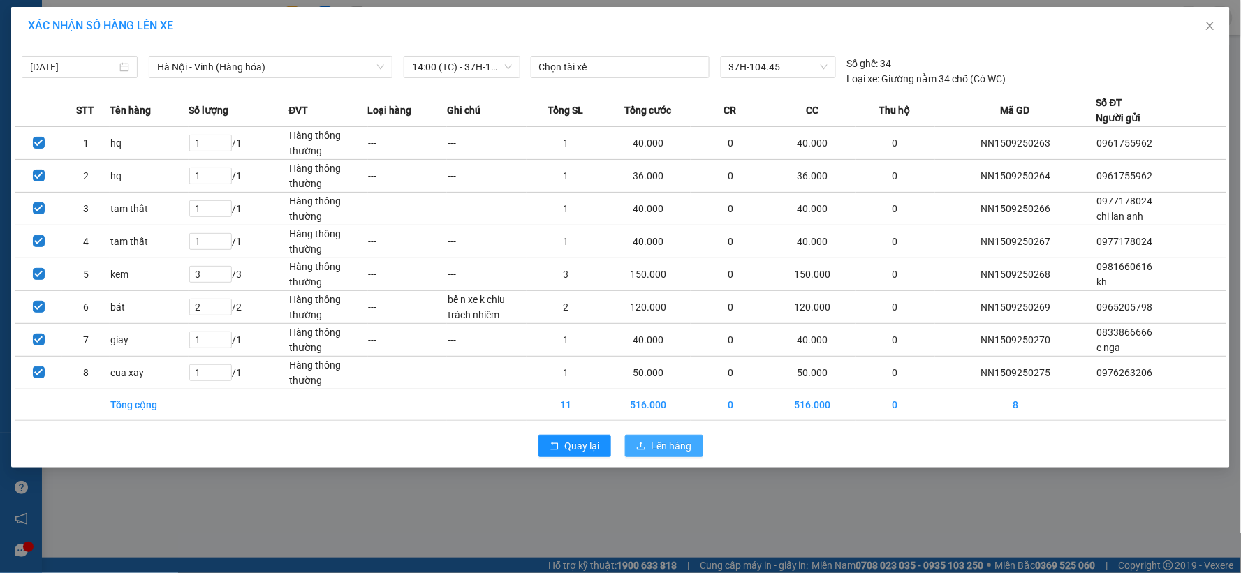
click at [662, 457] on button "Lên hàng" at bounding box center [664, 446] width 78 height 22
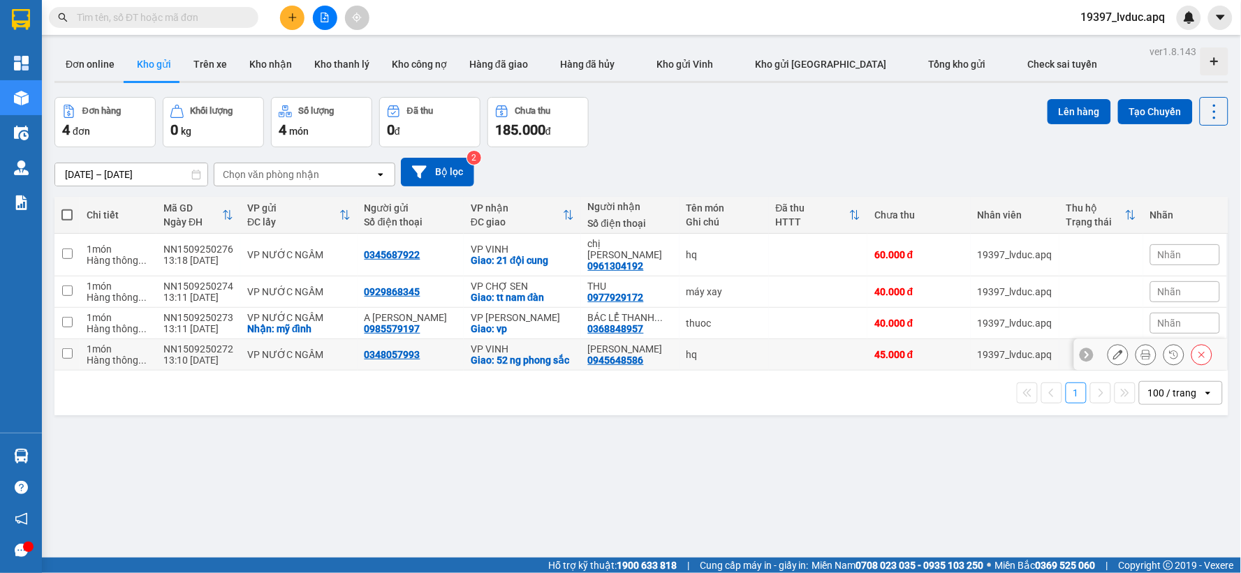
click at [327, 351] on td "VP NƯỚC NGẦM" at bounding box center [298, 354] width 117 height 31
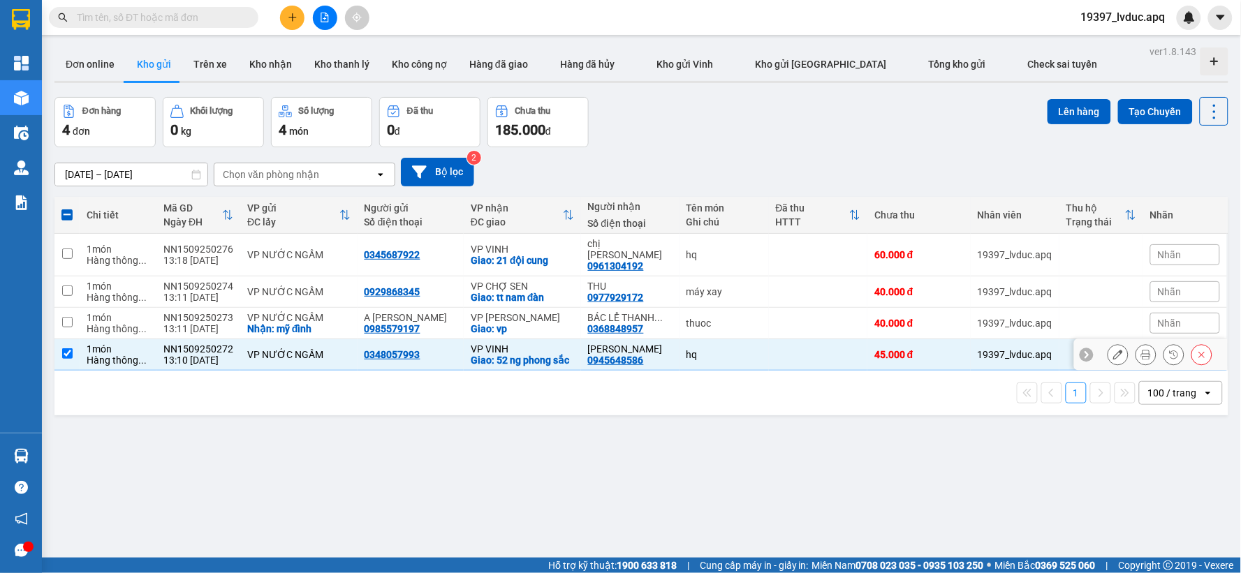
click at [396, 349] on div "0348057993" at bounding box center [392, 354] width 56 height 11
click at [624, 355] on div "0945648586" at bounding box center [616, 360] width 56 height 11
click at [293, 349] on div "VP NƯỚC NGẦM" at bounding box center [298, 354] width 103 height 11
checkbox input "false"
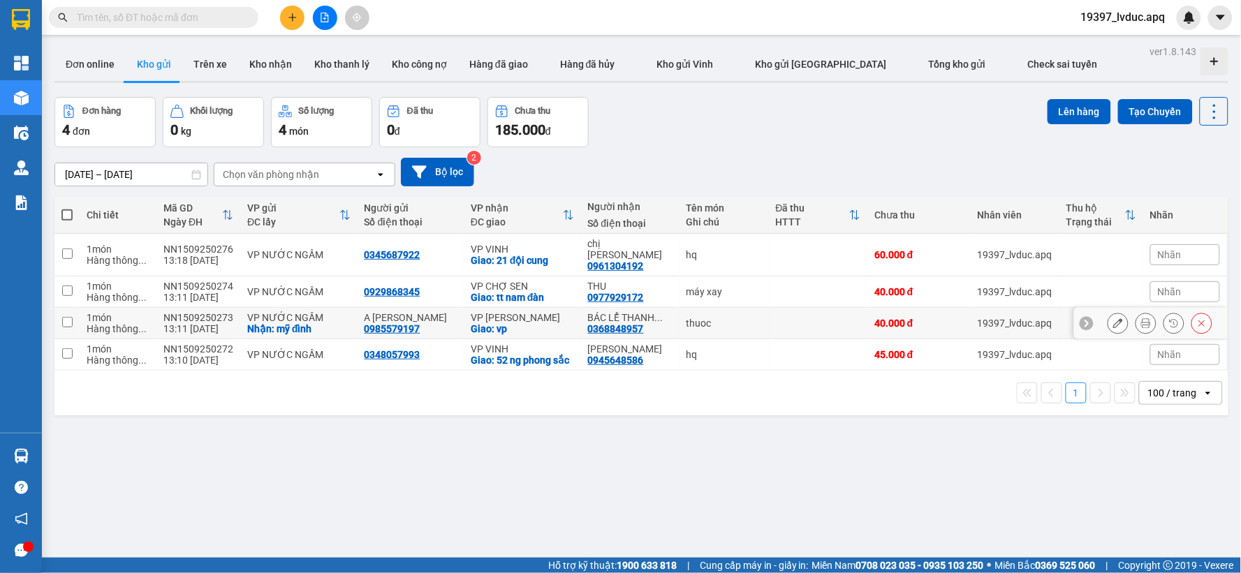
click at [330, 312] on div "VP NƯỚC NGẦM" at bounding box center [298, 317] width 103 height 11
checkbox input "true"
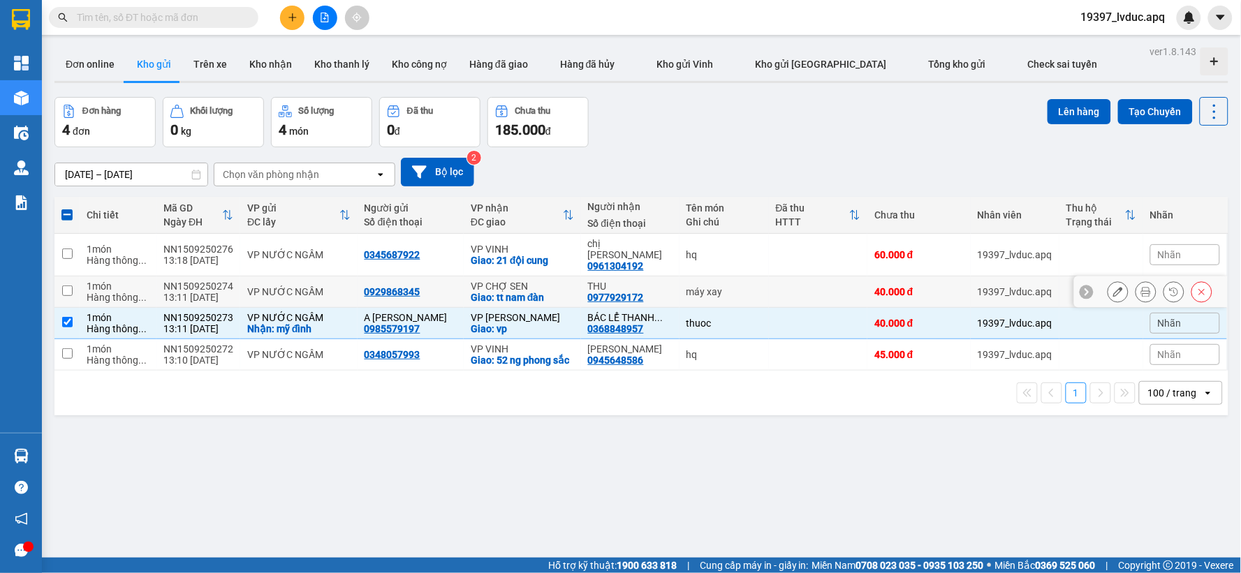
click at [532, 263] on td "VP VINH Giao: 21 đội cung" at bounding box center [522, 255] width 117 height 43
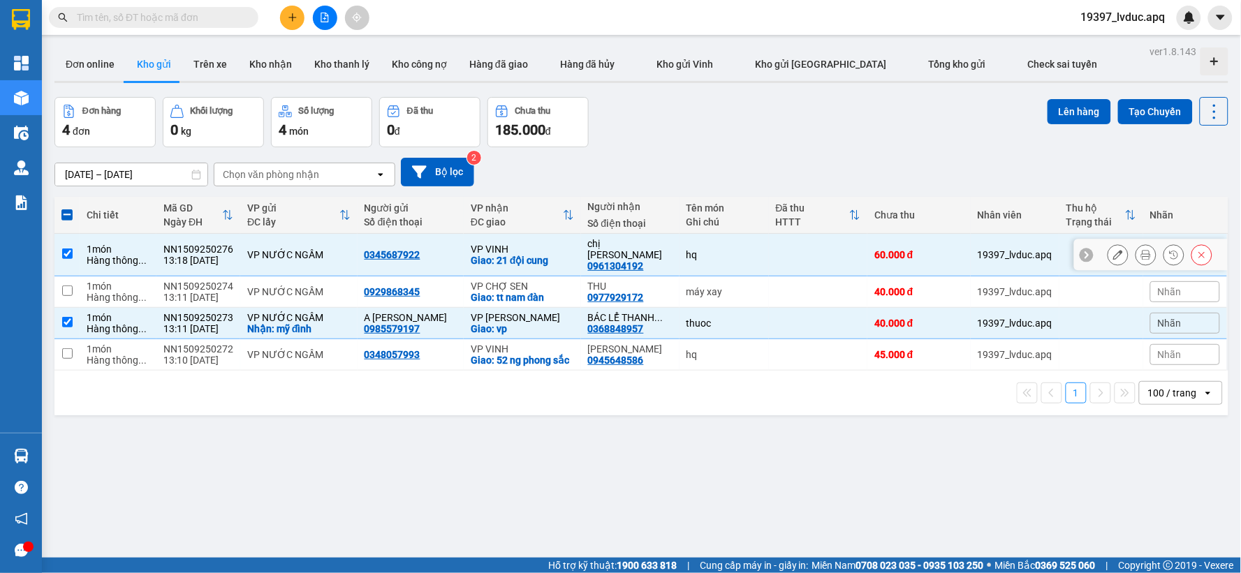
click at [536, 231] on th "VP nhận ĐC giao" at bounding box center [522, 215] width 117 height 37
checkbox input "false"
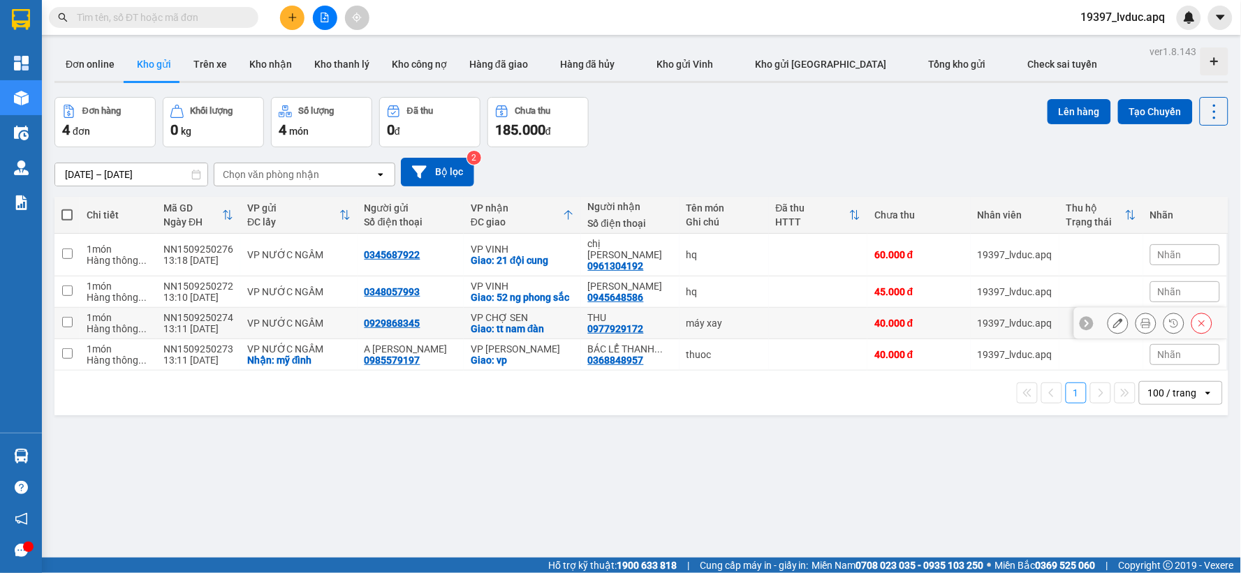
click at [540, 323] on div "Giao: tt nam đàn" at bounding box center [522, 328] width 103 height 11
checkbox input "true"
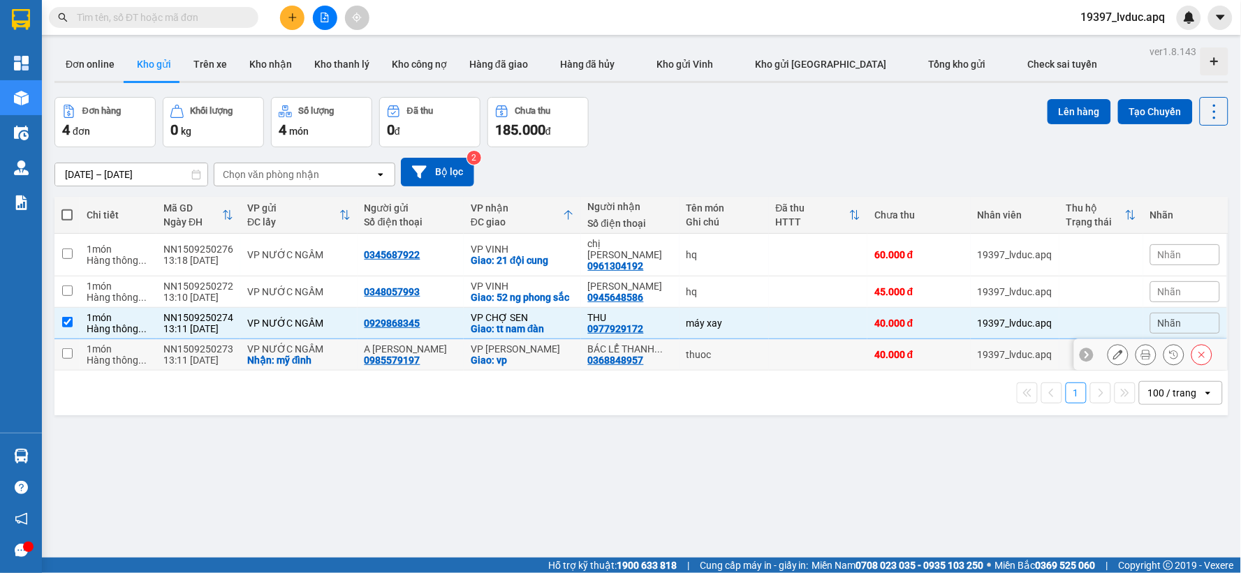
click at [525, 355] on div "Giao: vp" at bounding box center [522, 360] width 103 height 11
checkbox input "true"
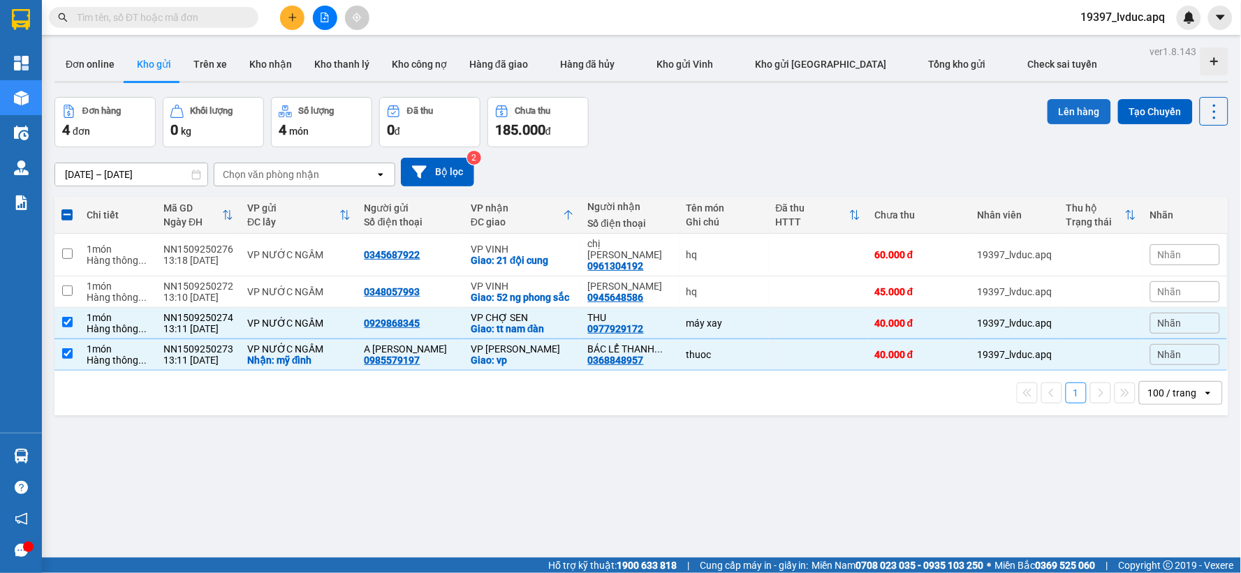
click at [1060, 119] on button "Lên hàng" at bounding box center [1079, 111] width 64 height 25
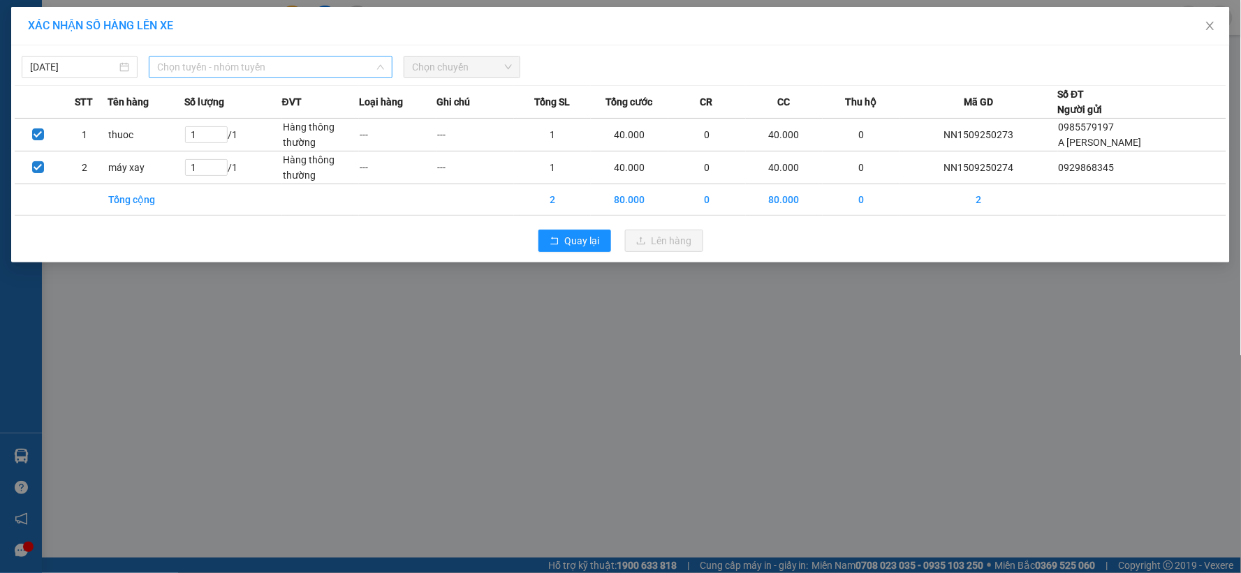
click at [297, 61] on span "Chọn tuyến - nhóm tuyến" at bounding box center [270, 67] width 227 height 21
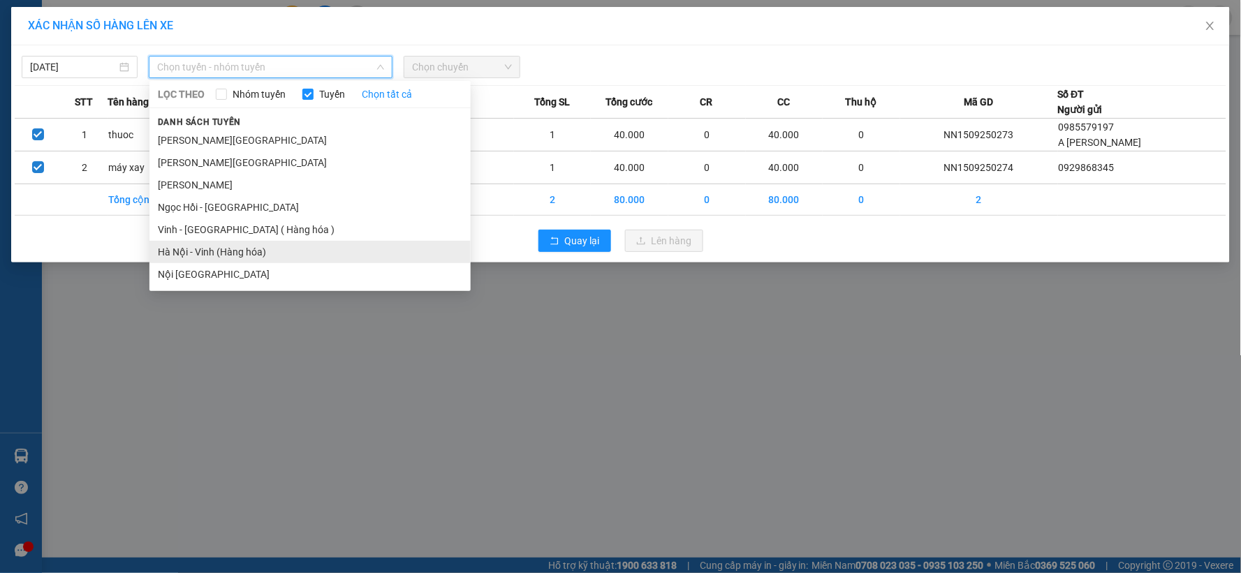
drag, startPoint x: 228, startPoint y: 252, endPoint x: 240, endPoint y: 242, distance: 14.8
click at [228, 253] on li "Hà Nội - Vinh (Hàng hóa)" at bounding box center [309, 252] width 321 height 22
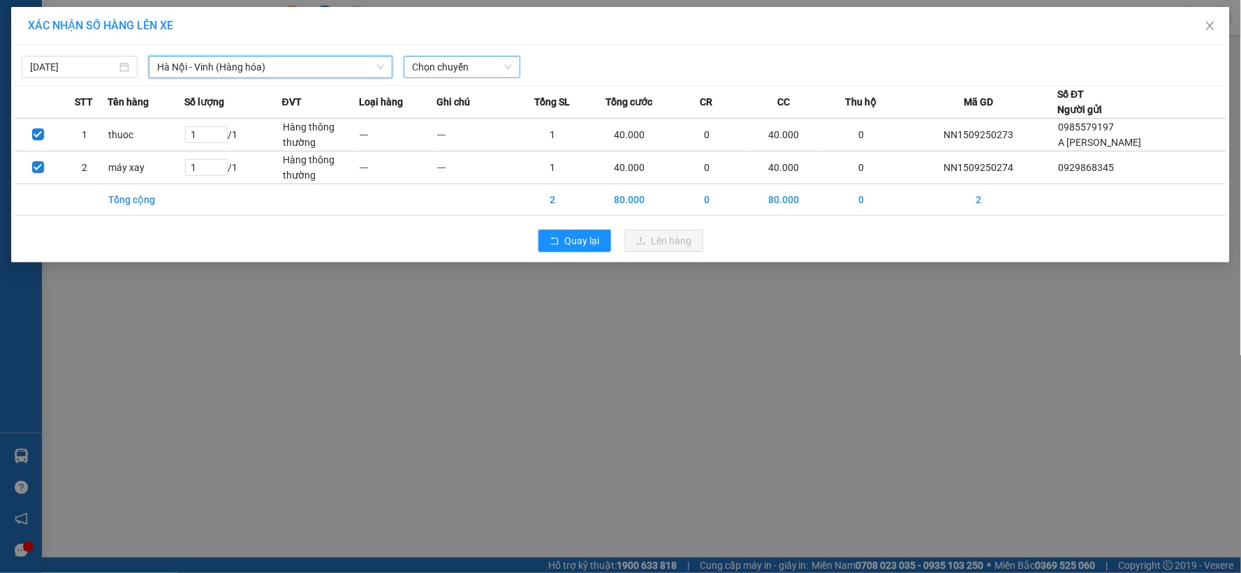
drag, startPoint x: 455, startPoint y: 61, endPoint x: 459, endPoint y: 80, distance: 18.6
click at [455, 63] on span "Chọn chuyến" at bounding box center [461, 67] width 99 height 21
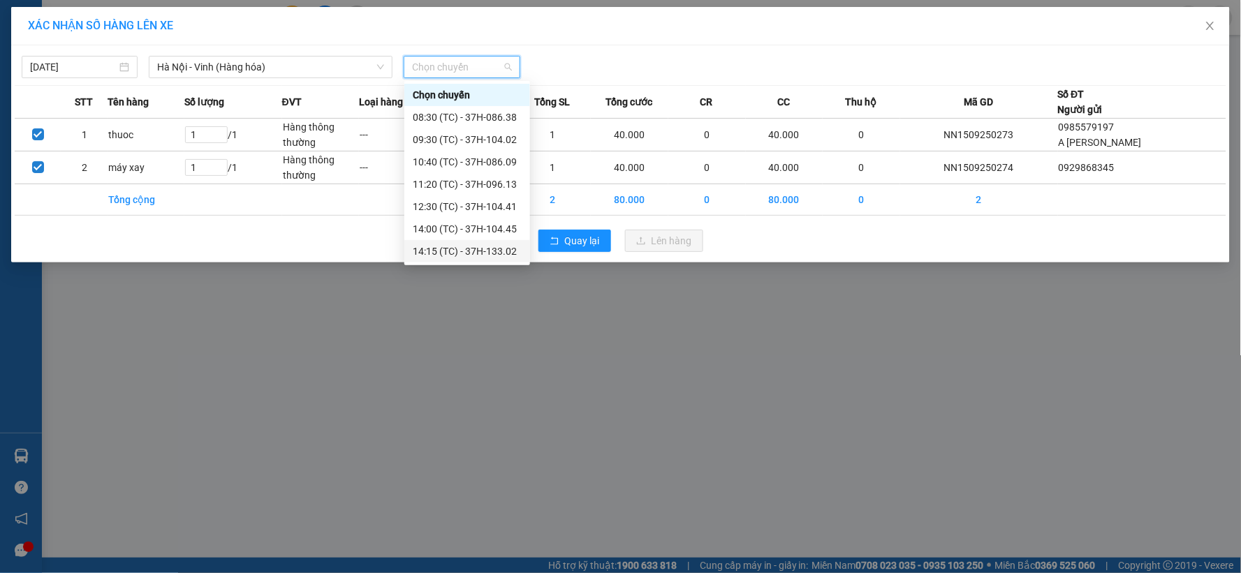
click at [492, 244] on div "14:15 (TC) - 37H-133.02" at bounding box center [467, 251] width 109 height 15
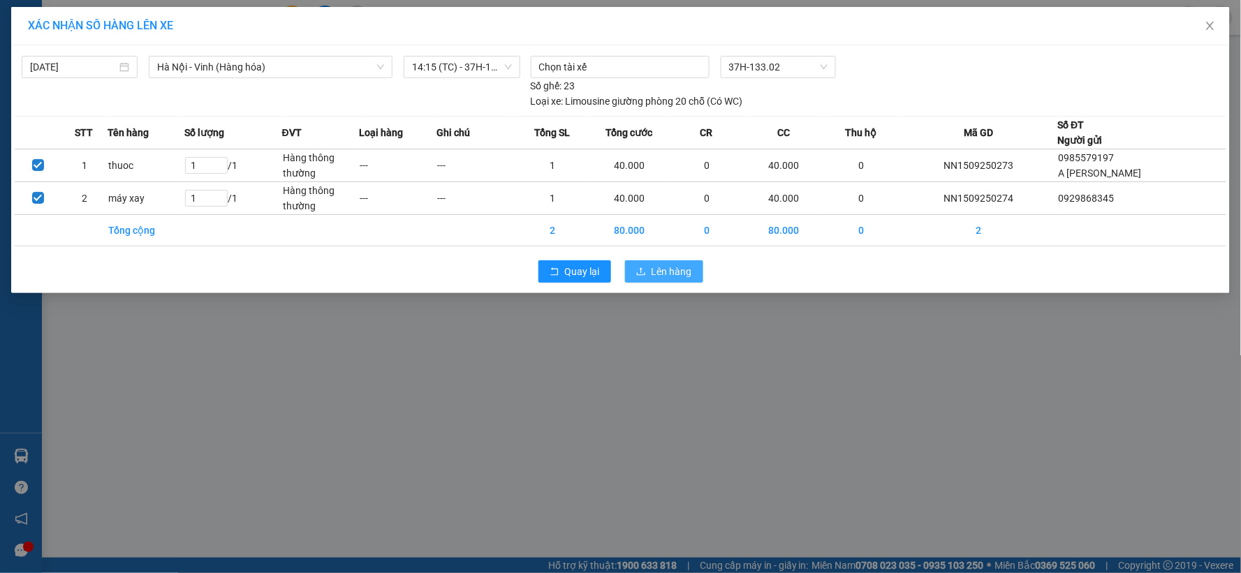
click at [666, 268] on span "Lên hàng" at bounding box center [671, 271] width 40 height 15
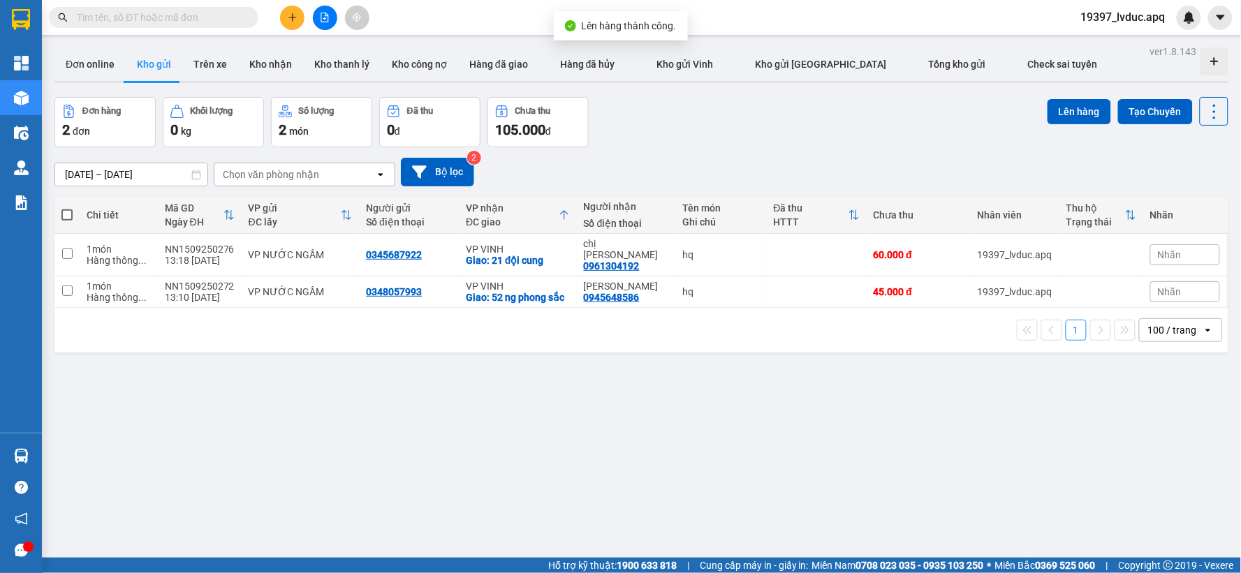
click at [346, 214] on icon at bounding box center [346, 214] width 11 height 11
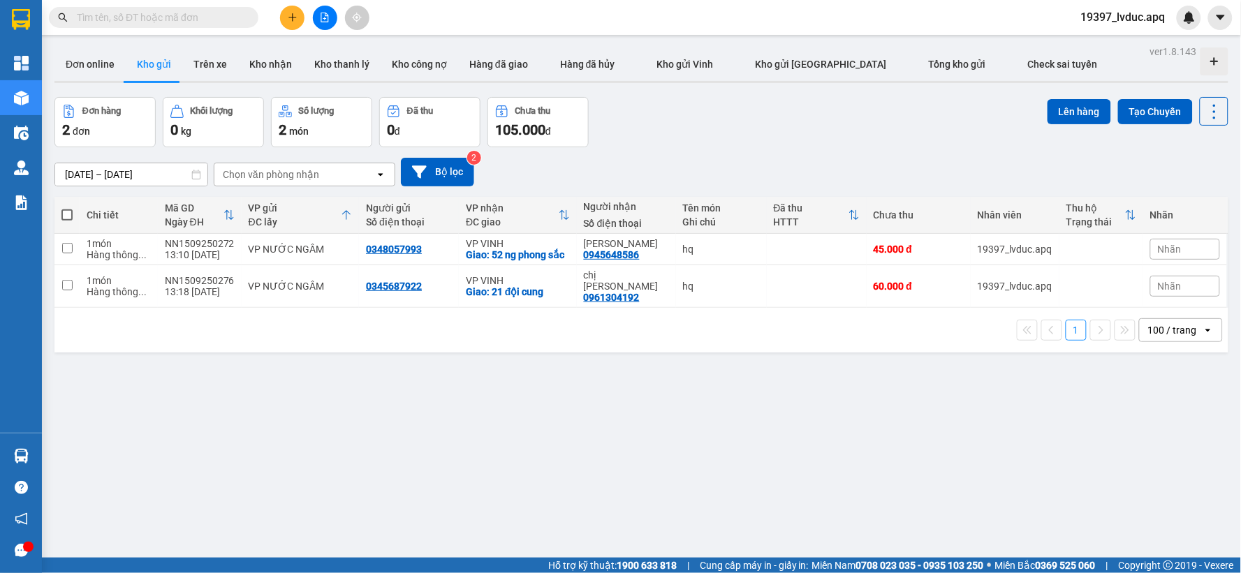
click at [346, 214] on icon at bounding box center [346, 214] width 11 height 11
click at [348, 213] on icon at bounding box center [346, 214] width 11 height 11
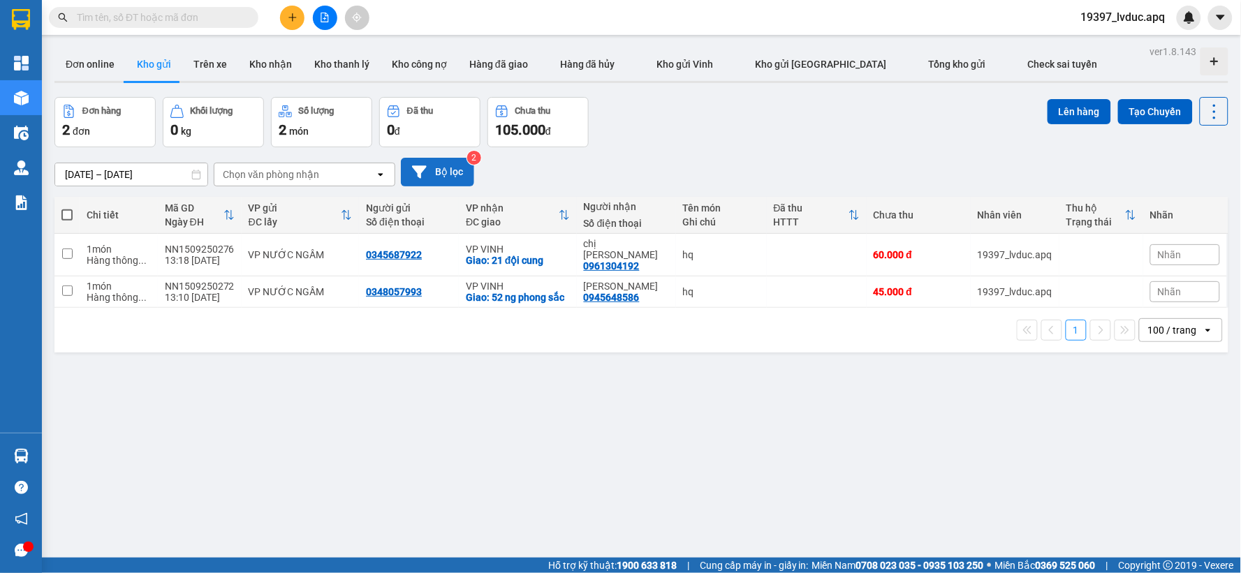
click at [440, 170] on button "Bộ lọc" at bounding box center [437, 172] width 73 height 29
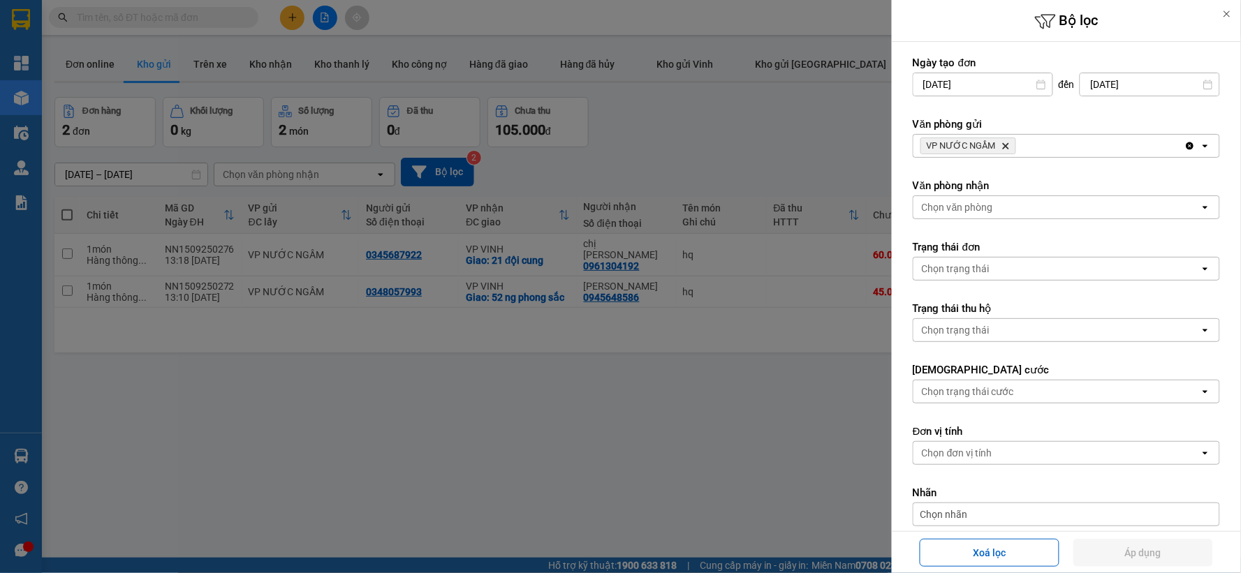
click at [1004, 142] on icon "Delete" at bounding box center [1005, 146] width 8 height 8
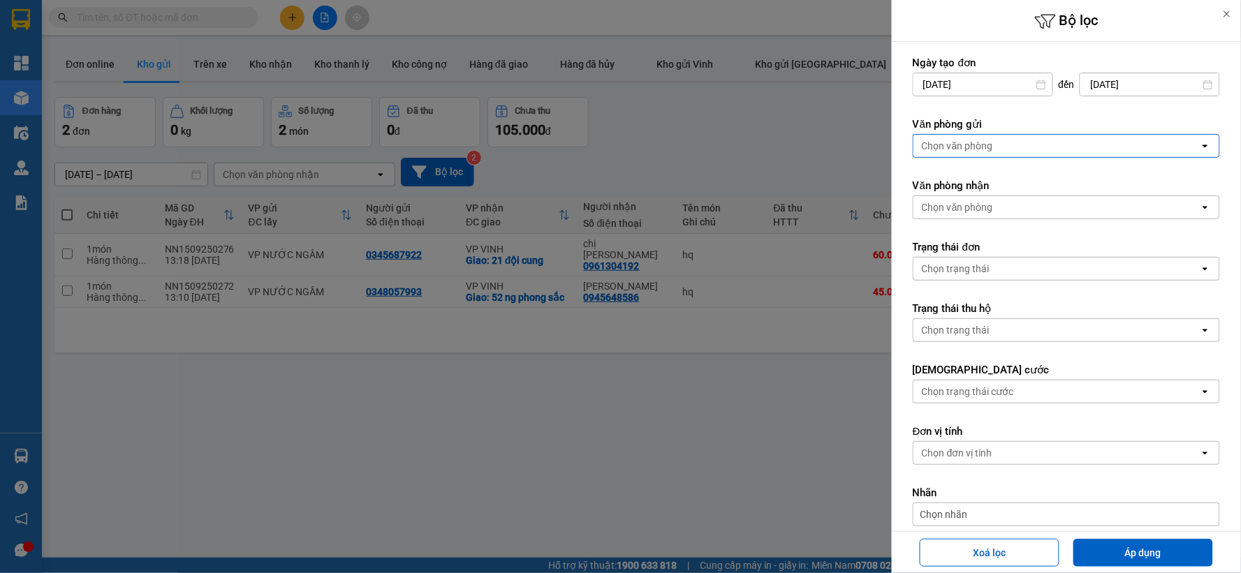
click at [1004, 142] on div "Chọn văn phòng" at bounding box center [1056, 146] width 286 height 22
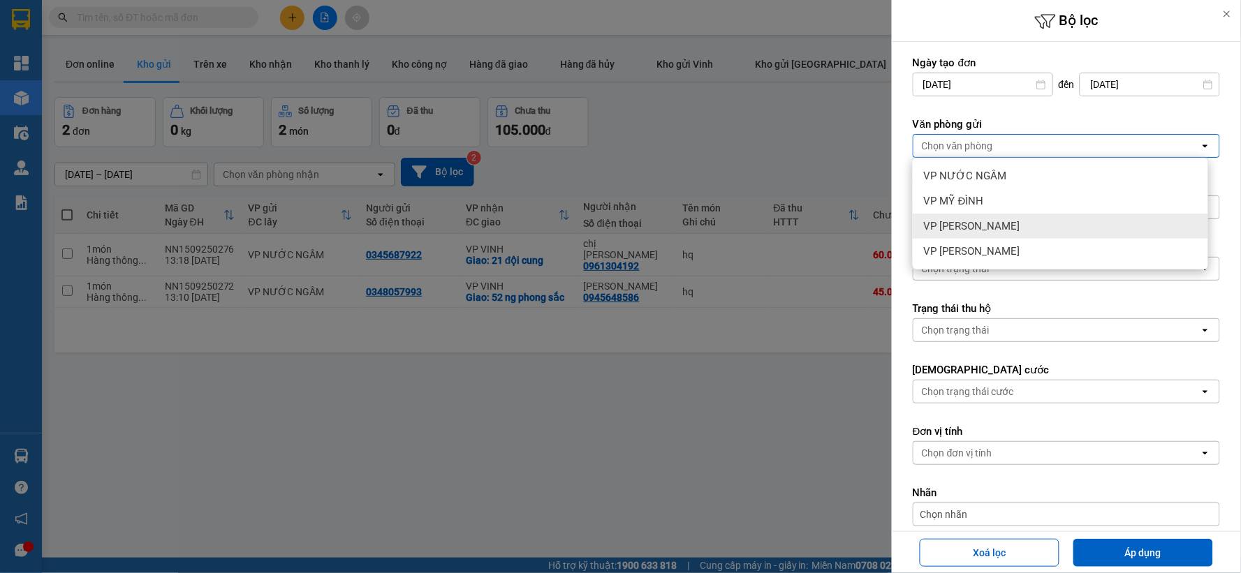
click at [990, 233] on div "VP [PERSON_NAME]" at bounding box center [1060, 226] width 295 height 25
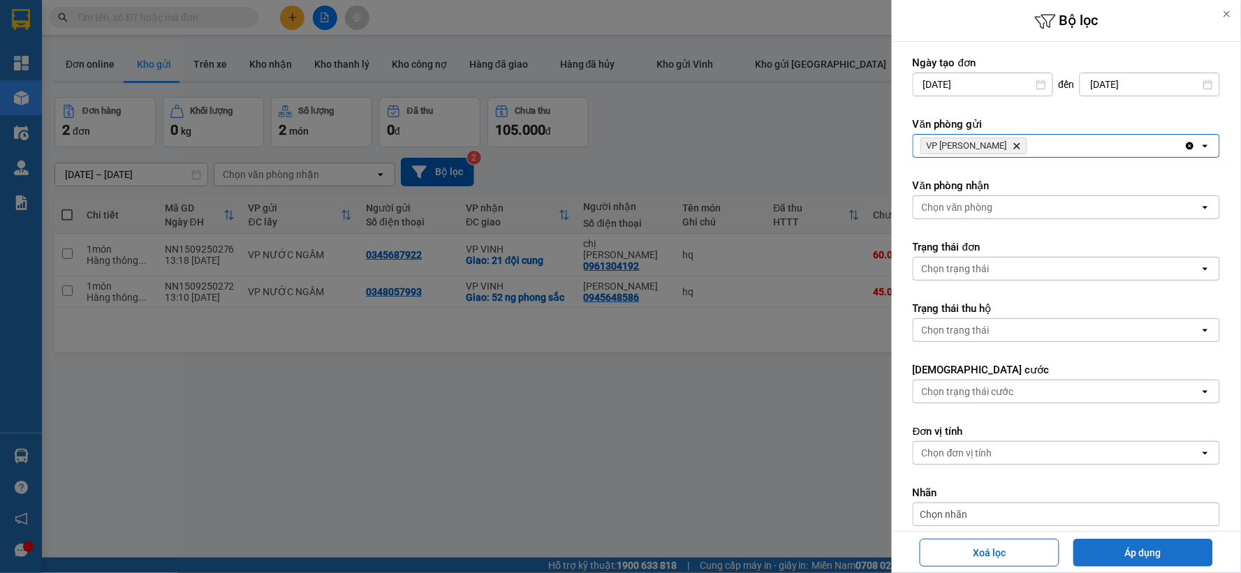
click at [1148, 547] on button "Áp dụng" at bounding box center [1143, 553] width 140 height 28
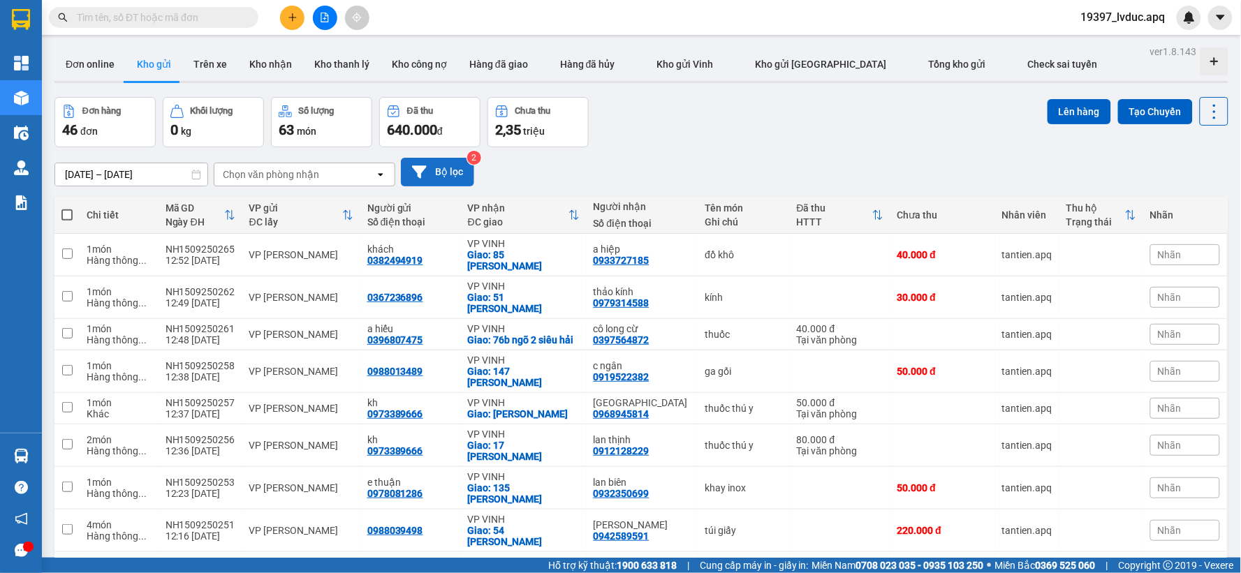
click at [455, 163] on button "Bộ lọc" at bounding box center [437, 172] width 73 height 29
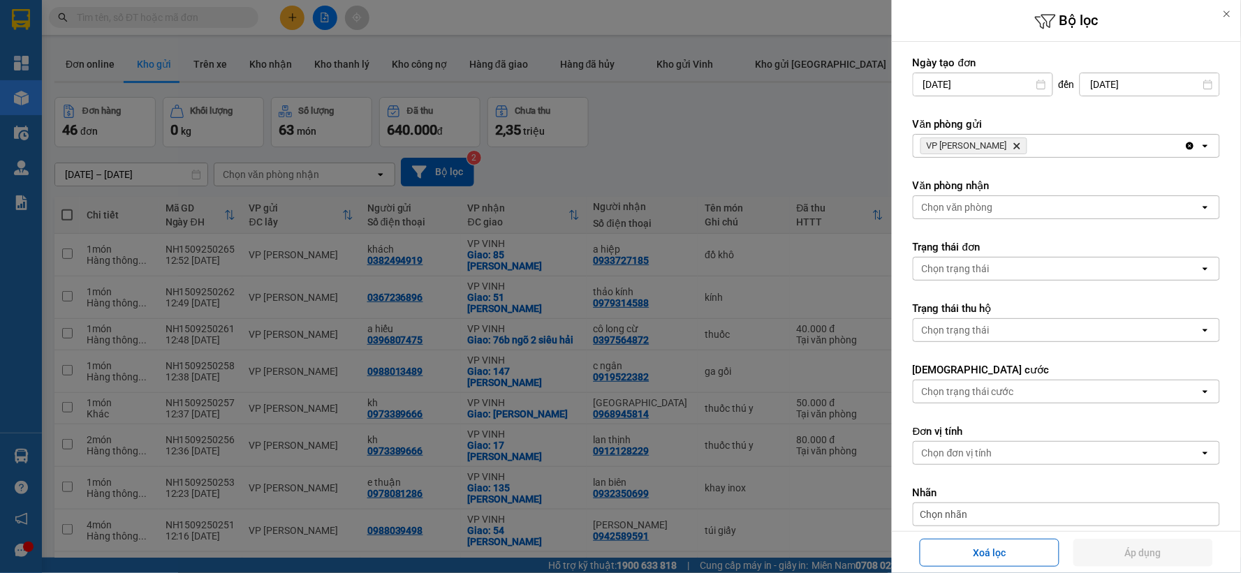
click at [996, 202] on div "Chọn văn phòng" at bounding box center [1056, 207] width 286 height 22
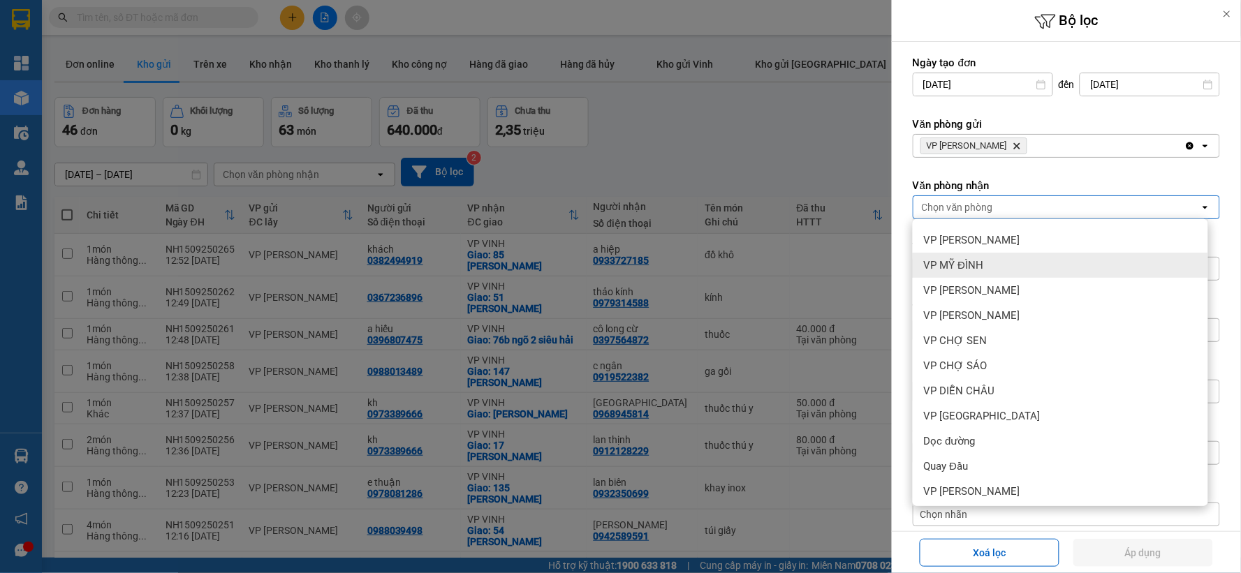
scroll to position [151, 0]
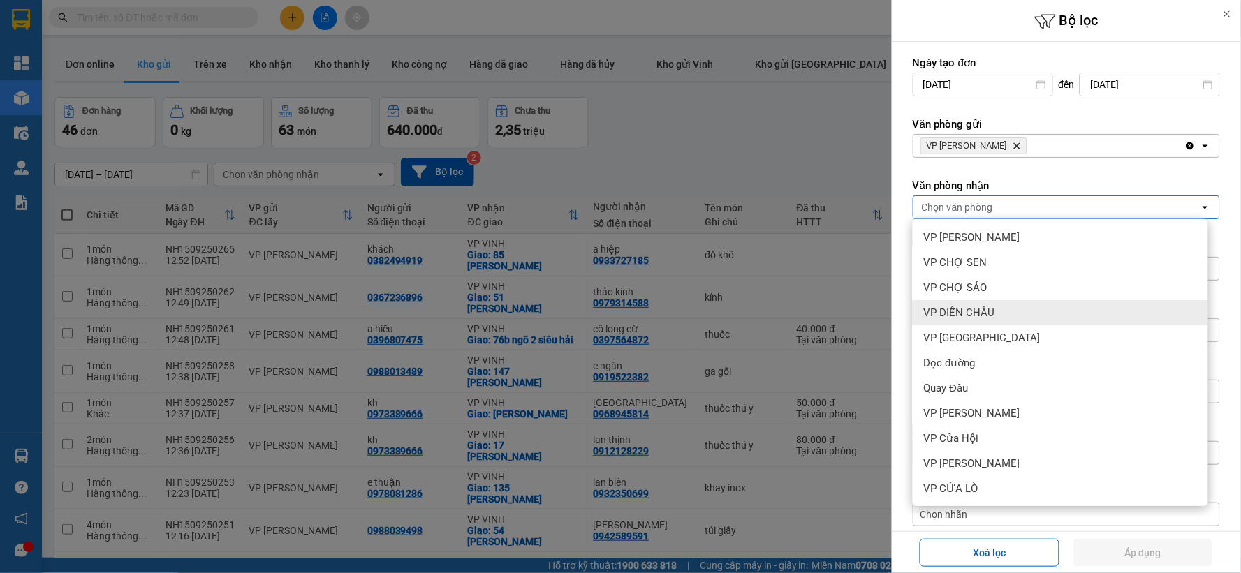
click at [1003, 314] on div "VP DIỄN CHÂU" at bounding box center [1060, 312] width 295 height 25
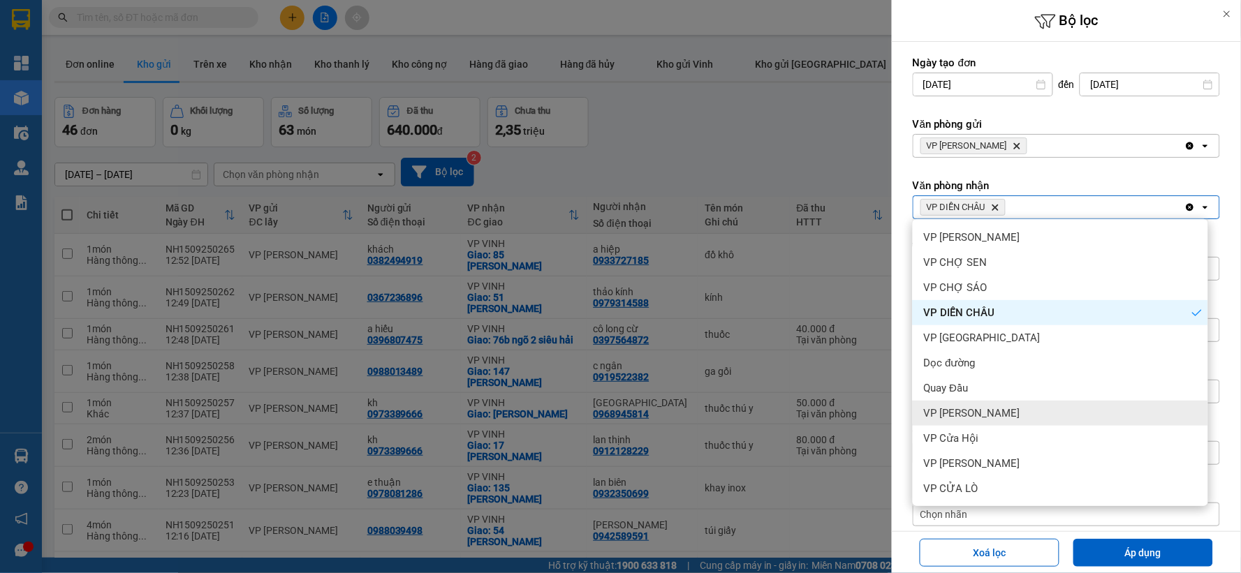
click at [990, 414] on div "VP [PERSON_NAME]" at bounding box center [1060, 413] width 295 height 25
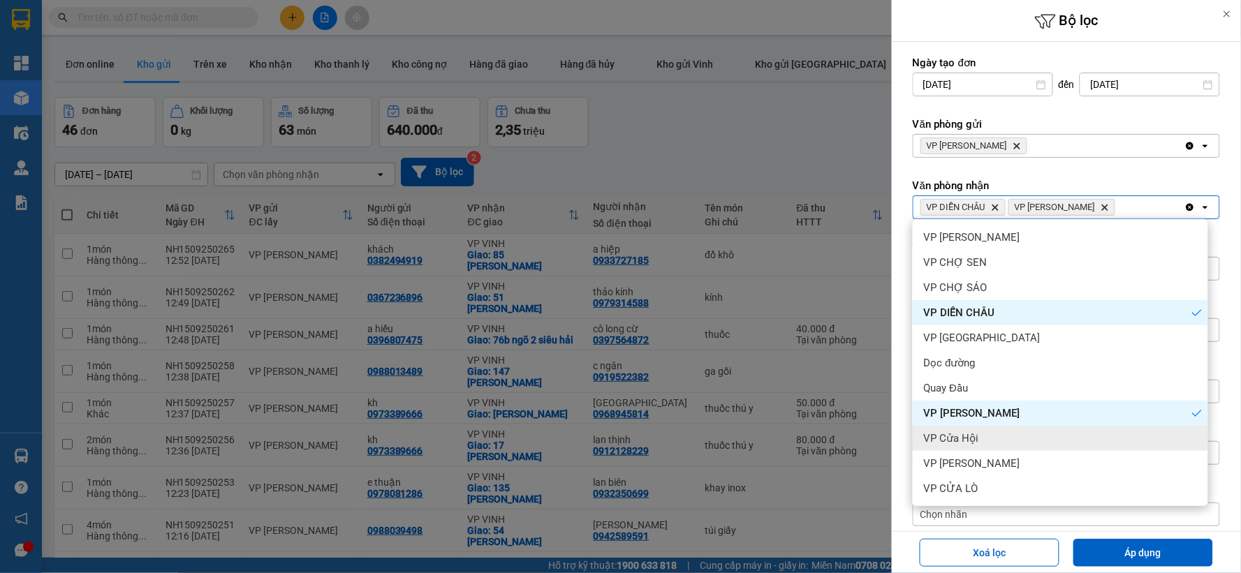
click at [990, 441] on div "VP Cửa Hội" at bounding box center [1060, 438] width 295 height 25
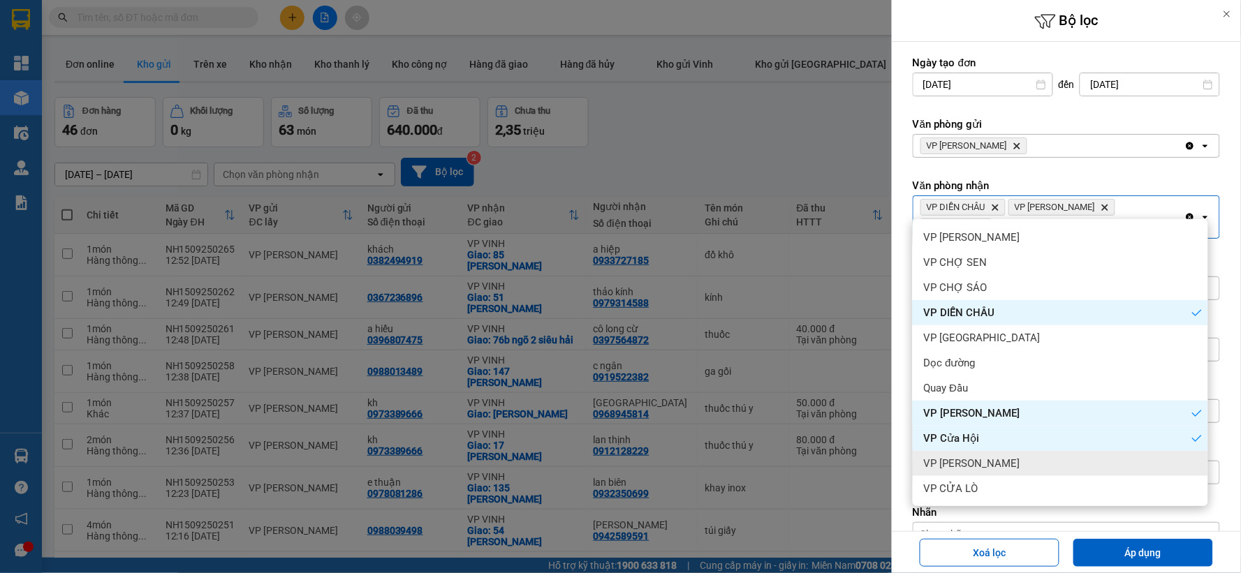
click at [990, 459] on div "VP [PERSON_NAME]" at bounding box center [1060, 463] width 295 height 25
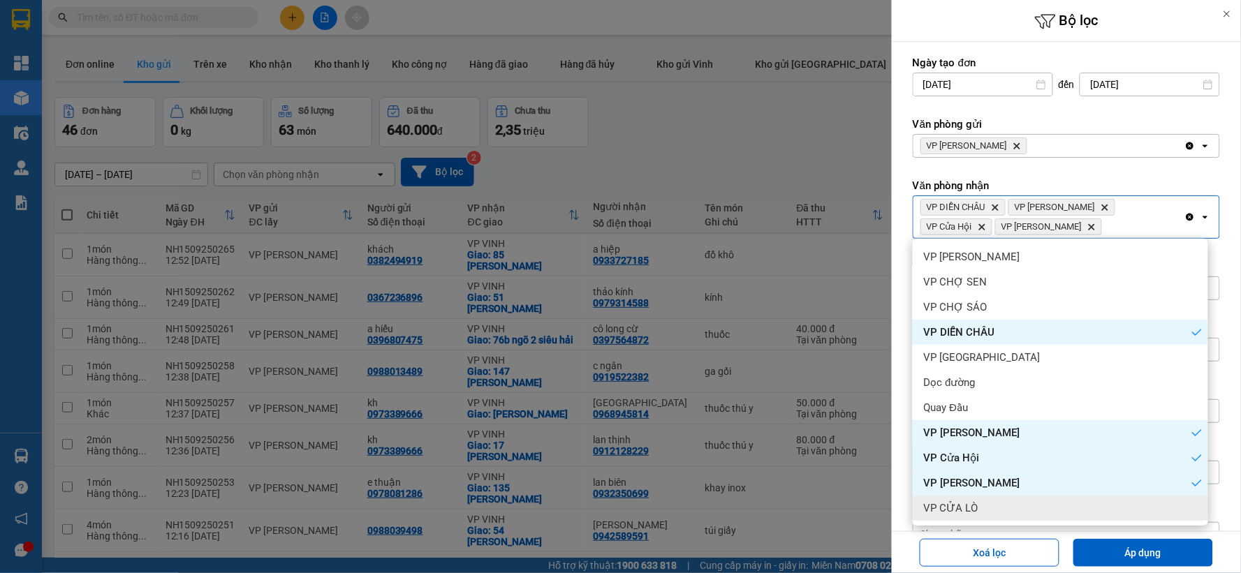
click at [980, 510] on div "VP CỬA LÒ" at bounding box center [1060, 508] width 295 height 25
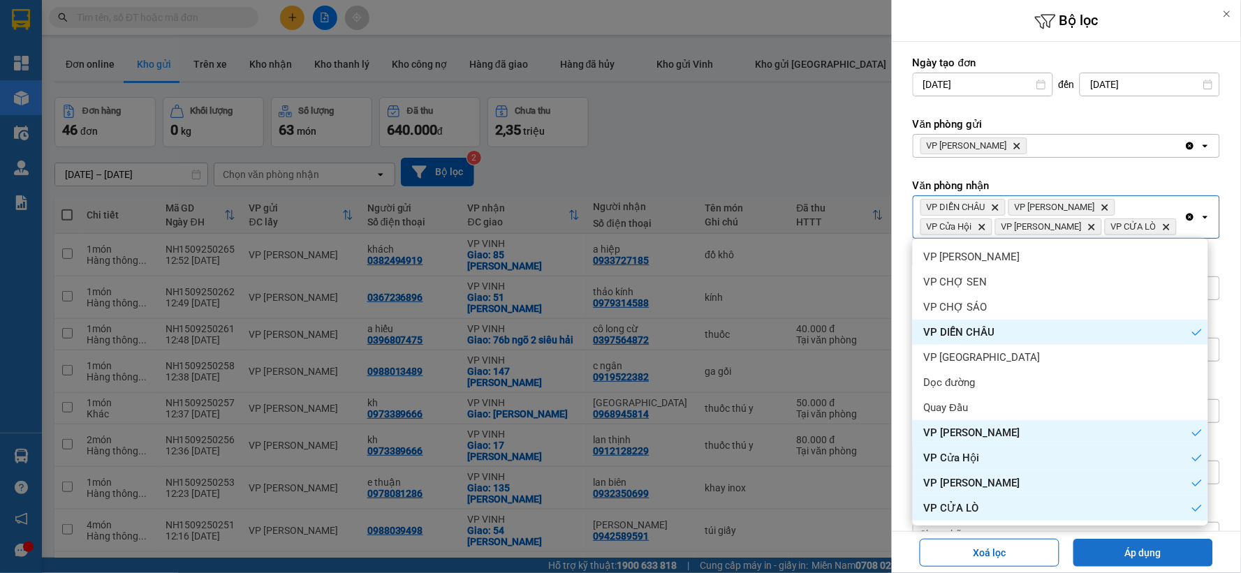
click at [1100, 547] on button "Áp dụng" at bounding box center [1143, 553] width 140 height 28
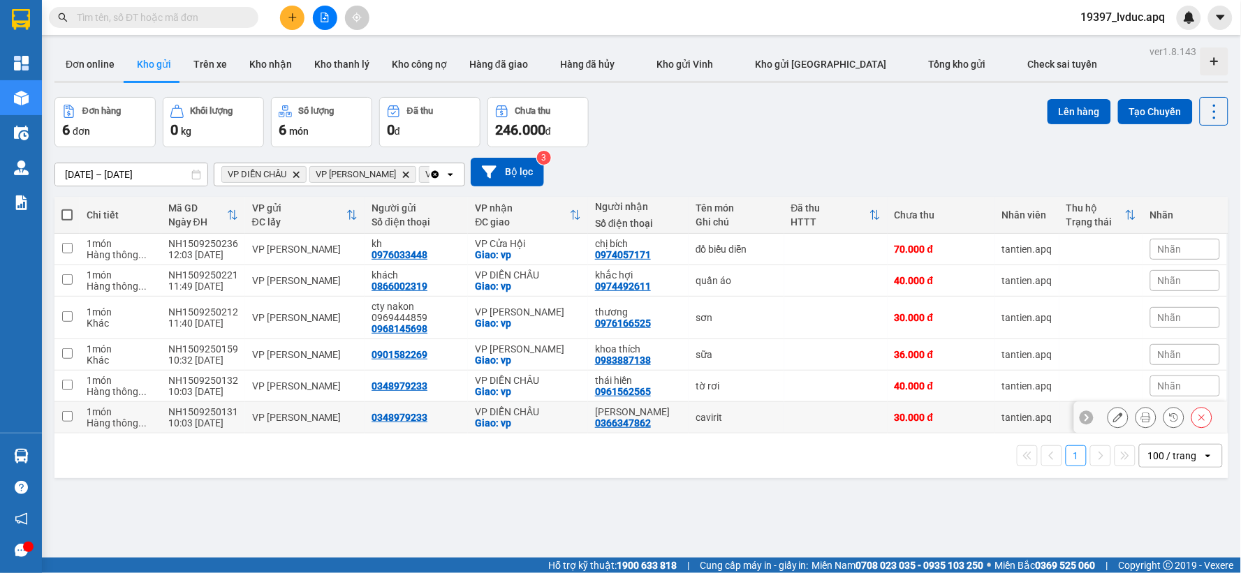
click at [515, 418] on div "VP DIỄN CHÂU" at bounding box center [528, 411] width 106 height 11
checkbox input "true"
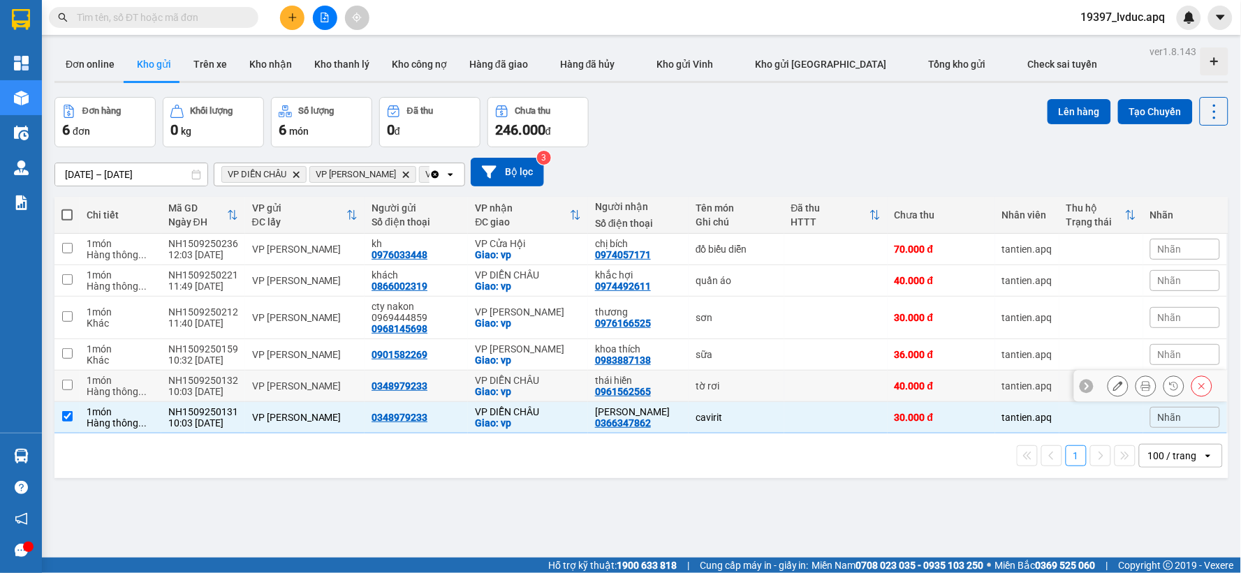
click at [531, 378] on div "VP DIỄN CHÂU" at bounding box center [528, 380] width 106 height 11
checkbox input "true"
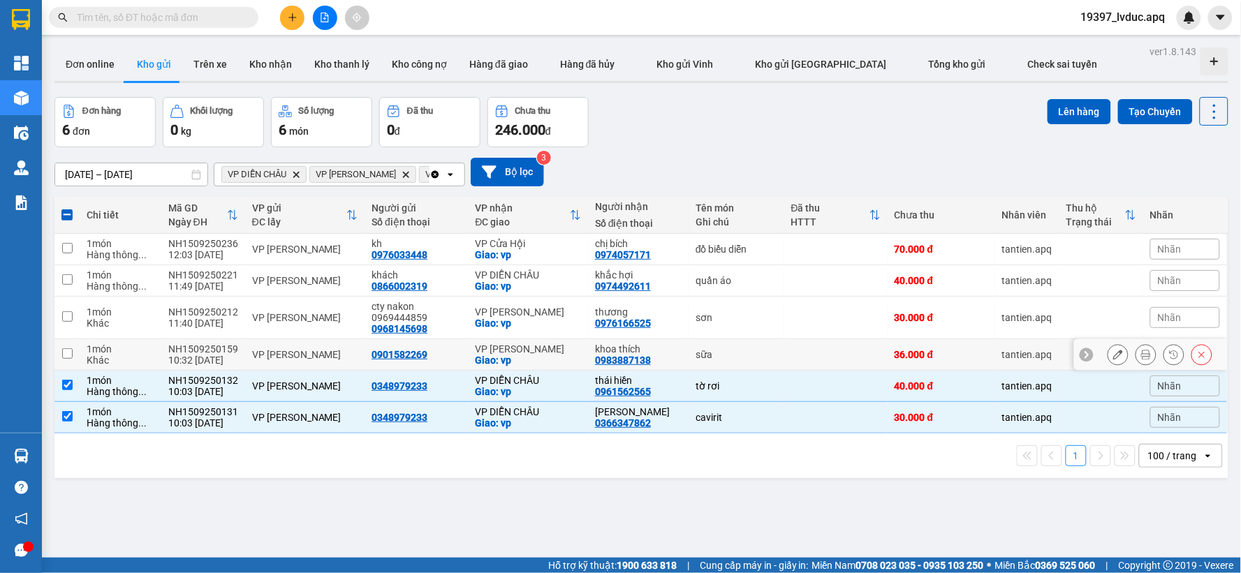
click at [538, 351] on div "VP [PERSON_NAME]" at bounding box center [528, 349] width 106 height 11
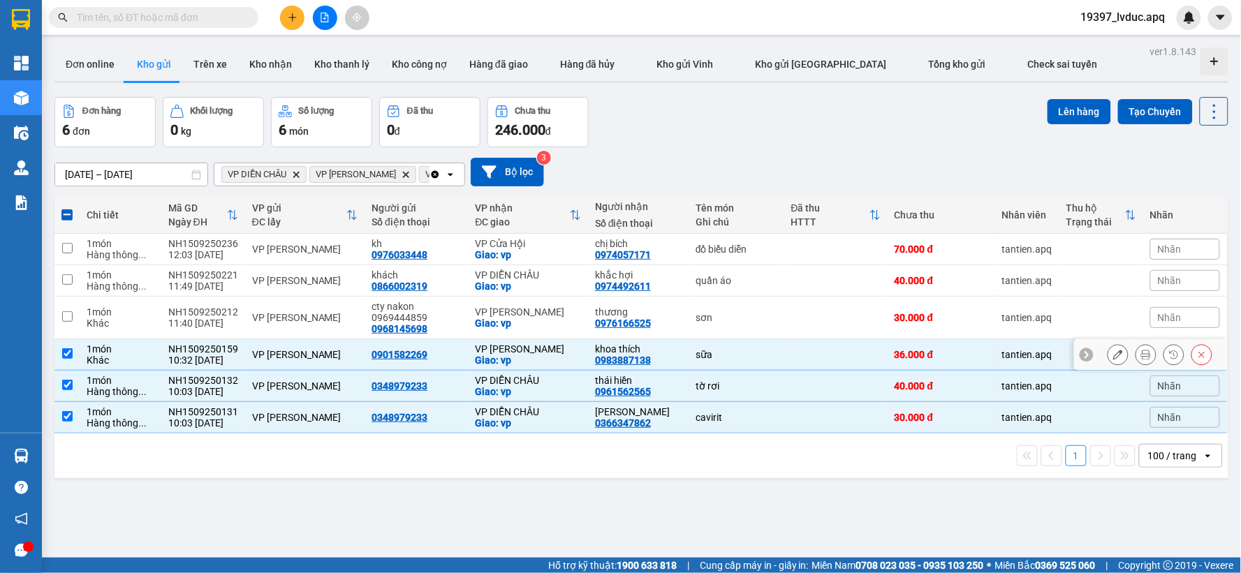
checkbox input "true"
click at [564, 309] on div "VP [PERSON_NAME]" at bounding box center [528, 312] width 106 height 11
checkbox input "true"
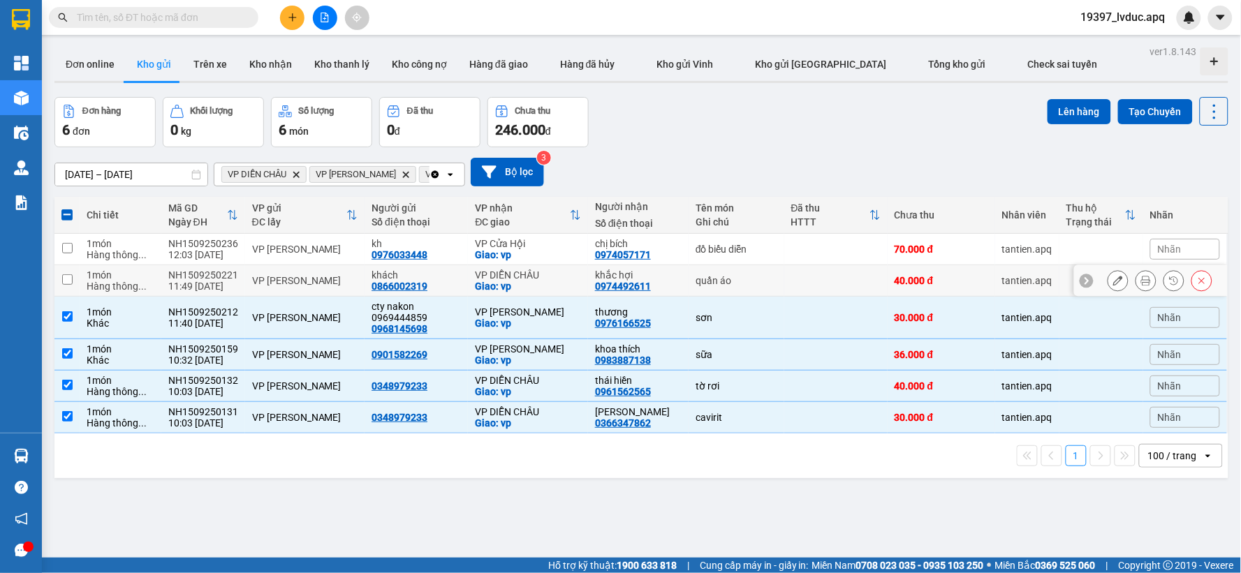
click at [576, 274] on div "VP DIỄN CHÂU" at bounding box center [528, 275] width 106 height 11
checkbox input "true"
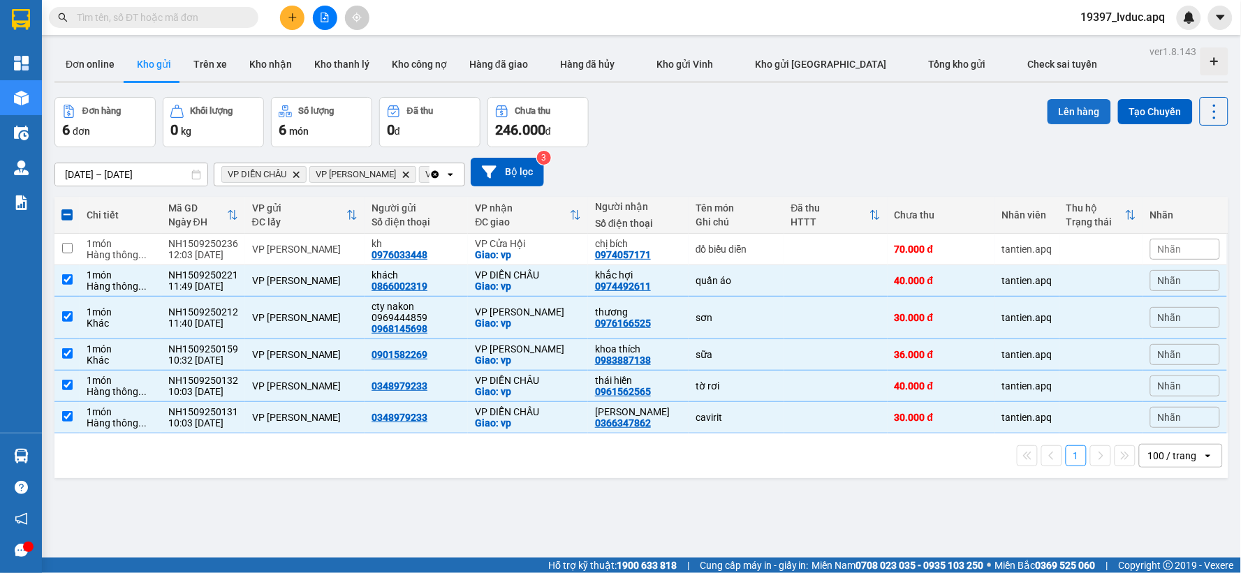
click at [1070, 123] on button "Lên hàng" at bounding box center [1079, 111] width 64 height 25
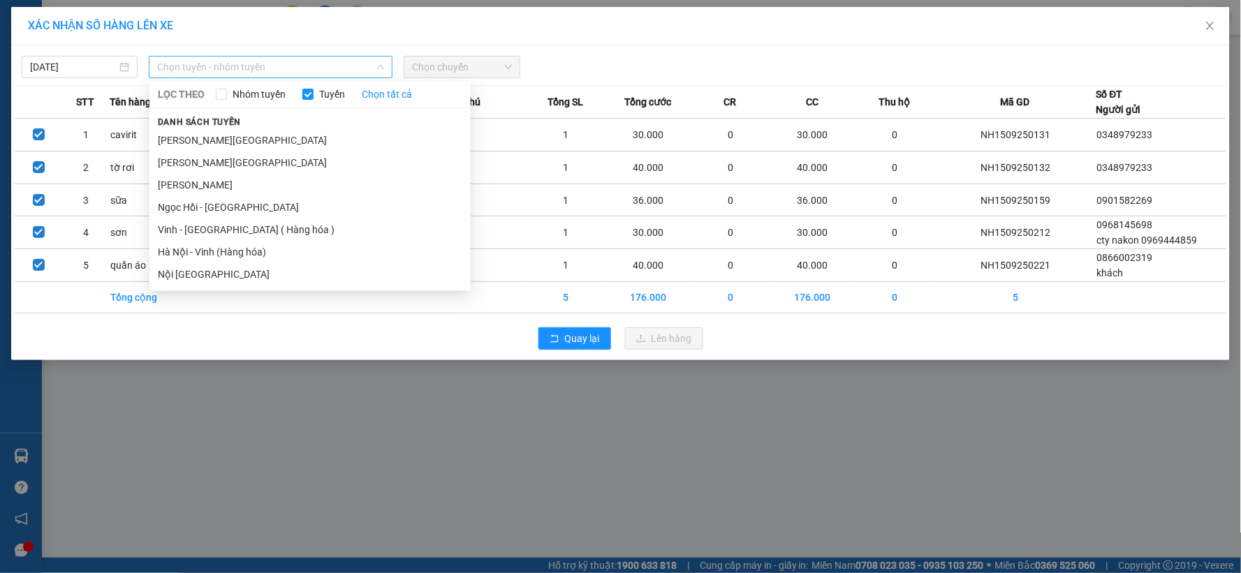
click at [272, 68] on span "Chọn tuyến - nhóm tuyến" at bounding box center [270, 67] width 227 height 21
click at [271, 252] on li "Hà Nội - Vinh (Hàng hóa)" at bounding box center [309, 252] width 321 height 22
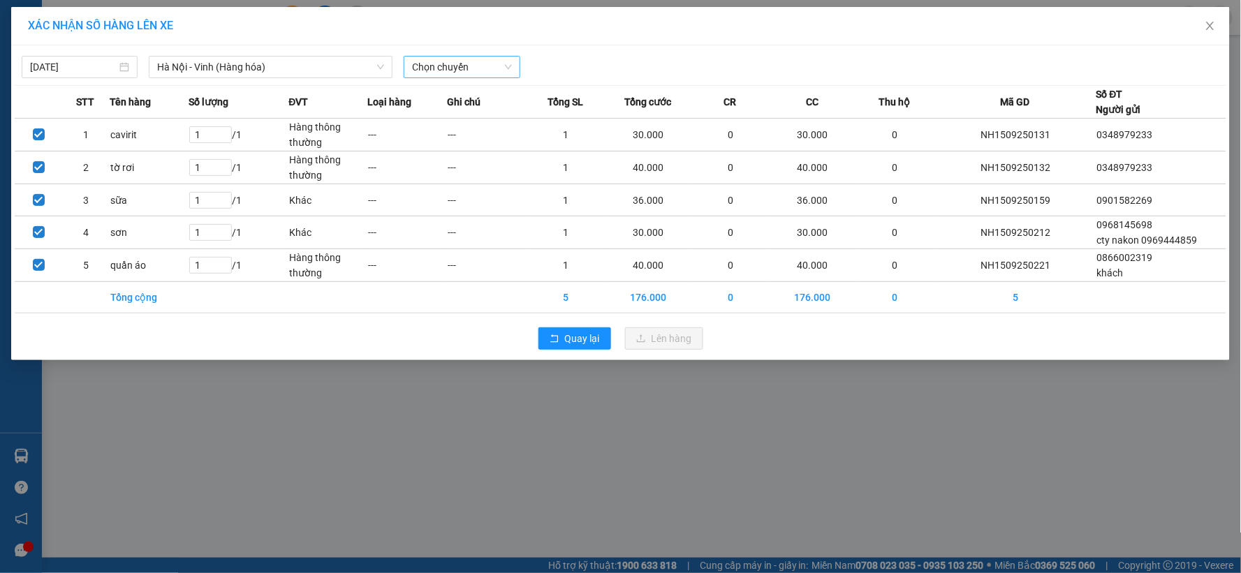
drag, startPoint x: 482, startPoint y: 54, endPoint x: 476, endPoint y: 65, distance: 12.5
click at [479, 60] on div "[DATE] [GEOGRAPHIC_DATA] - [GEOGRAPHIC_DATA] (Hàng hóa) LỌC THEO Nhóm tuyến Tuy…" at bounding box center [621, 63] width 1212 height 29
drag, startPoint x: 476, startPoint y: 65, endPoint x: 473, endPoint y: 77, distance: 12.4
click at [473, 71] on span "Chọn chuyến" at bounding box center [461, 67] width 99 height 21
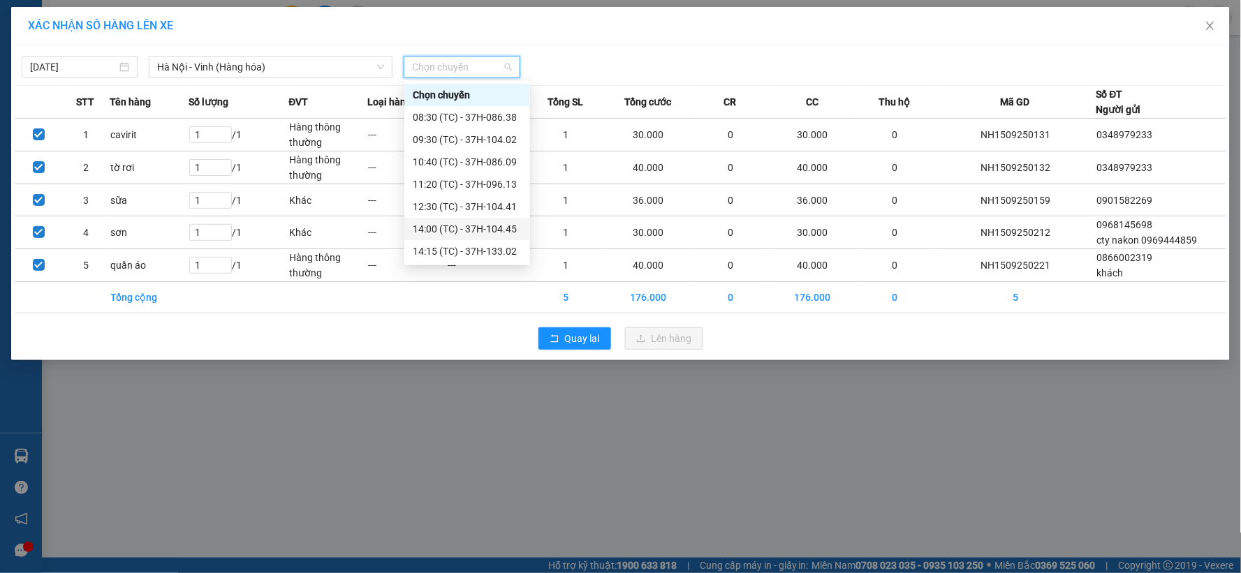
click at [494, 234] on div "14:00 (TC) - 37H-104.45" at bounding box center [467, 228] width 109 height 15
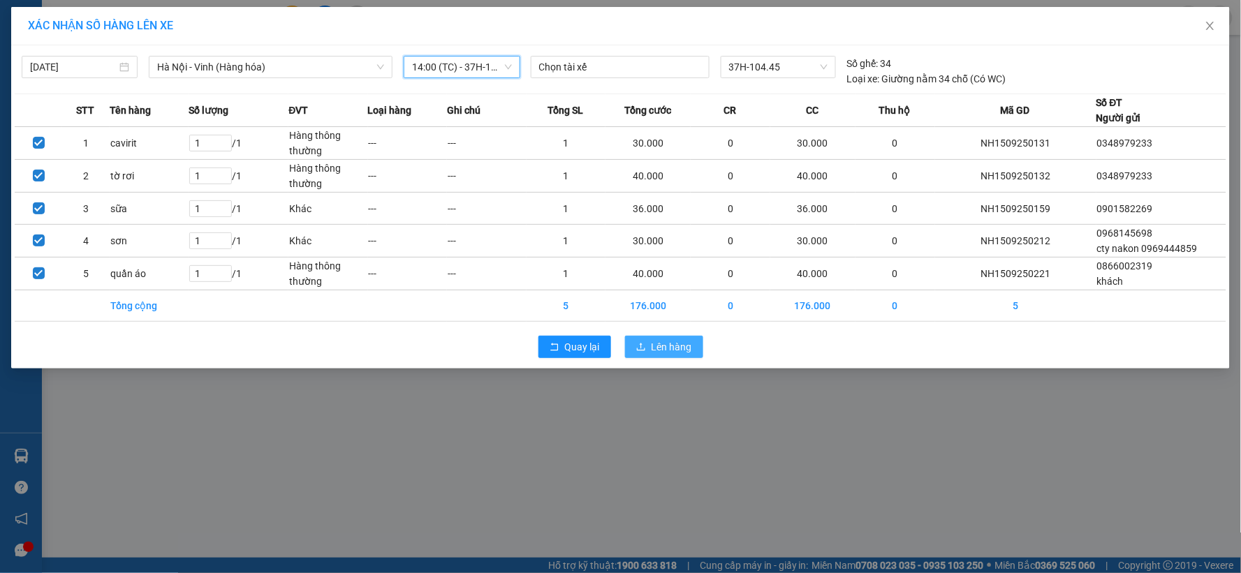
click at [655, 346] on span "Lên hàng" at bounding box center [671, 346] width 40 height 15
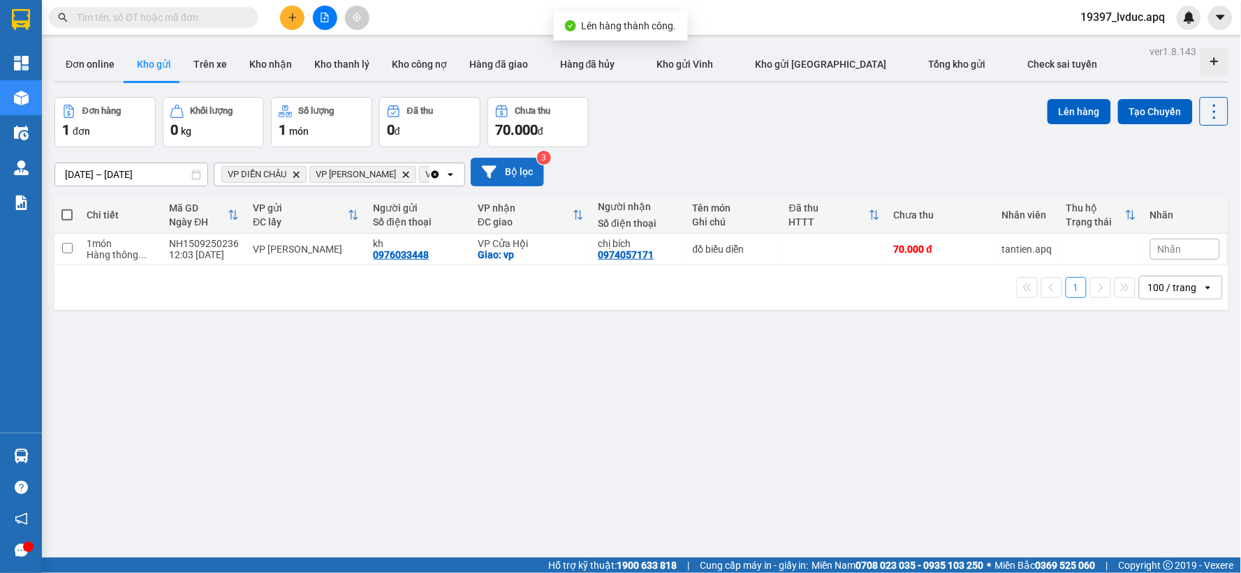
click at [515, 168] on button "Bộ lọc" at bounding box center [507, 172] width 73 height 29
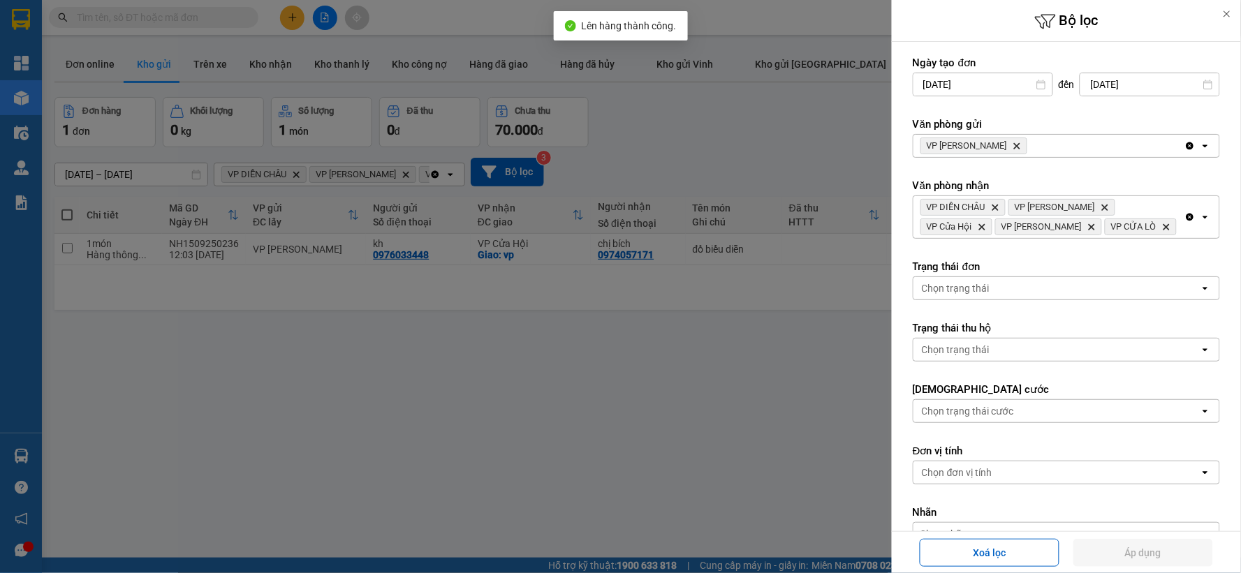
click at [1012, 143] on icon "Delete" at bounding box center [1016, 146] width 8 height 8
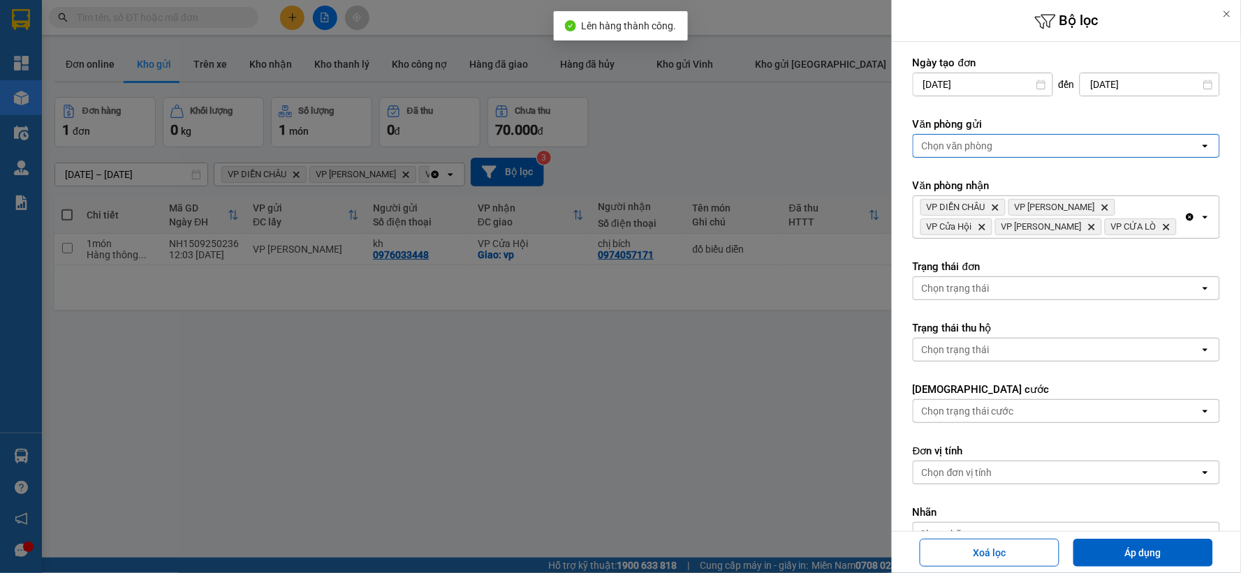
click at [993, 143] on div "Chọn văn phòng" at bounding box center [1056, 146] width 286 height 22
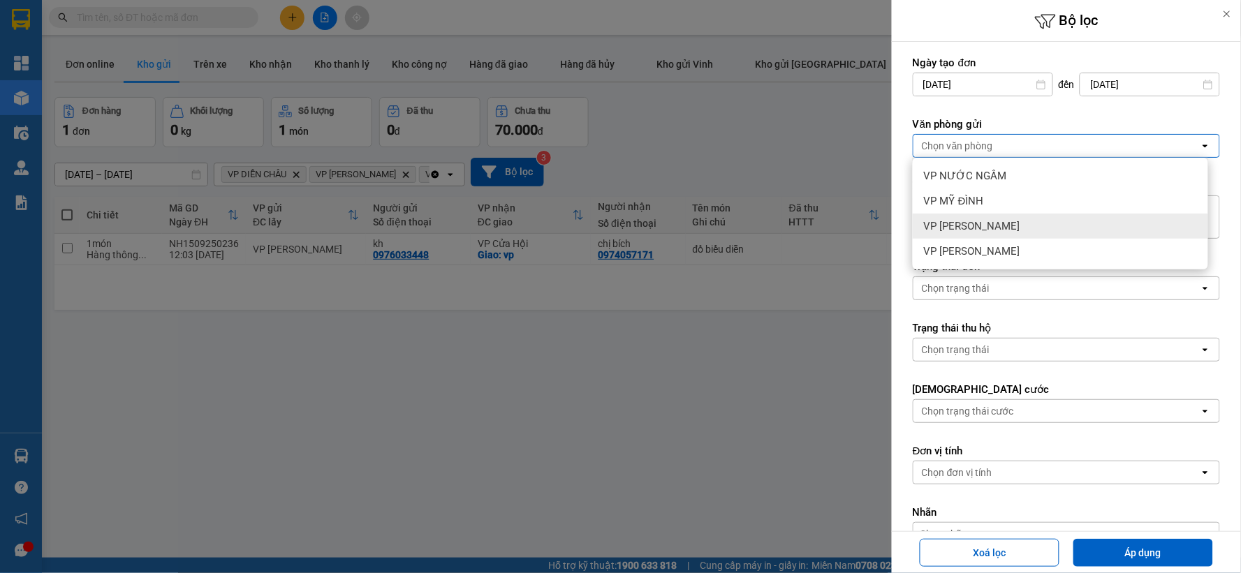
click at [985, 222] on span "VP [PERSON_NAME]" at bounding box center [972, 226] width 96 height 14
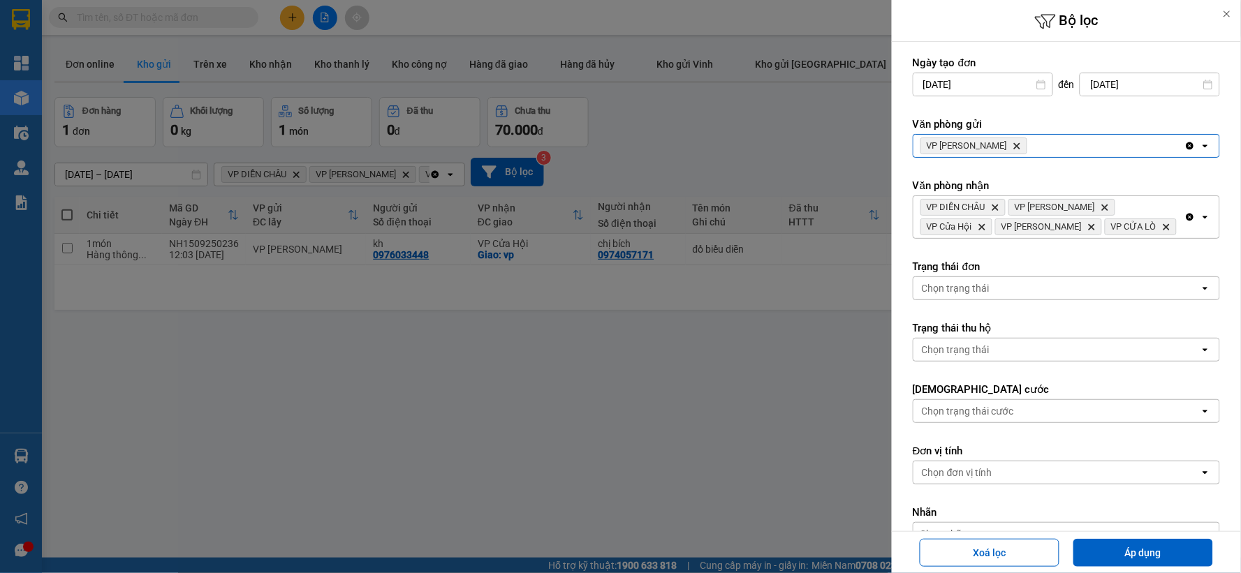
click at [1184, 218] on icon "Clear all" at bounding box center [1189, 217] width 11 height 11
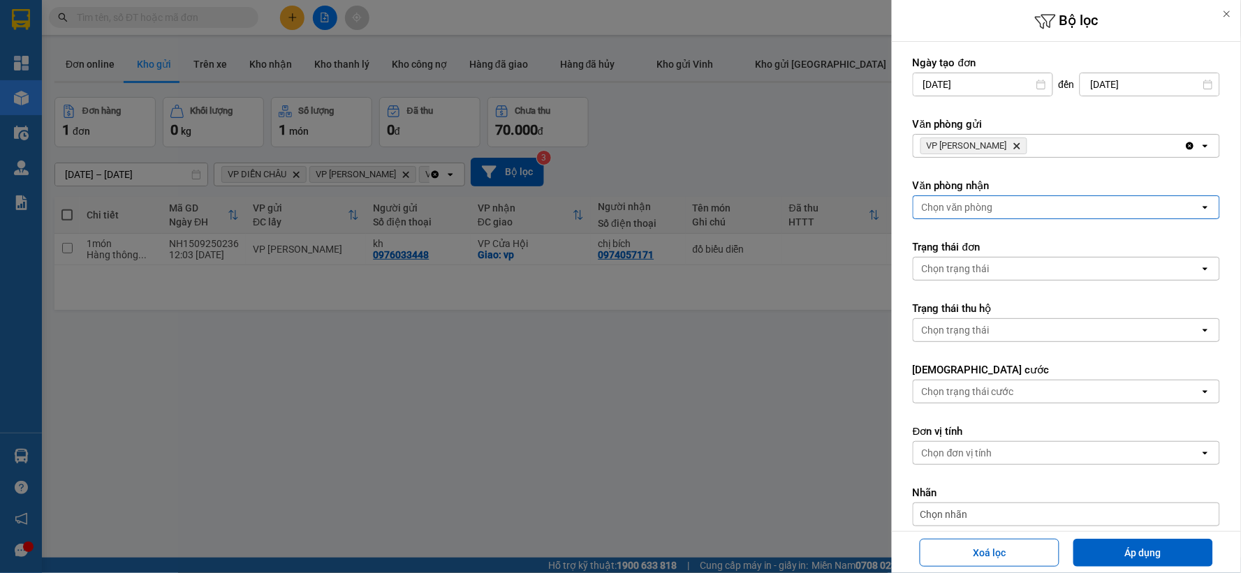
click at [1083, 200] on div "Chọn văn phòng" at bounding box center [1056, 207] width 286 height 22
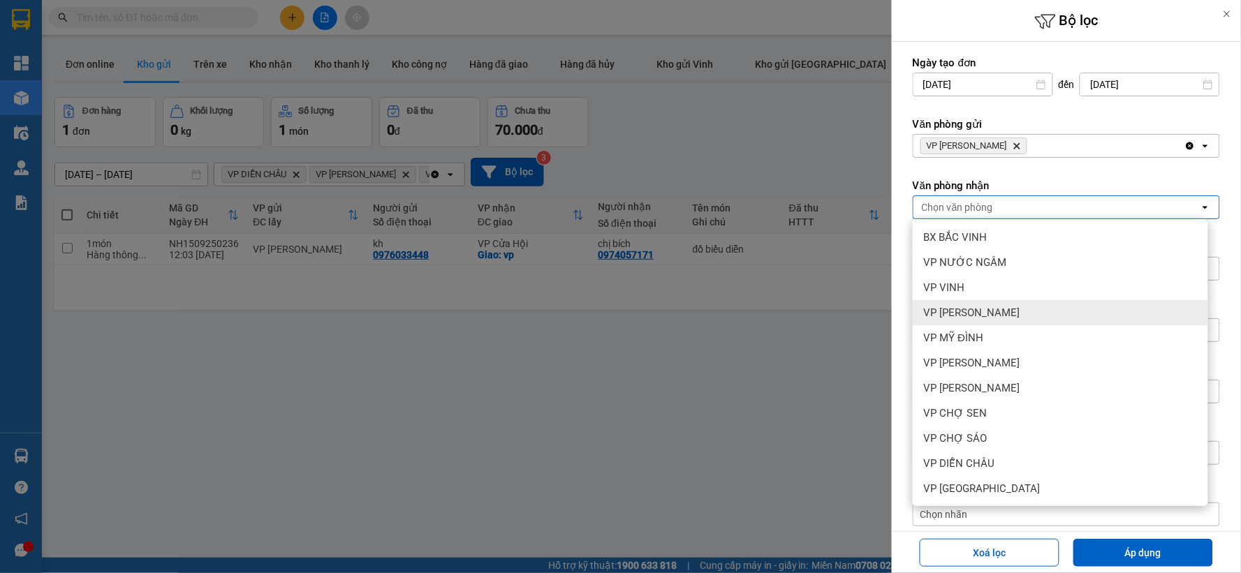
click at [975, 319] on span "VP [PERSON_NAME]" at bounding box center [972, 313] width 96 height 14
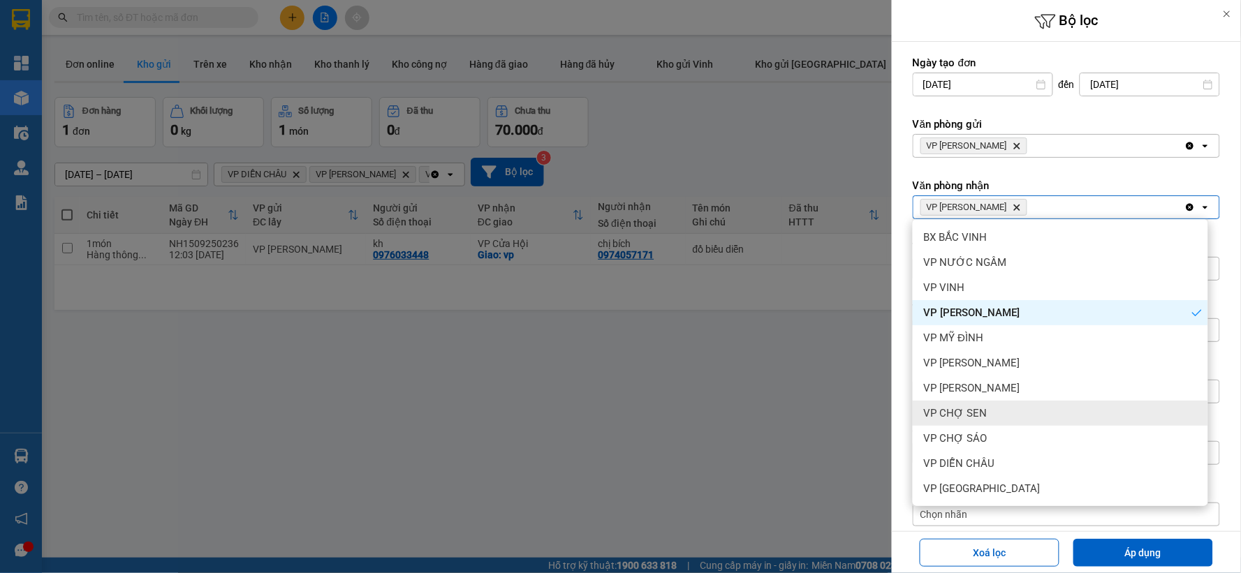
click at [989, 405] on div "VP CHỢ SEN" at bounding box center [1060, 413] width 295 height 25
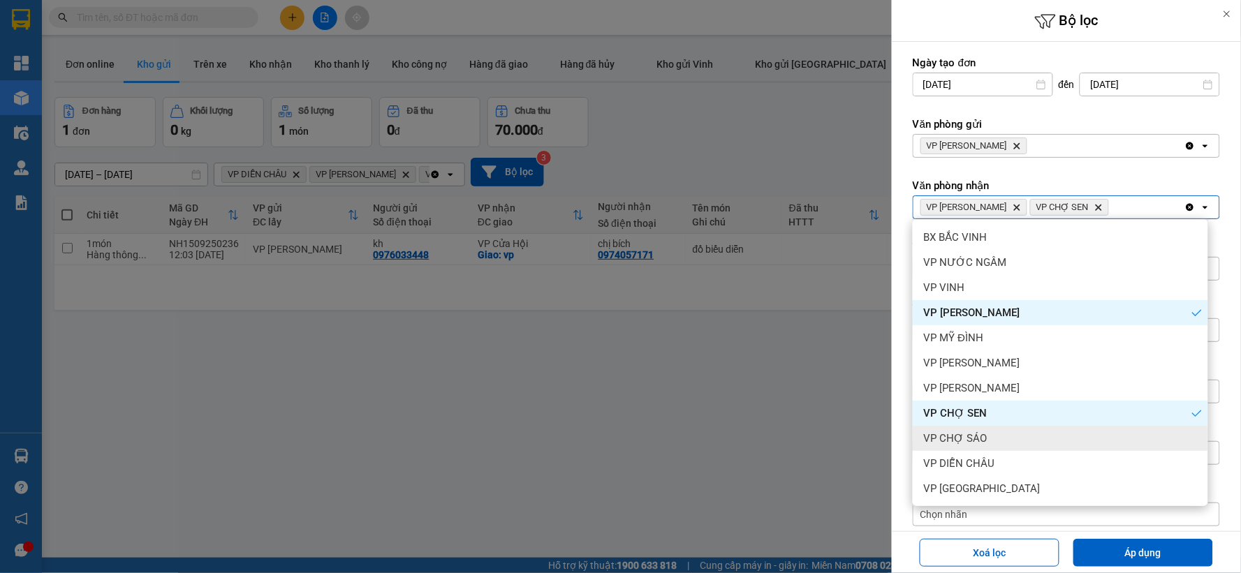
click at [980, 434] on span "VP CHỢ SÁO" at bounding box center [956, 439] width 64 height 14
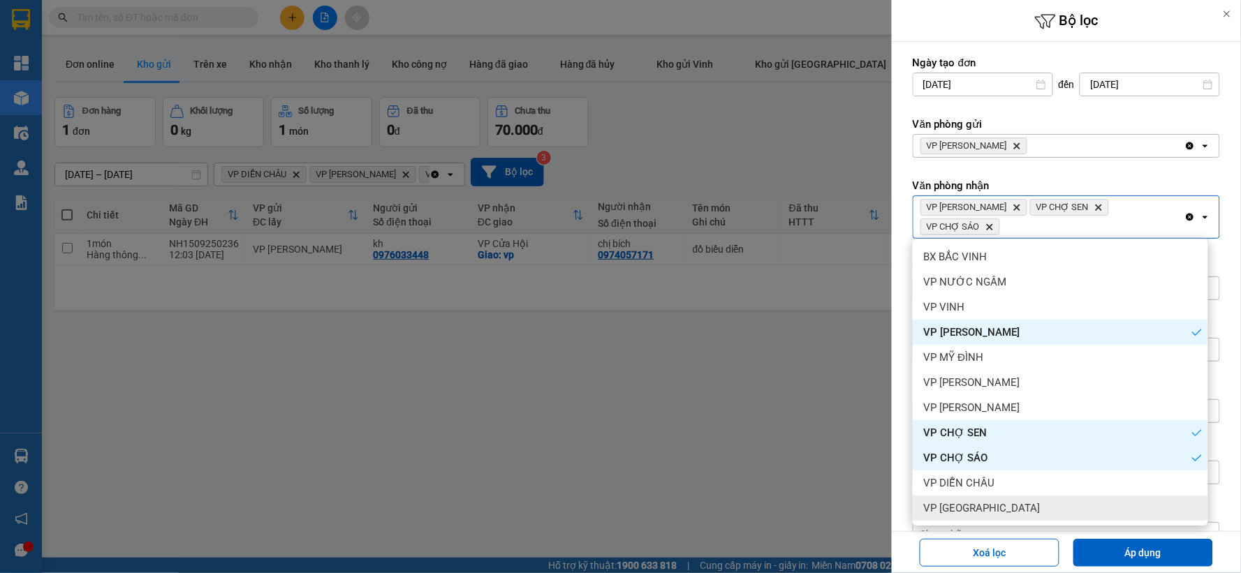
click at [989, 505] on span "VP [GEOGRAPHIC_DATA]" at bounding box center [982, 508] width 117 height 14
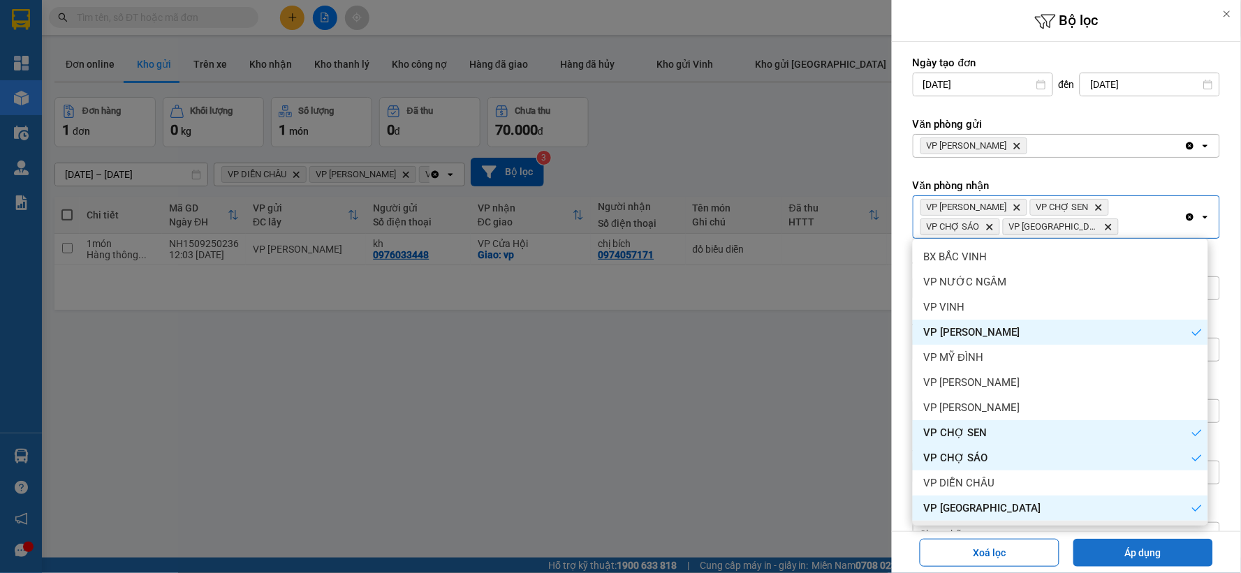
click at [1121, 545] on button "Áp dụng" at bounding box center [1143, 553] width 140 height 28
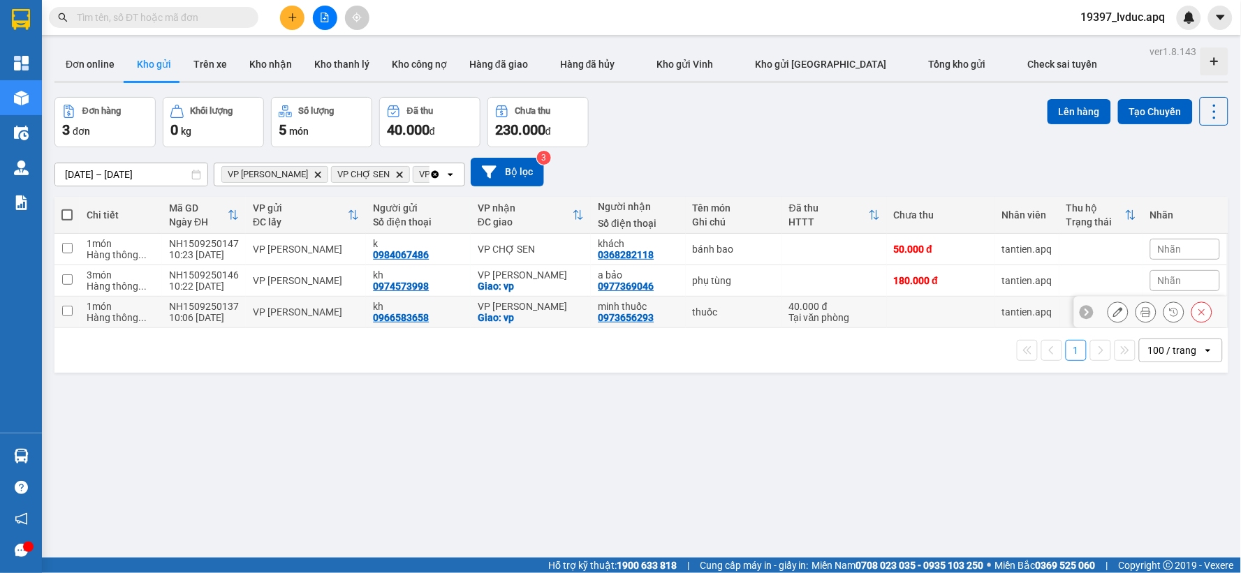
drag, startPoint x: 471, startPoint y: 302, endPoint x: 464, endPoint y: 301, distance: 7.7
click at [471, 302] on td "VP THANH CHƯƠNG Giao: vp" at bounding box center [531, 312] width 120 height 31
checkbox input "true"
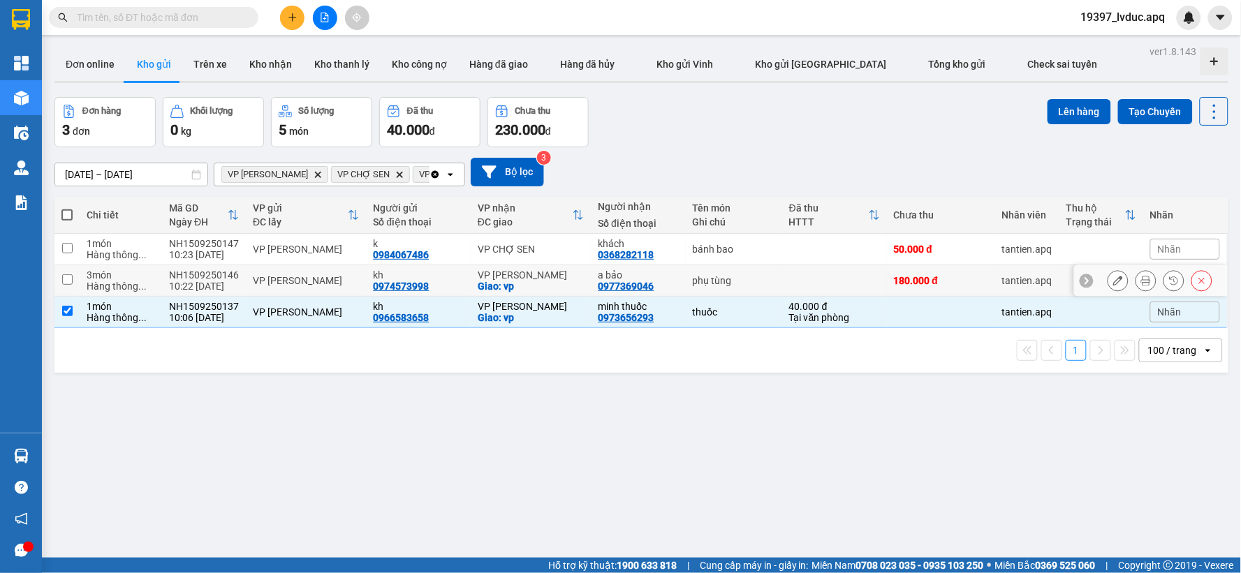
click at [434, 274] on div "kh" at bounding box center [418, 275] width 91 height 11
checkbox input "true"
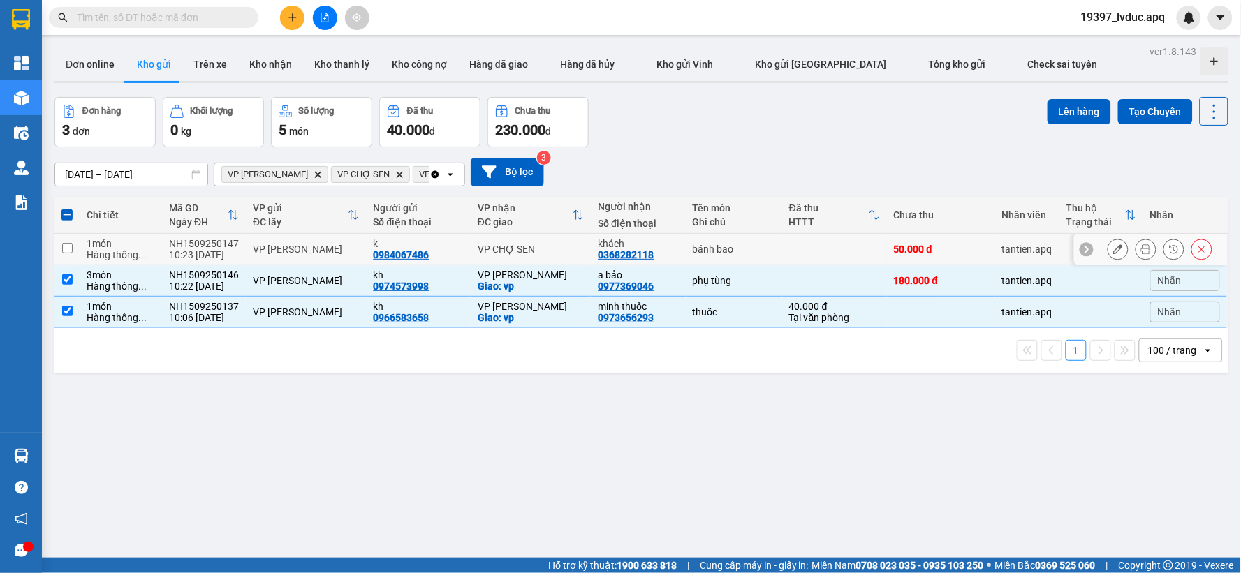
click at [451, 255] on div "k 0984067486" at bounding box center [418, 249] width 91 height 22
checkbox input "true"
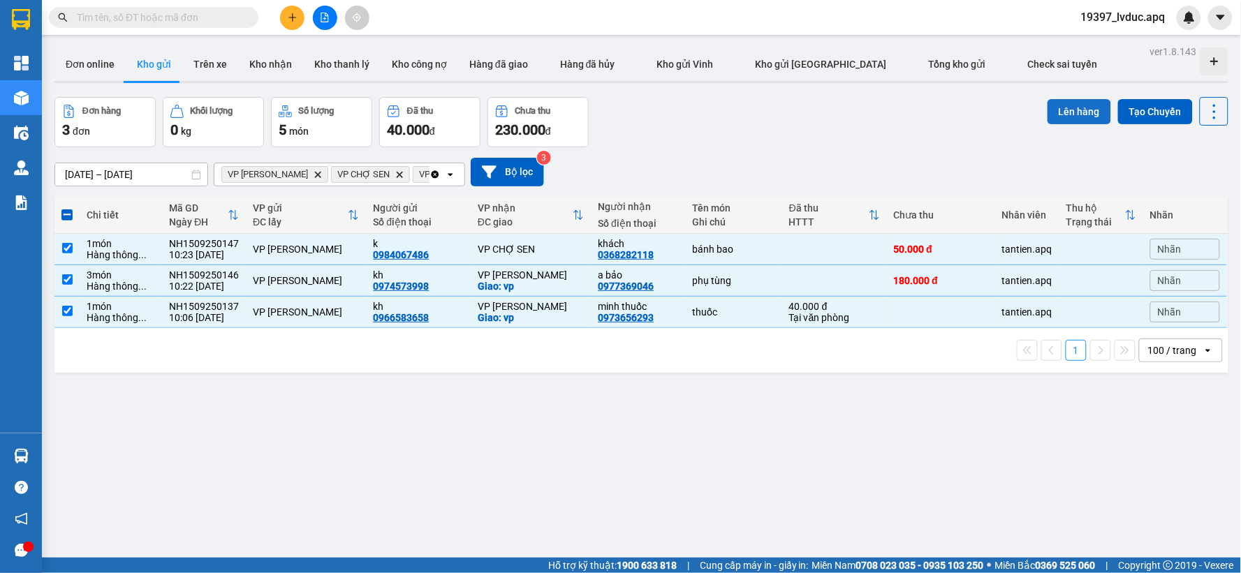
click at [1047, 121] on div "Lên hàng Tạo Chuyến" at bounding box center [1137, 111] width 181 height 29
click at [1047, 112] on button "Lên hàng" at bounding box center [1079, 111] width 64 height 25
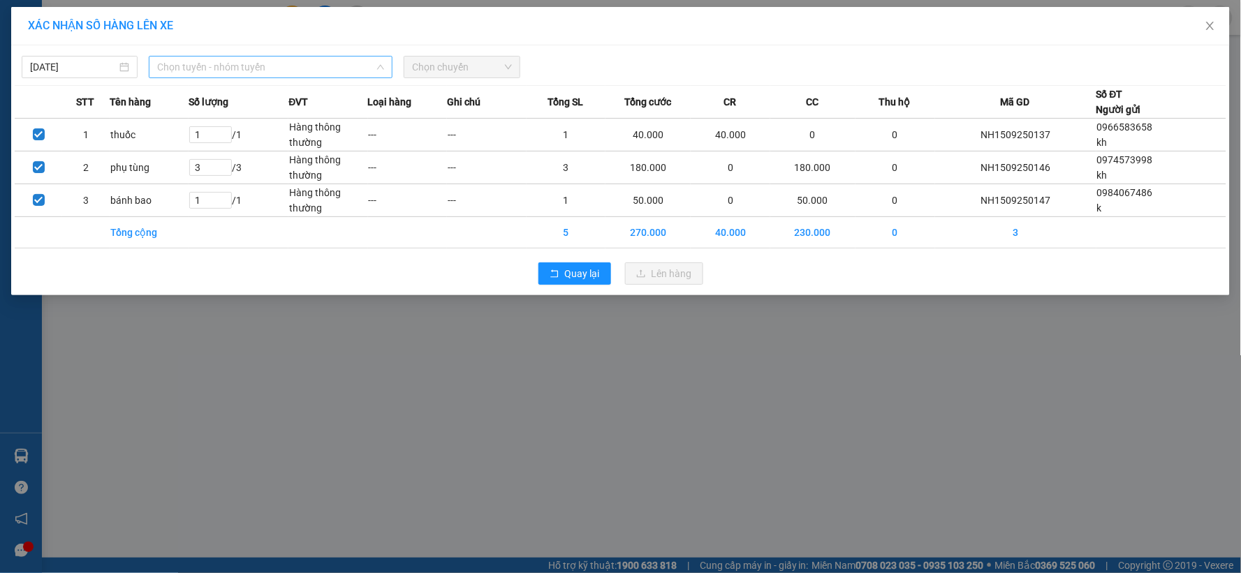
click at [293, 73] on span "Chọn tuyến - nhóm tuyến" at bounding box center [270, 67] width 227 height 21
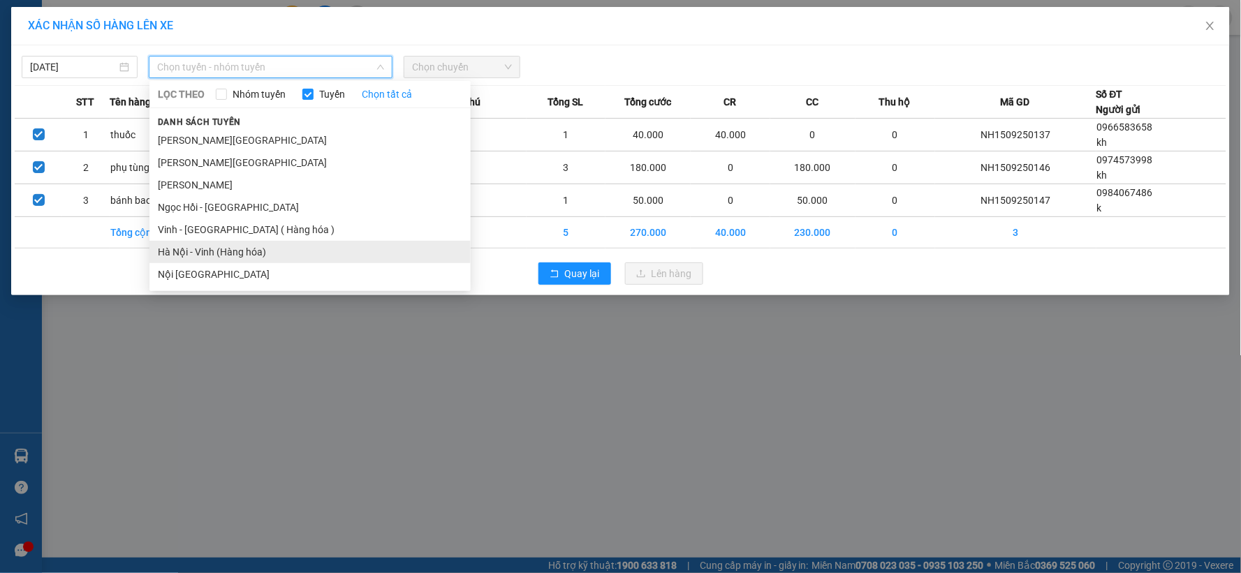
click at [224, 244] on li "Hà Nội - Vinh (Hàng hóa)" at bounding box center [309, 252] width 321 height 22
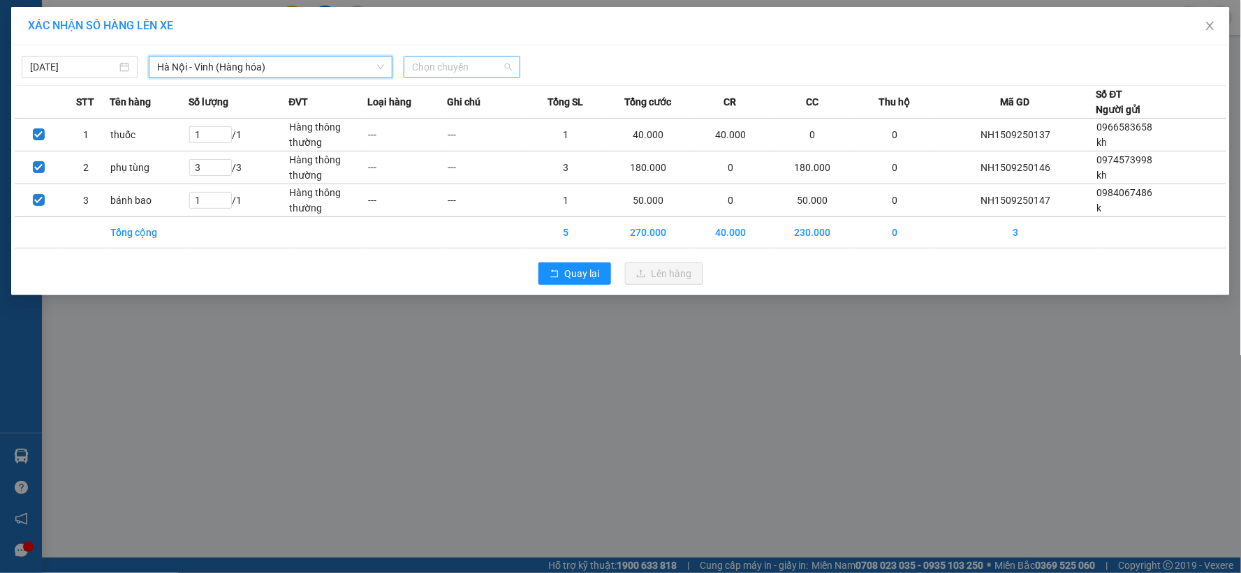
click at [477, 70] on span "Chọn chuyến" at bounding box center [461, 67] width 99 height 21
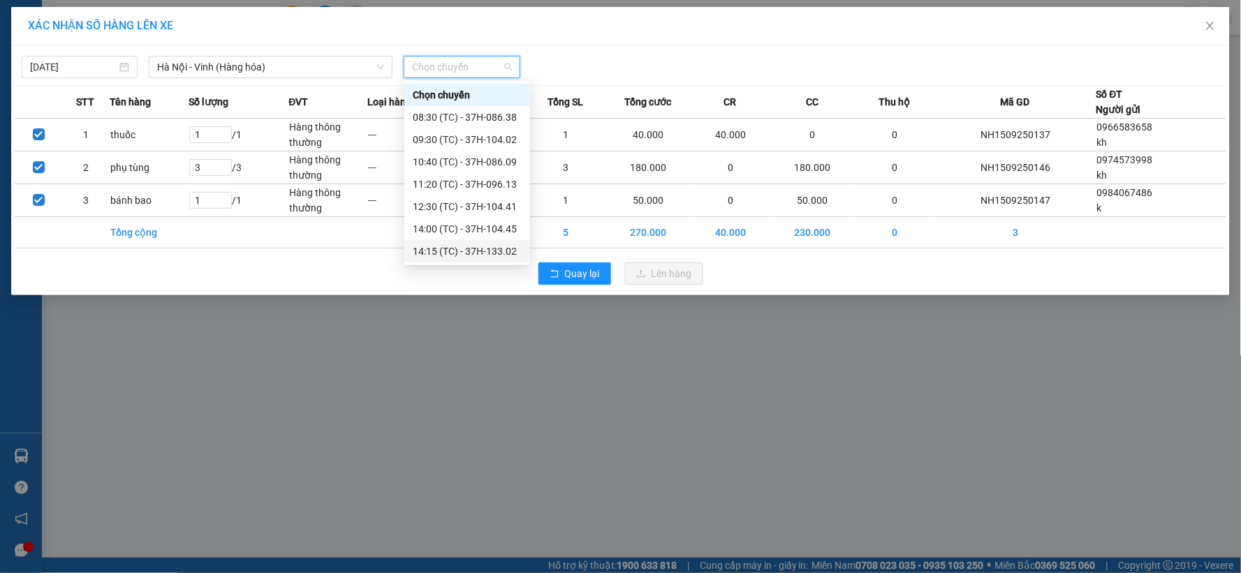
click at [497, 249] on div "14:15 (TC) - 37H-133.02" at bounding box center [467, 251] width 109 height 15
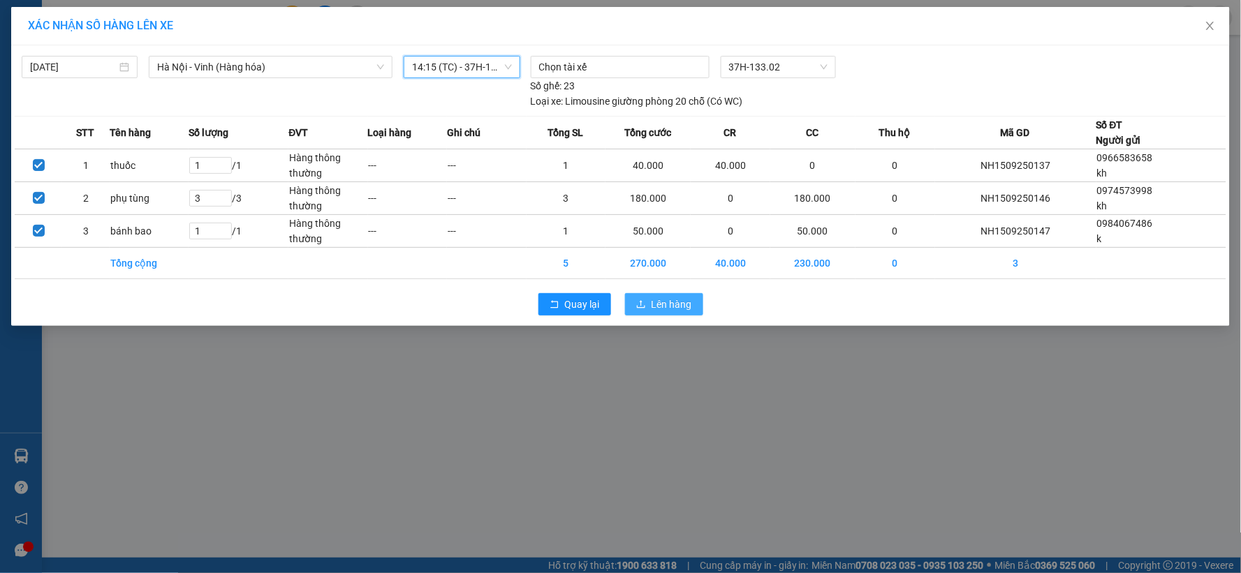
click at [679, 302] on span "Lên hàng" at bounding box center [671, 304] width 40 height 15
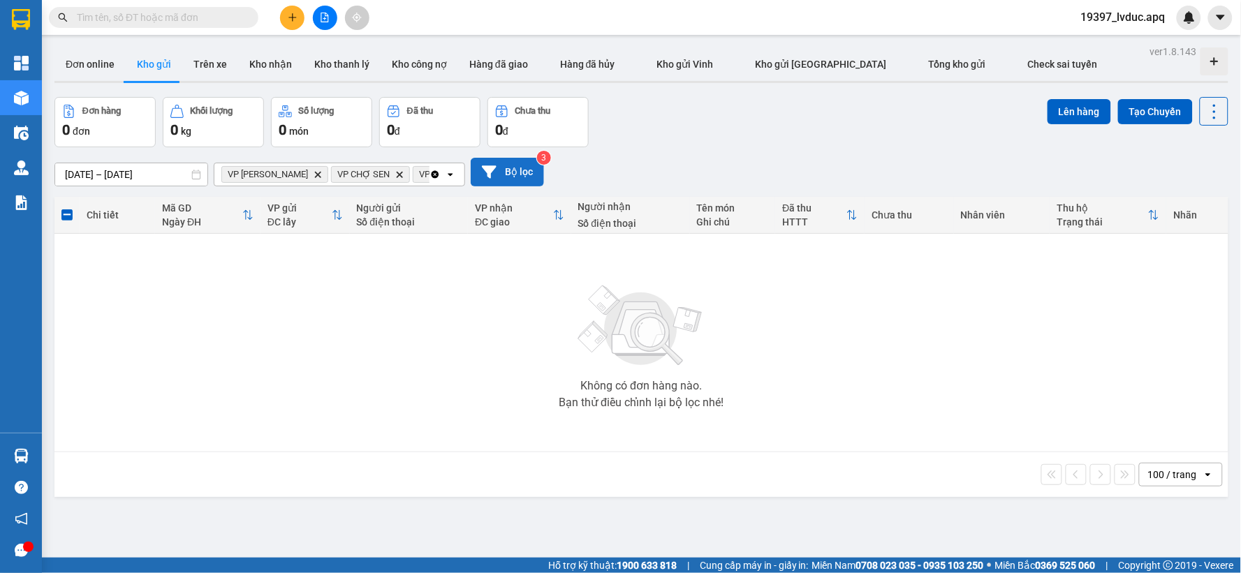
click at [501, 168] on button "Bộ lọc" at bounding box center [507, 172] width 73 height 29
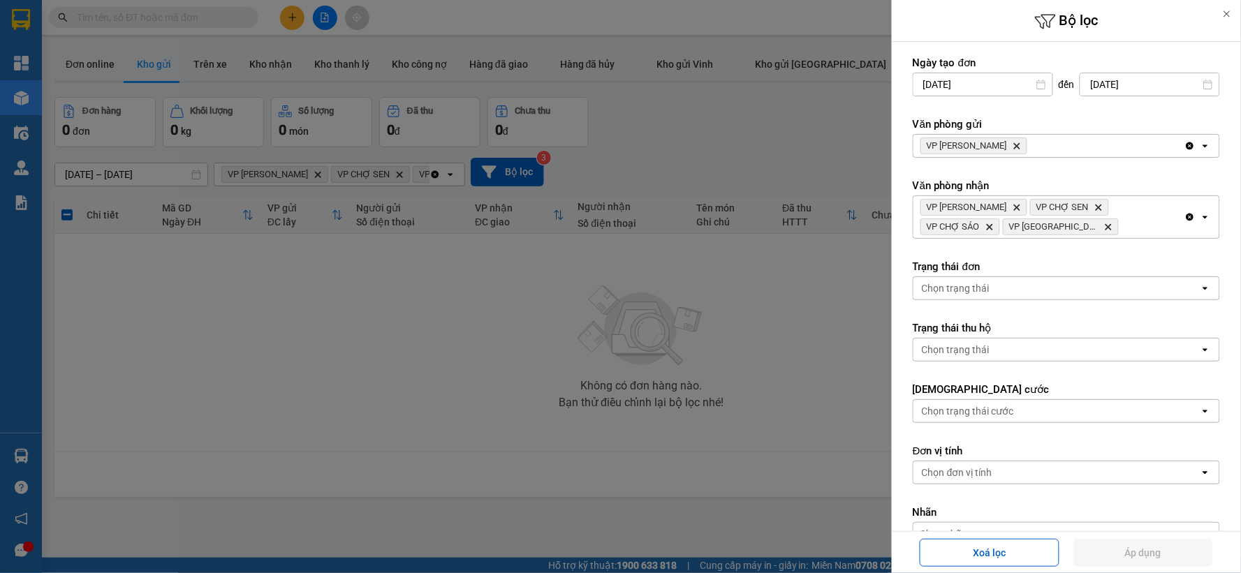
click at [1184, 211] on div "Clear all open" at bounding box center [1201, 217] width 35 height 42
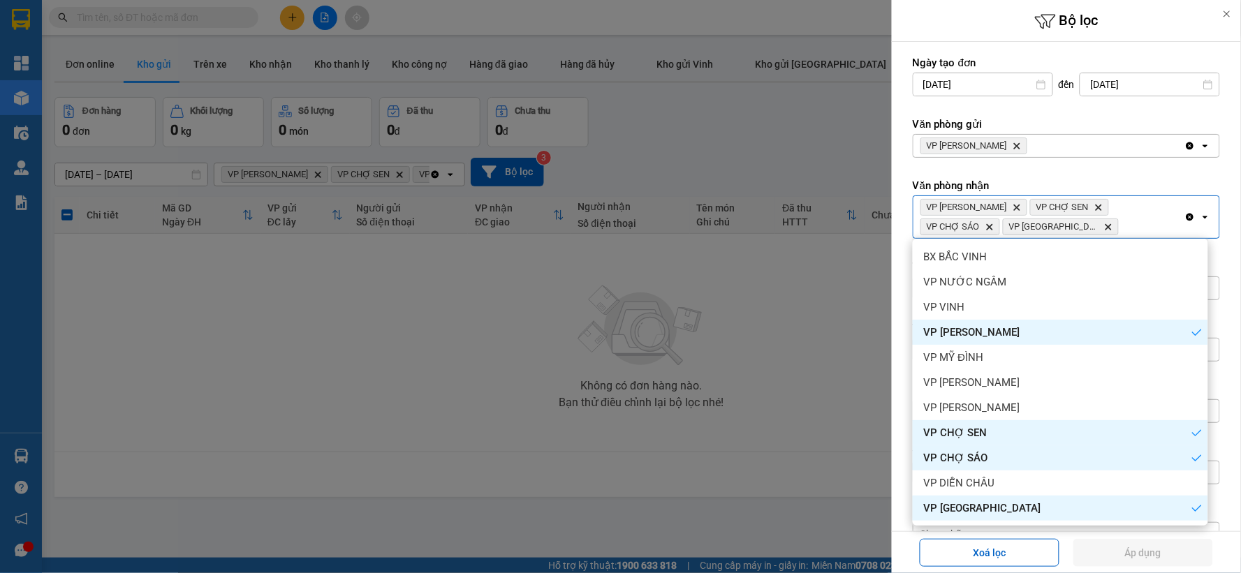
click at [1186, 217] on icon "Clear all" at bounding box center [1190, 218] width 8 height 8
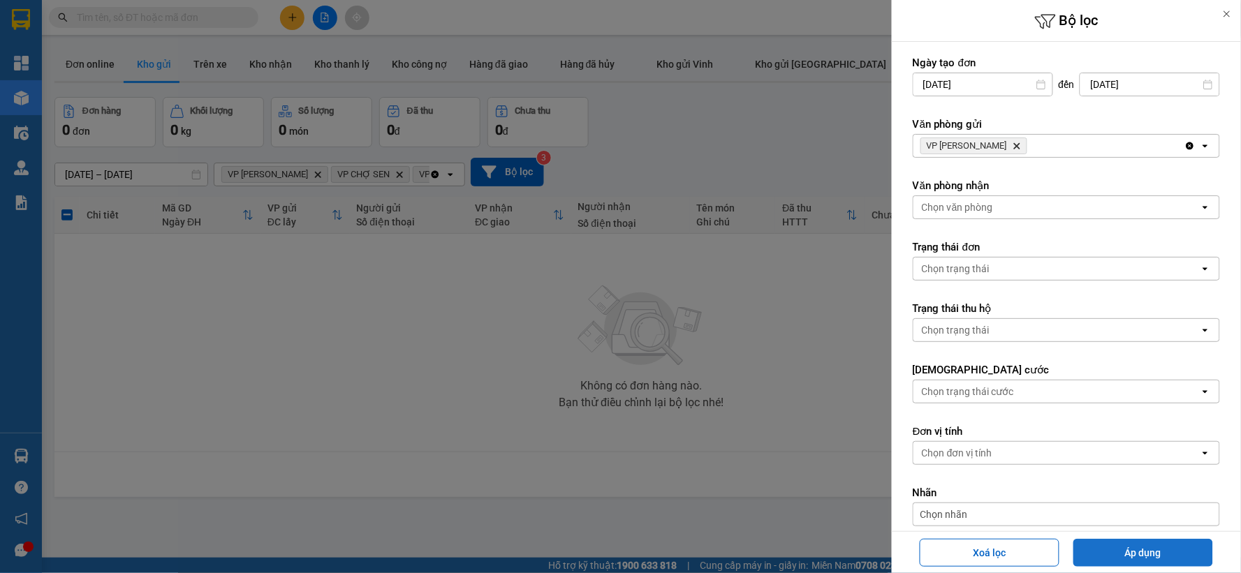
click at [1149, 542] on button "Áp dụng" at bounding box center [1143, 553] width 140 height 28
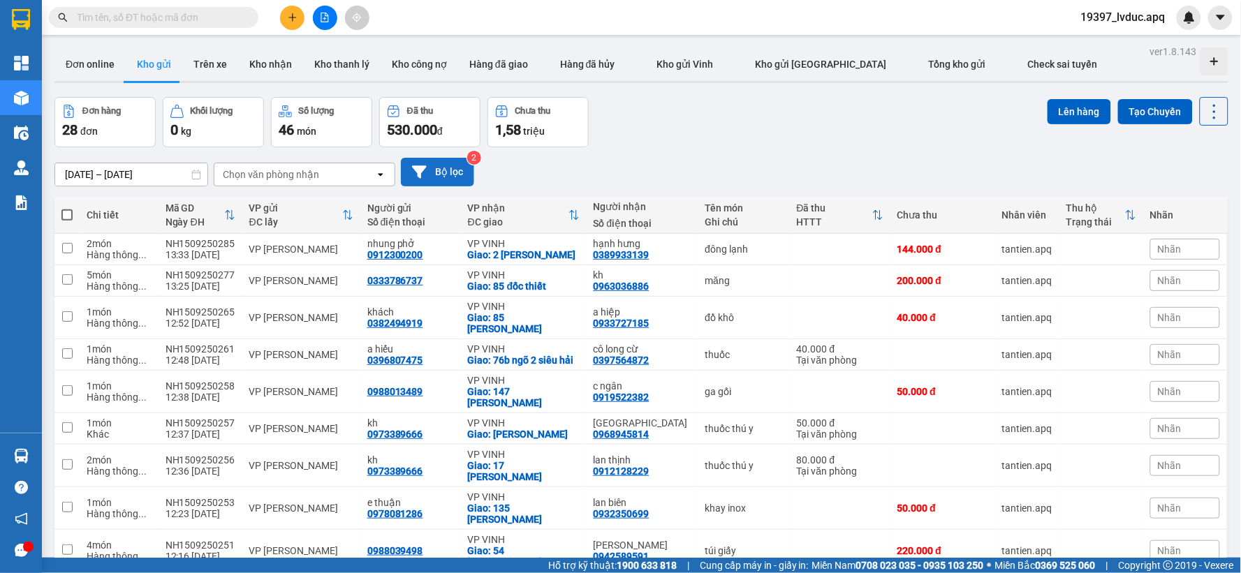
click at [440, 177] on button "Bộ lọc" at bounding box center [437, 172] width 73 height 29
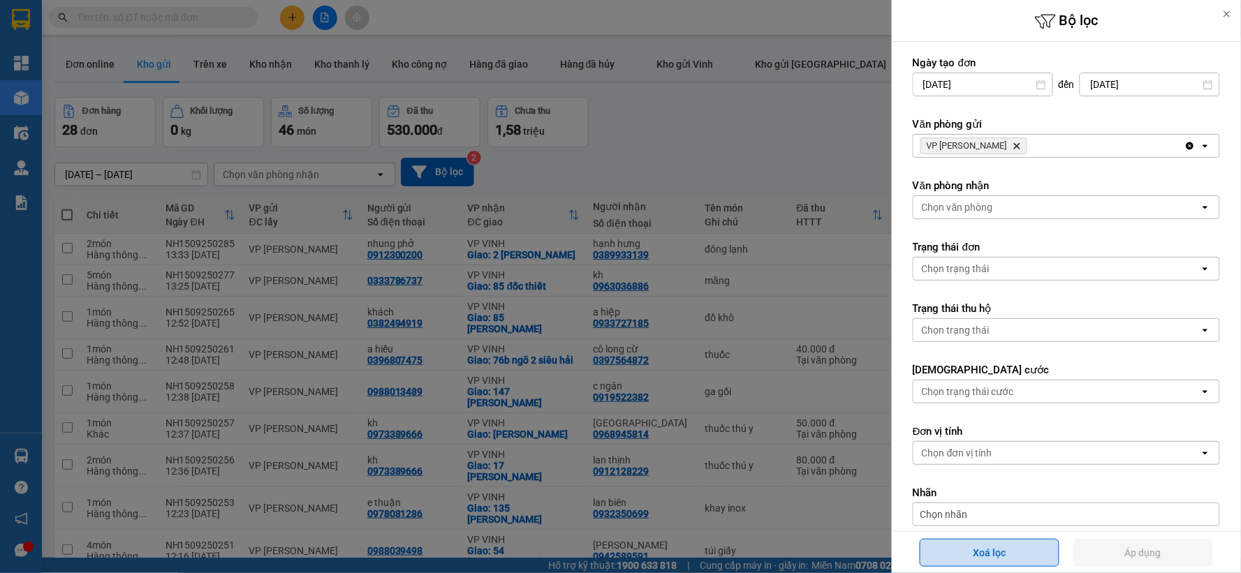
click at [1010, 563] on button "Xoá lọc" at bounding box center [990, 553] width 140 height 28
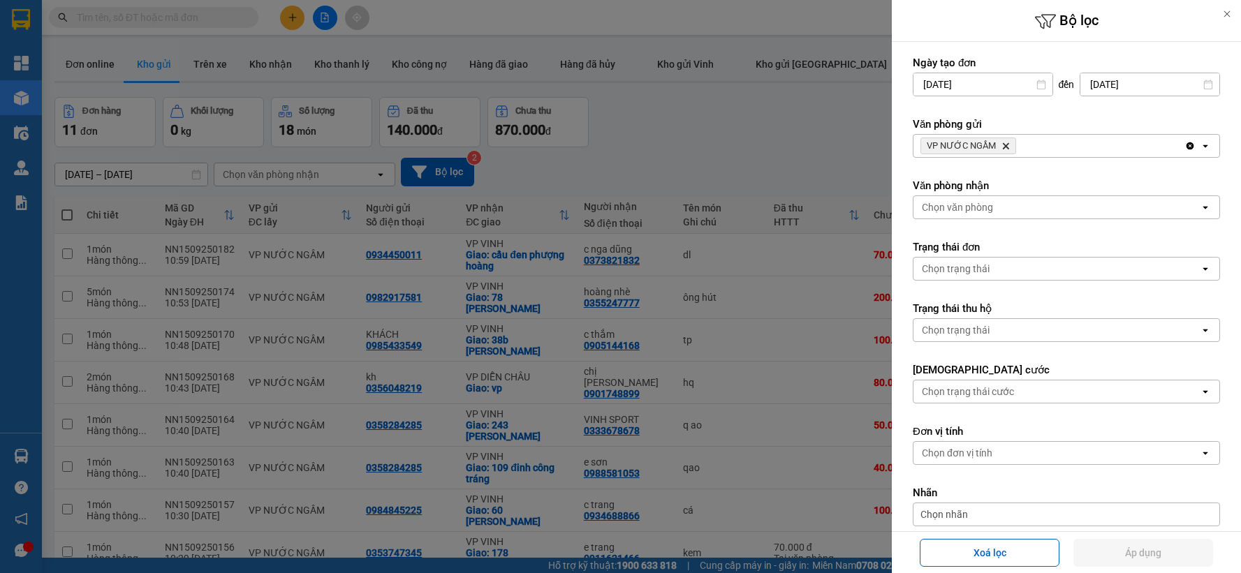
click at [448, 177] on div at bounding box center [620, 286] width 1241 height 573
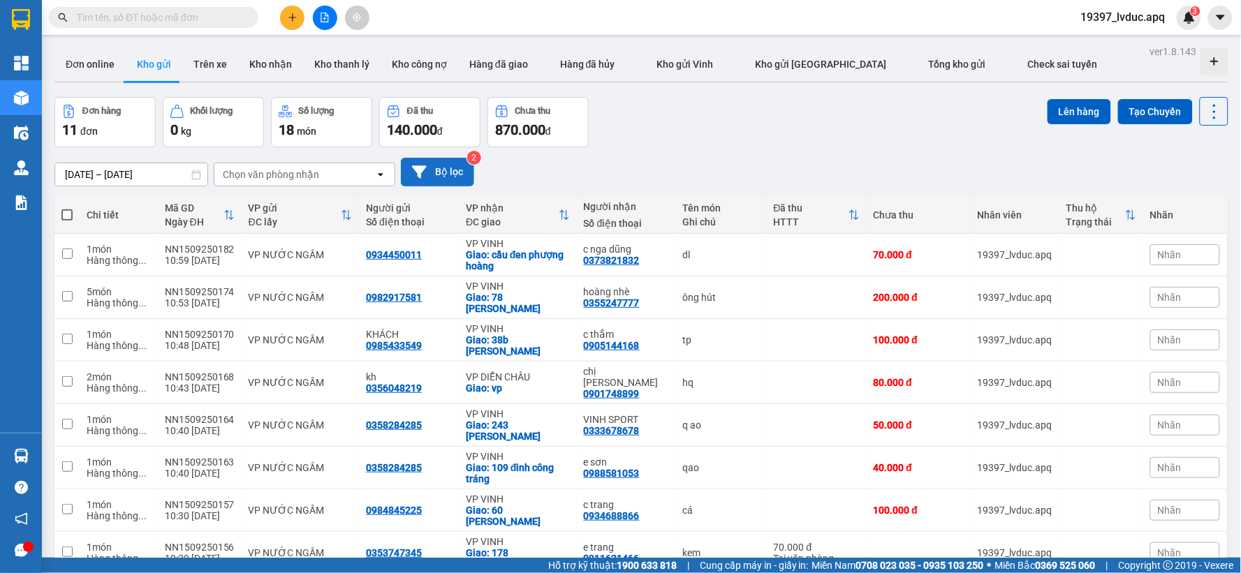
click at [437, 175] on button "Bộ lọc" at bounding box center [437, 172] width 73 height 29
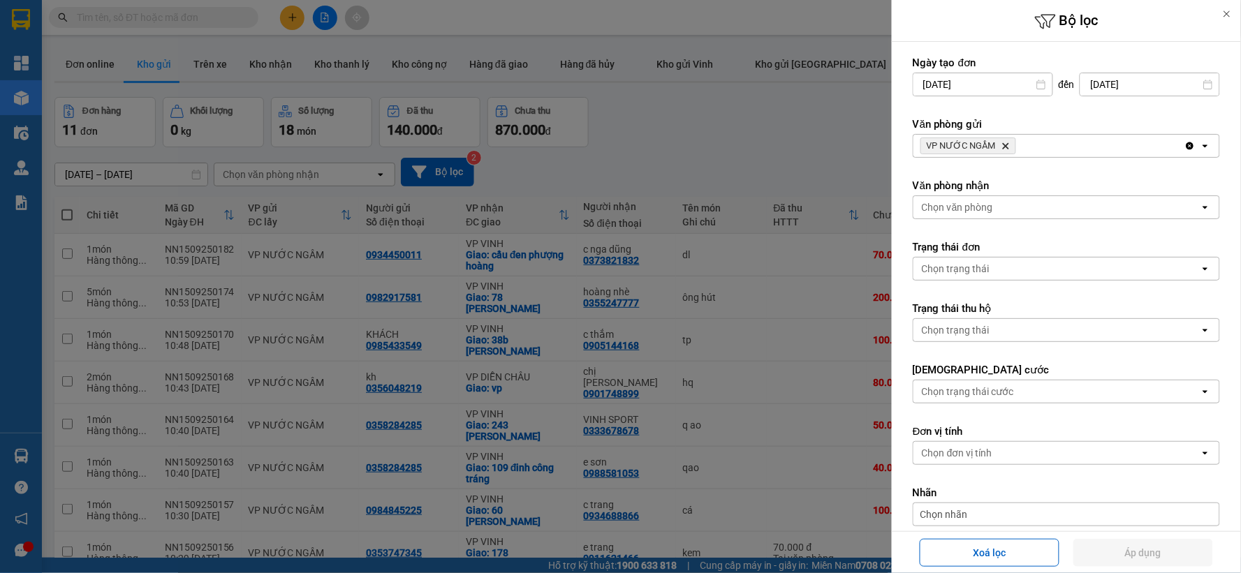
click at [1006, 147] on icon "Delete" at bounding box center [1005, 146] width 8 height 8
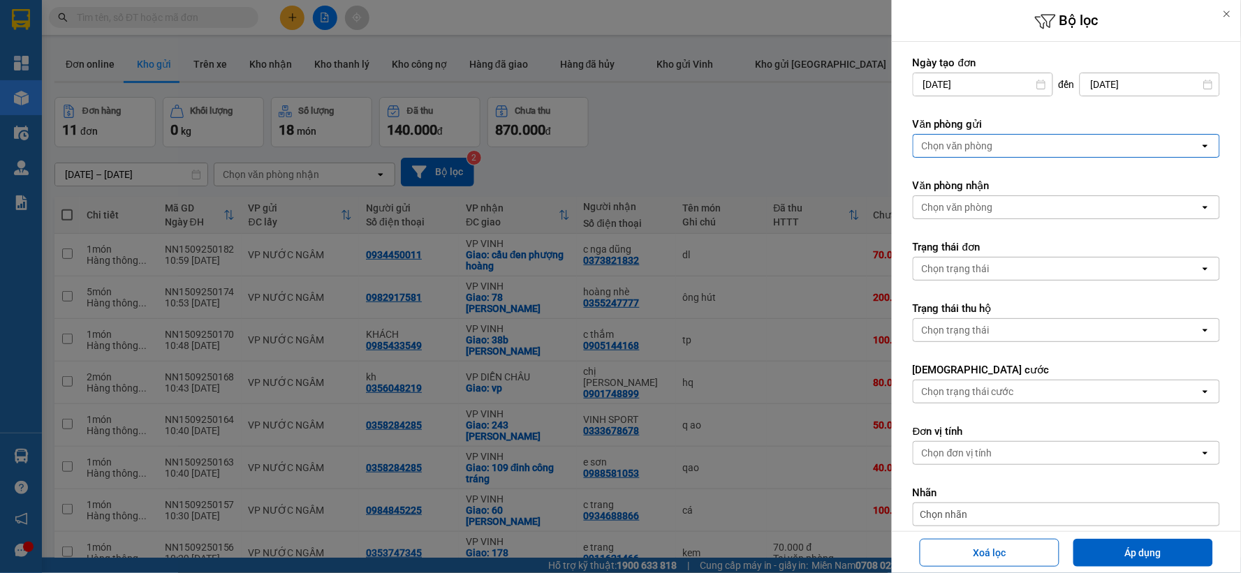
click at [1013, 143] on div "Chọn văn phòng" at bounding box center [1056, 146] width 286 height 22
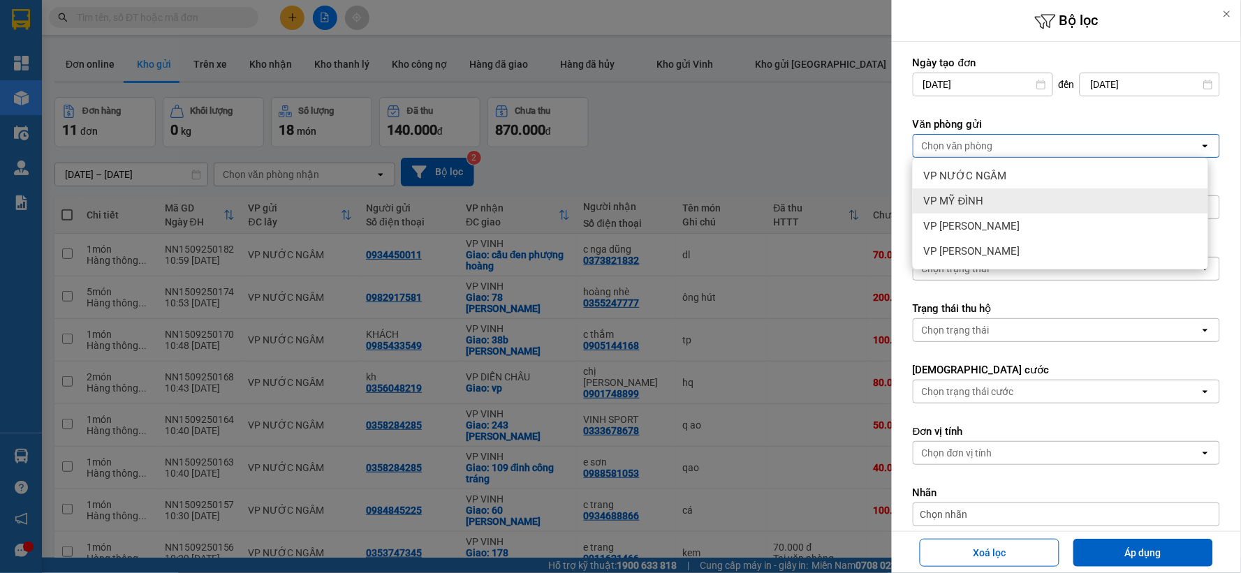
click at [1017, 205] on div "VP MỸ ĐÌNH" at bounding box center [1060, 201] width 295 height 25
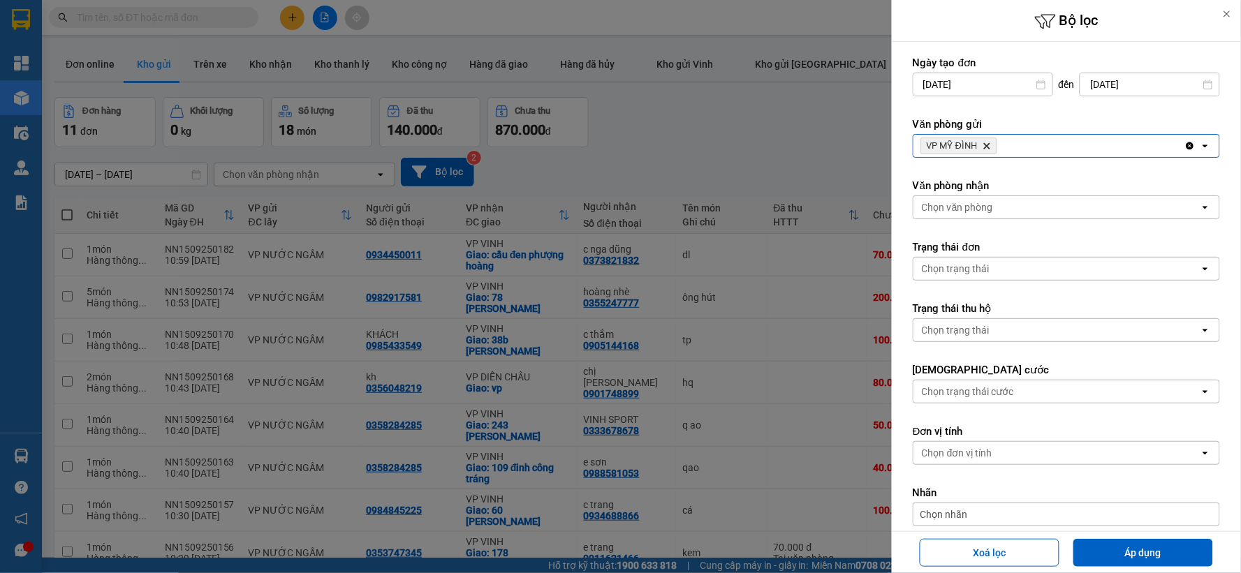
click at [999, 207] on div "Chọn văn phòng" at bounding box center [1056, 207] width 286 height 22
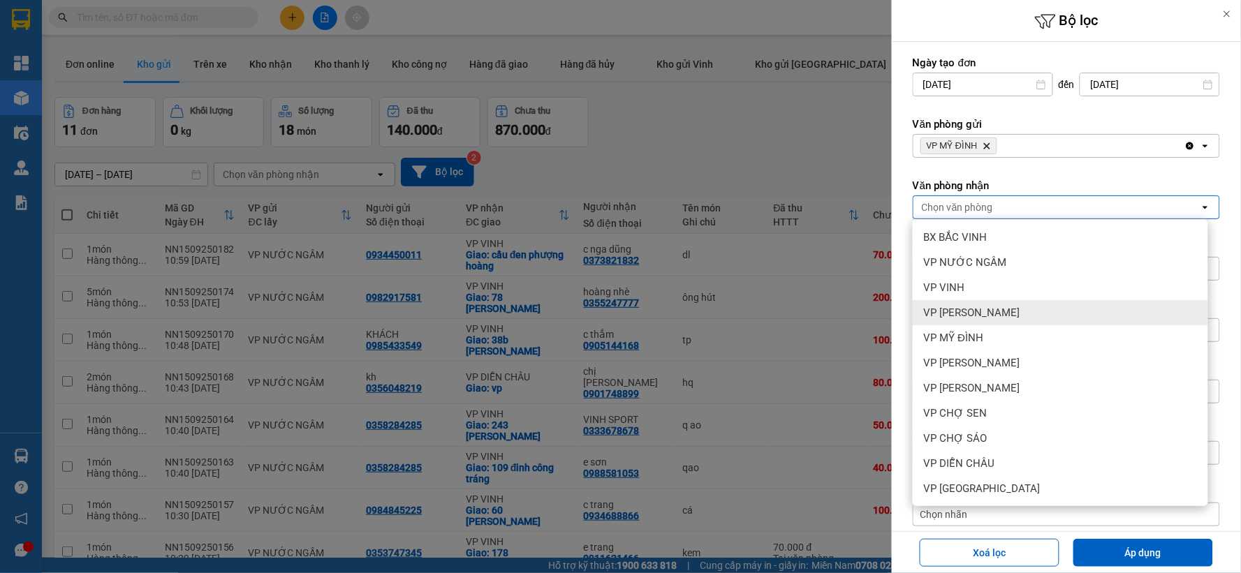
click at [997, 311] on span "VP [PERSON_NAME]" at bounding box center [972, 313] width 96 height 14
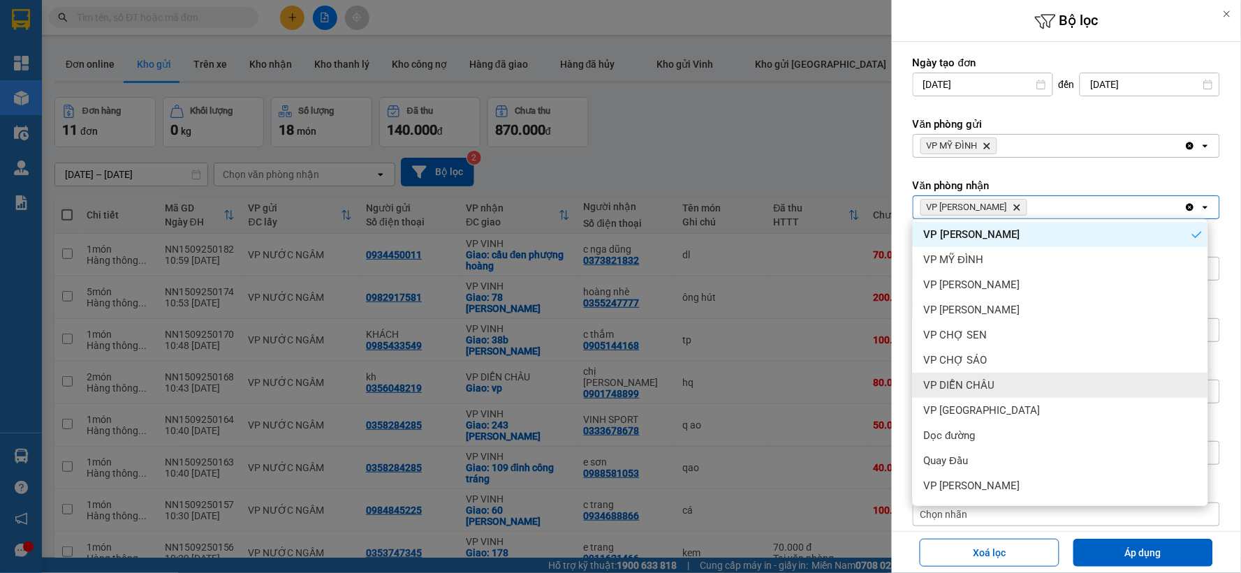
scroll to position [151, 0]
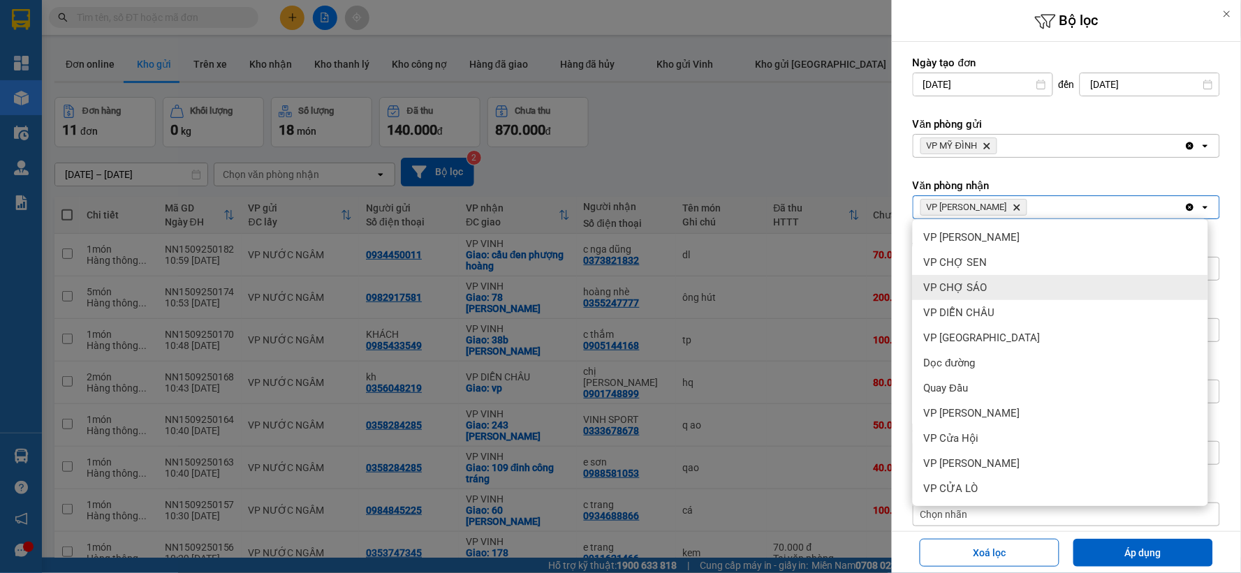
click at [1003, 286] on div "VP CHỢ SÁO" at bounding box center [1060, 287] width 295 height 25
drag, startPoint x: 1006, startPoint y: 274, endPoint x: 1013, endPoint y: 267, distance: 9.4
click at [1008, 271] on ul "BX BẮC VINH VP NƯỚC NGẦM VP VINH VP THANH CHƯƠNG VP MỸ ĐÌNH VP NGỌC HỒI VP GIA …" at bounding box center [1060, 362] width 295 height 287
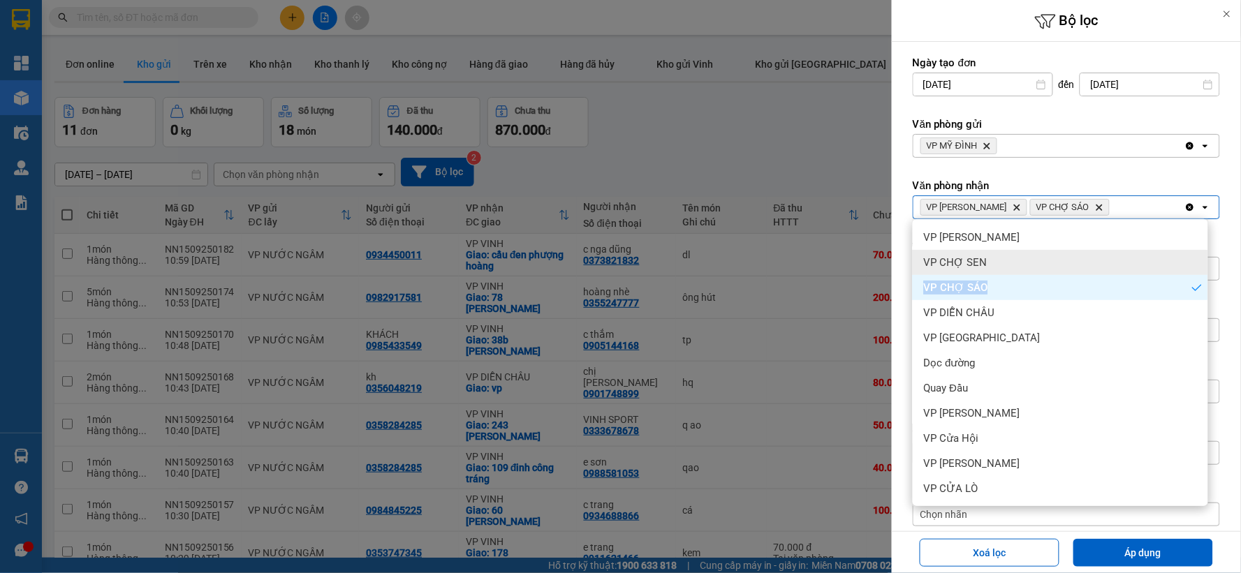
click at [1013, 267] on div "VP CHỢ SEN" at bounding box center [1060, 262] width 295 height 25
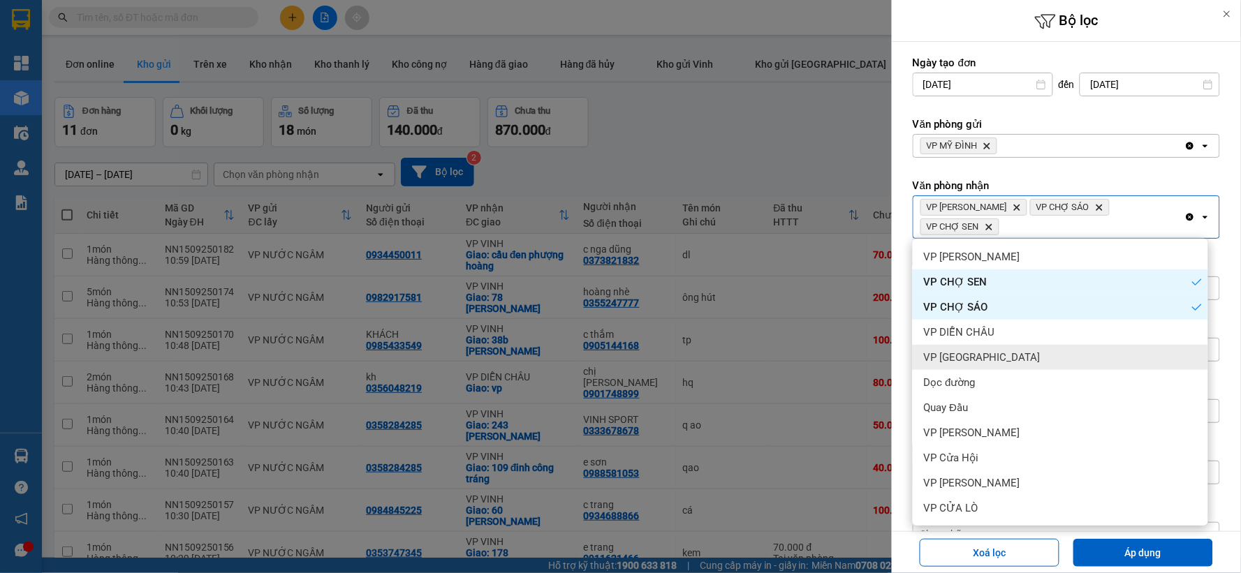
click at [1006, 351] on div "VP [GEOGRAPHIC_DATA]" at bounding box center [1060, 357] width 295 height 25
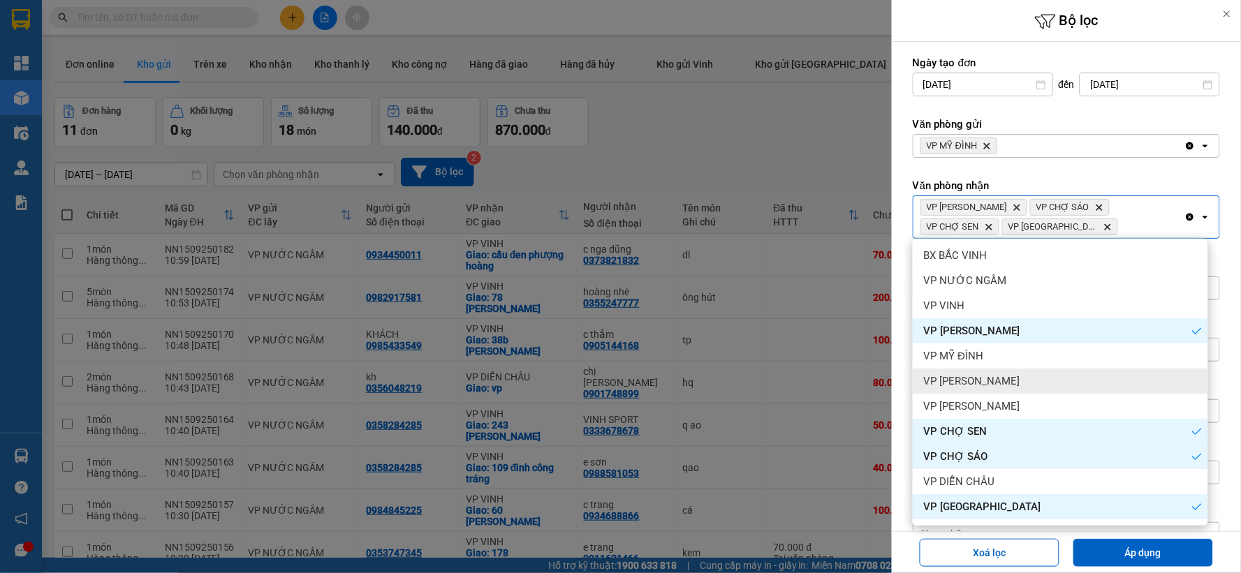
scroll to position [0, 0]
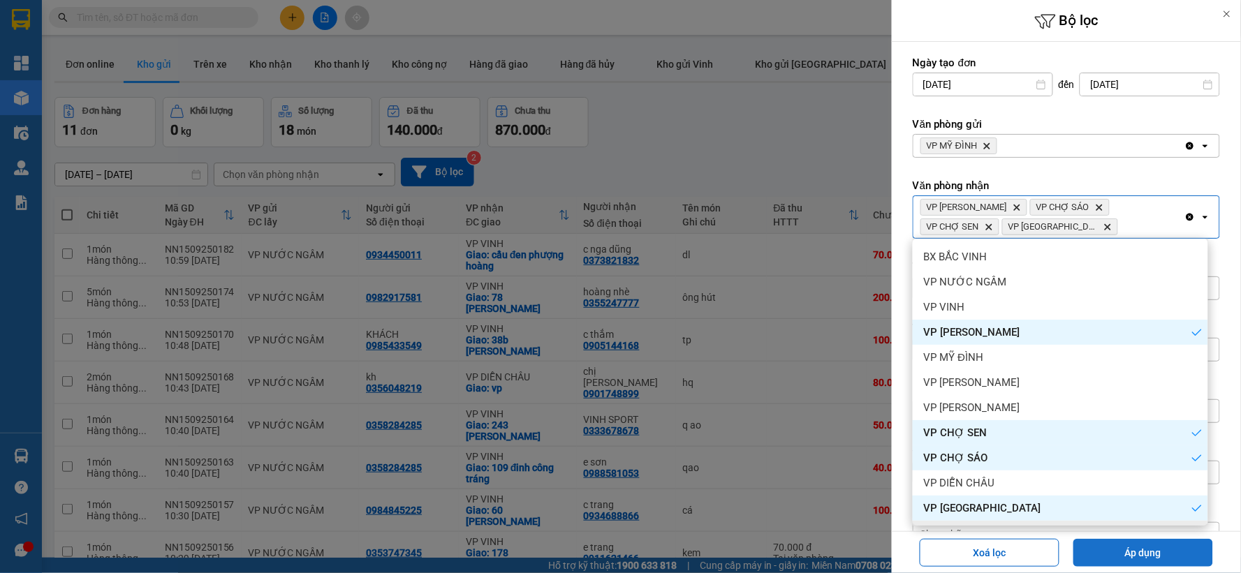
click at [1131, 559] on button "Áp dụng" at bounding box center [1143, 553] width 140 height 28
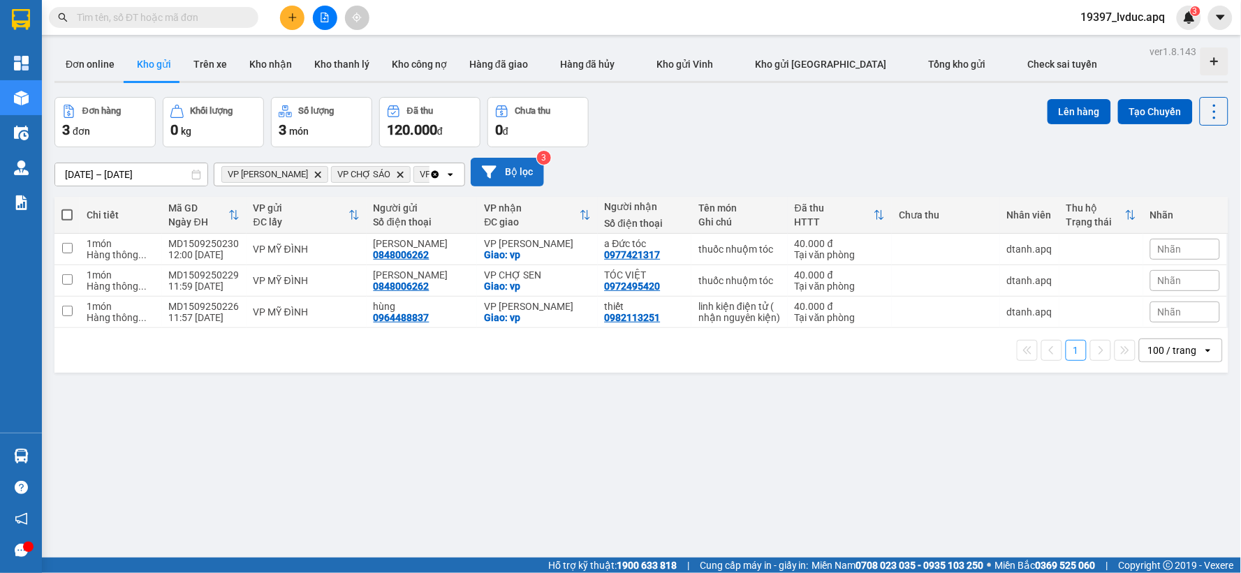
click at [524, 179] on button "Bộ lọc" at bounding box center [507, 172] width 73 height 29
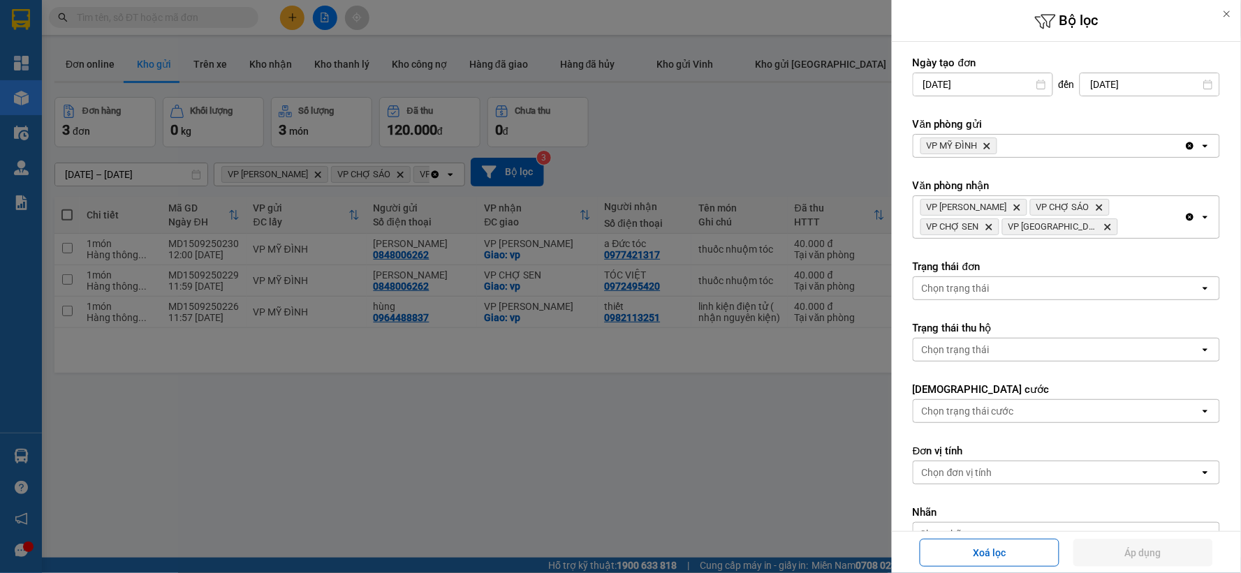
drag, startPoint x: 1003, startPoint y: 138, endPoint x: 1002, endPoint y: 150, distance: 12.6
click at [1003, 138] on div "VP MỸ ĐÌNH Delete" at bounding box center [1048, 146] width 271 height 22
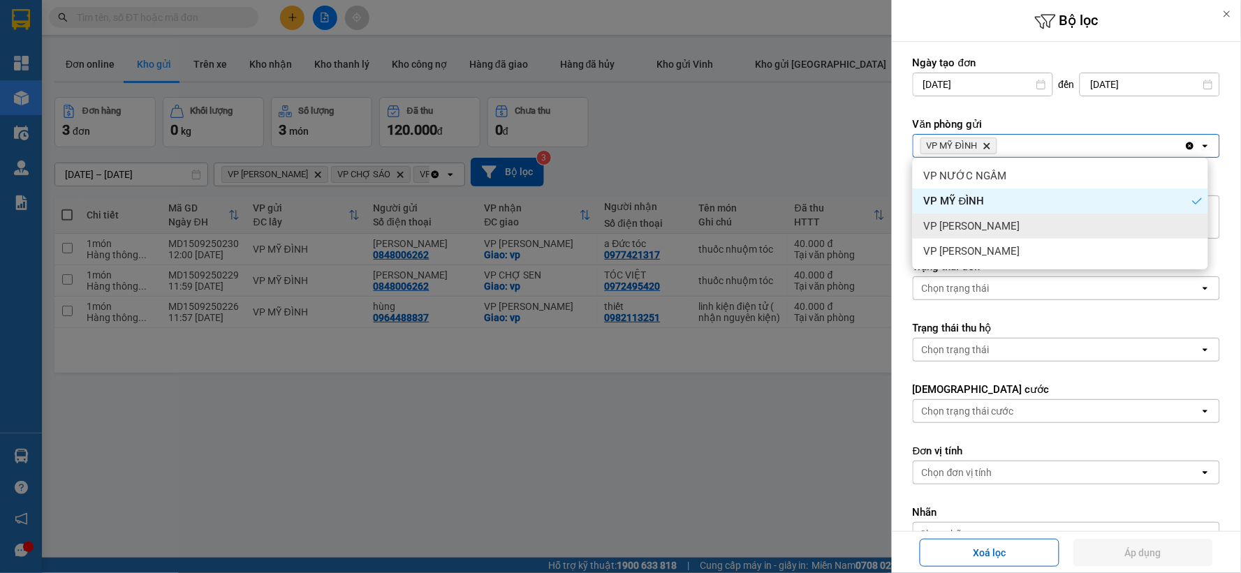
click at [986, 218] on div "VP [PERSON_NAME]" at bounding box center [1060, 226] width 295 height 25
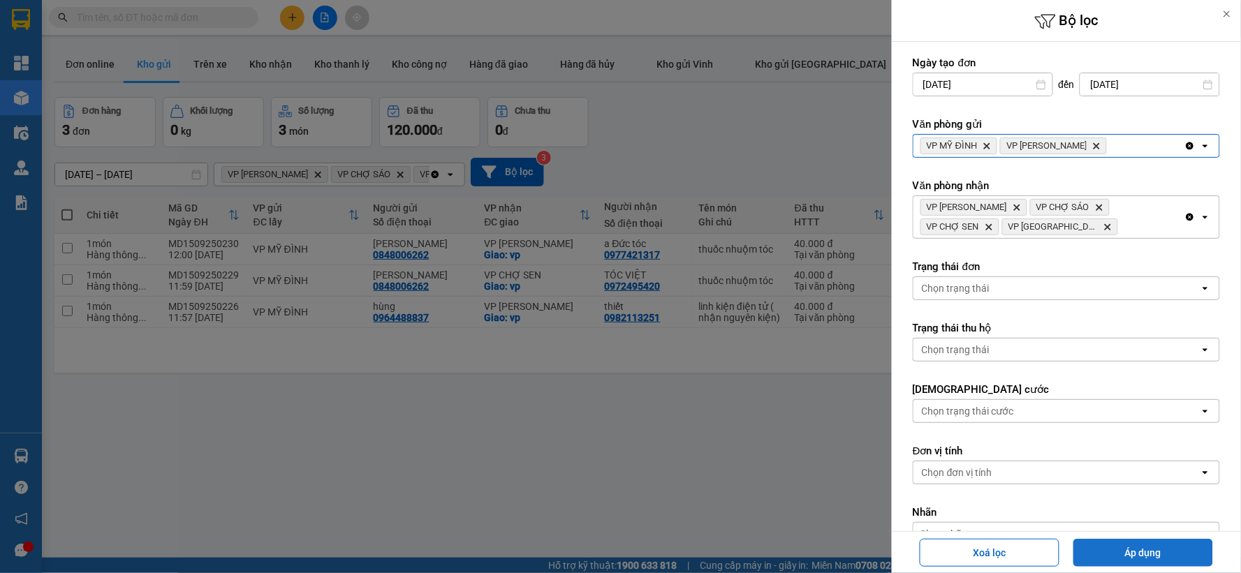
click at [1116, 557] on button "Áp dụng" at bounding box center [1143, 553] width 140 height 28
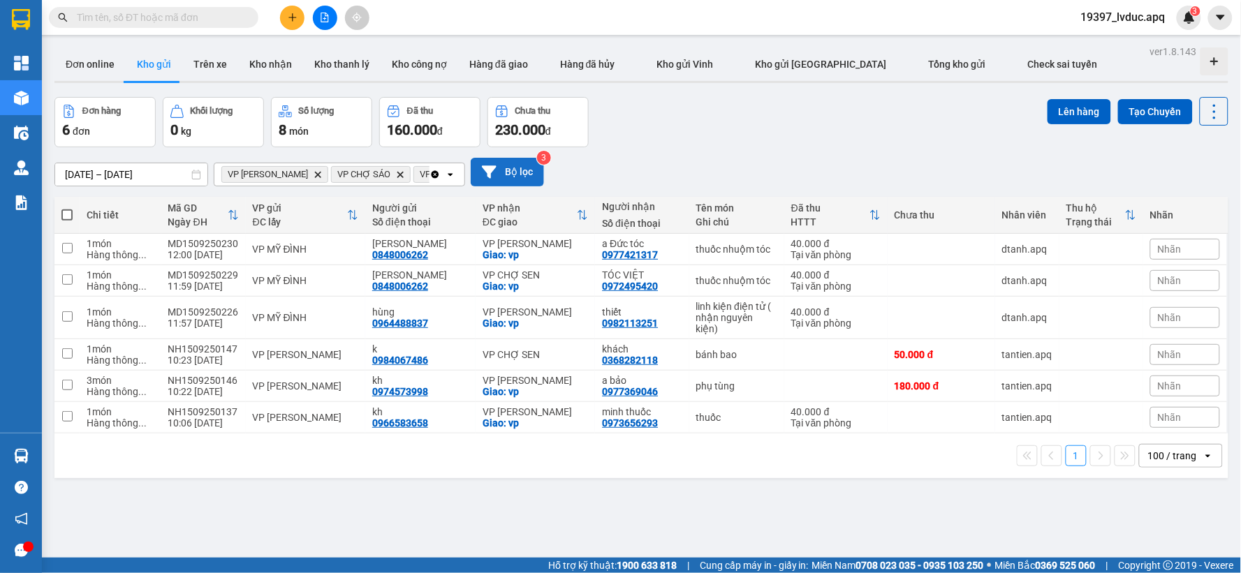
click at [510, 166] on button "Bộ lọc" at bounding box center [507, 172] width 73 height 29
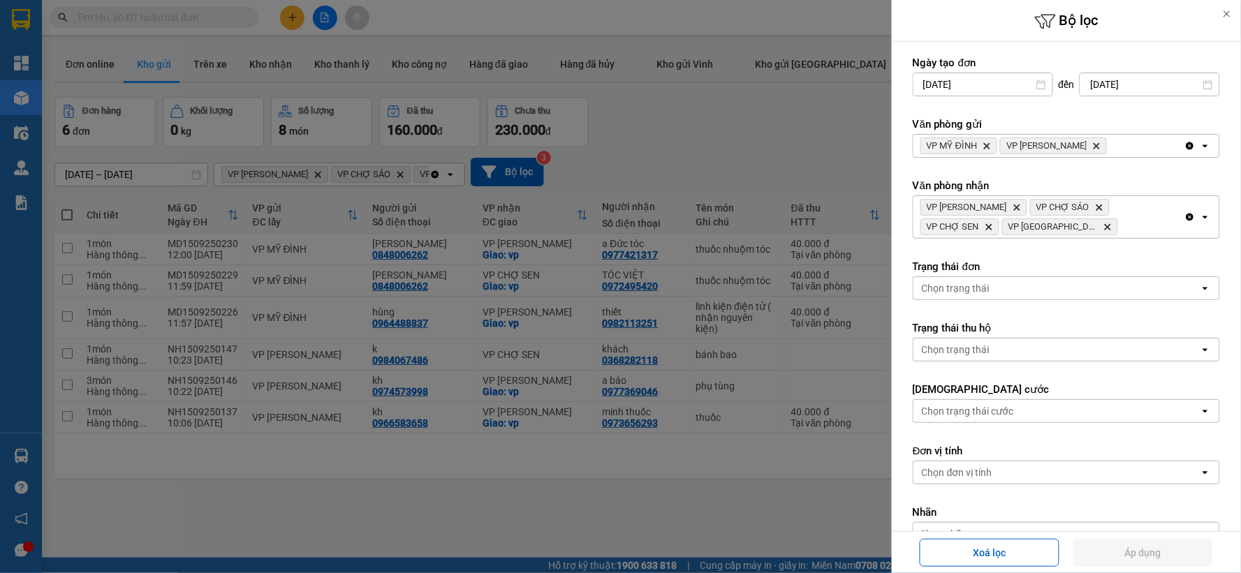
drag, startPoint x: 1174, startPoint y: 218, endPoint x: 1049, endPoint y: 193, distance: 128.0
click at [1184, 217] on icon "Clear all" at bounding box center [1189, 217] width 11 height 11
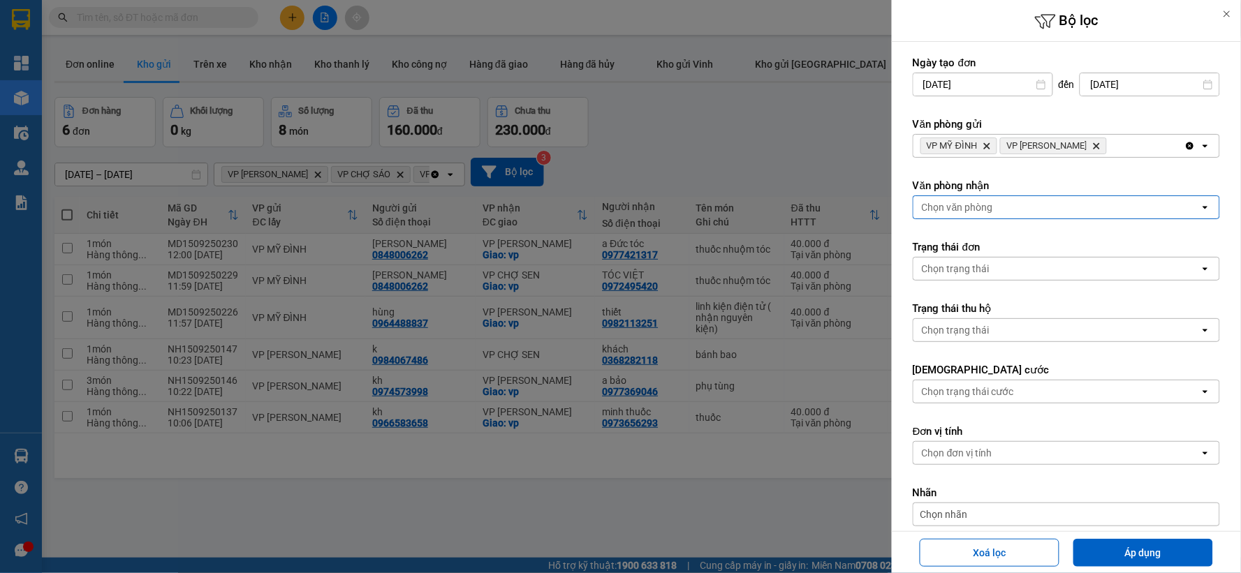
click at [1038, 193] on div "Văn phòng nhận Chọn văn phòng open" at bounding box center [1066, 199] width 307 height 40
click at [1027, 207] on div "Chọn văn phòng" at bounding box center [1056, 207] width 286 height 22
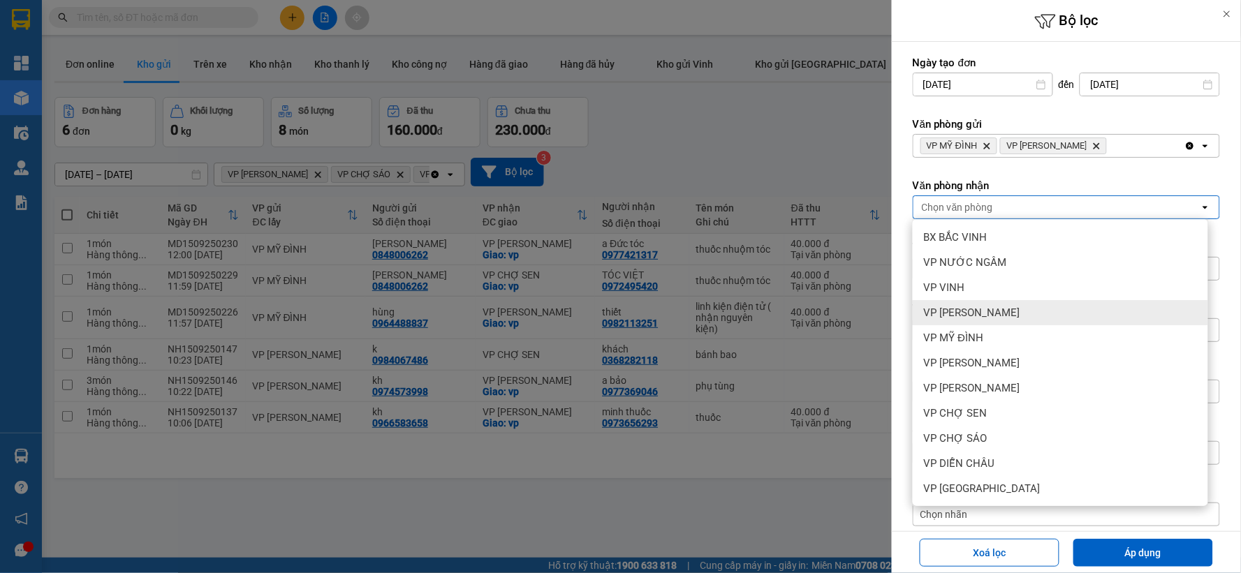
scroll to position [151, 0]
click at [1002, 309] on div "VP DIỄN CHÂU" at bounding box center [1060, 312] width 295 height 25
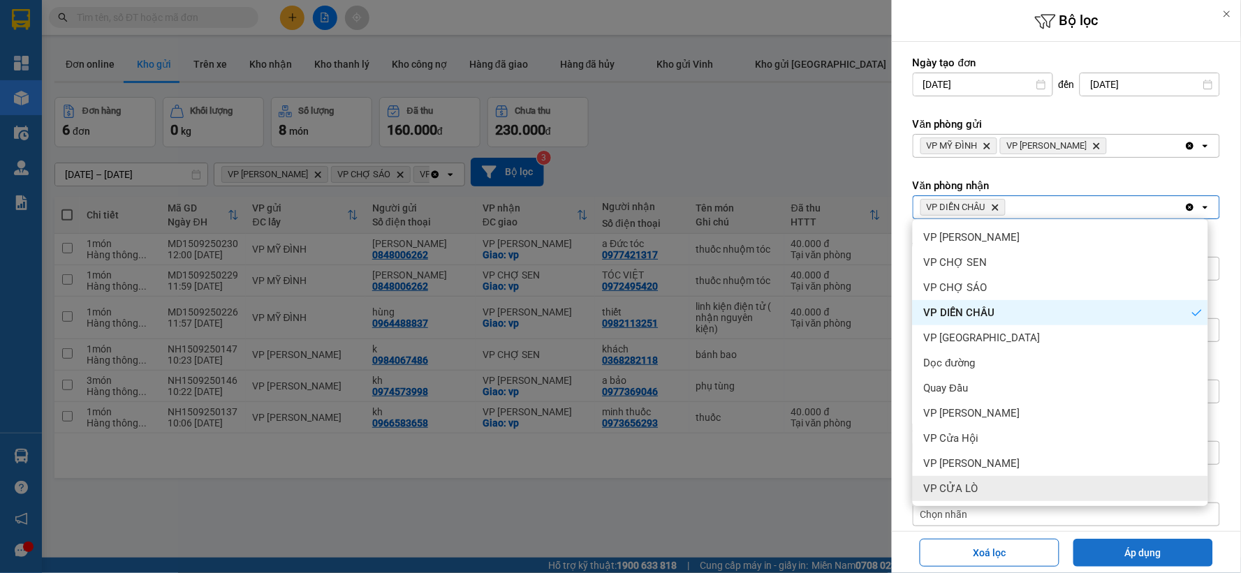
click at [1118, 550] on button "Áp dụng" at bounding box center [1143, 553] width 140 height 28
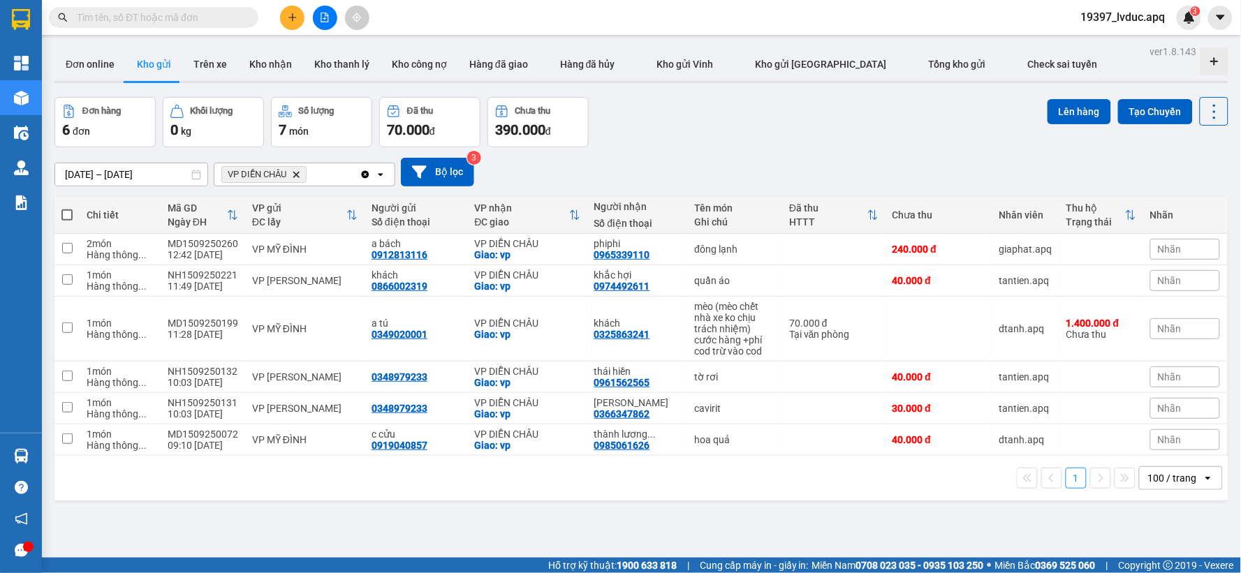
scroll to position [64, 0]
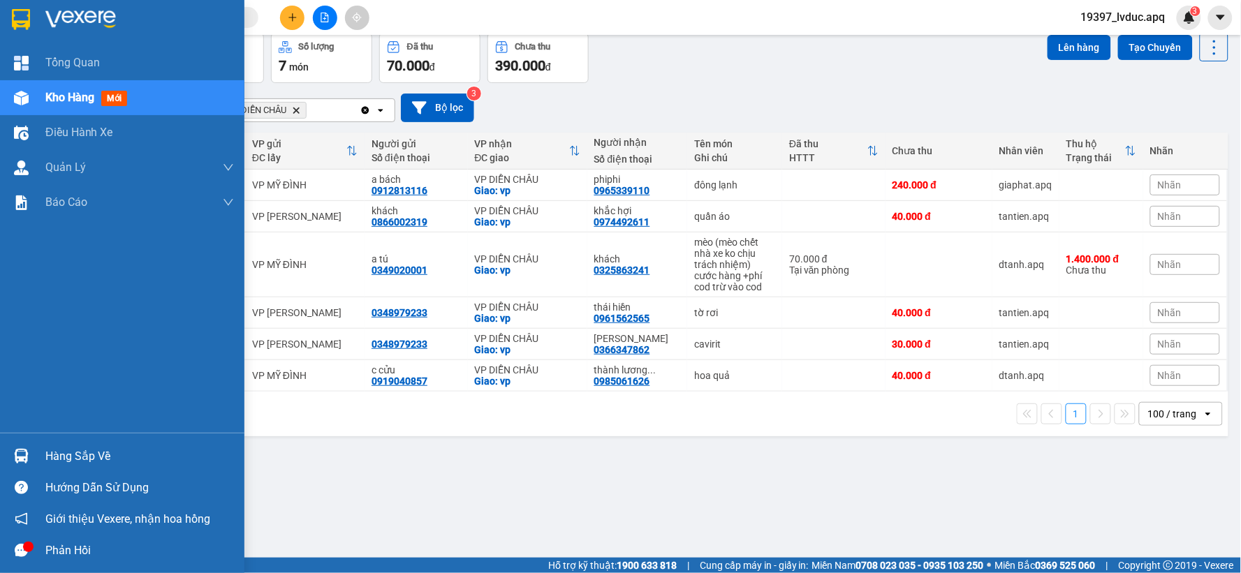
click at [38, 22] on div at bounding box center [122, 22] width 244 height 45
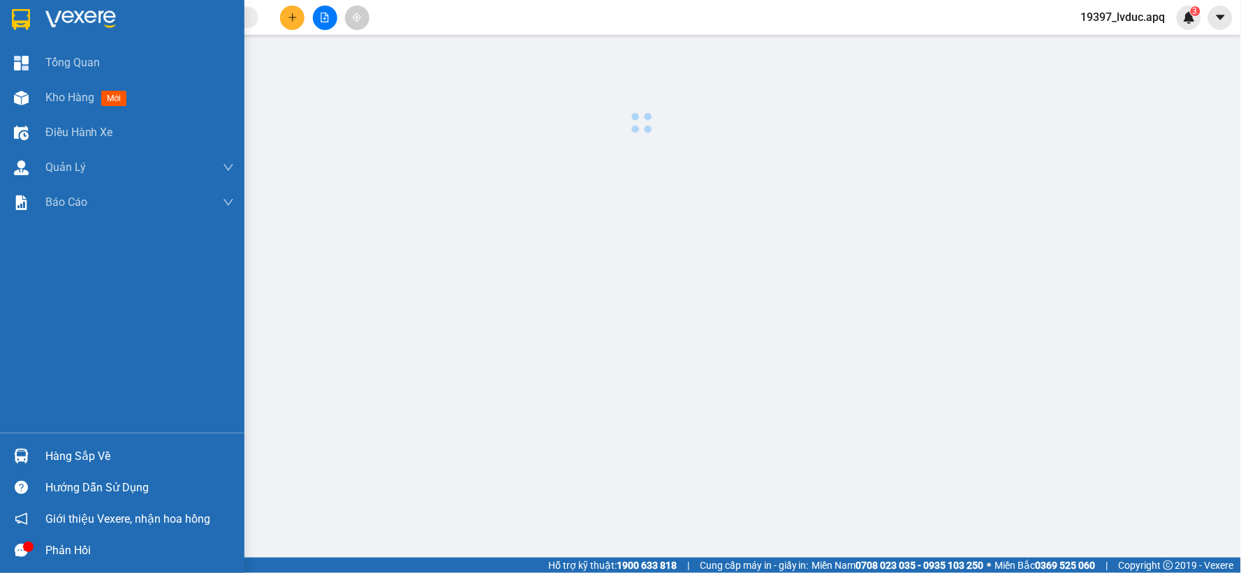
click at [38, 22] on div at bounding box center [122, 22] width 244 height 45
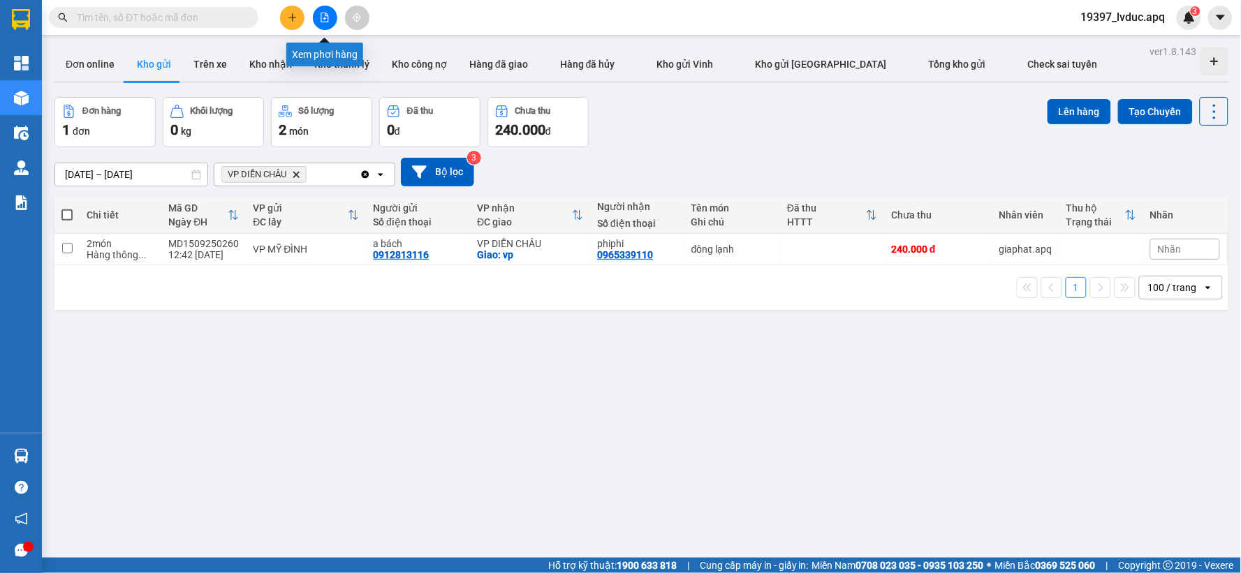
click at [328, 22] on button at bounding box center [325, 18] width 24 height 24
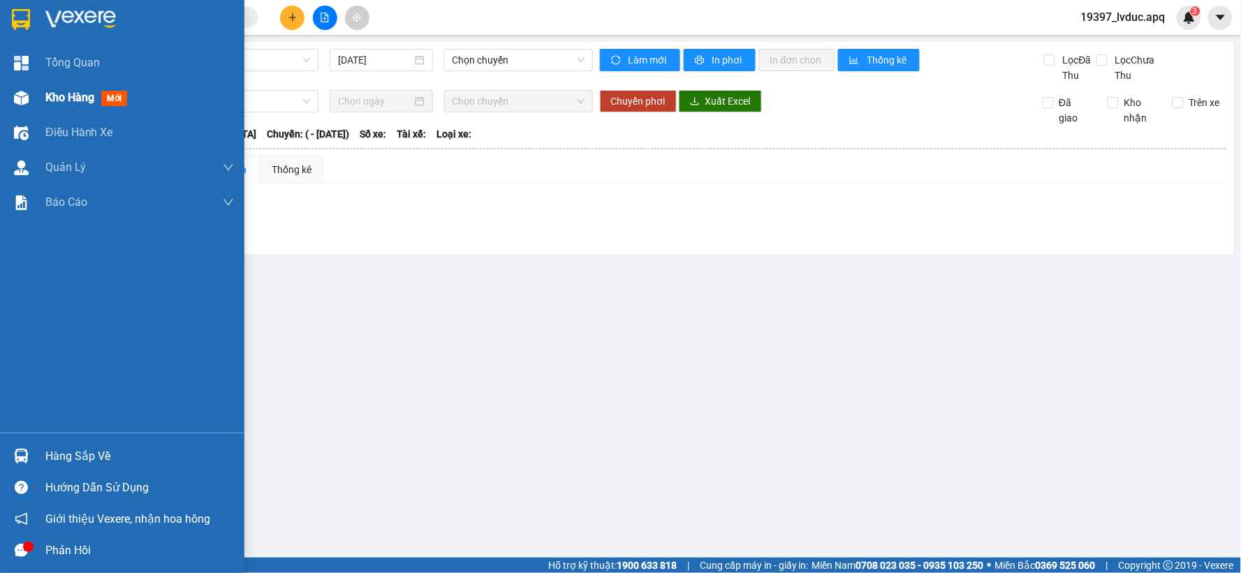
click at [29, 99] on div at bounding box center [21, 98] width 24 height 24
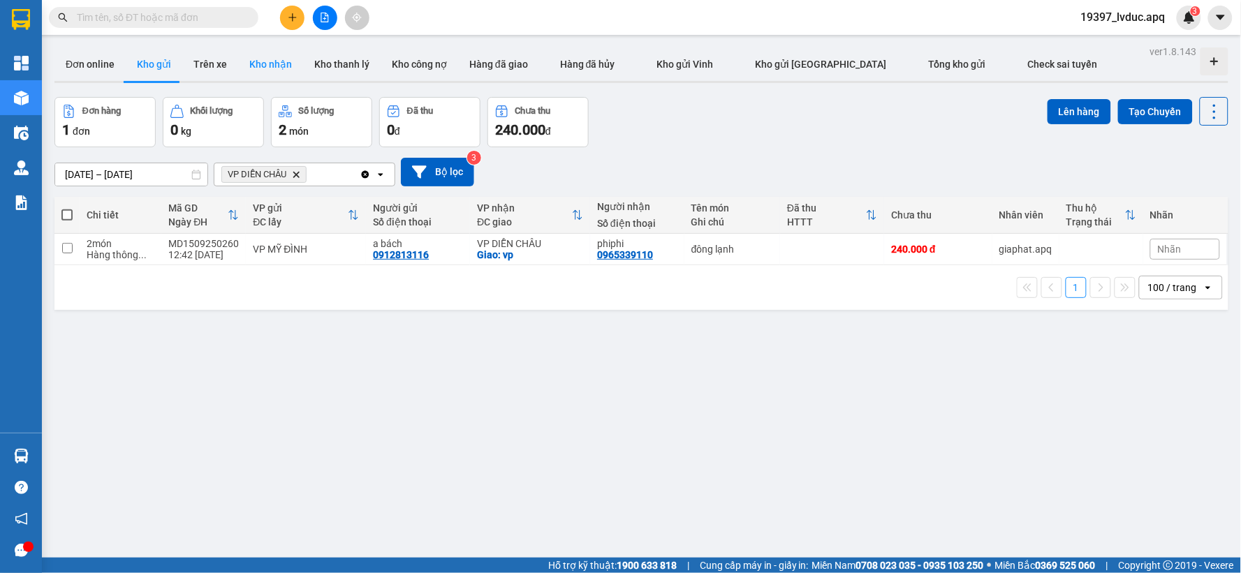
click at [250, 73] on button "Kho nhận" at bounding box center [270, 64] width 65 height 34
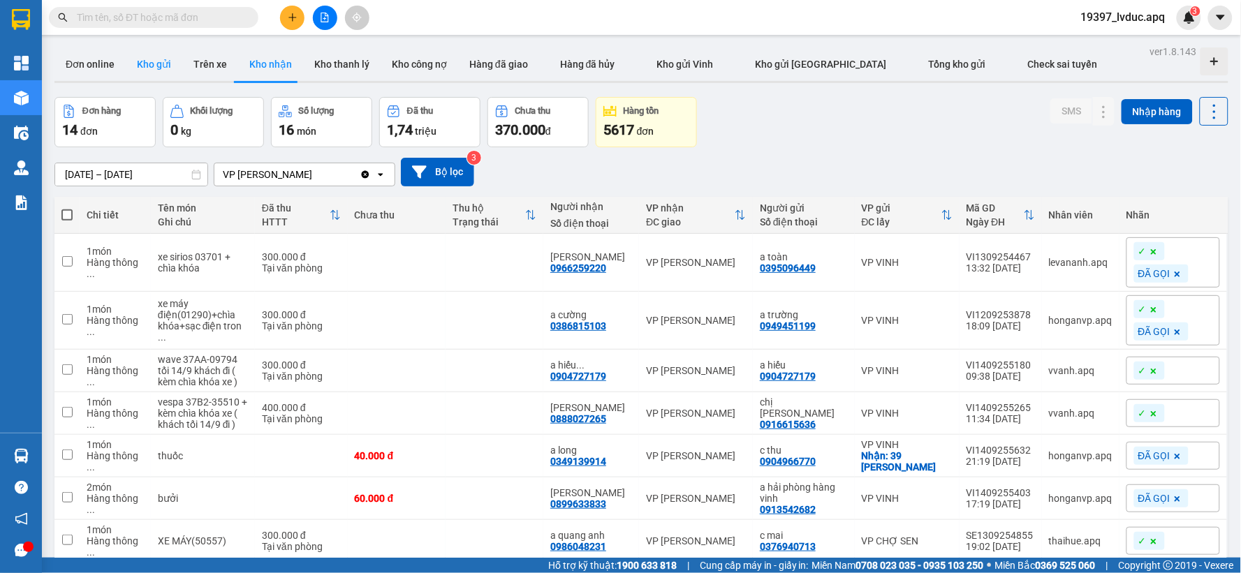
click at [168, 58] on button "Kho gửi" at bounding box center [154, 64] width 57 height 34
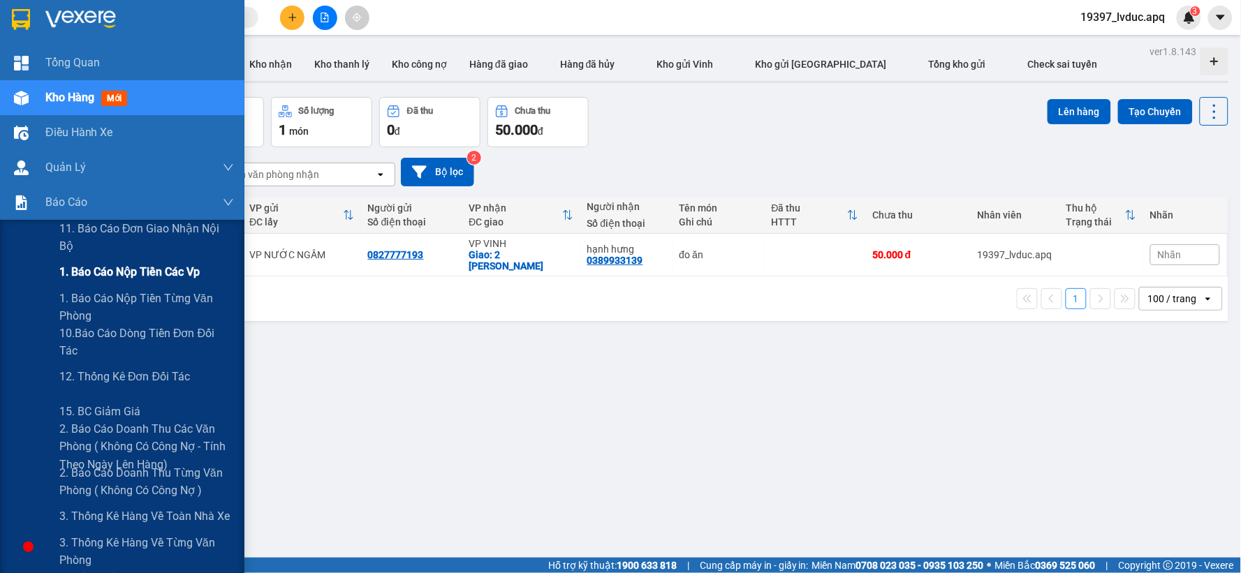
click at [70, 263] on span "1. Báo cáo nộp tiền các vp" at bounding box center [129, 271] width 140 height 17
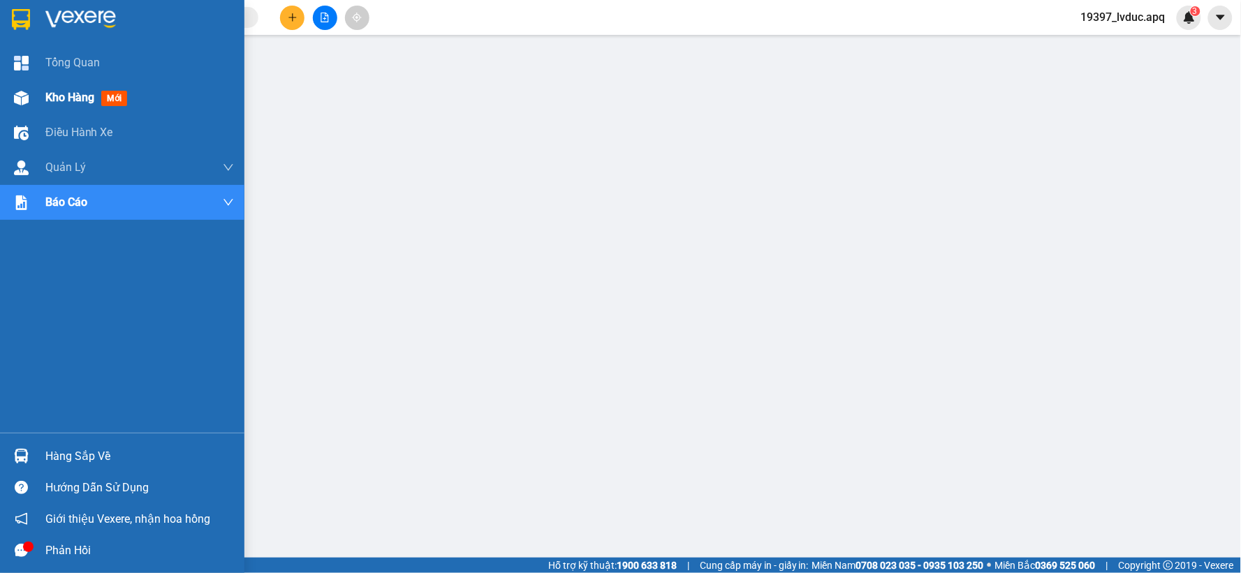
click at [38, 107] on div "Kho hàng mới" at bounding box center [122, 97] width 244 height 35
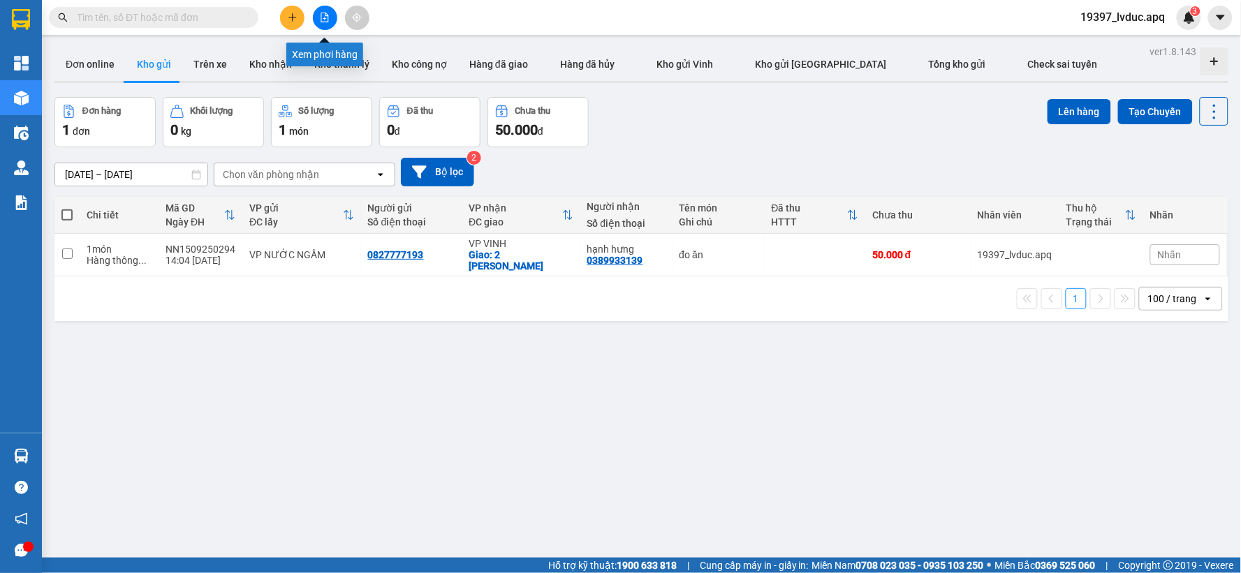
click at [327, 20] on icon "file-add" at bounding box center [325, 18] width 10 height 10
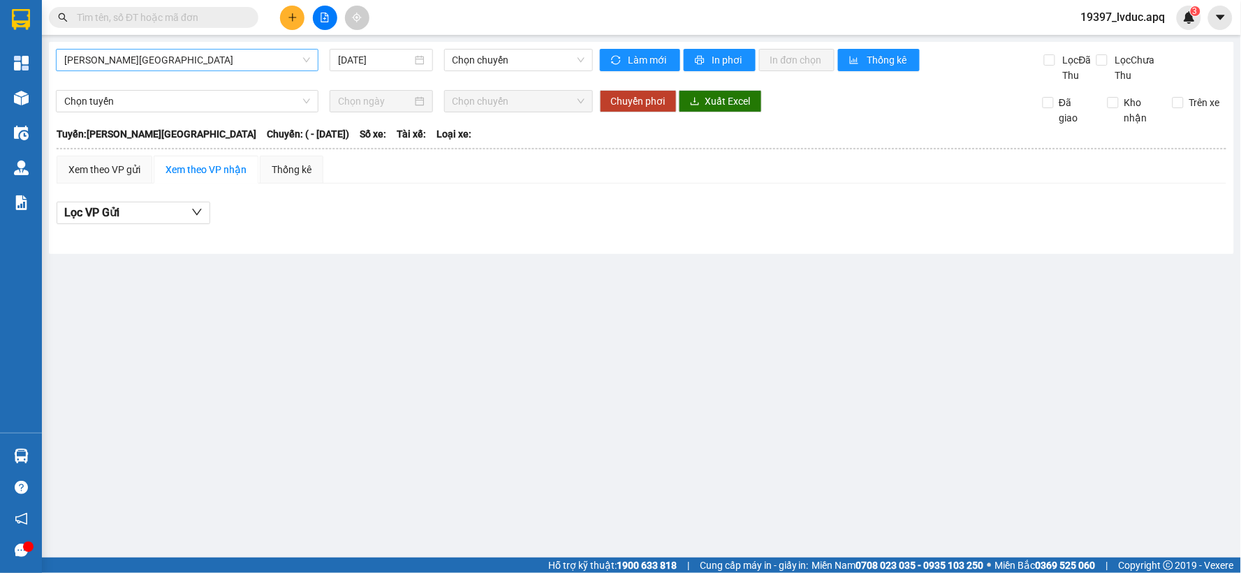
click at [107, 57] on span "[PERSON_NAME][GEOGRAPHIC_DATA]" at bounding box center [187, 60] width 246 height 21
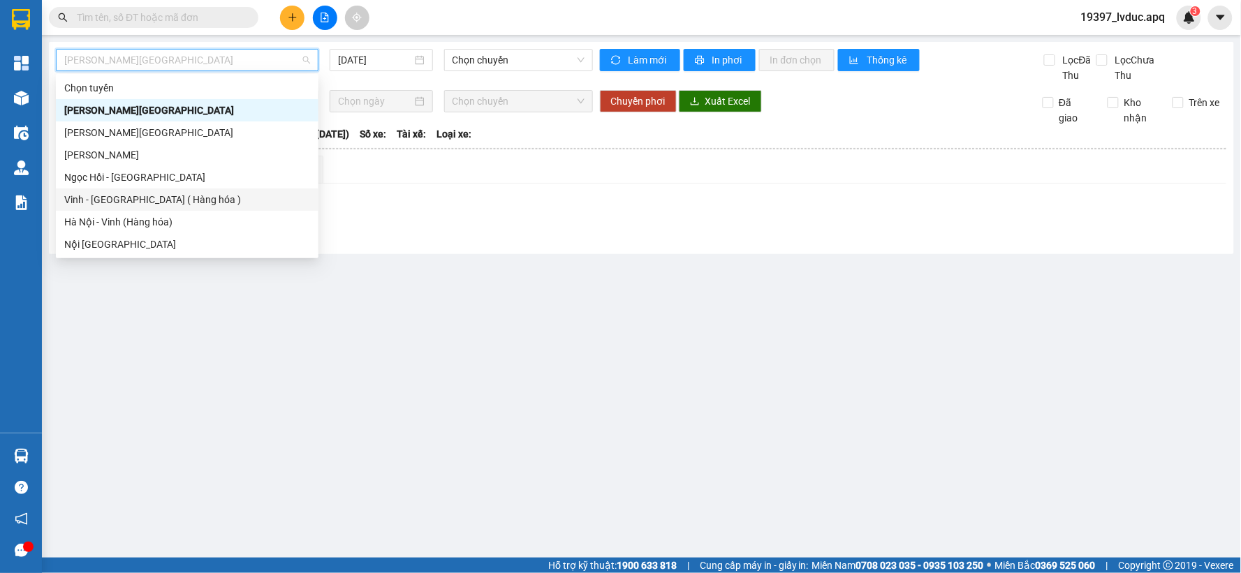
click at [94, 194] on div "Vinh - [GEOGRAPHIC_DATA] ( Hàng hóa )" at bounding box center [187, 199] width 246 height 15
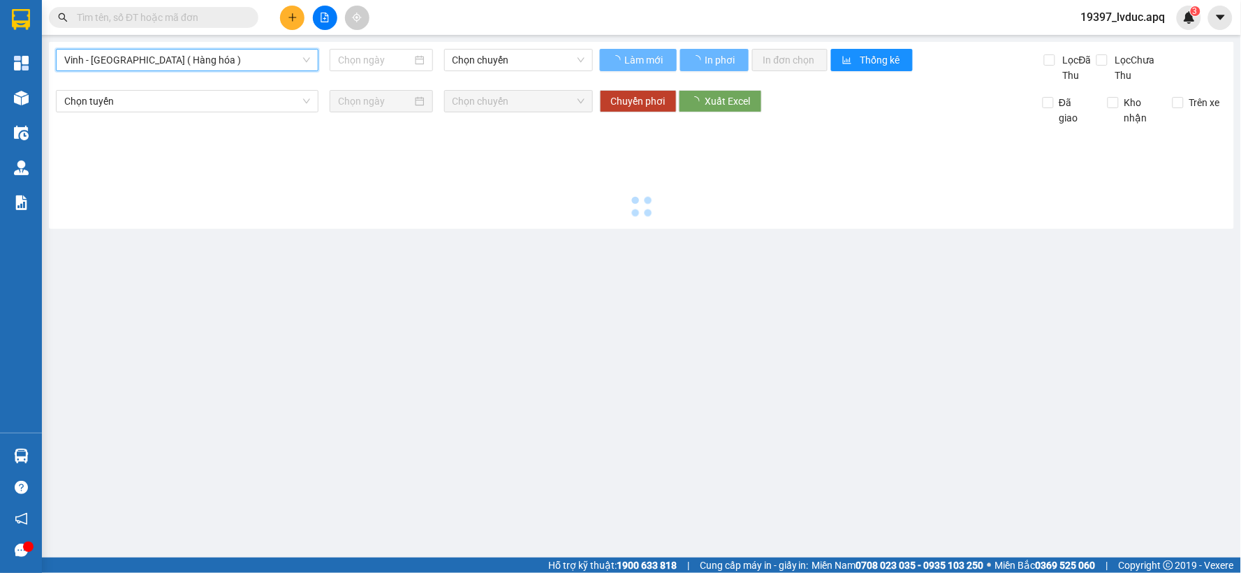
type input "[DATE]"
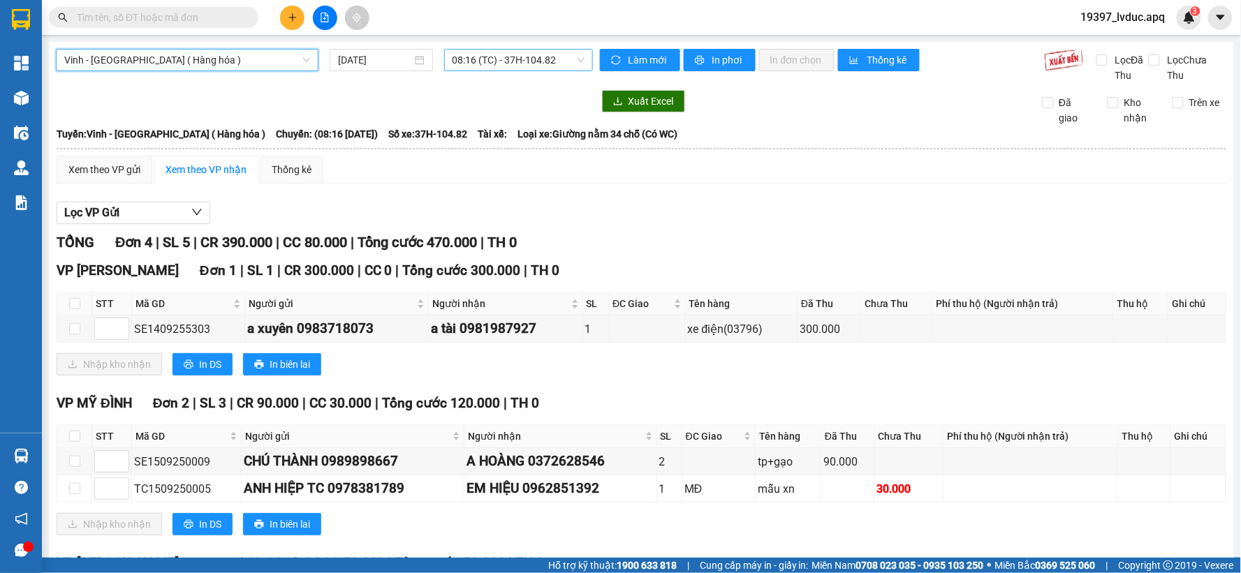
click at [499, 68] on span "08:16 (TC) - 37H-104.82" at bounding box center [518, 60] width 132 height 21
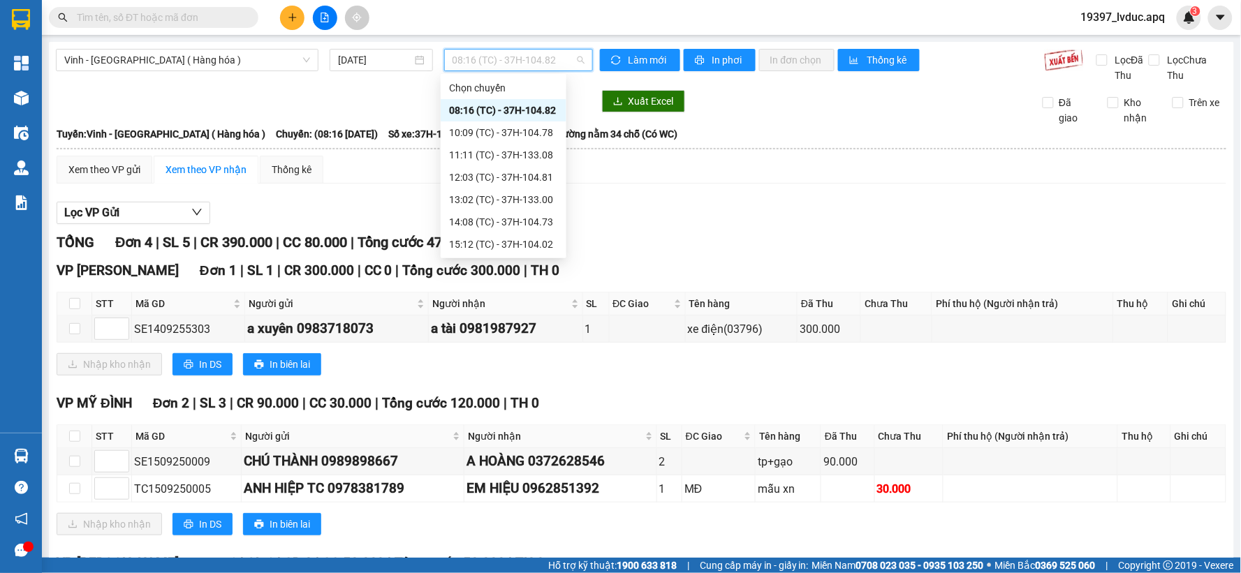
click at [499, 68] on span "08:16 (TC) - 37H-104.82" at bounding box center [518, 60] width 132 height 21
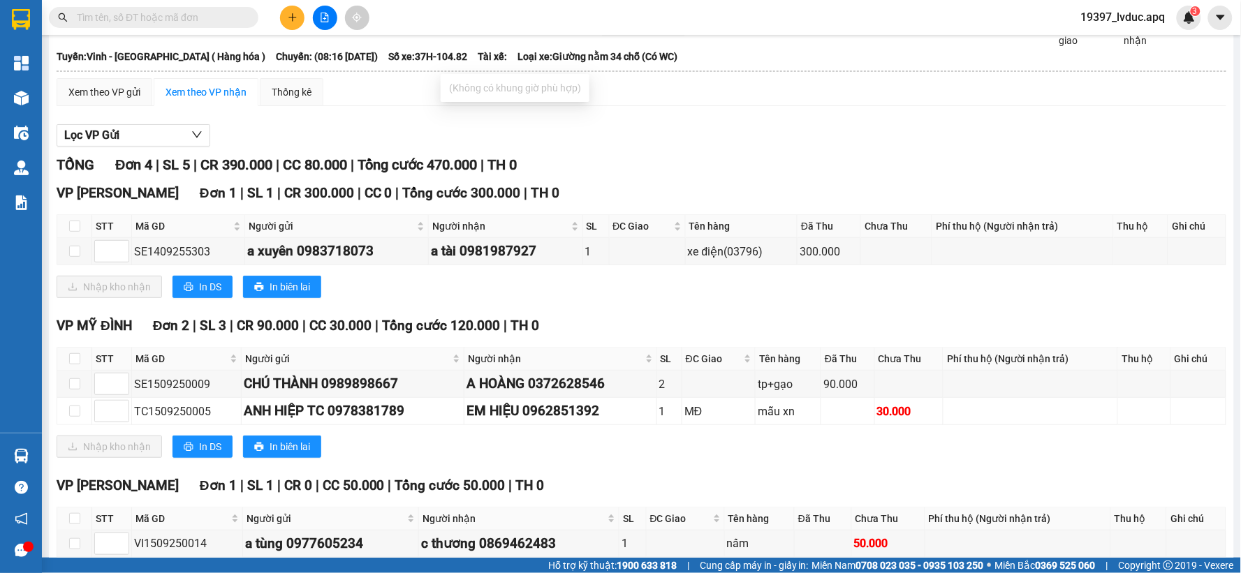
scroll to position [150, 0]
